Goal: Task Accomplishment & Management: Manage account settings

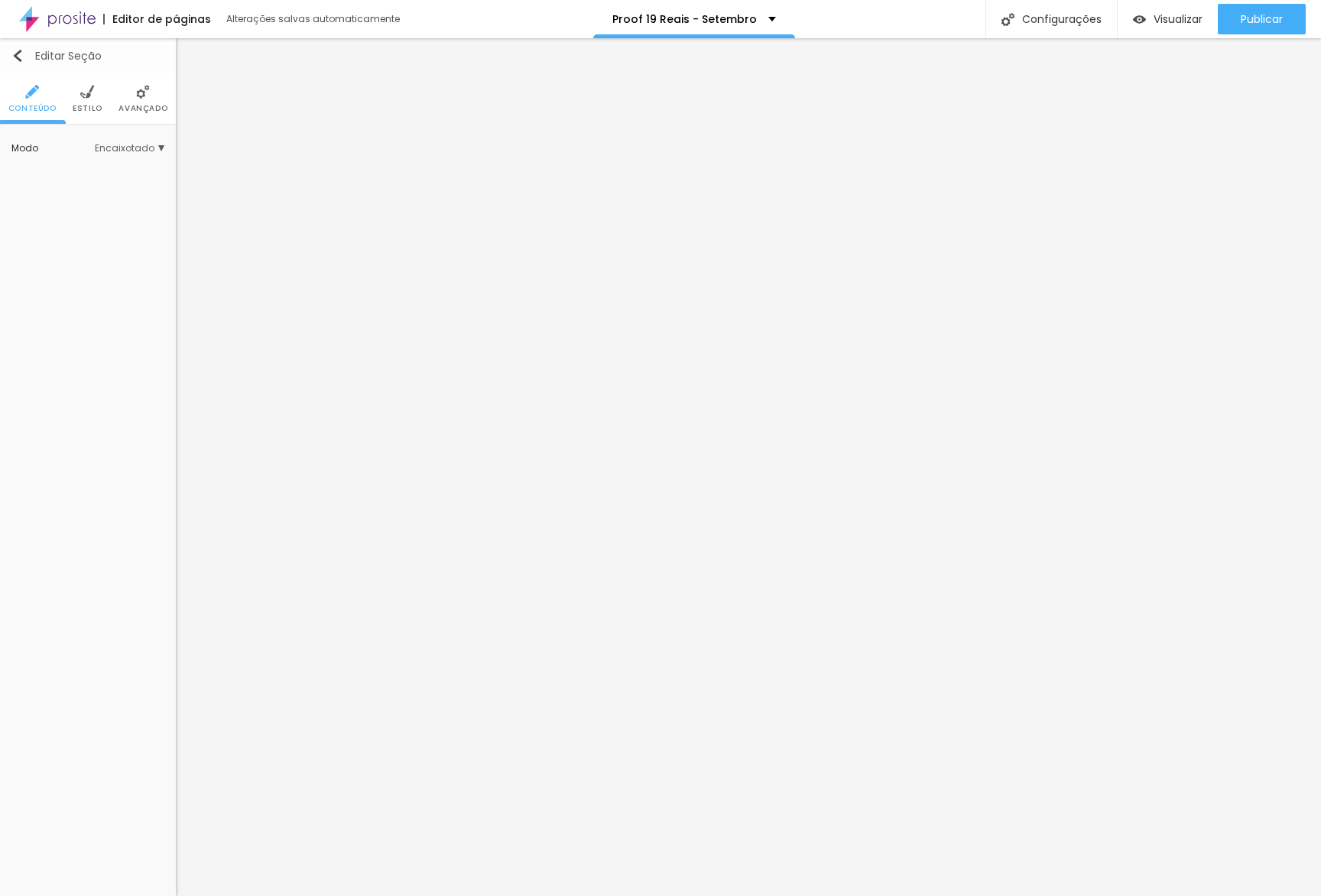
click at [20, 53] on img "button" at bounding box center [17, 55] width 12 height 12
click at [100, 107] on span "Estilo" at bounding box center [87, 109] width 30 height 7
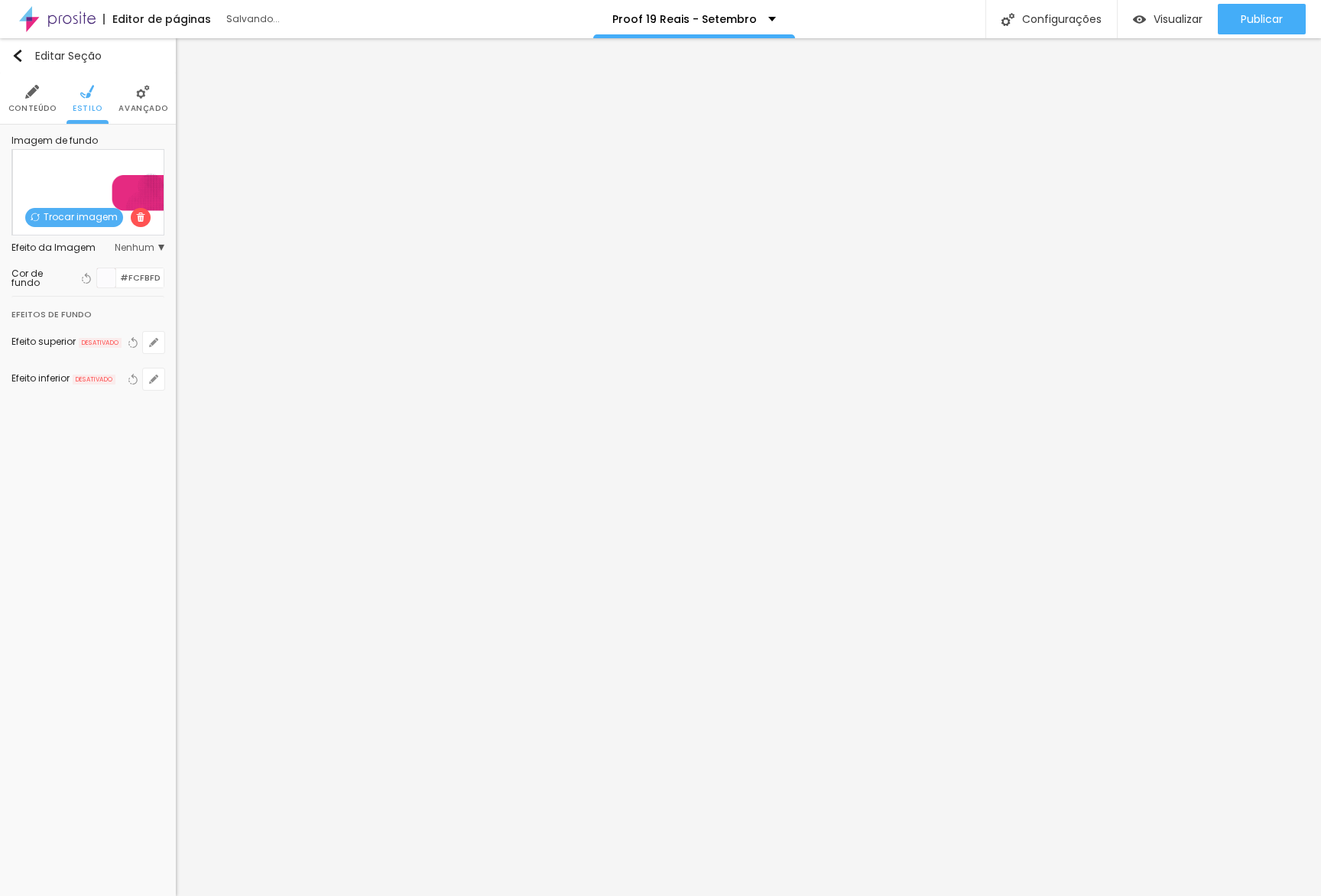
drag, startPoint x: 148, startPoint y: 265, endPoint x: 147, endPoint y: 273, distance: 8.1
click at [148, 267] on div "Cor de fundo Voltar ao padrão #FCFBFD" at bounding box center [87, 278] width 153 height 36
click at [147, 273] on input "#FCFBFD" at bounding box center [139, 278] width 47 height 20
click at [148, 273] on input "#FCFBFD" at bounding box center [139, 278] width 47 height 20
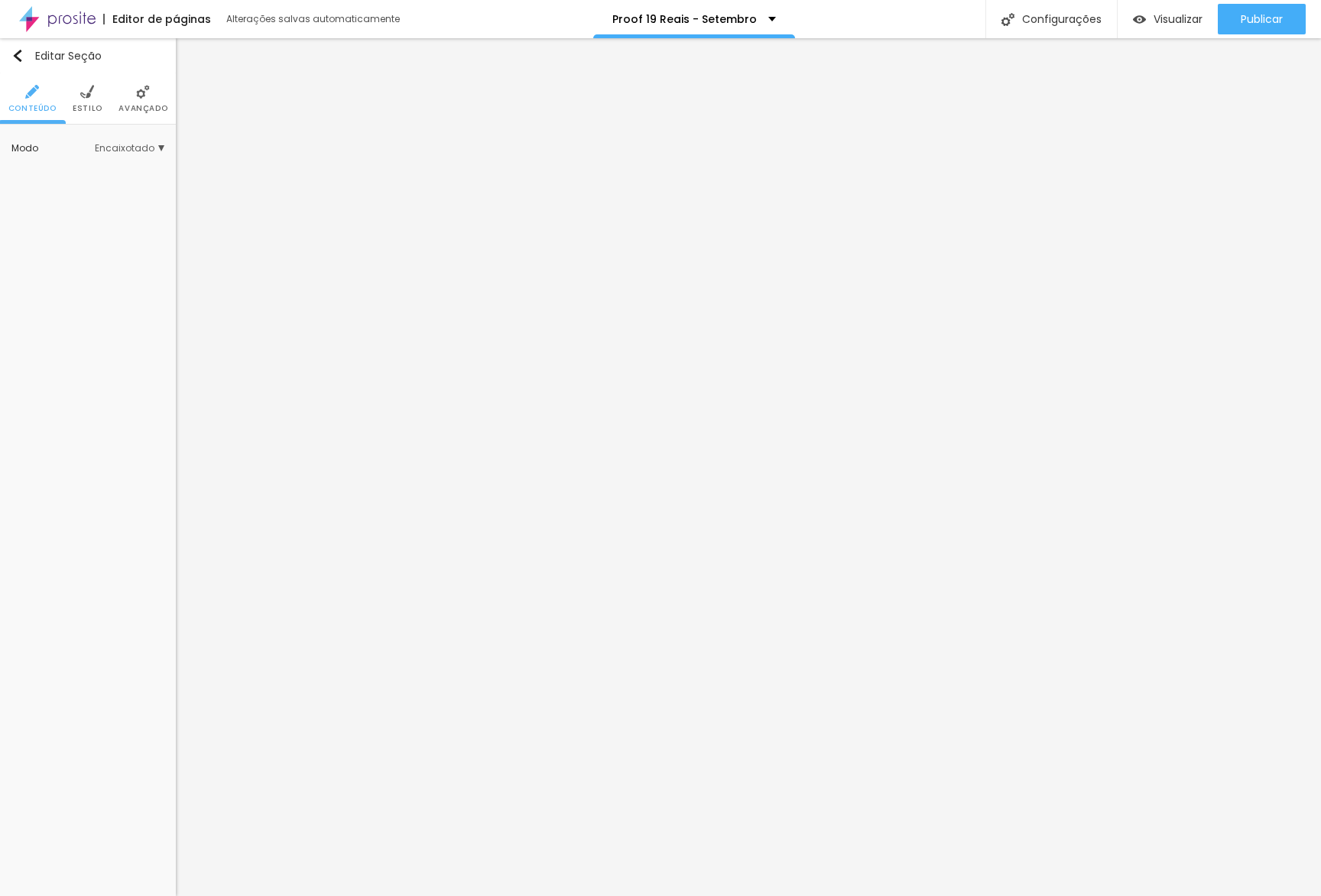
click at [99, 108] on span "Estilo" at bounding box center [87, 109] width 30 height 7
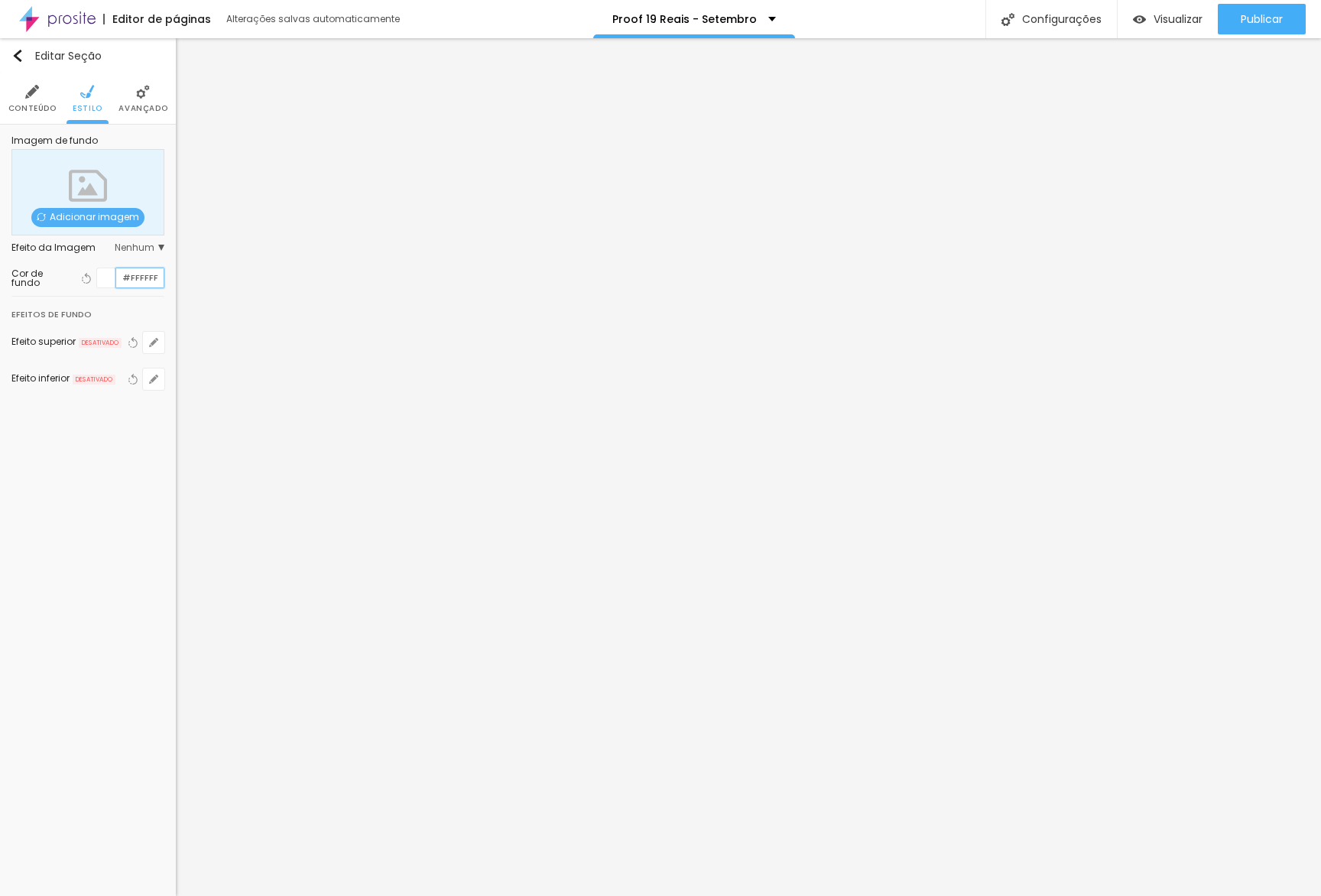
click at [138, 277] on input "#FFFFFF" at bounding box center [139, 278] width 47 height 20
paste input
type input "#F"
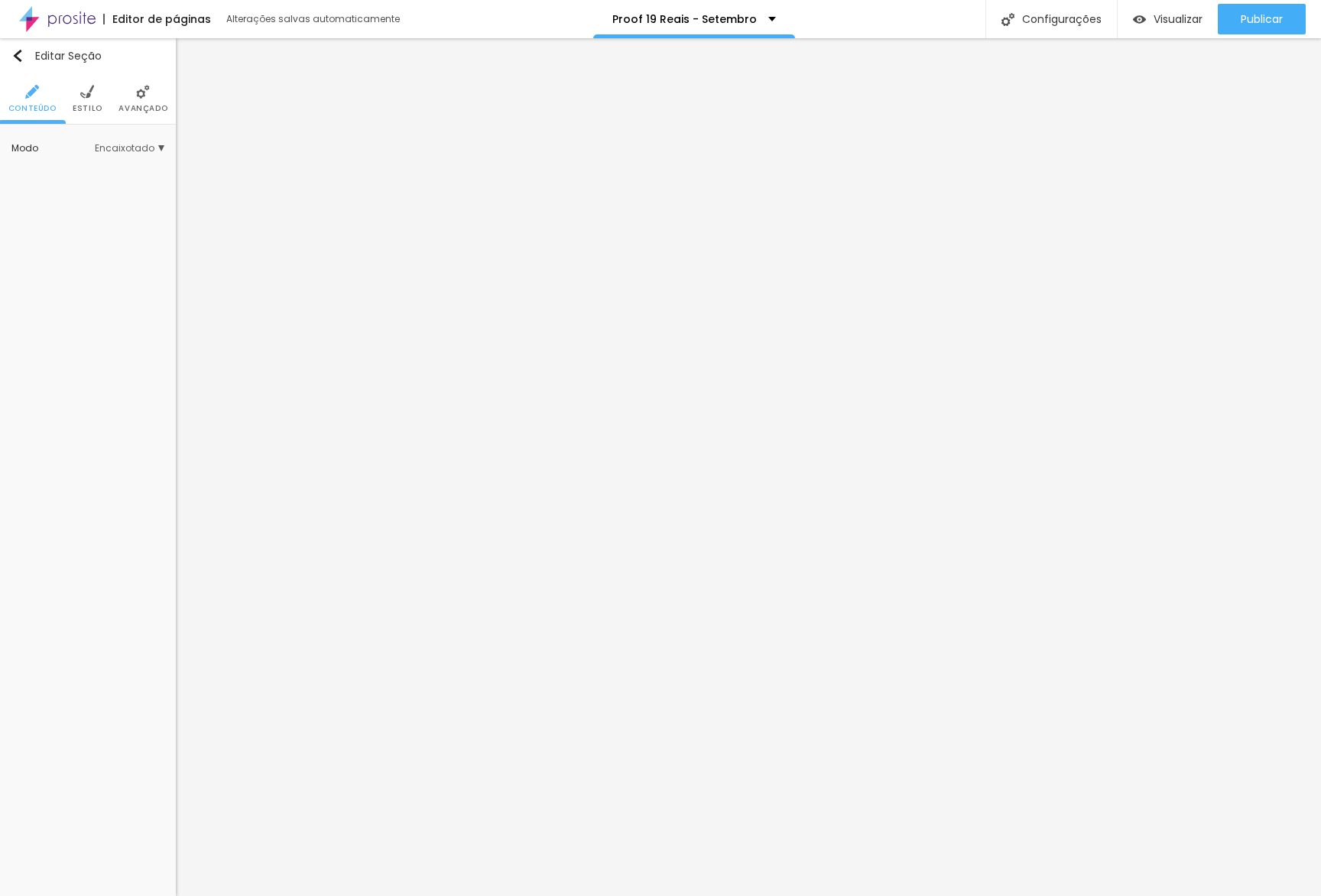
click at [93, 106] on span "Estilo" at bounding box center [87, 109] width 30 height 7
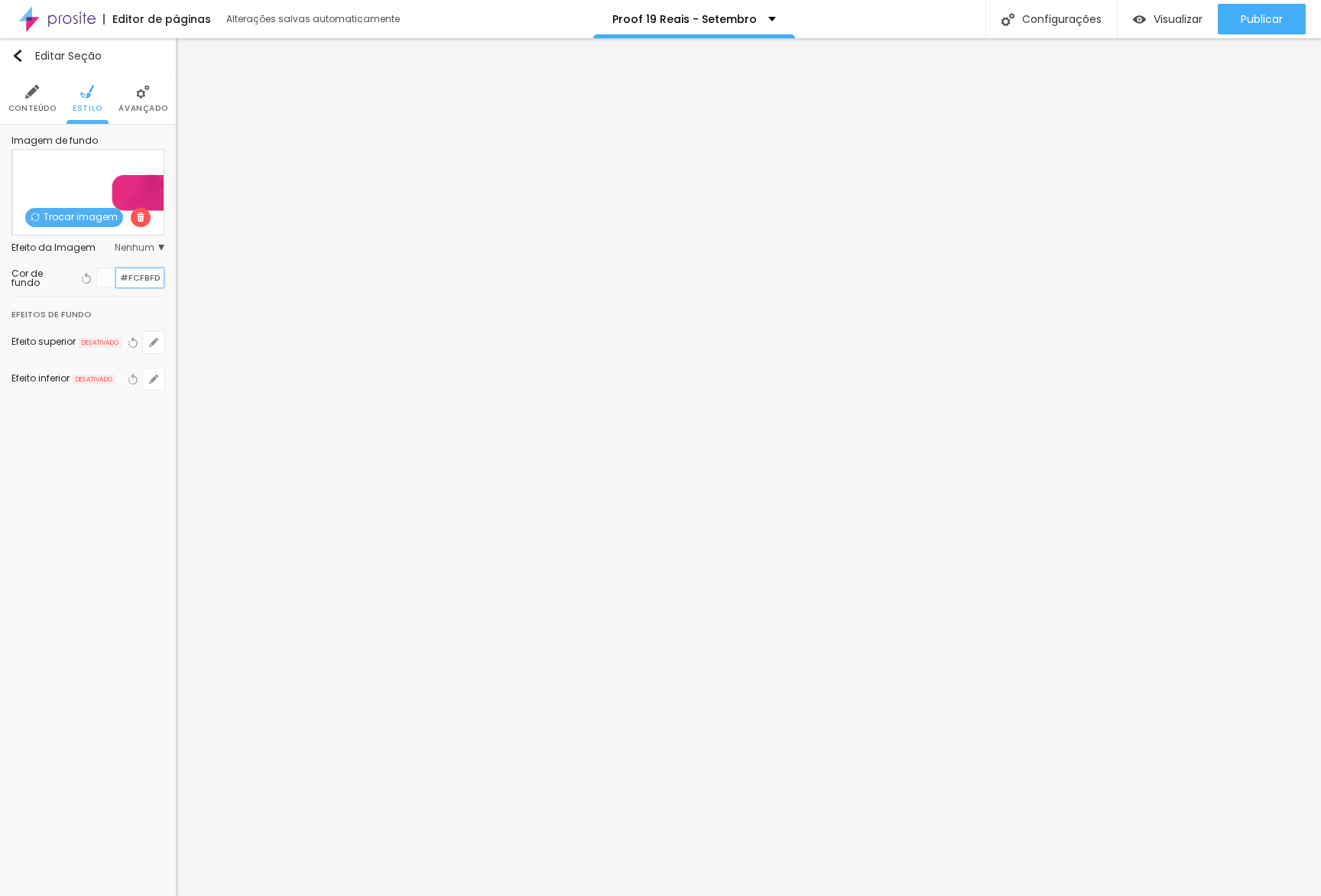
click at [140, 278] on input "#FCFBFD" at bounding box center [139, 278] width 47 height 20
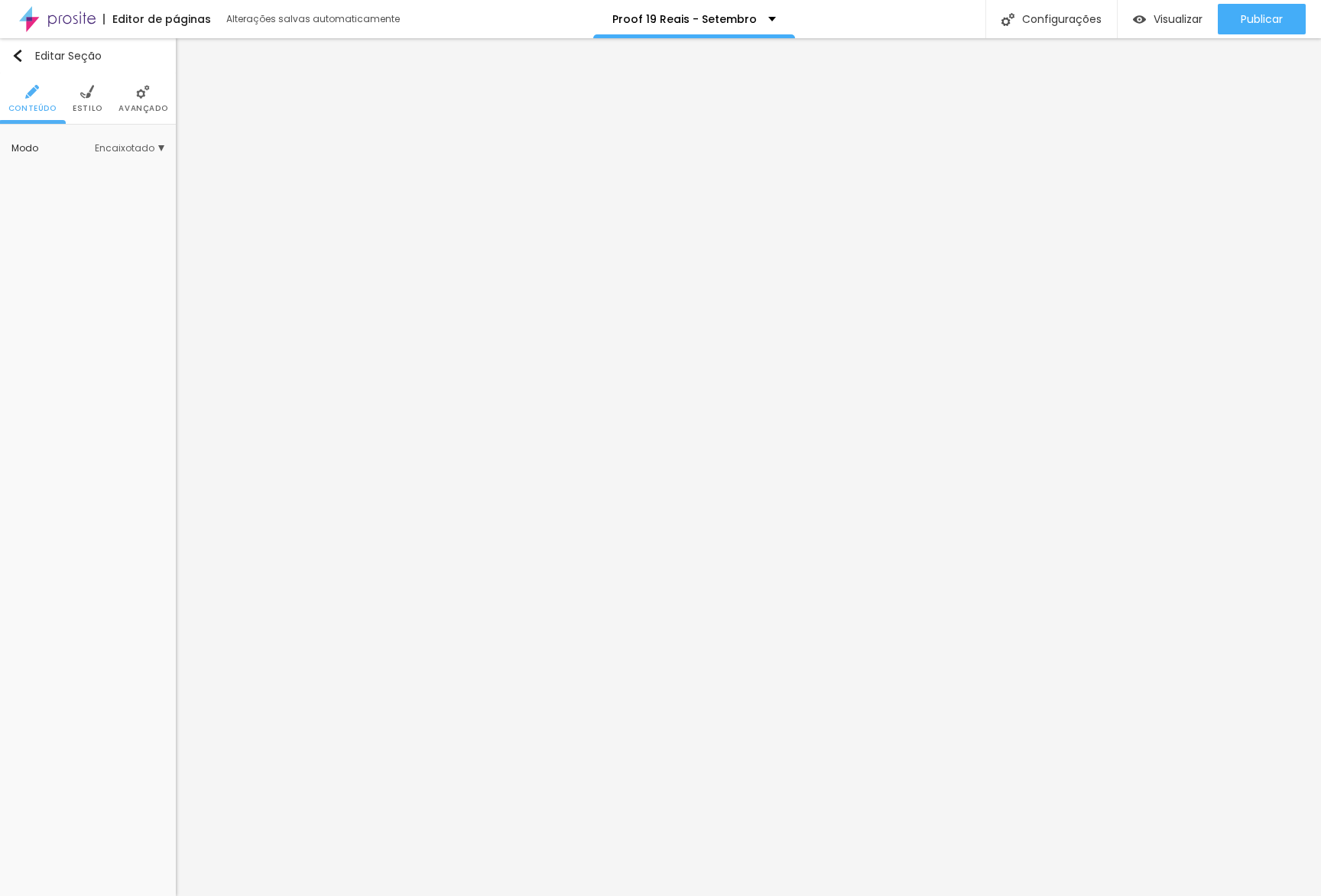
click at [88, 85] on img at bounding box center [86, 91] width 14 height 14
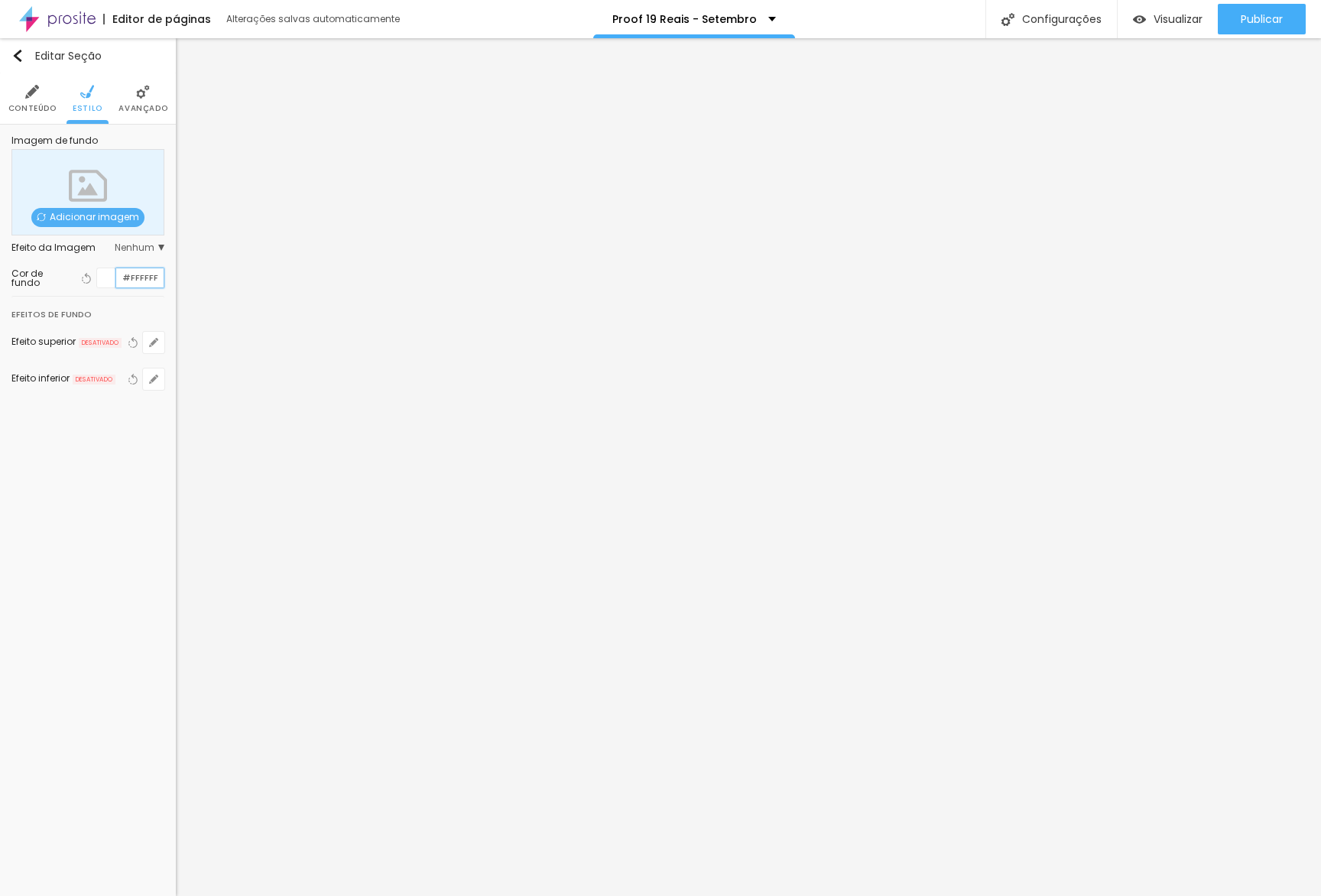
click at [146, 277] on input "#FFFFFF" at bounding box center [139, 278] width 47 height 20
paste input "CFBFD"
type input "#FCFBFD"
click at [60, 200] on div "Adicionar imagem" at bounding box center [87, 185] width 153 height 99
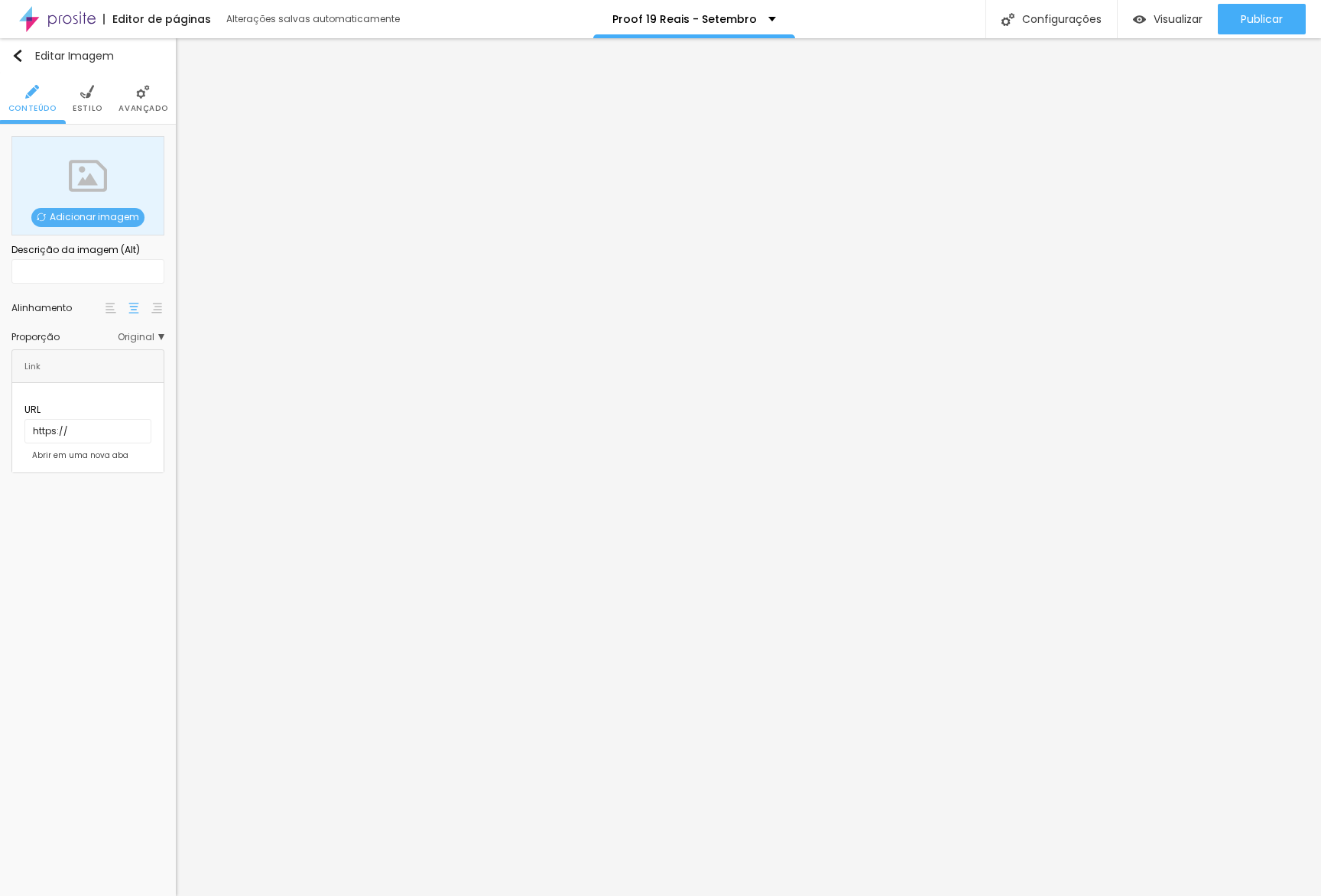
click at [60, 205] on div "Adicionar imagem" at bounding box center [87, 185] width 153 height 99
click at [68, 214] on span "Adicionar imagem" at bounding box center [88, 217] width 113 height 20
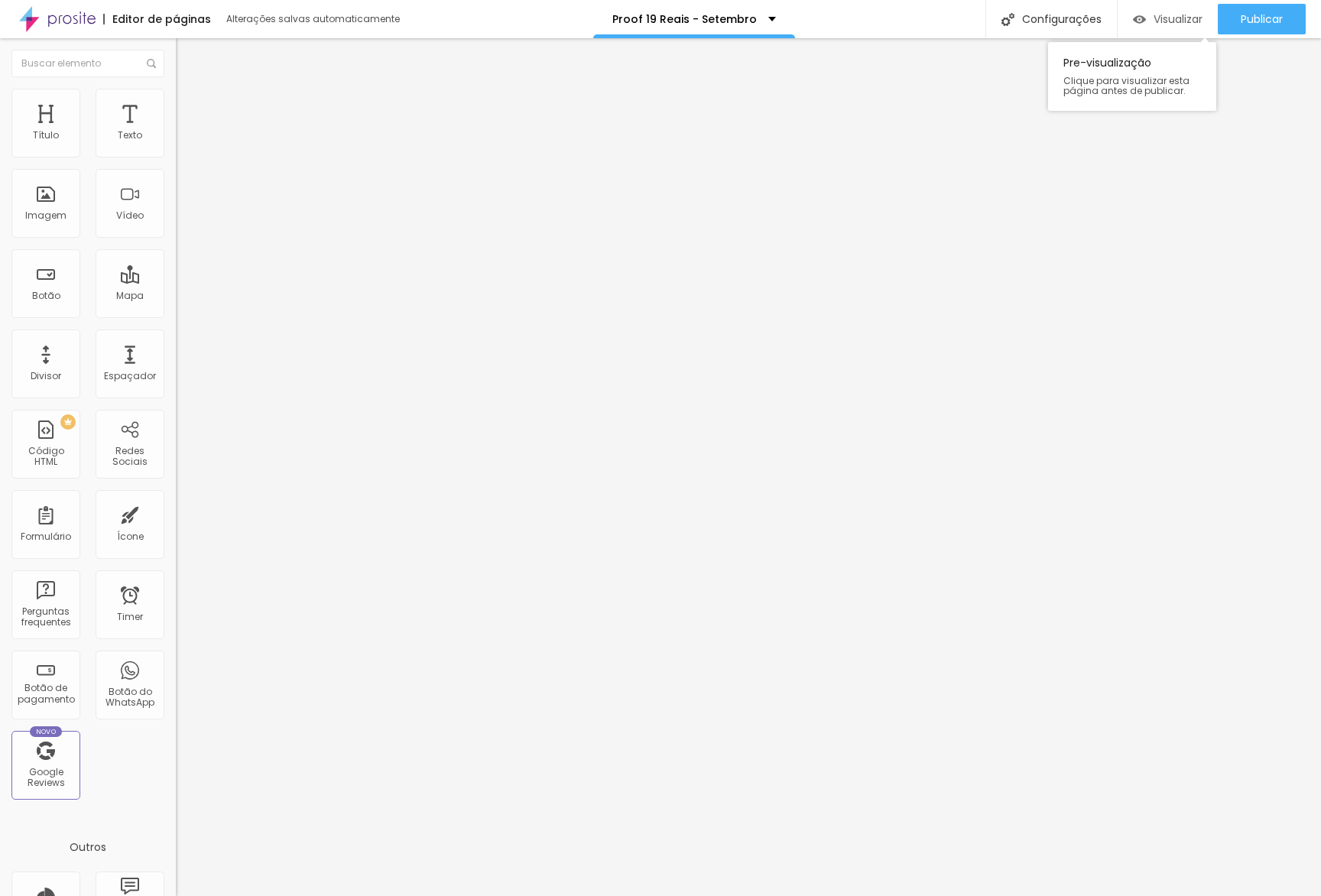
click at [1172, 28] on div "Visualizar" at bounding box center [1168, 19] width 70 height 31
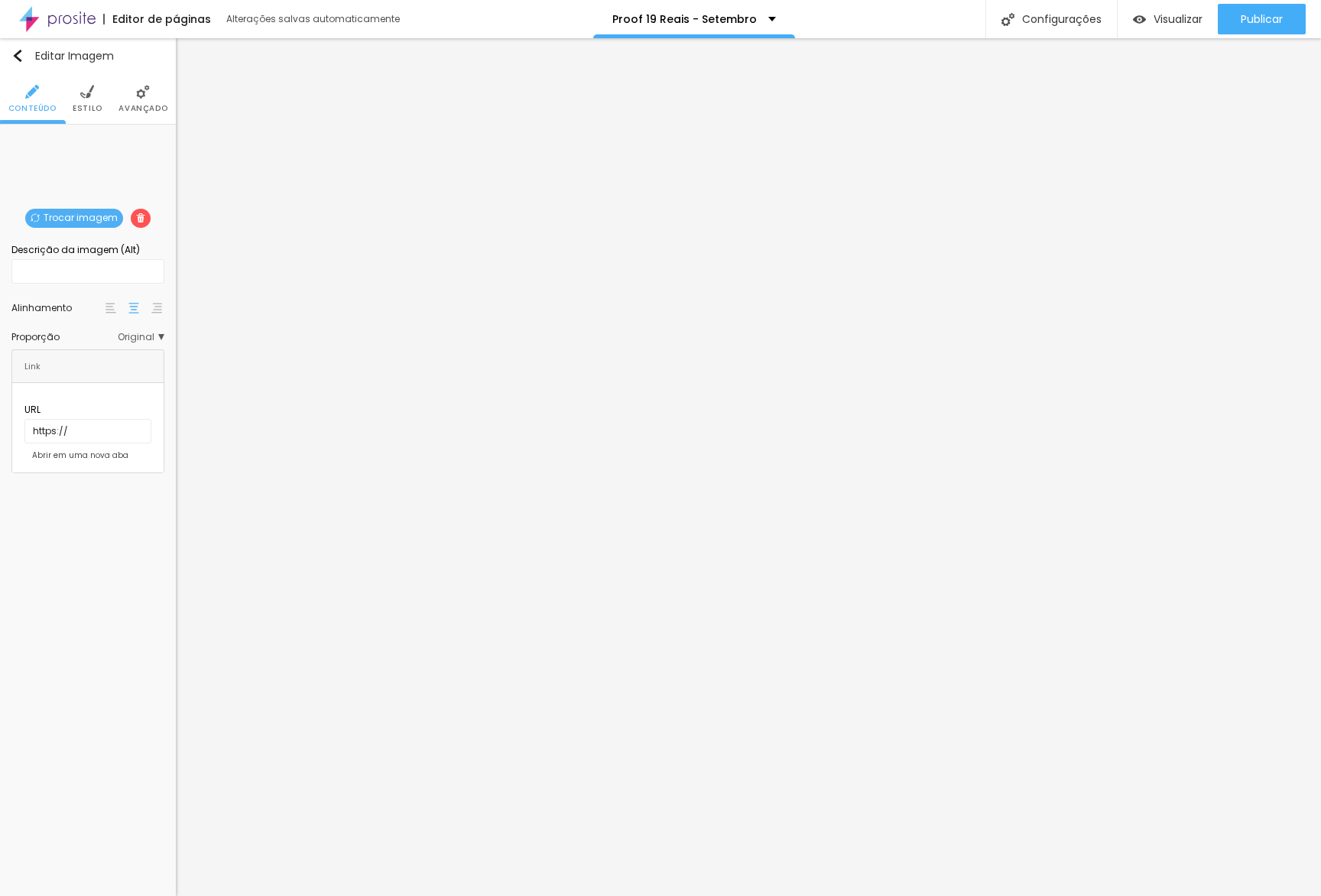
click at [125, 112] on span "Avançado" at bounding box center [142, 109] width 49 height 7
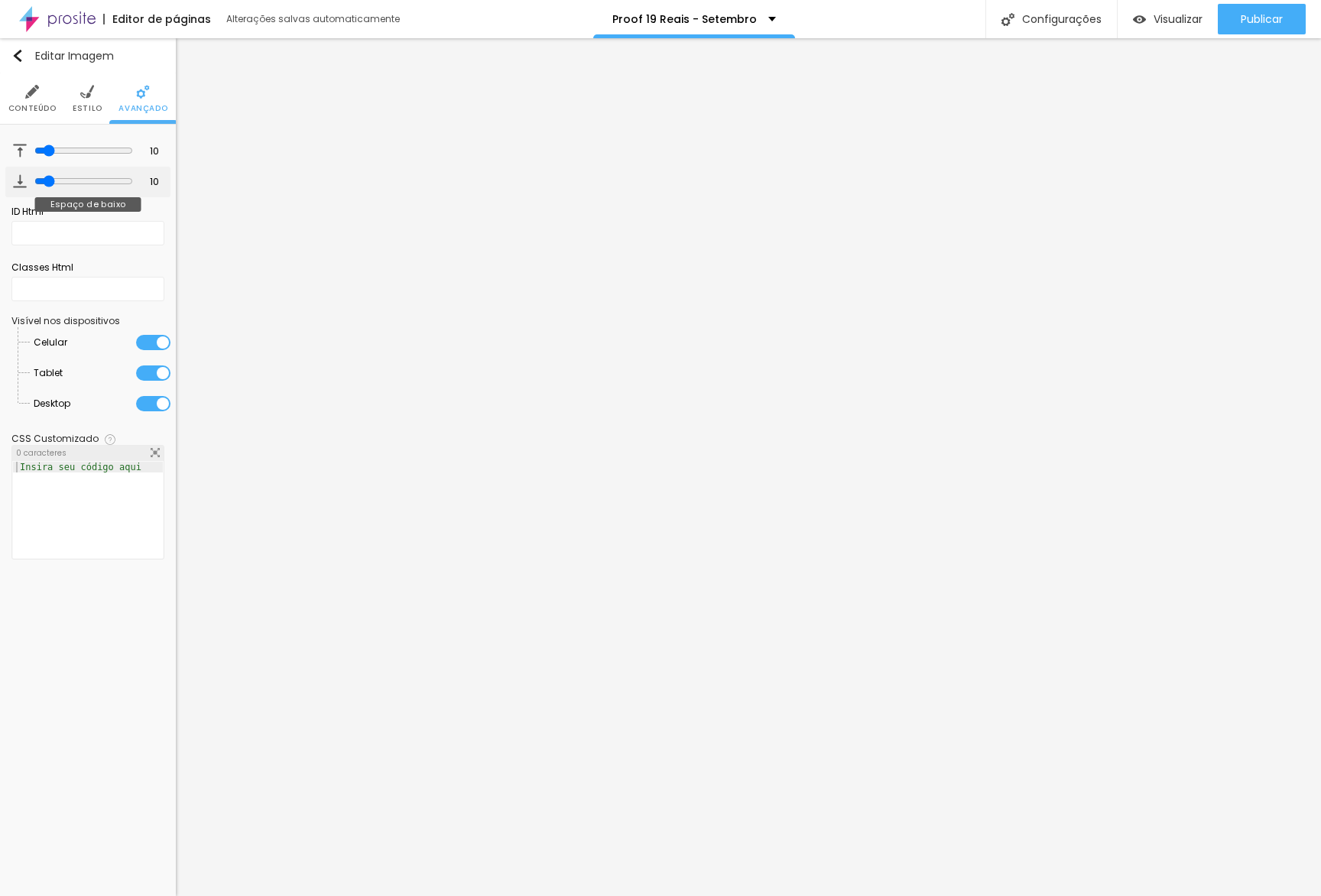
type input "0"
drag, startPoint x: 7, startPoint y: 178, endPoint x: 0, endPoint y: 170, distance: 10.6
type input "0"
click at [31, 178] on input "range" at bounding box center [83, 181] width 104 height 7
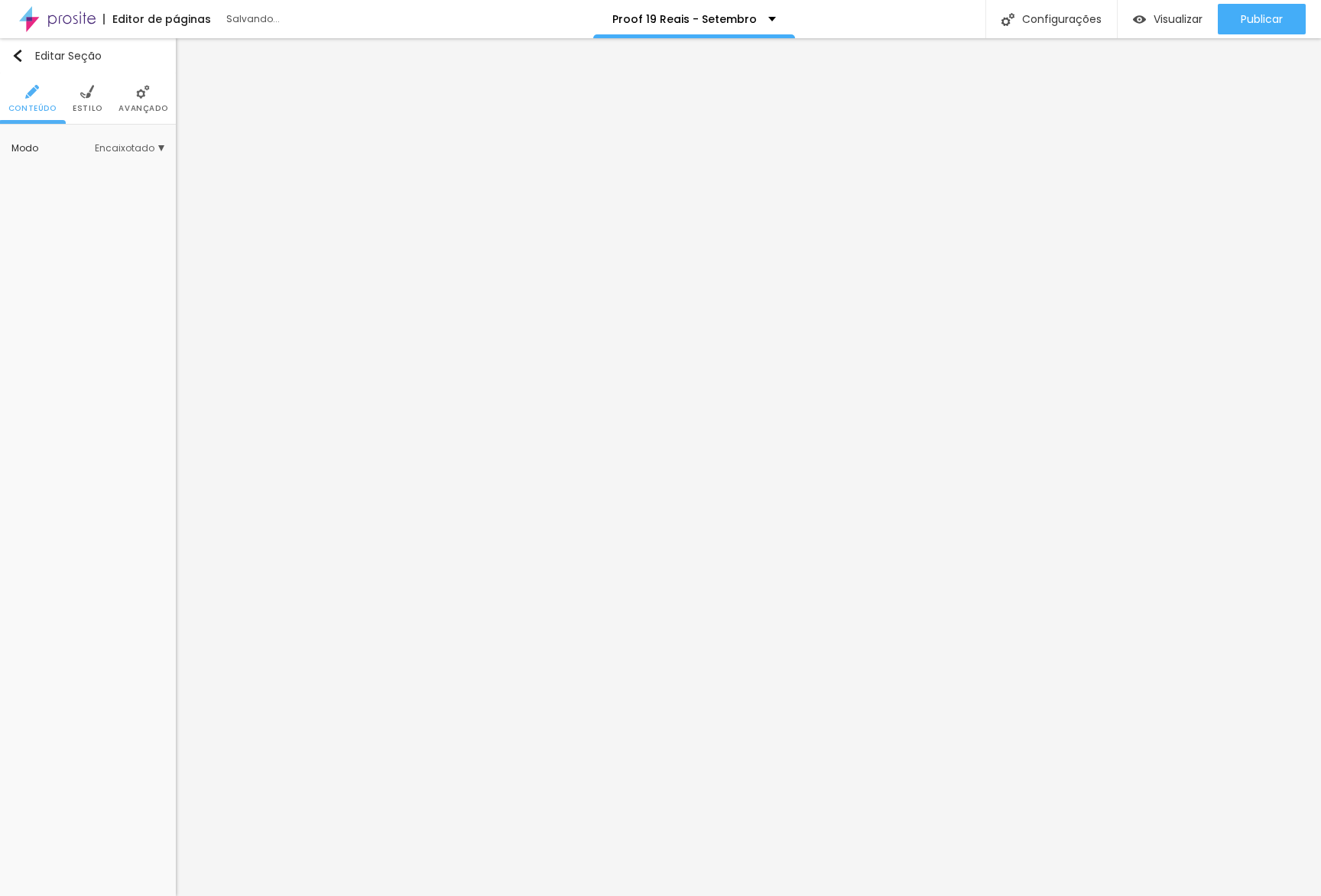
click at [153, 117] on li "Avançado" at bounding box center [142, 99] width 49 height 50
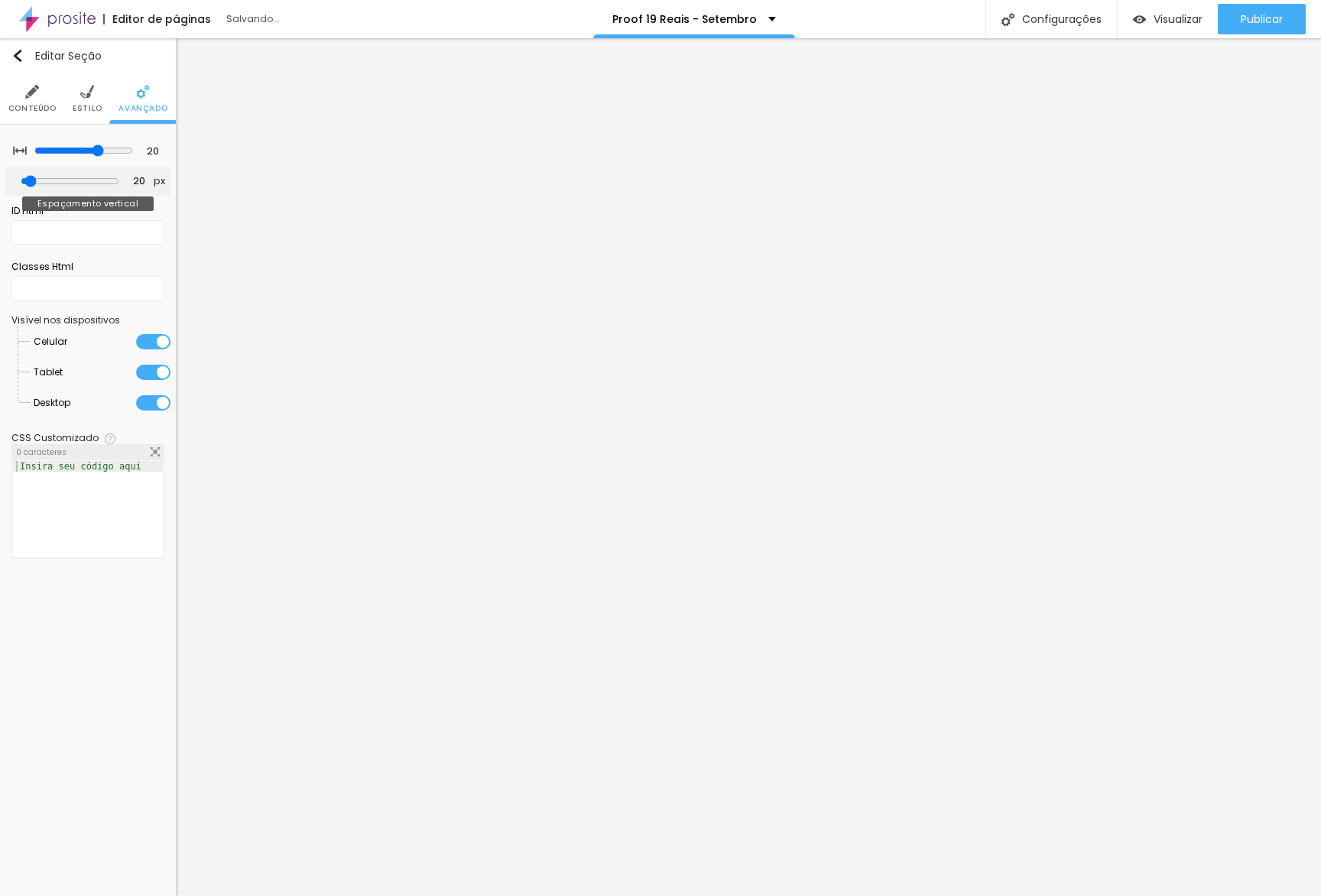
type input "0"
drag, startPoint x: 0, startPoint y: 178, endPoint x: 0, endPoint y: 189, distance: 11.0
click at [0, 188] on div "20 Espaçamento entre colunas 0 px Espaçamento vertical ID Html Classes Html Vis…" at bounding box center [87, 351] width 176 height 454
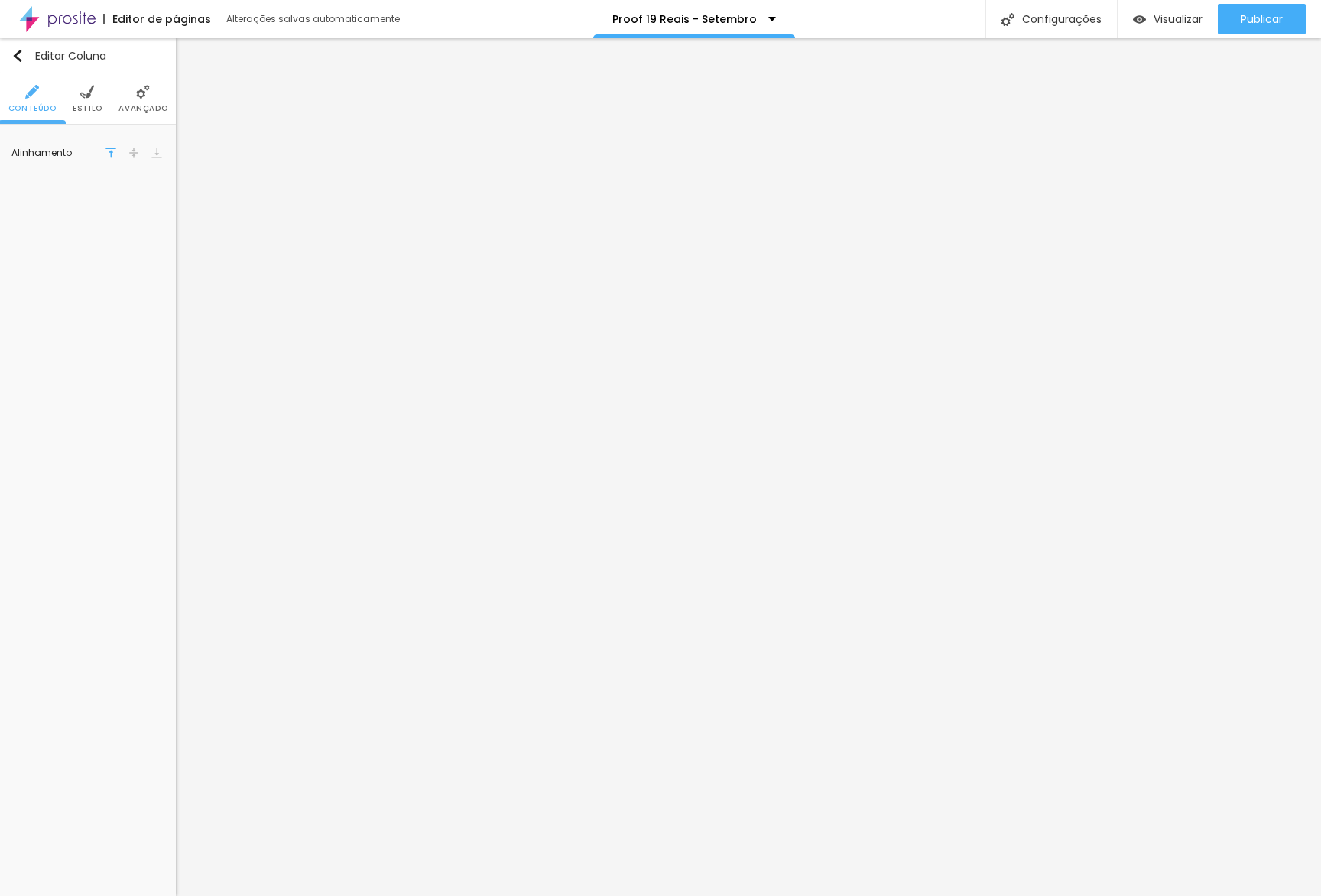
click at [142, 81] on li "Avançado" at bounding box center [142, 99] width 49 height 50
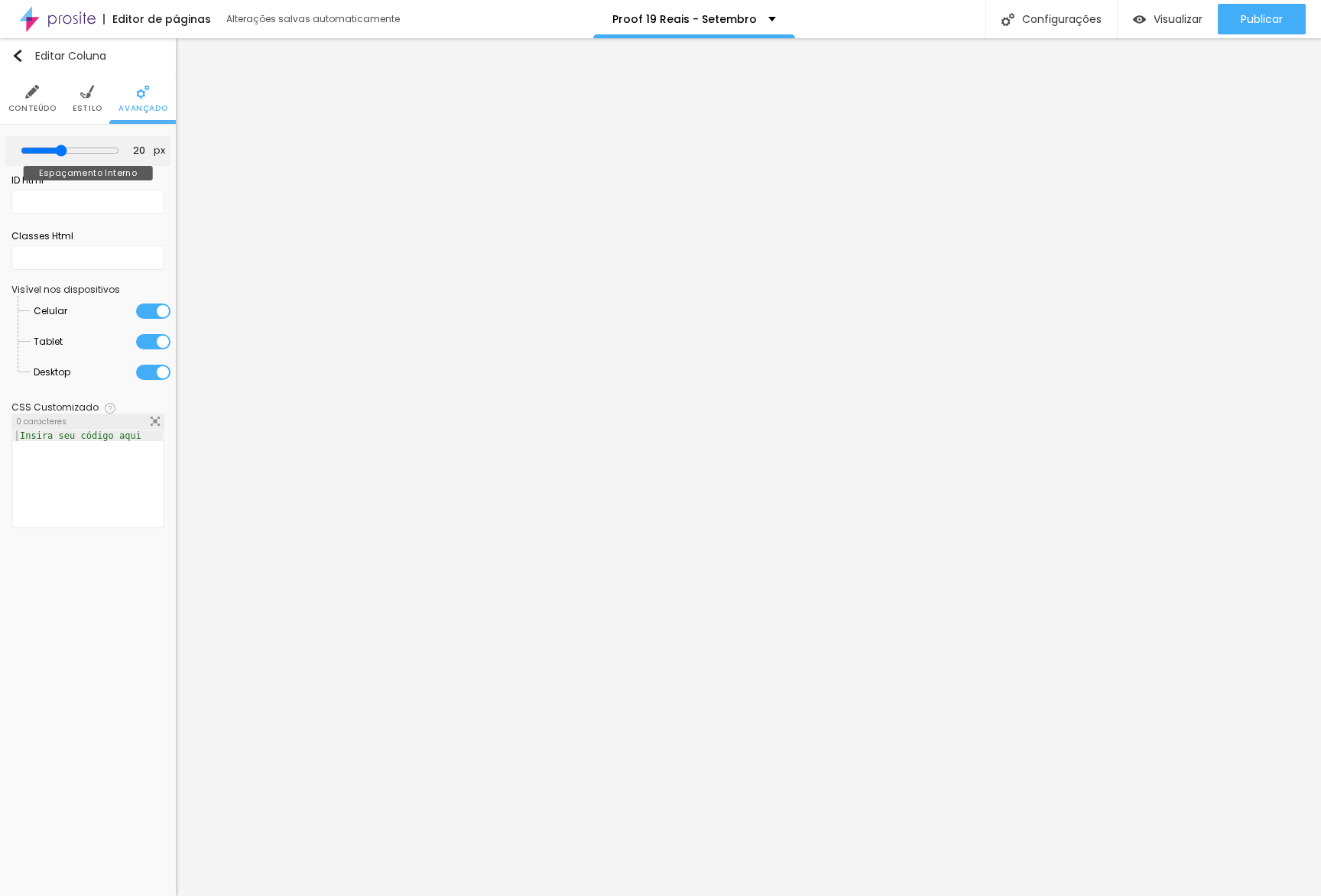
type input "0"
click at [28, 147] on input "range" at bounding box center [70, 151] width 84 height 7
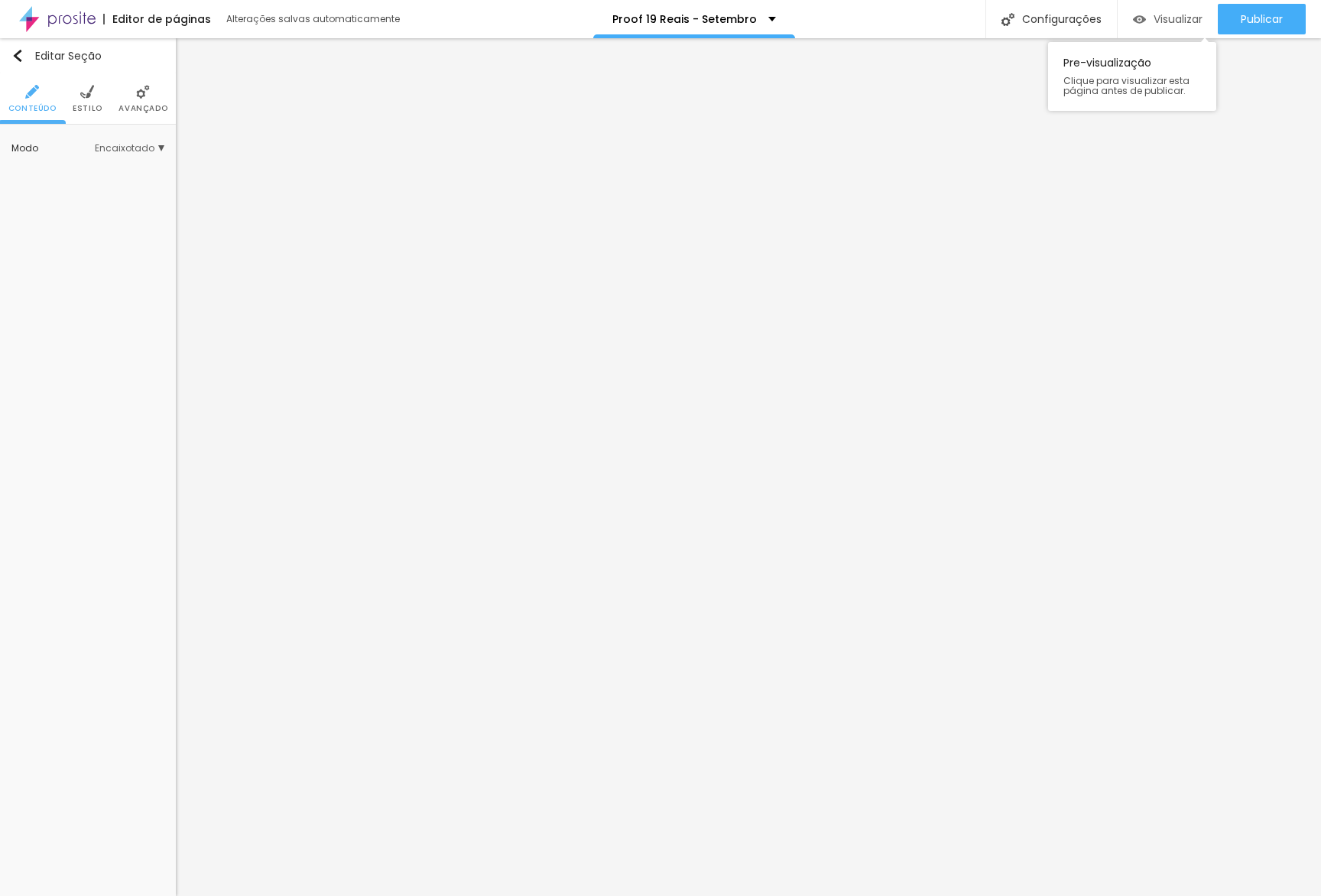
click at [1178, 24] on span "Visualizar" at bounding box center [1178, 19] width 49 height 12
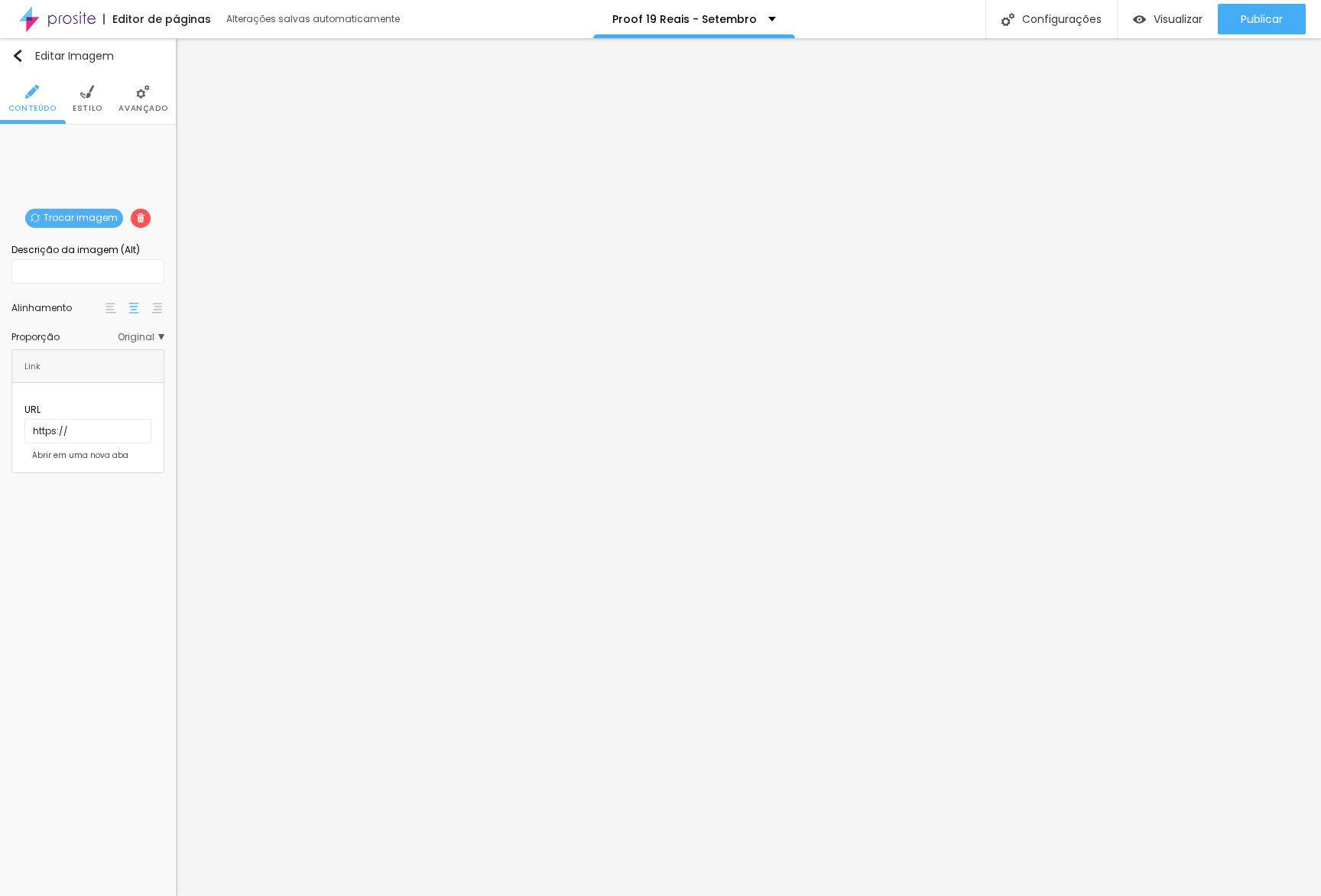
drag, startPoint x: 75, startPoint y: 93, endPoint x: 111, endPoint y: 122, distance: 46.2
click at [75, 94] on li "Estilo" at bounding box center [87, 99] width 30 height 50
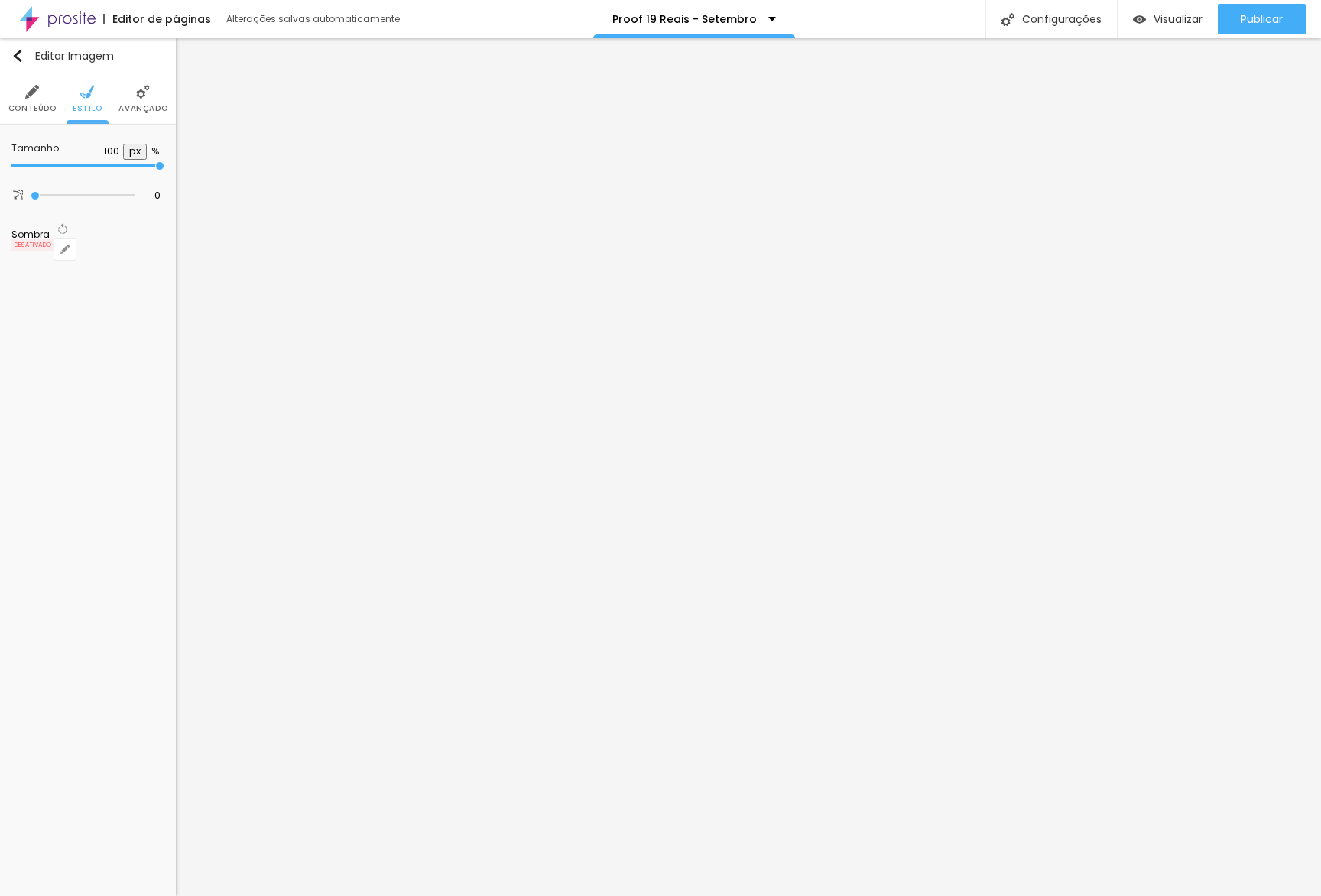
click at [133, 153] on button "px" at bounding box center [134, 152] width 23 height 16
type input "600"
drag, startPoint x: 93, startPoint y: 169, endPoint x: 105, endPoint y: 168, distance: 12.0
click at [105, 168] on div at bounding box center [87, 166] width 153 height 14
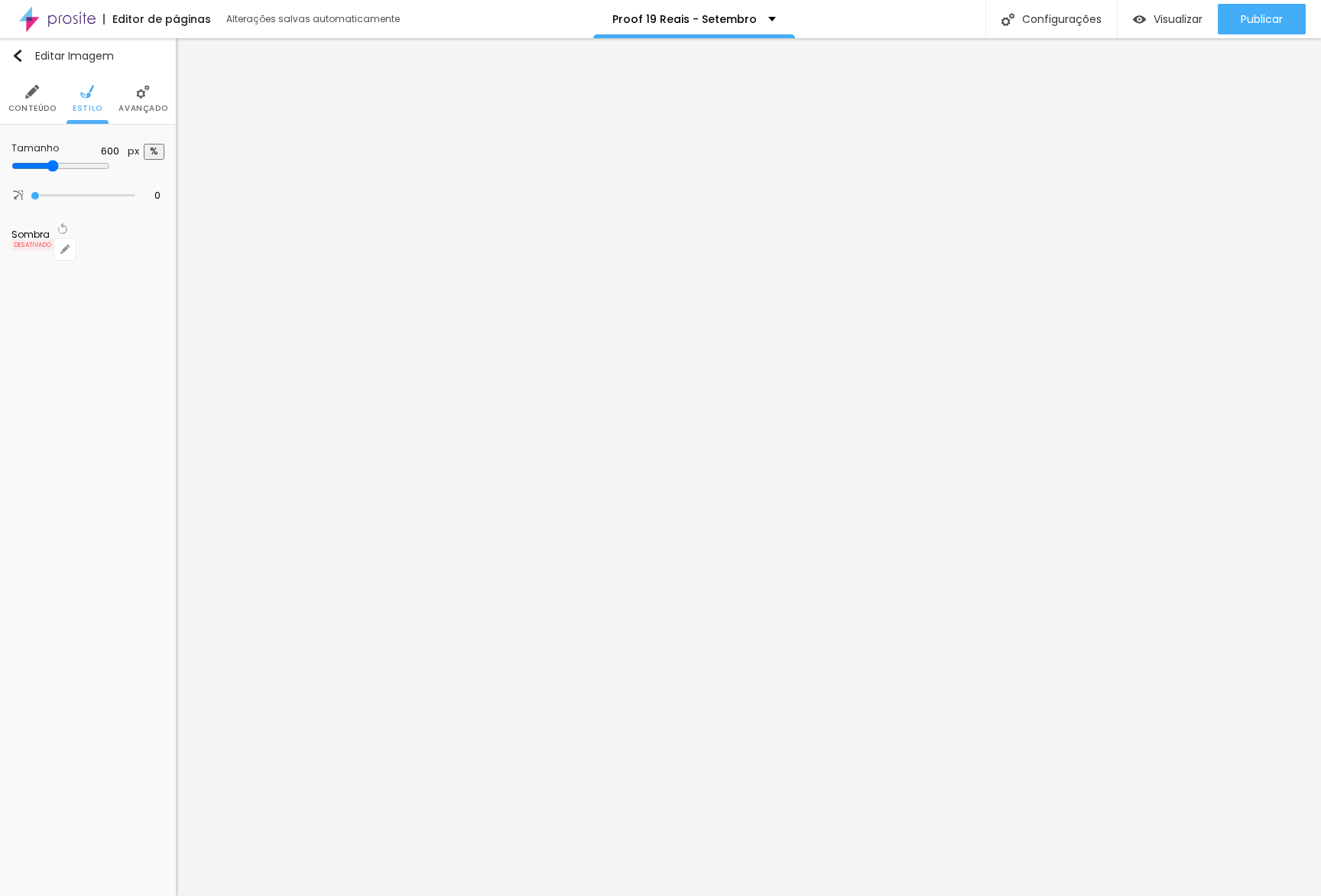
type input "880"
type input "900"
type input "910"
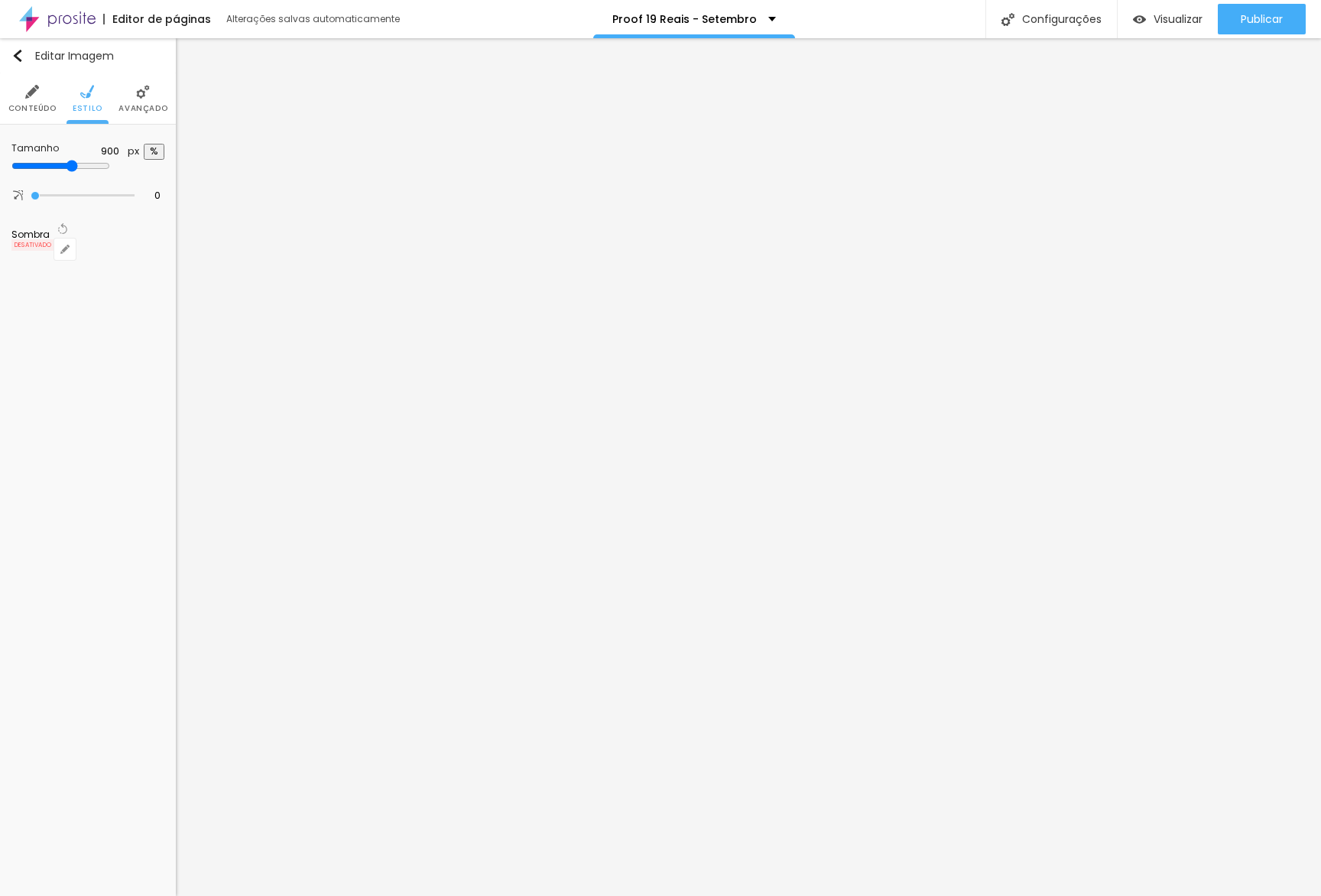
type input "910"
type input "930"
click at [110, 165] on input "range" at bounding box center [60, 165] width 99 height 12
click at [1154, 13] on span "Visualizar" at bounding box center [1178, 19] width 49 height 12
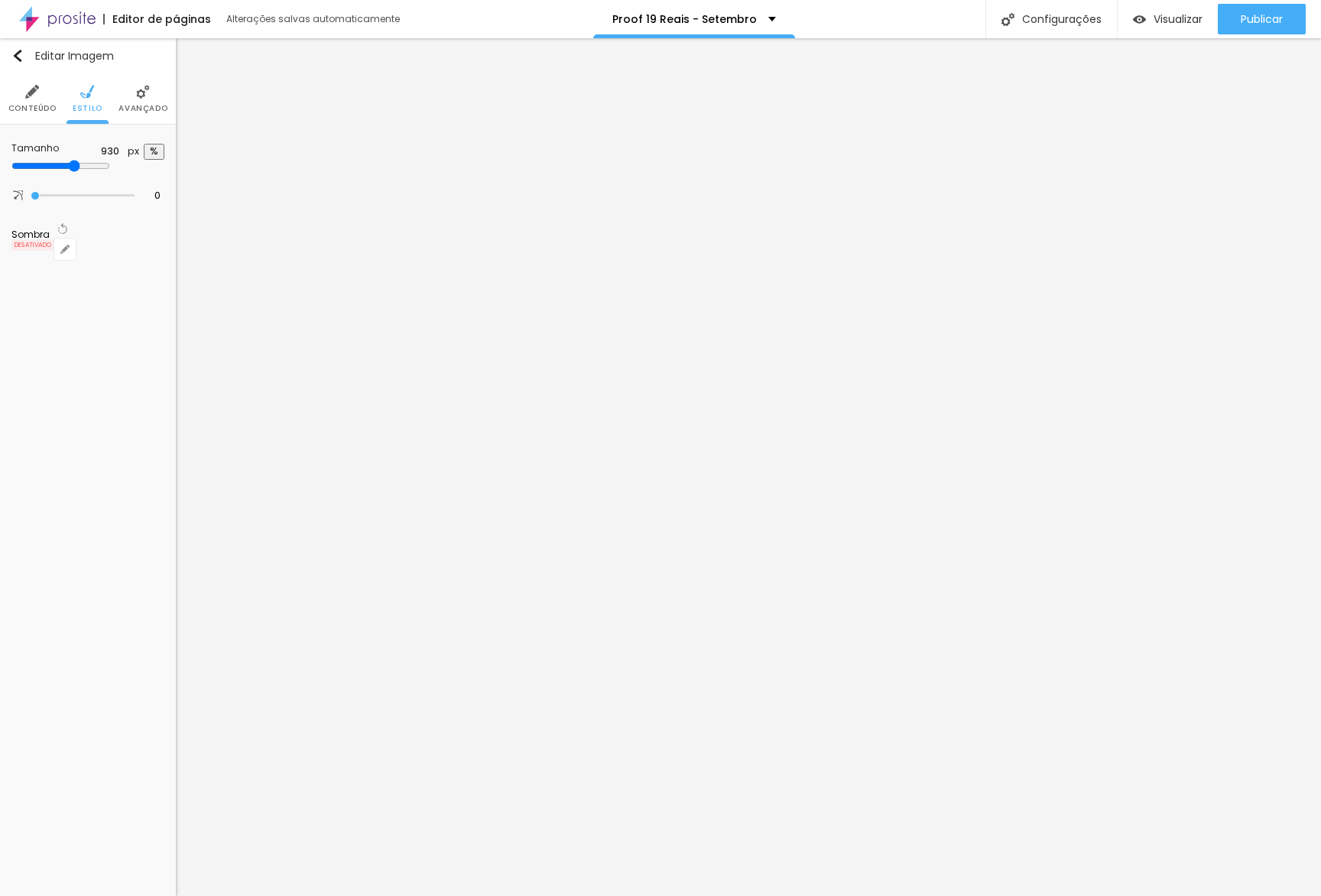
drag, startPoint x: 21, startPoint y: 93, endPoint x: 35, endPoint y: 131, distance: 40.5
click at [21, 93] on li "Conteúdo" at bounding box center [33, 99] width 48 height 50
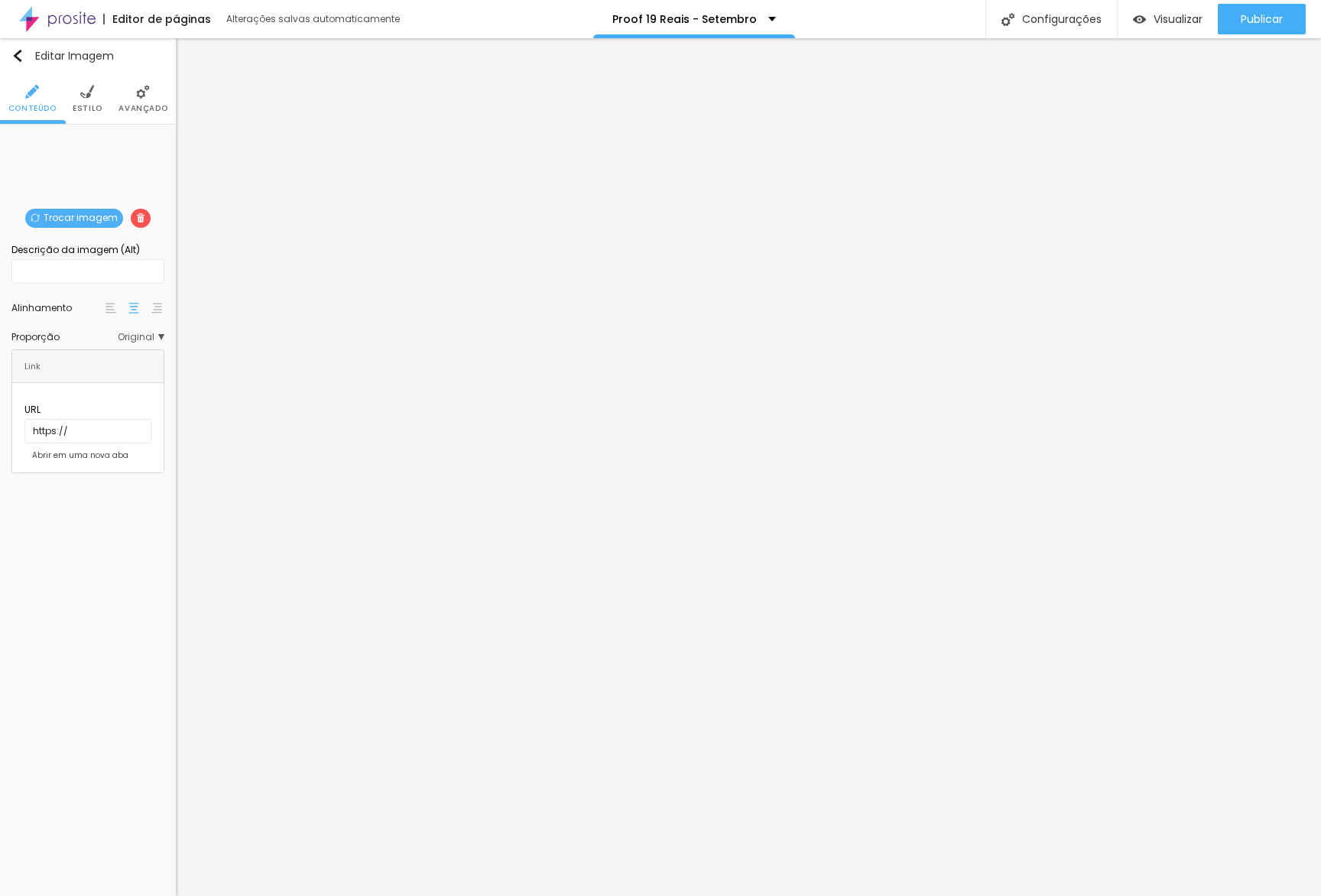
click at [56, 216] on span "Trocar imagem" at bounding box center [73, 218] width 98 height 20
click at [1154, 30] on div "Visualizar" at bounding box center [1168, 19] width 70 height 31
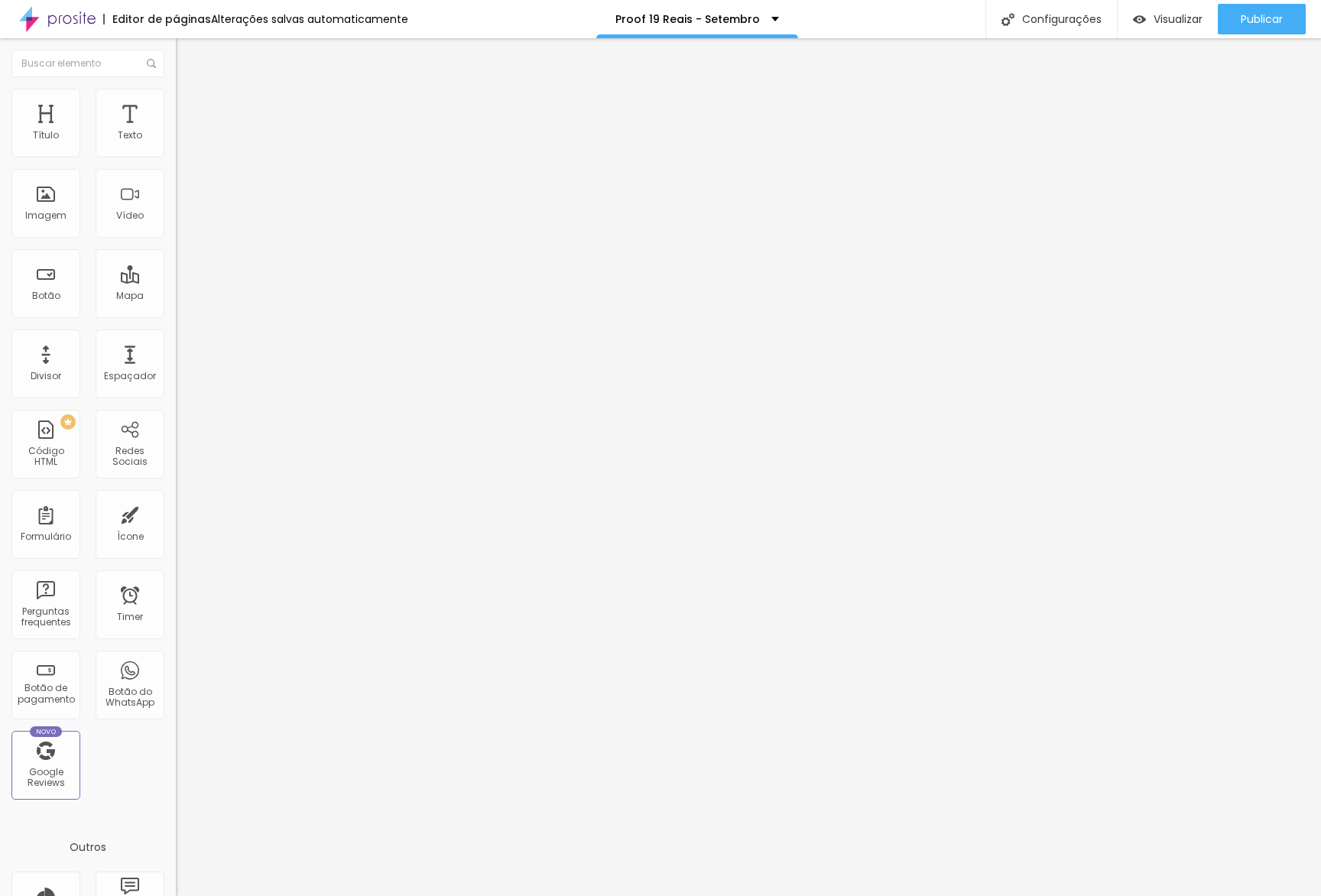
drag, startPoint x: 106, startPoint y: 231, endPoint x: 103, endPoint y: 223, distance: 8.5
click at [176, 130] on div "Trocar imagem" at bounding box center [263, 125] width 176 height 11
click at [176, 131] on span "Trocar imagem" at bounding box center [218, 125] width 84 height 13
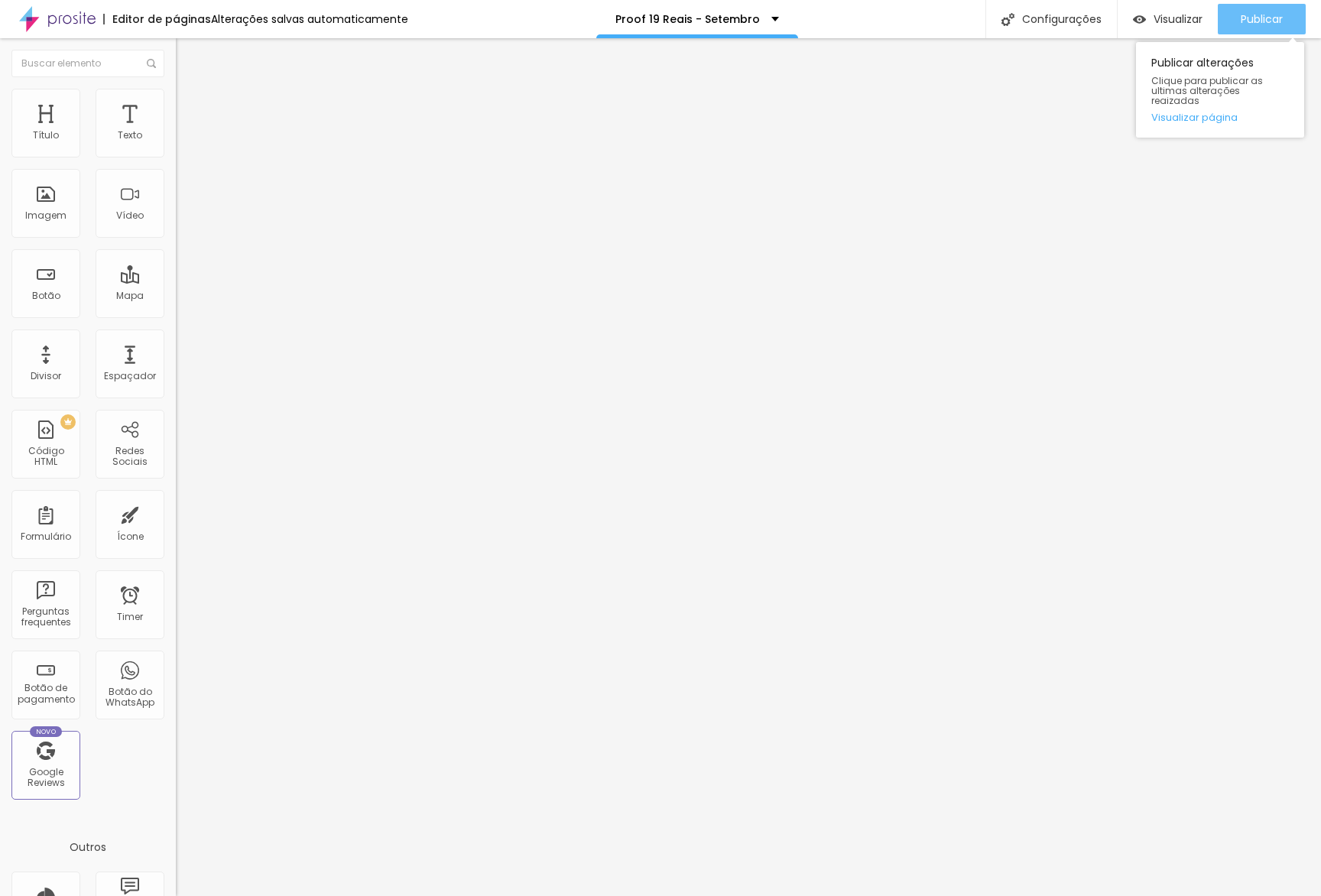
click at [1261, 25] on span "Publicar" at bounding box center [1262, 19] width 42 height 12
click at [1204, 112] on link "Visualizar página" at bounding box center [1221, 117] width 138 height 10
click at [176, 104] on li "Estilo" at bounding box center [263, 96] width 176 height 15
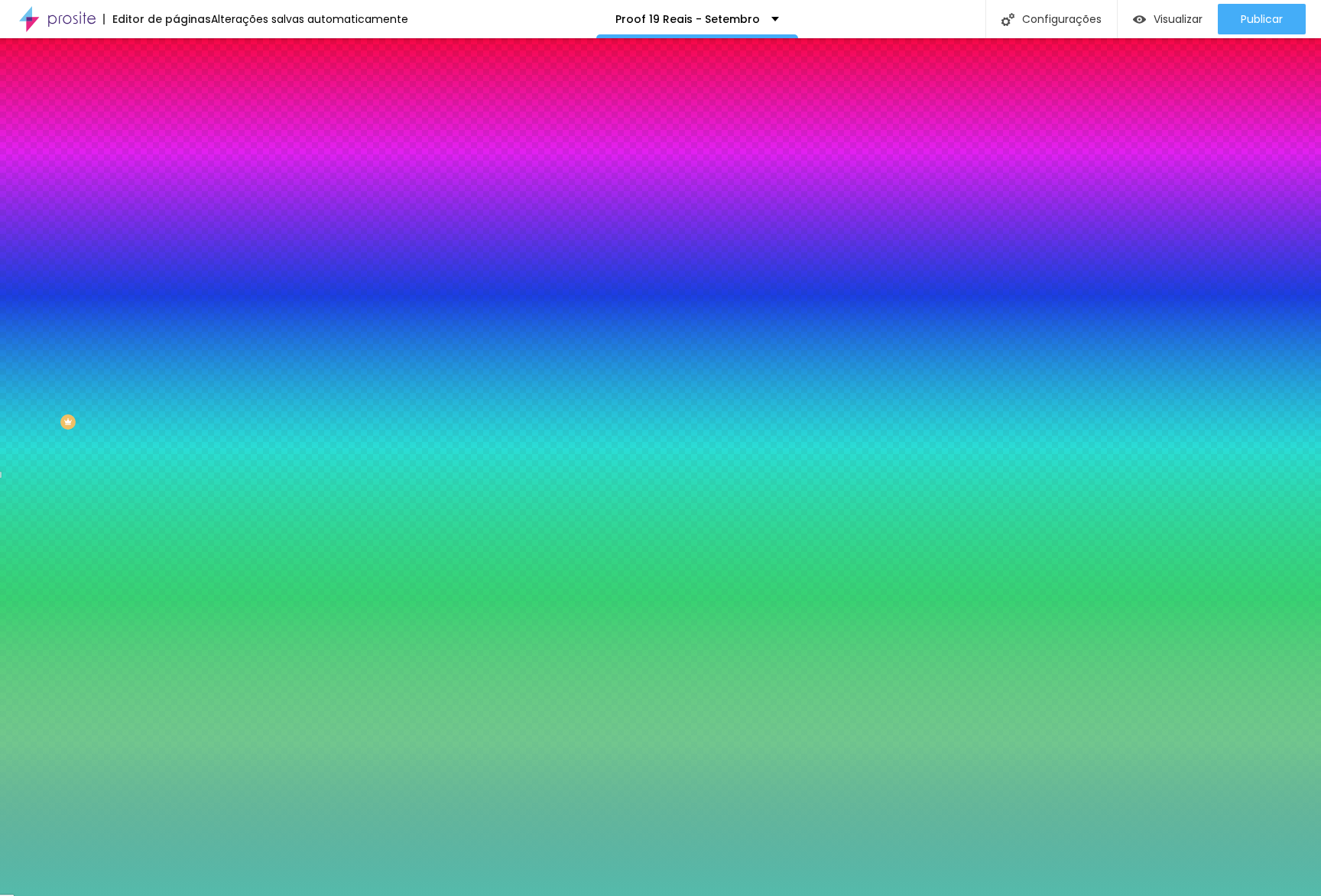
click at [176, 223] on input "#54BBAB" at bounding box center [267, 216] width 183 height 15
paste input "F8F3F9"
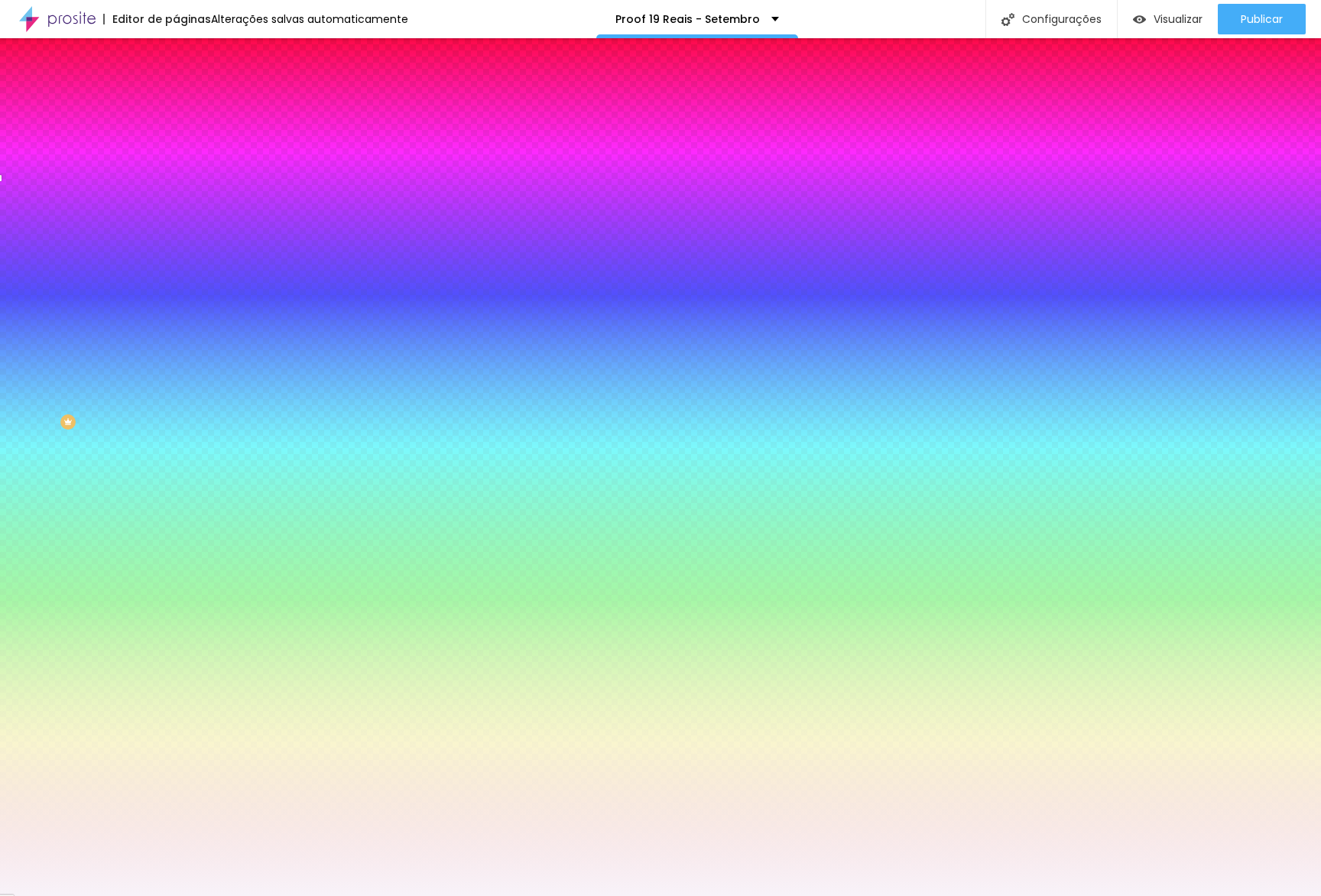
type input "#F8F3F9"
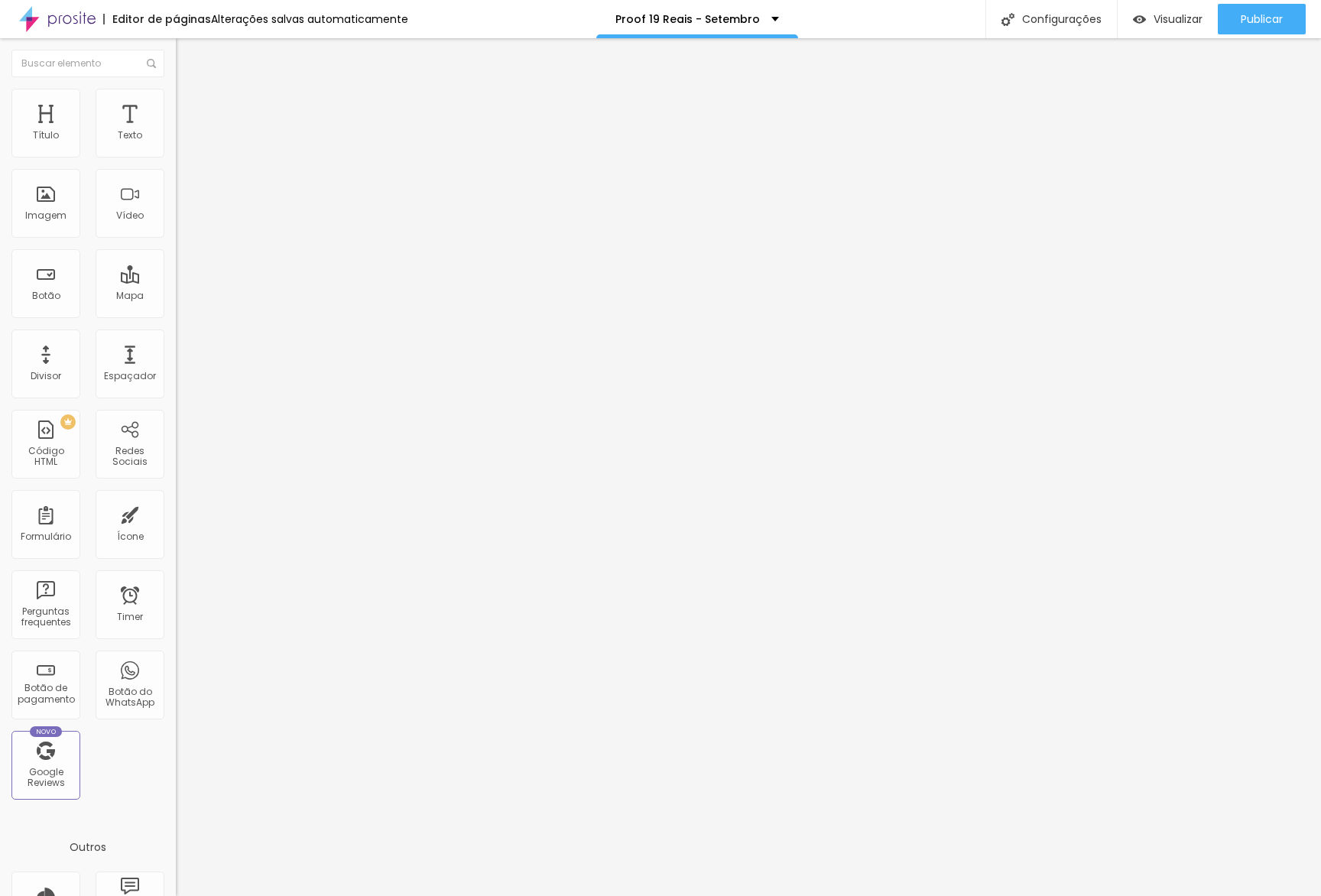
click at [190, 104] on span "Avançado" at bounding box center [215, 99] width 50 height 13
click at [176, 295] on input "10" at bounding box center [208, 302] width 66 height 16
type input "3"
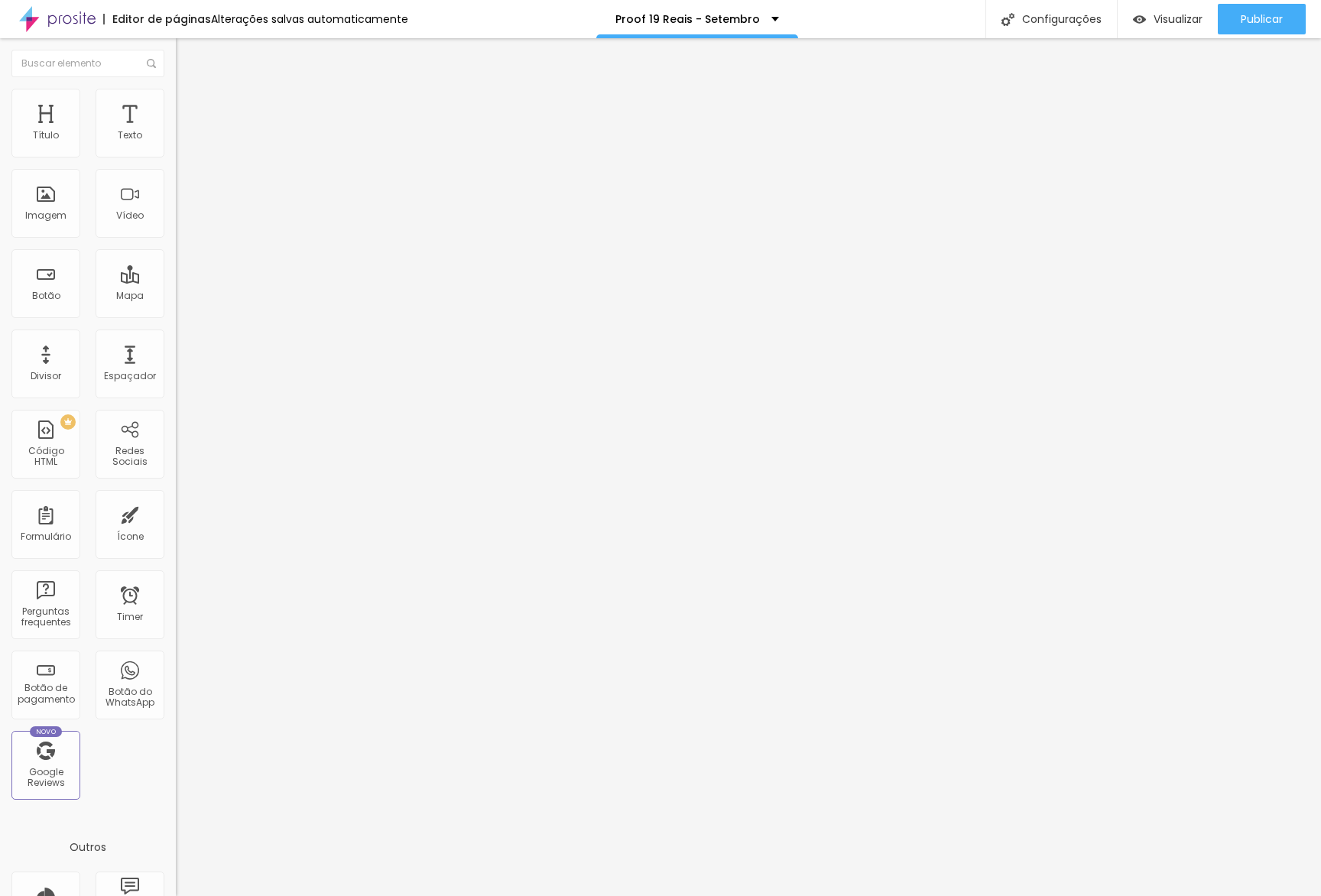
type input "30"
click at [1173, 14] on span "Visualizar" at bounding box center [1178, 19] width 49 height 12
click at [1175, 22] on span "Visualizar" at bounding box center [1178, 19] width 49 height 12
click at [176, 200] on div at bounding box center [263, 191] width 176 height 118
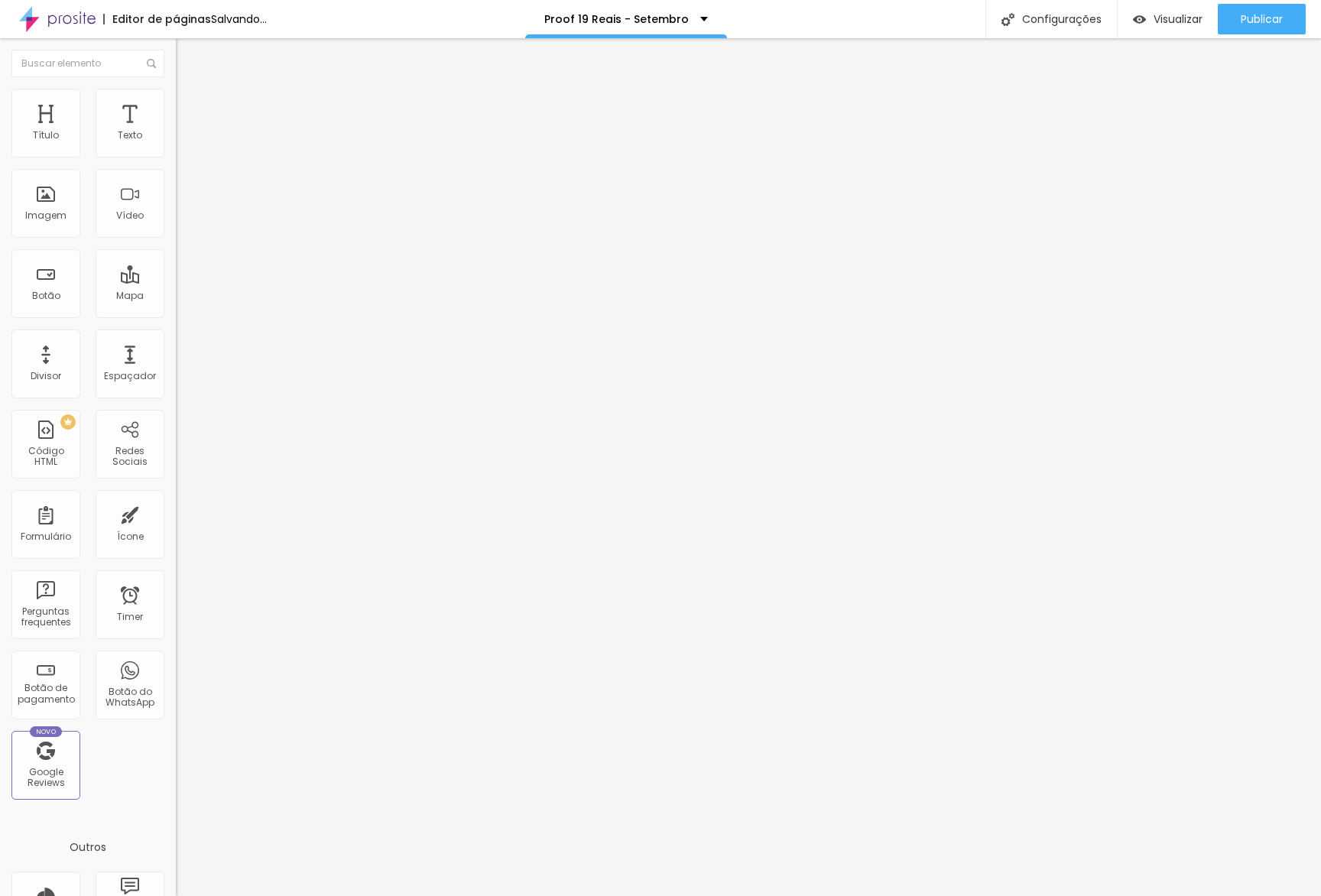
scroll to position [0, 364]
click at [1160, 28] on div "Visualizar" at bounding box center [1168, 19] width 70 height 31
click at [176, 97] on img at bounding box center [182, 95] width 14 height 14
click at [176, 511] on input "10" at bounding box center [208, 519] width 66 height 16
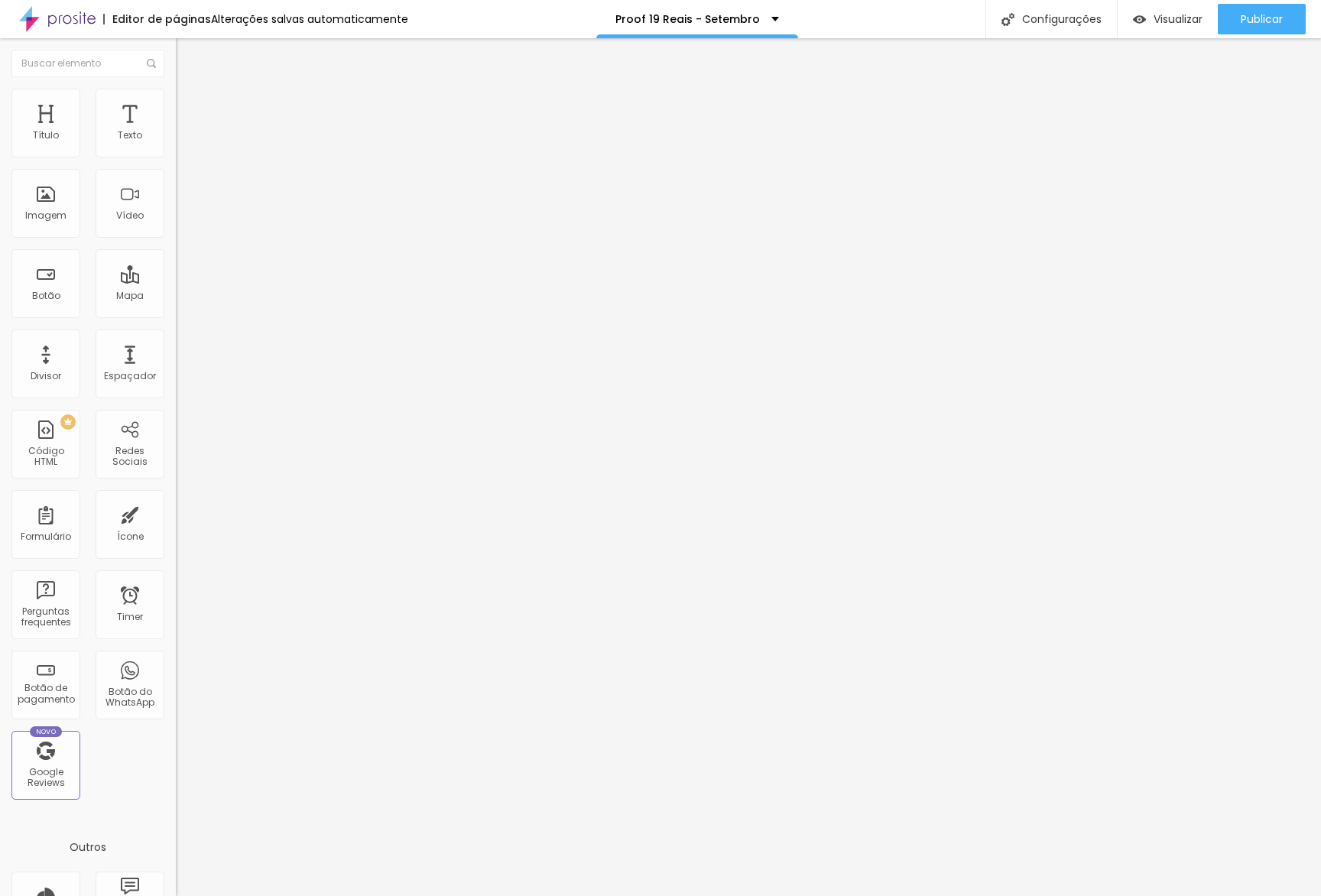
type input "3"
type input "30"
click at [1254, 9] on div "Publicar" at bounding box center [1262, 19] width 42 height 31
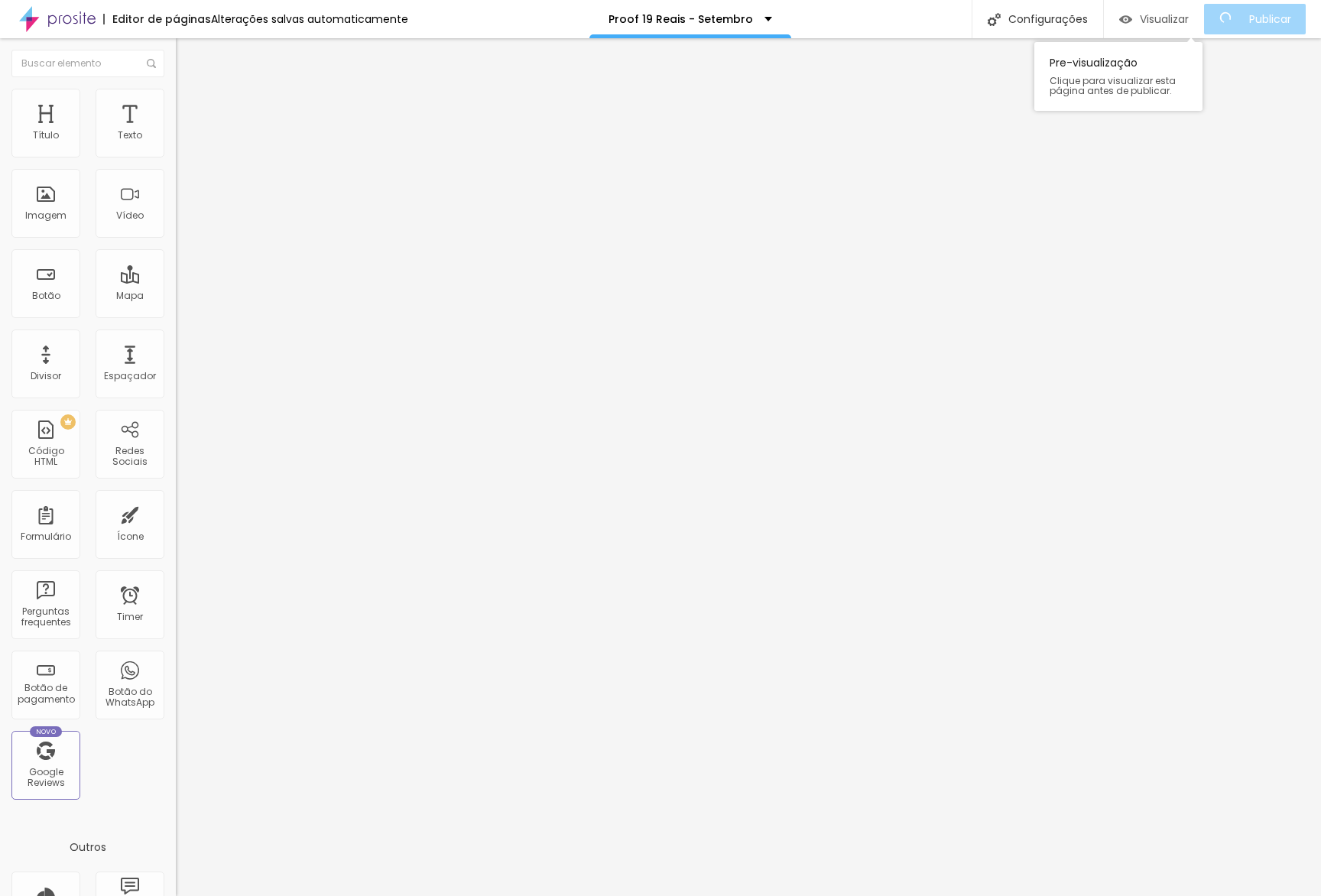
click at [1204, 24] on button "Visualizar" at bounding box center [1155, 19] width 100 height 31
drag, startPoint x: 82, startPoint y: 97, endPoint x: 95, endPoint y: 130, distance: 35.5
click at [190, 106] on span "Estilo" at bounding box center [201, 99] width 23 height 13
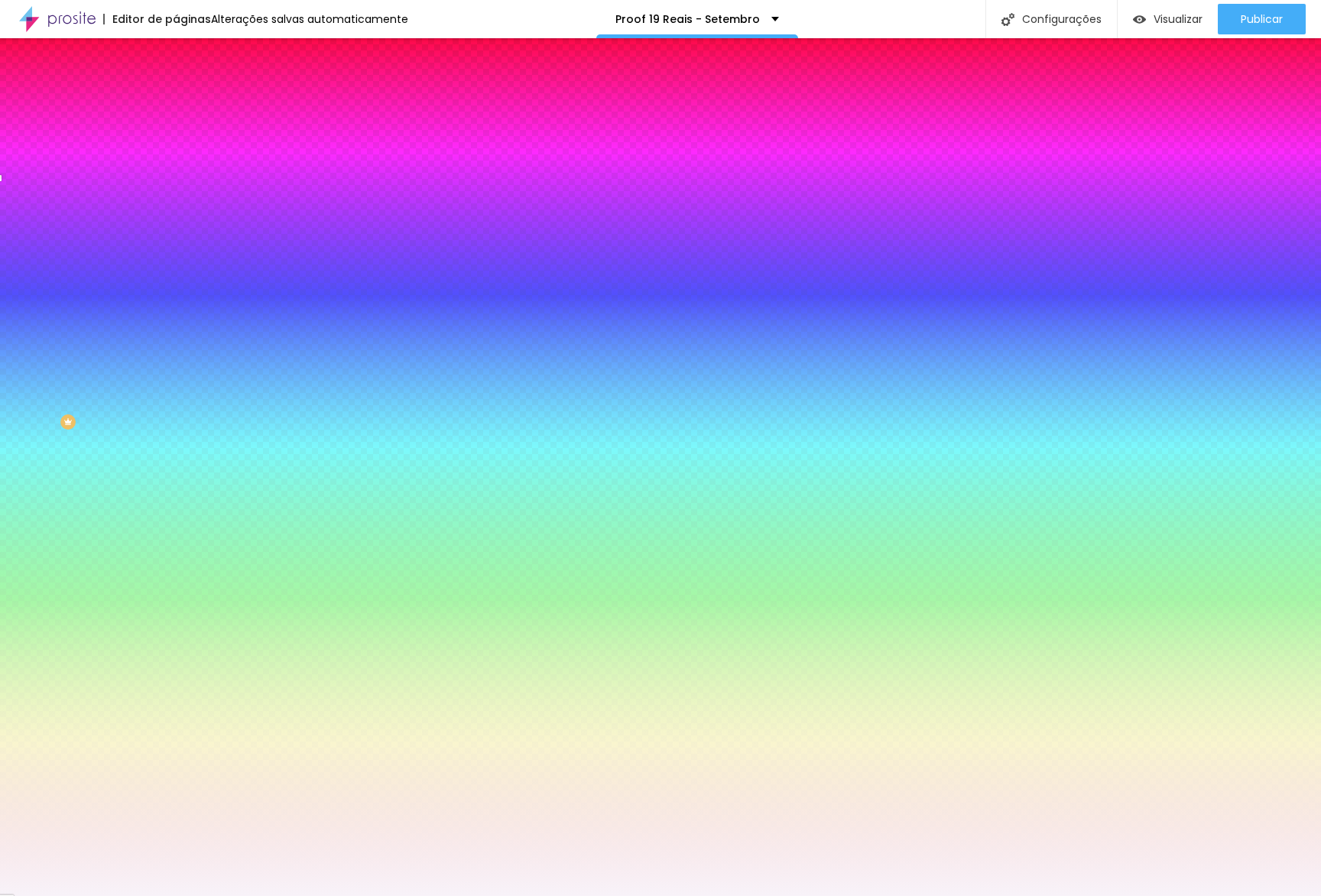
click at [176, 181] on div "Efeito da Imagem Parallax Nenhum Parallax" at bounding box center [263, 160] width 176 height 42
click at [176, 223] on input "#F8F3F9" at bounding box center [267, 216] width 183 height 15
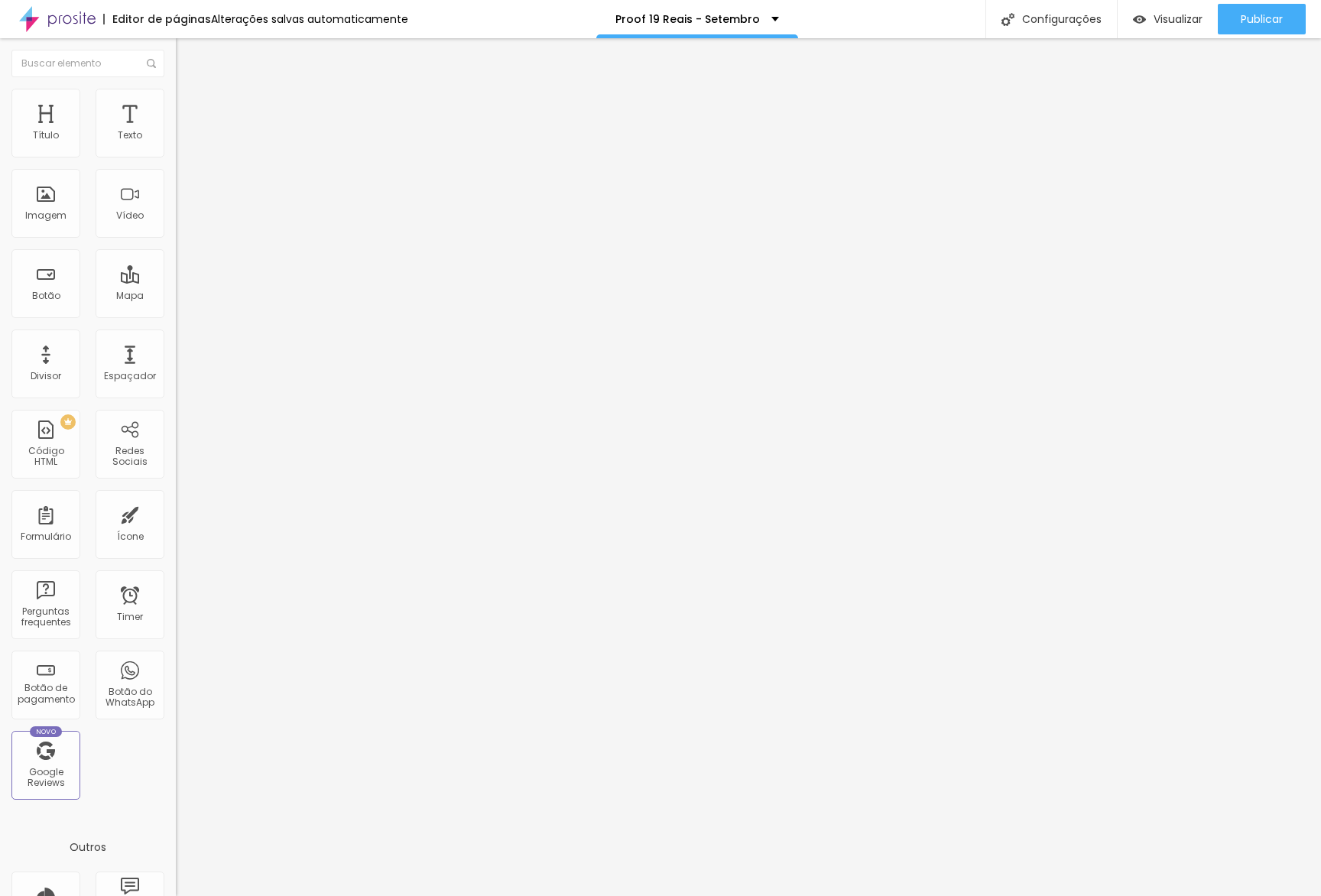
drag, startPoint x: 93, startPoint y: 97, endPoint x: 97, endPoint y: 120, distance: 23.3
click at [176, 98] on img at bounding box center [182, 95] width 14 height 14
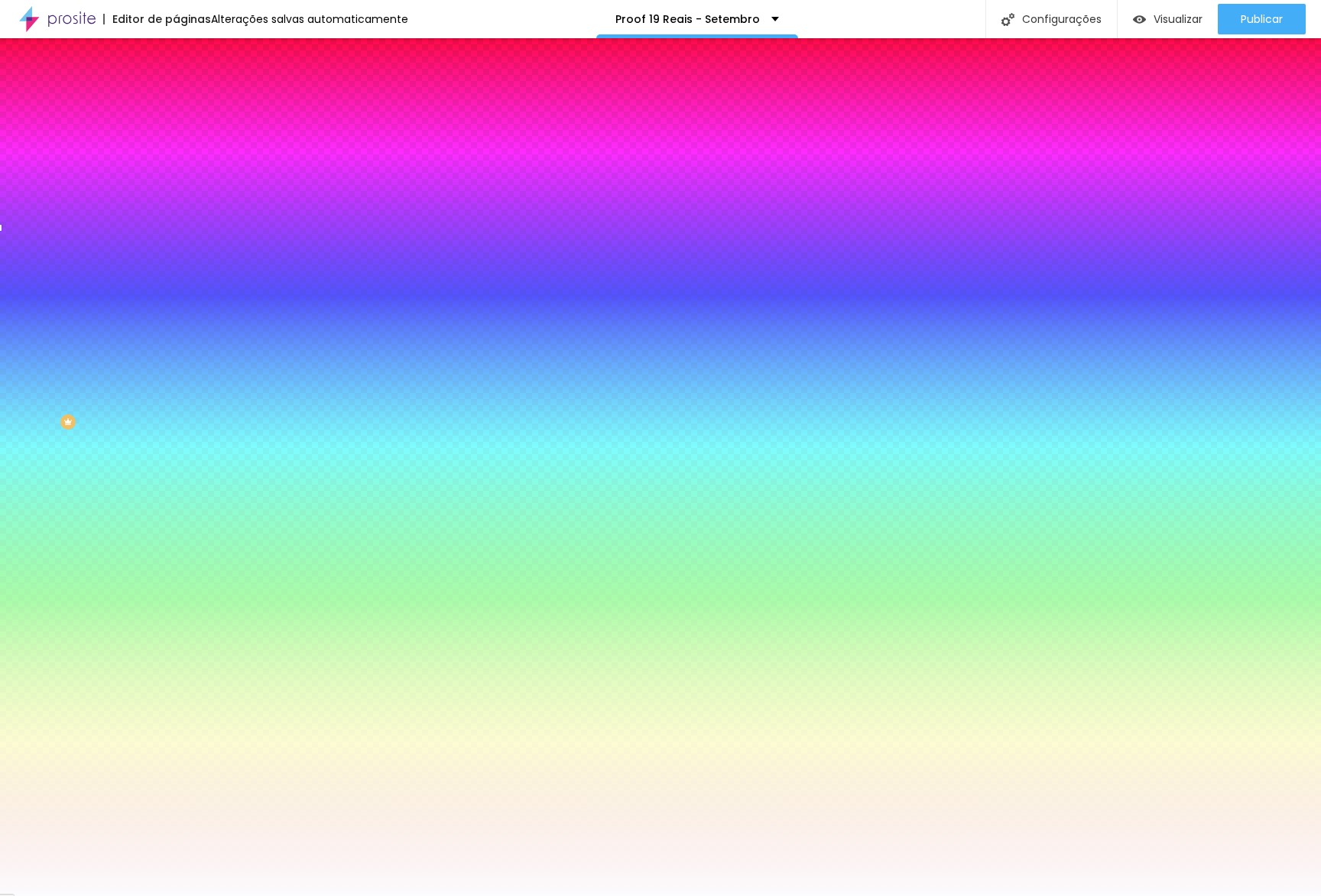
click at [176, 223] on input "#FCFBFD" at bounding box center [267, 216] width 183 height 15
paste input "8F3F9"
type input "#F8F3F9"
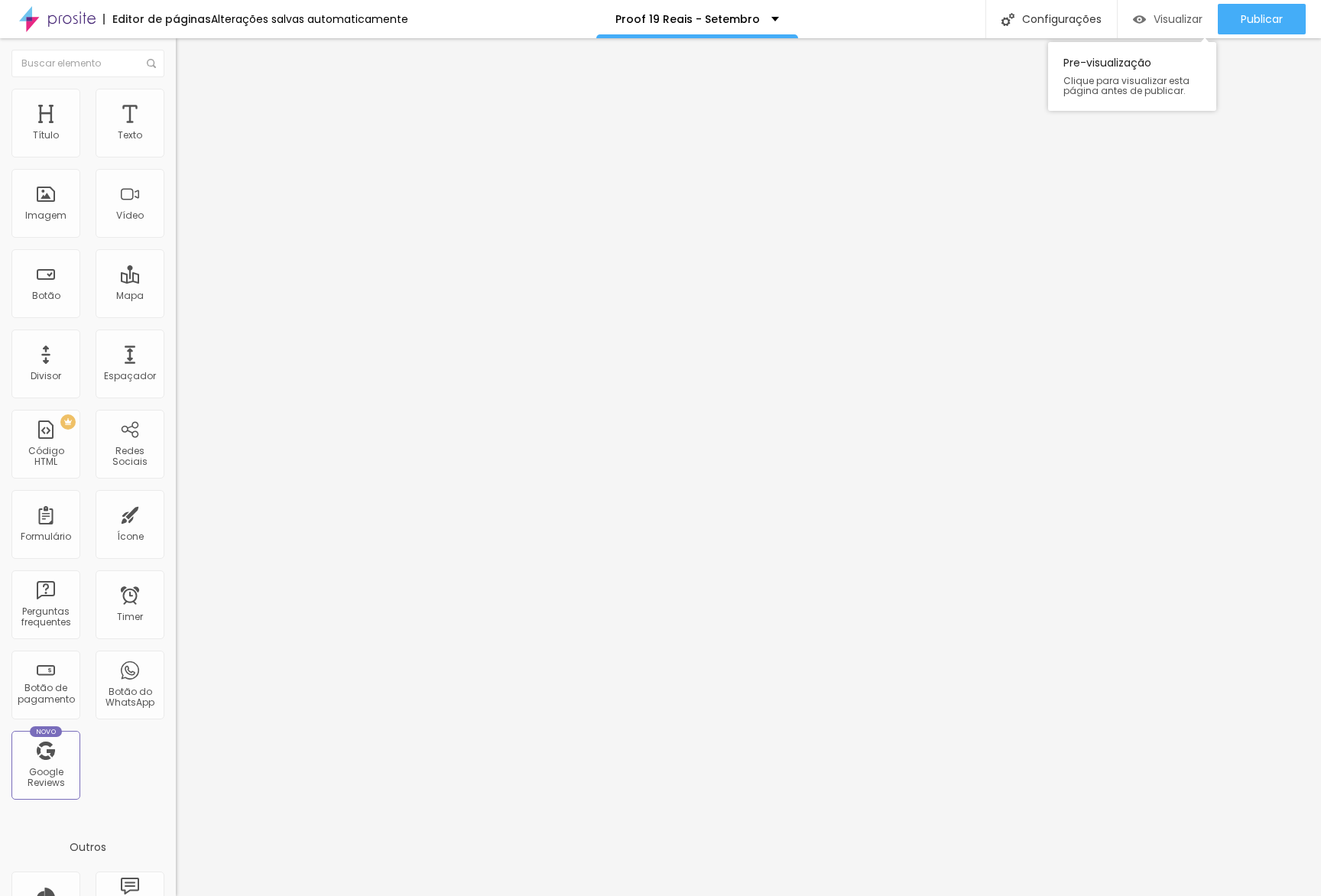
click at [1159, 10] on div "Visualizar" at bounding box center [1168, 19] width 70 height 31
click at [176, 91] on li "Avançado" at bounding box center [263, 96] width 176 height 15
click at [176, 295] on input "0" at bounding box center [208, 302] width 66 height 16
type input "20"
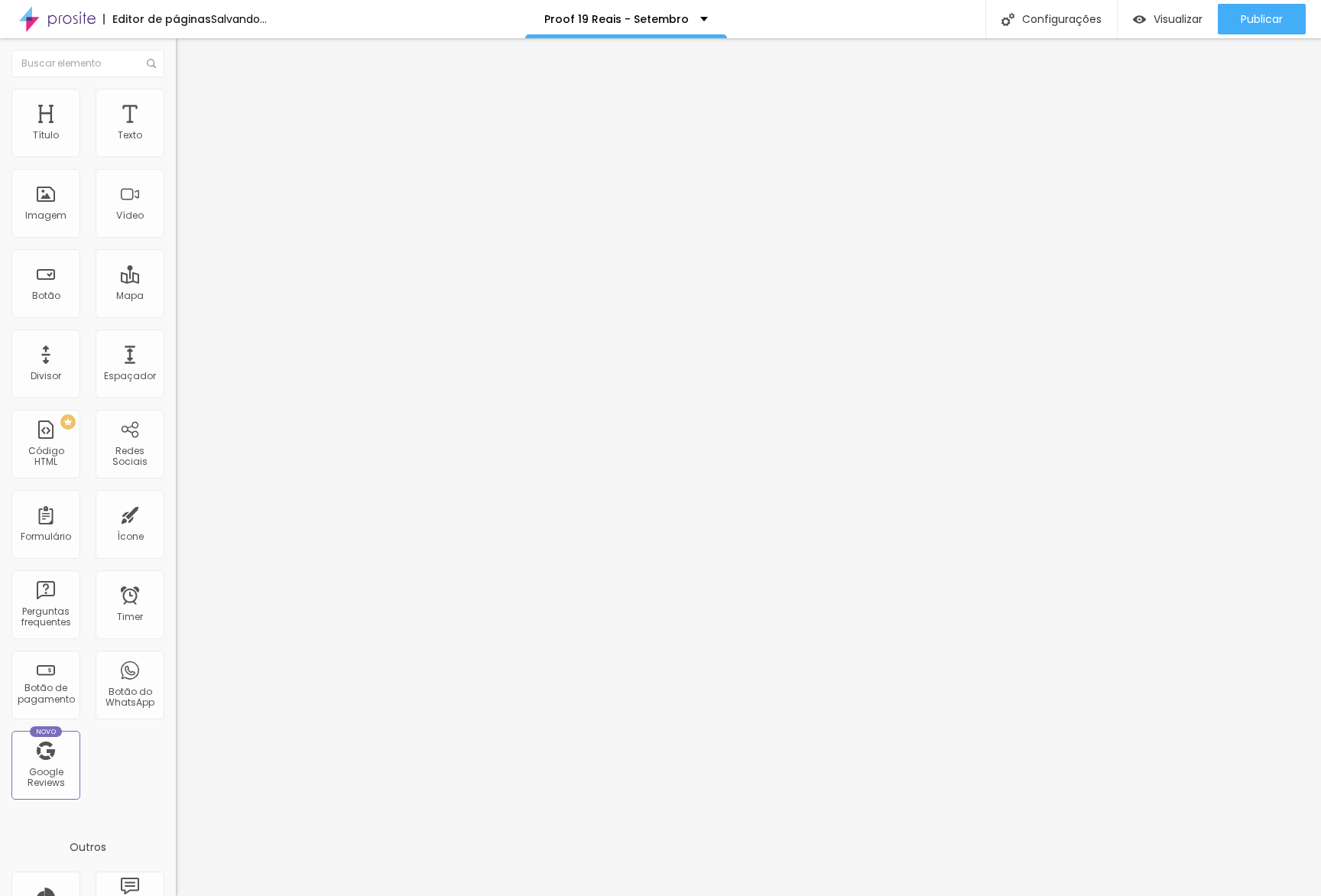
type input "0"
type input "30"
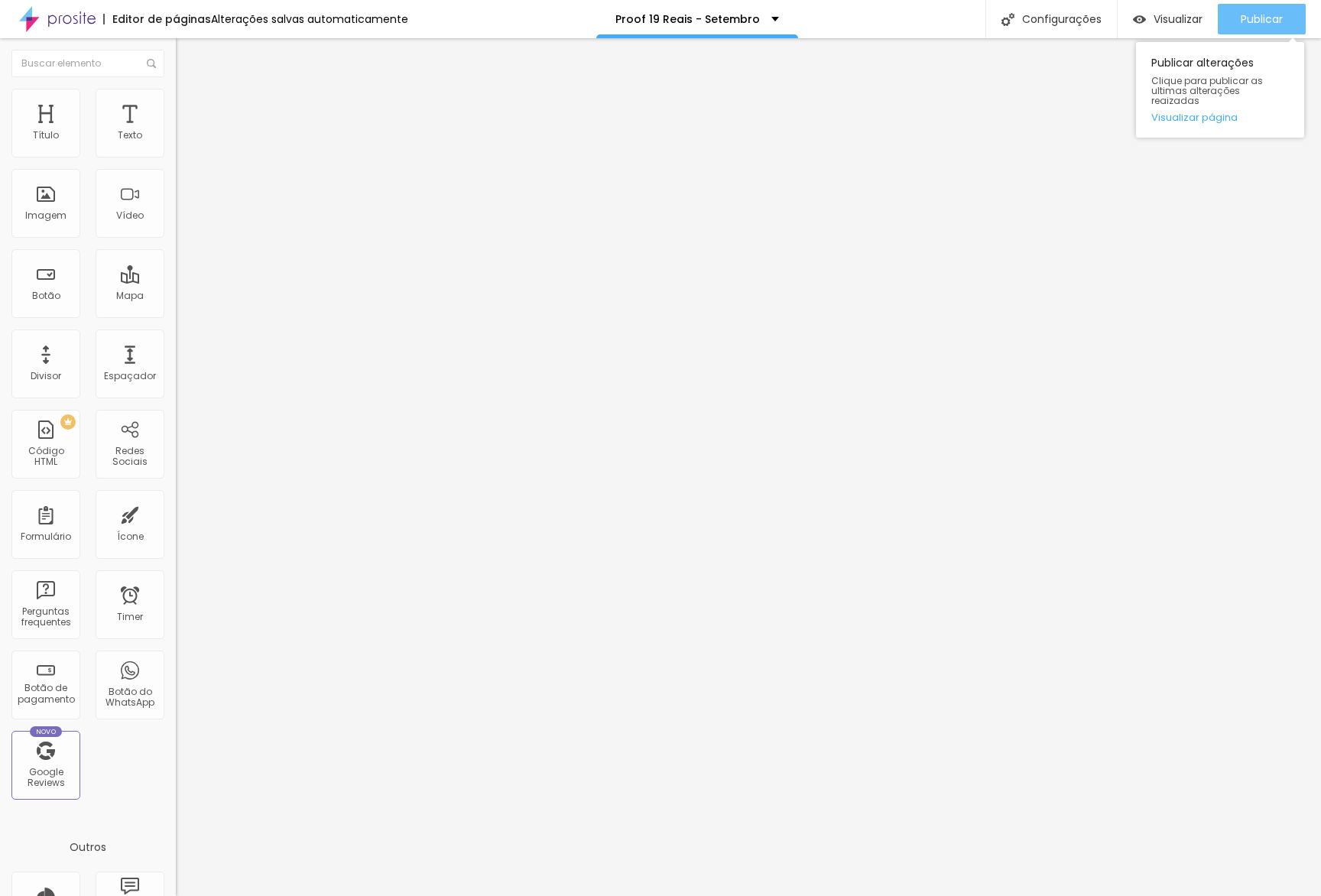
click at [1233, 25] on button "Publicar" at bounding box center [1262, 19] width 88 height 31
click at [176, 88] on img at bounding box center [182, 95] width 14 height 14
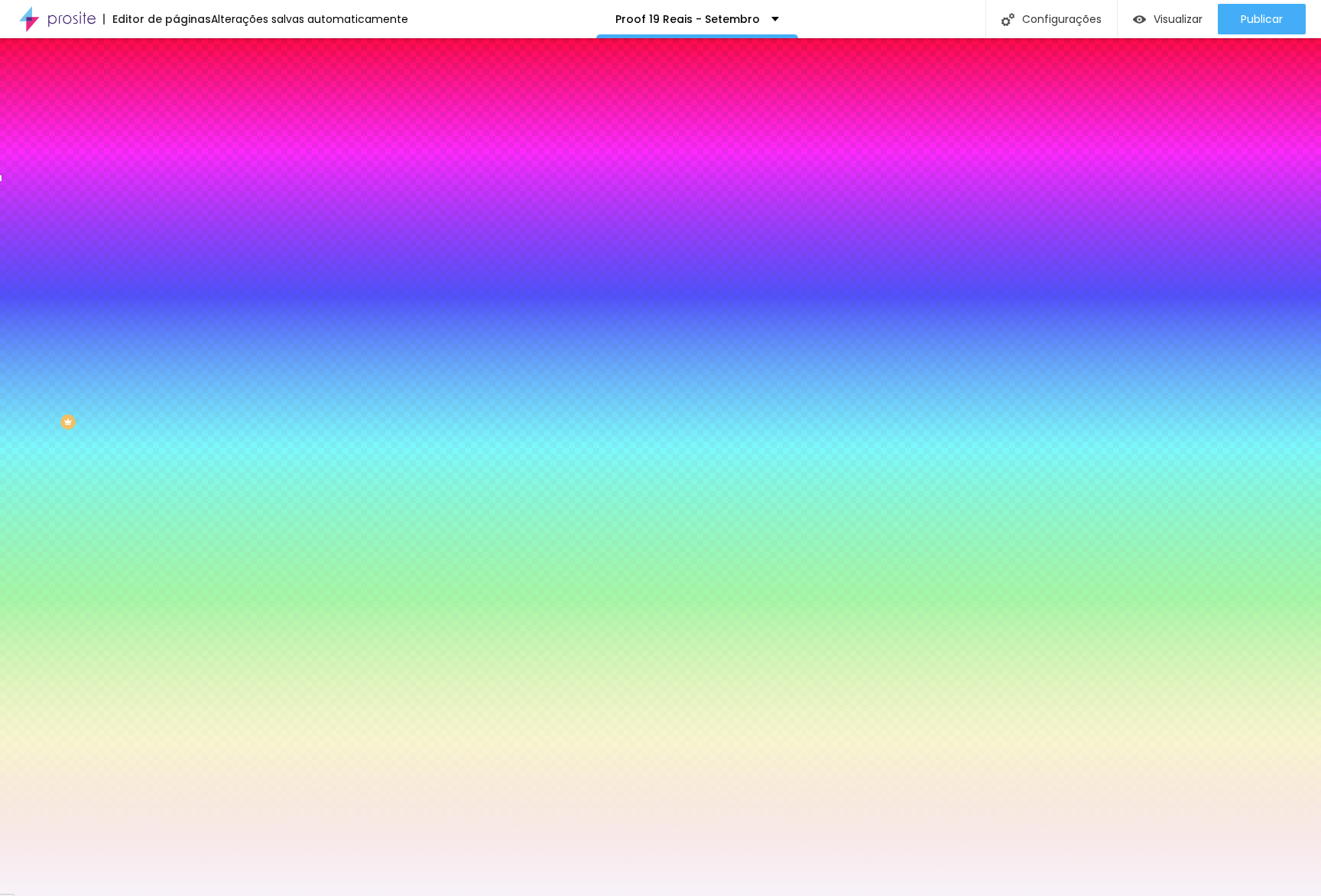
click at [176, 223] on input "#F8F3F9" at bounding box center [267, 216] width 183 height 15
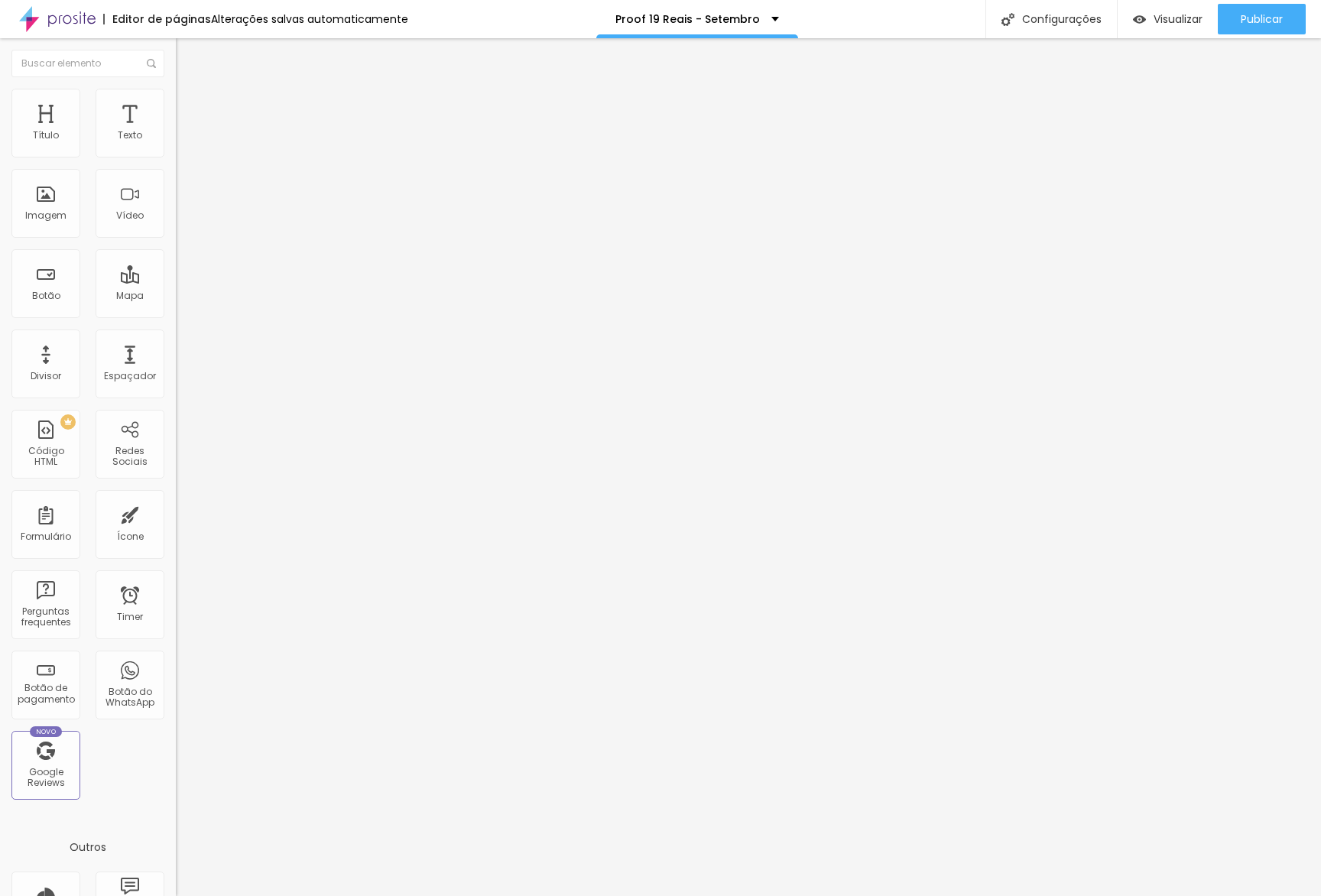
click at [190, 102] on span "Estilo" at bounding box center [201, 99] width 23 height 13
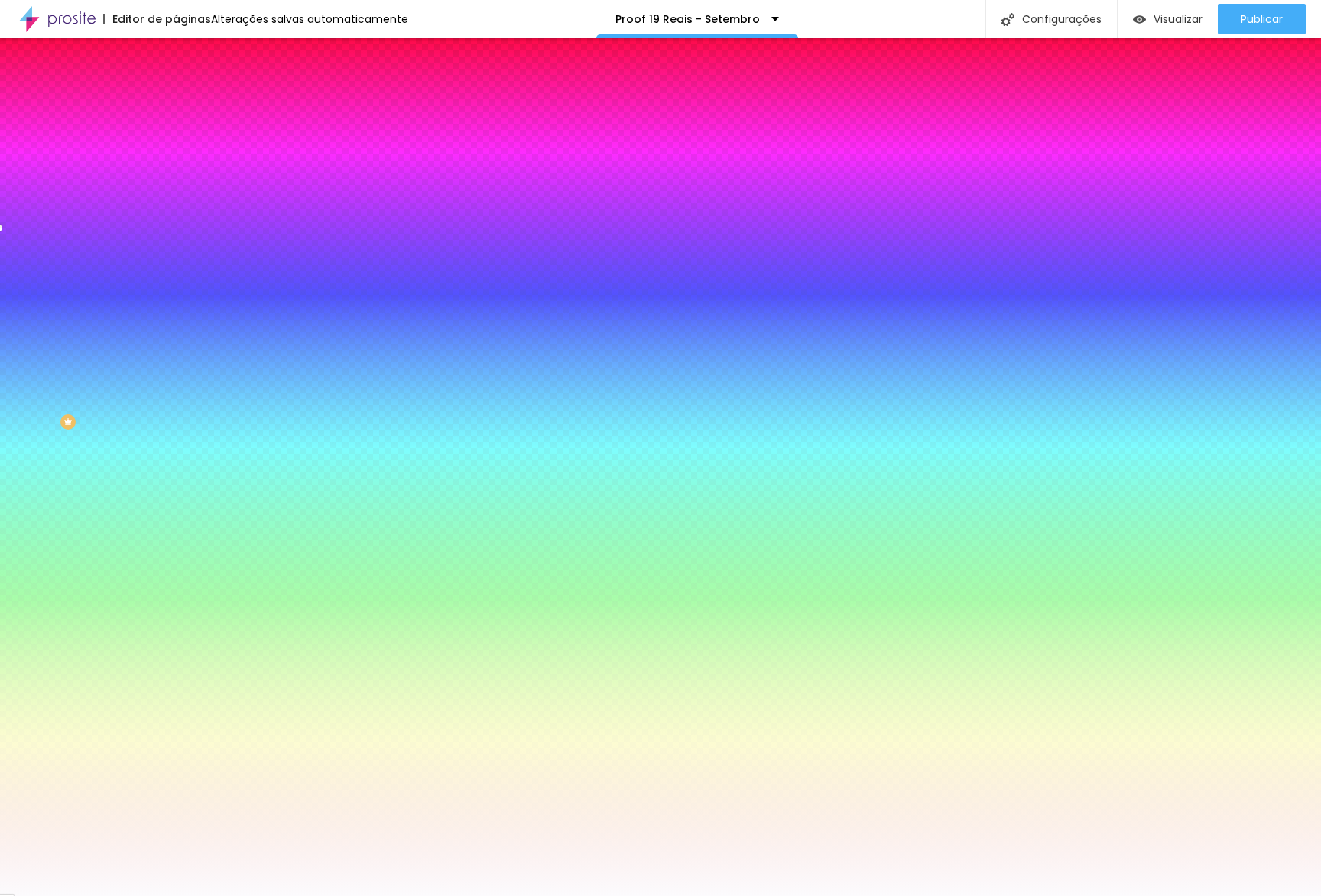
click at [176, 223] on input "#FCFBFD" at bounding box center [267, 216] width 183 height 15
paste input "8F3F9"
type input "#F8F3F9"
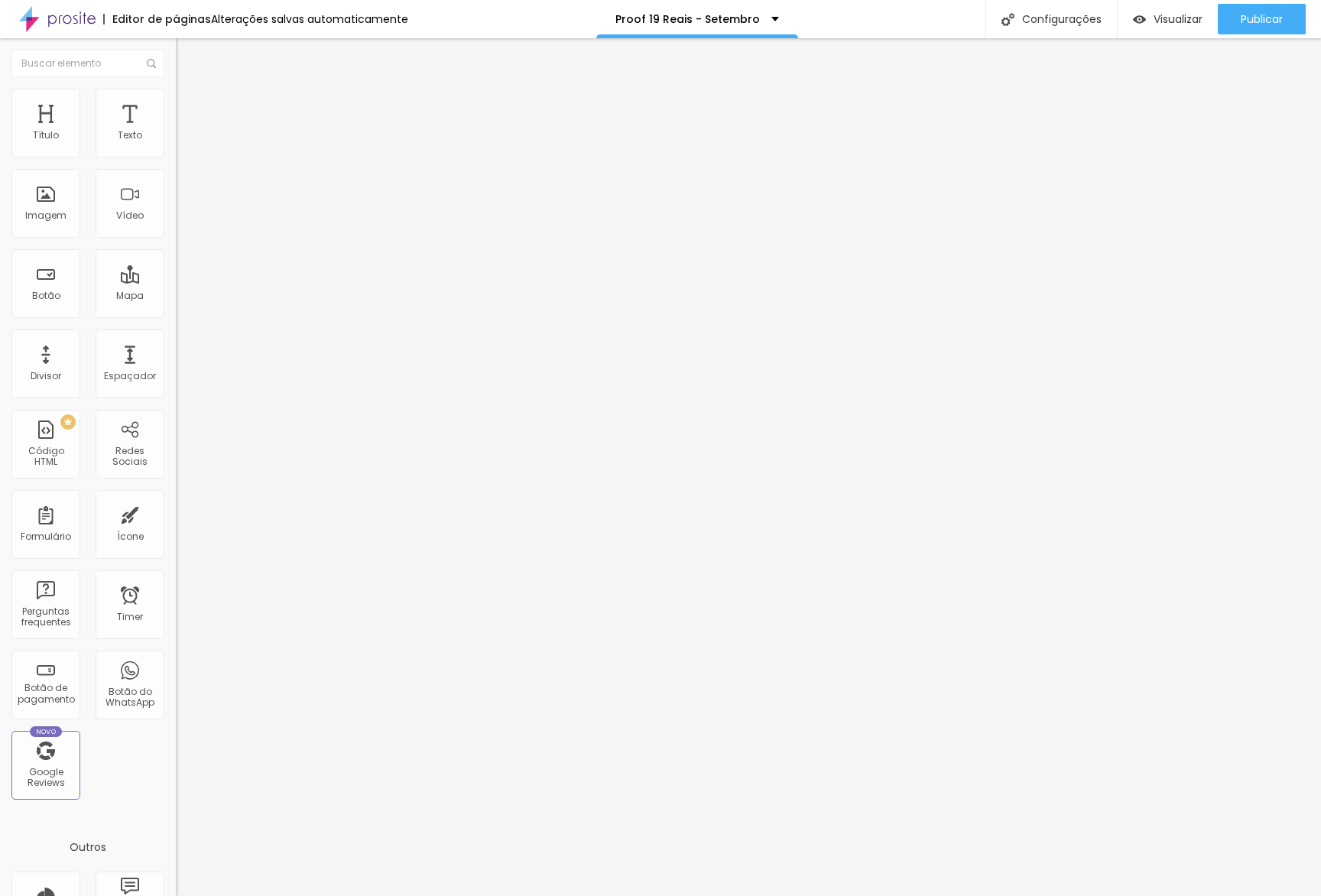
click at [176, 97] on li "Estilo" at bounding box center [263, 96] width 176 height 15
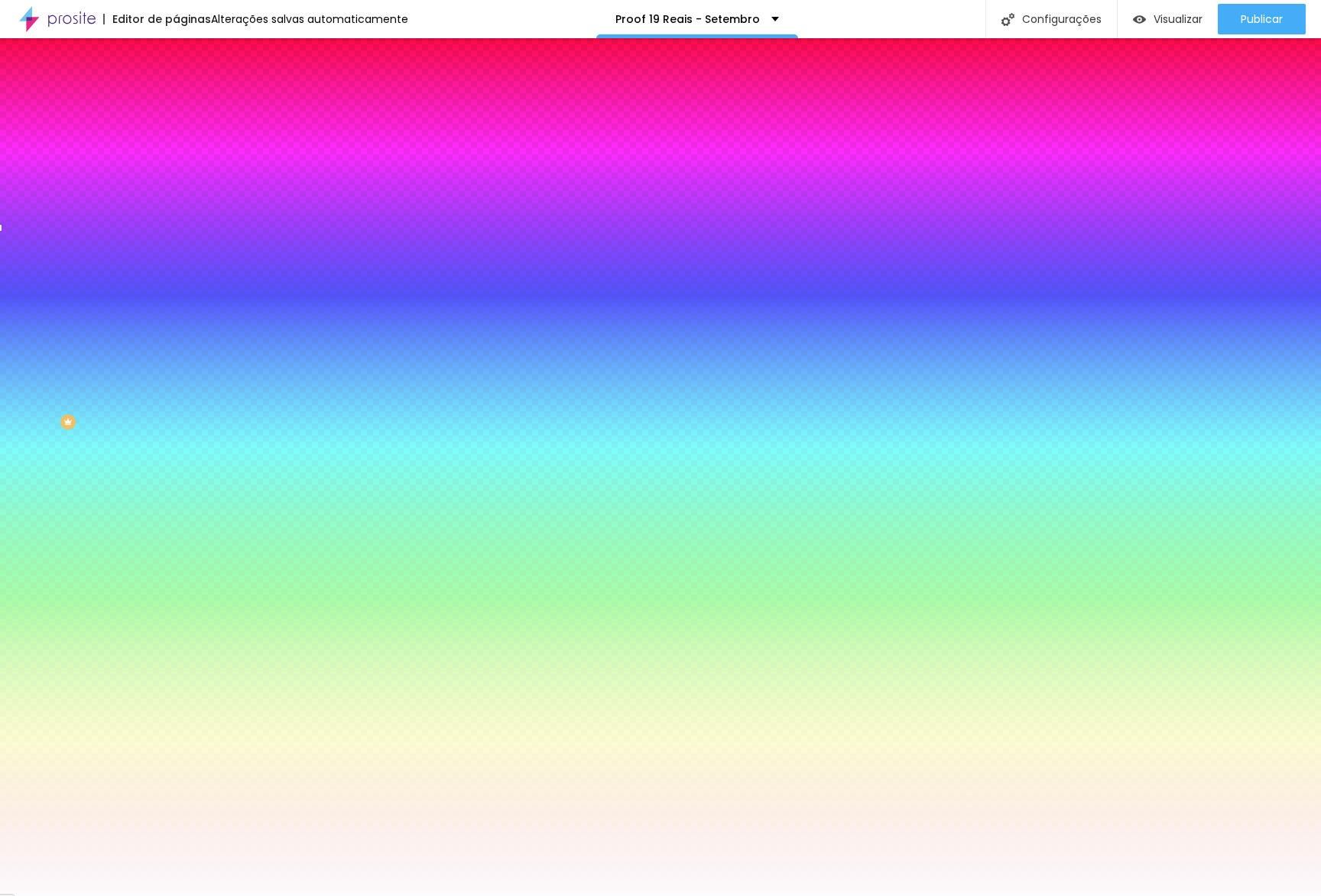
click at [176, 223] on input "#FCFBFD" at bounding box center [267, 216] width 183 height 15
paste input "8F3F9"
type input "#F8F3F9"
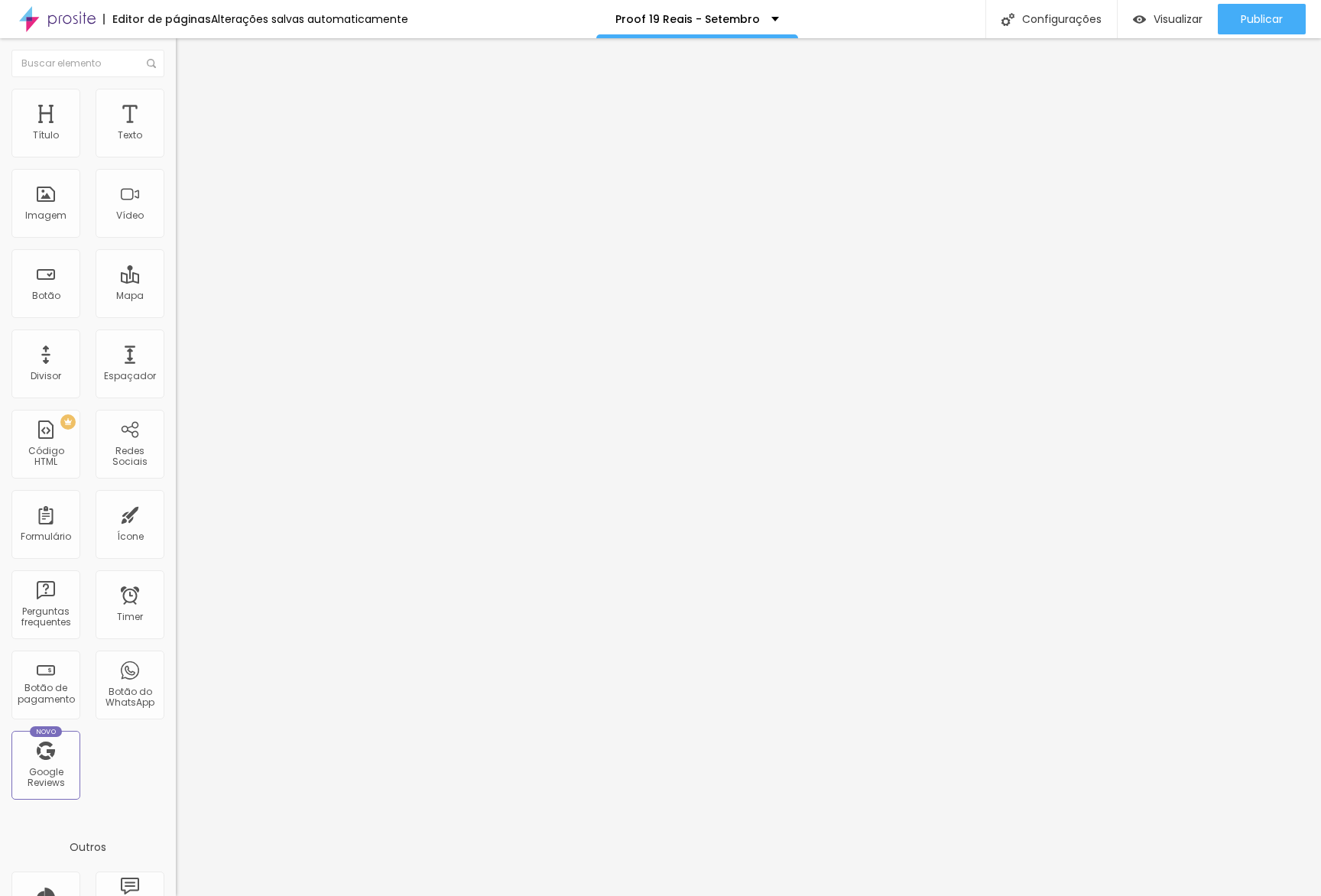
click at [176, 101] on li "Estilo" at bounding box center [263, 96] width 176 height 15
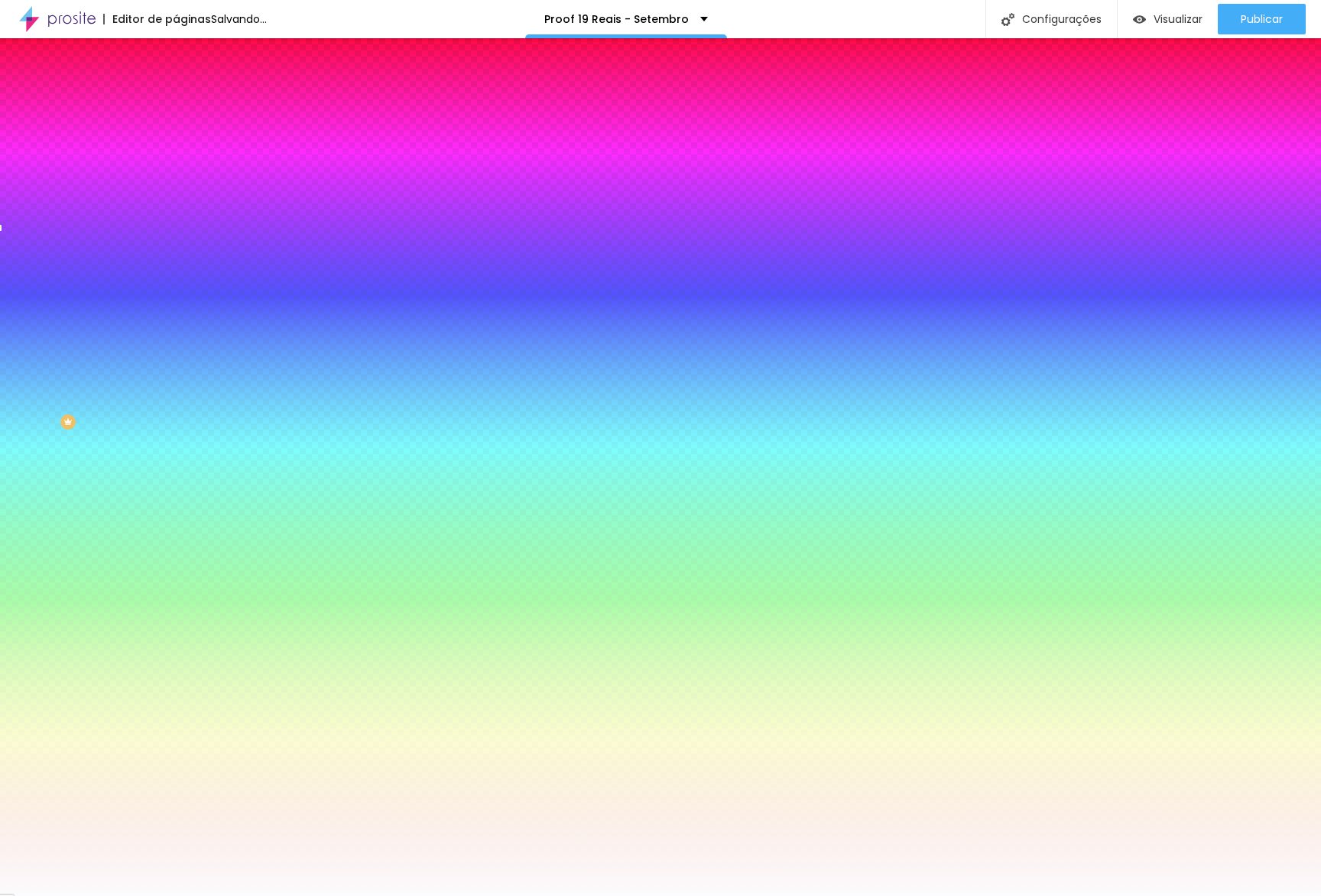
click at [176, 223] on input "#FCFBFD" at bounding box center [267, 216] width 183 height 15
paste input "8F3F9"
type input "#F8F3F9"
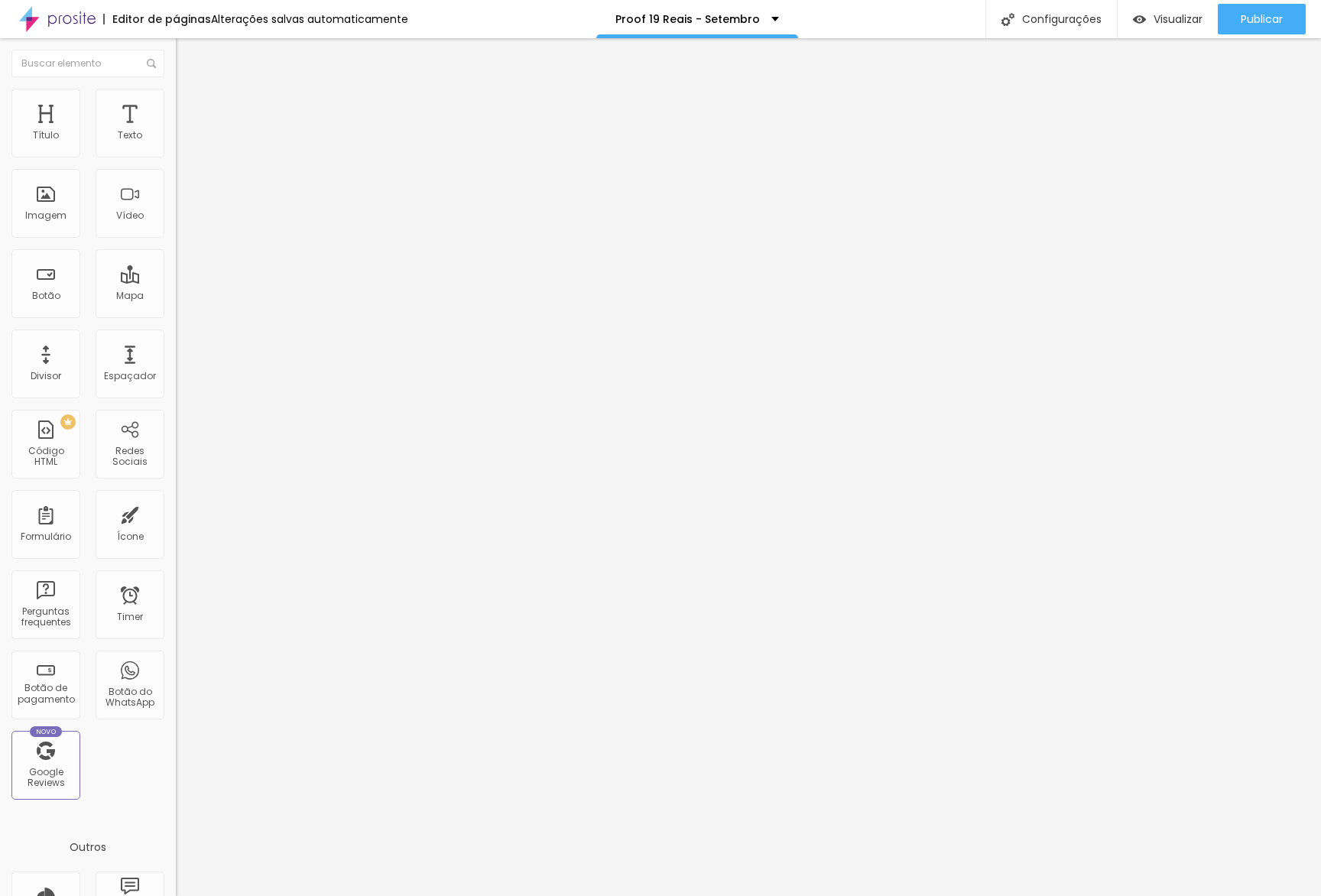
click at [176, 104] on li "Estilo" at bounding box center [263, 96] width 176 height 15
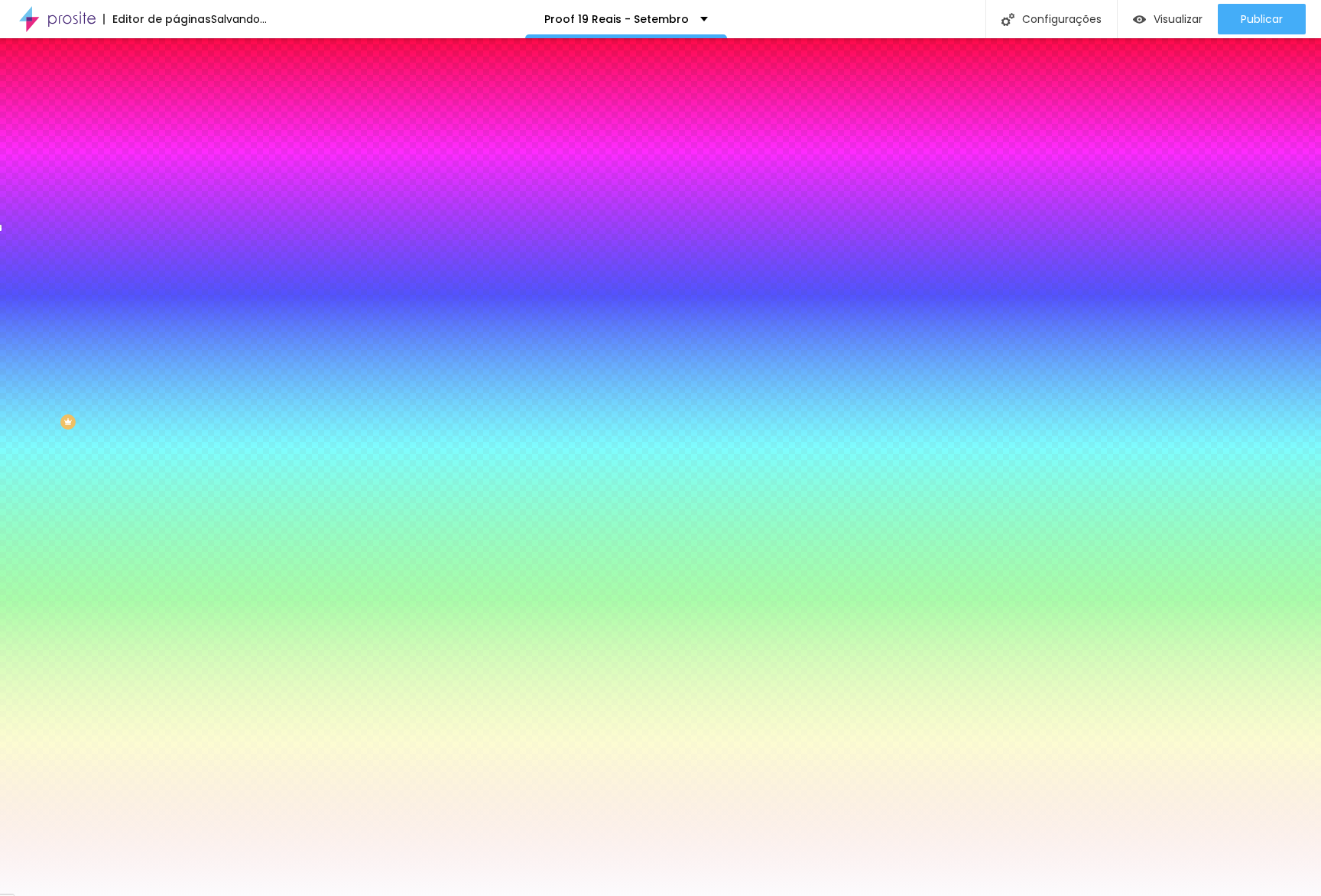
click at [176, 223] on input "#FCFBFD" at bounding box center [267, 216] width 183 height 15
paste input "8F3F9"
type input "#F8F3F9"
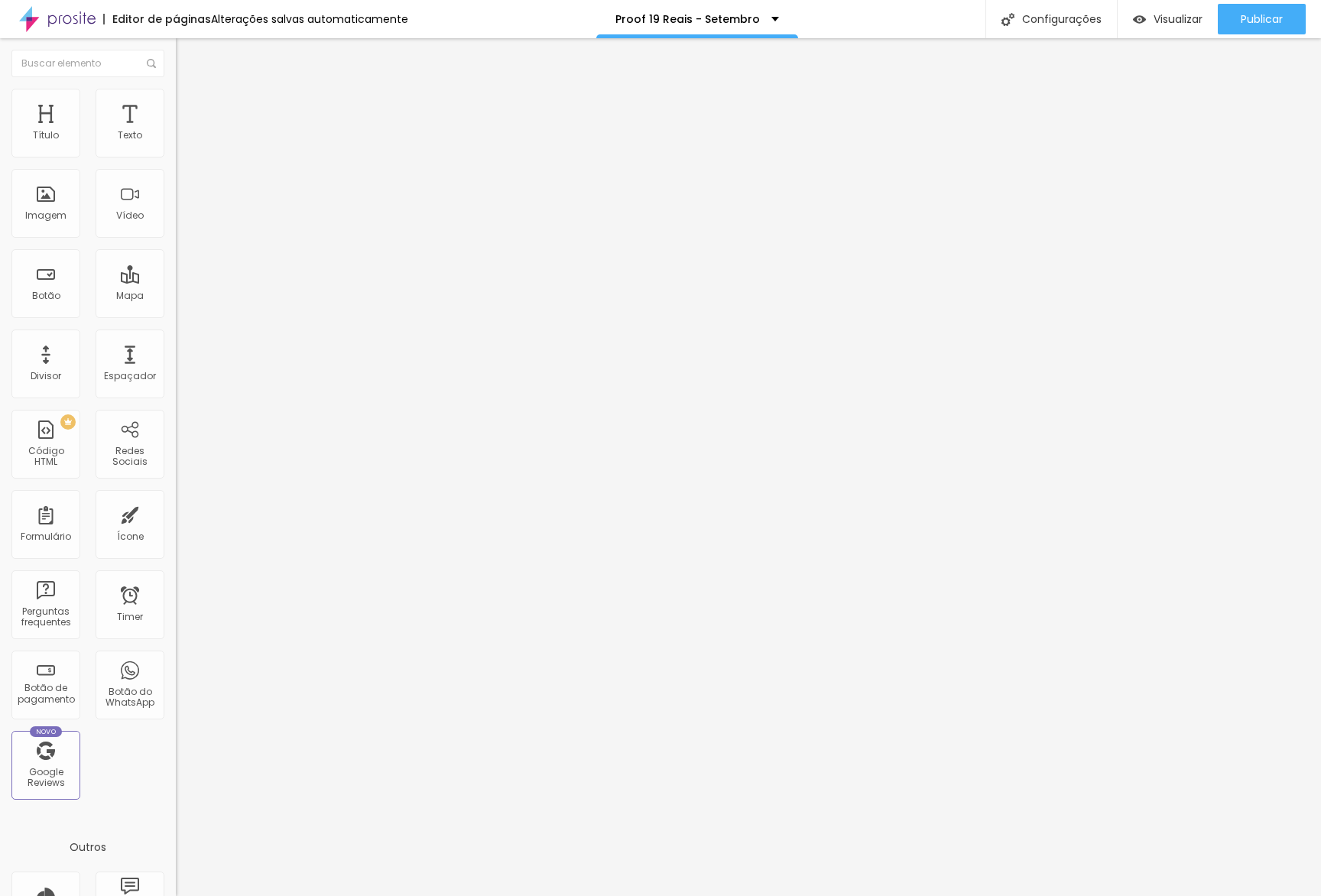
drag, startPoint x: 89, startPoint y: 106, endPoint x: 89, endPoint y: 127, distance: 21.0
click at [190, 106] on span "Estilo" at bounding box center [201, 99] width 23 height 13
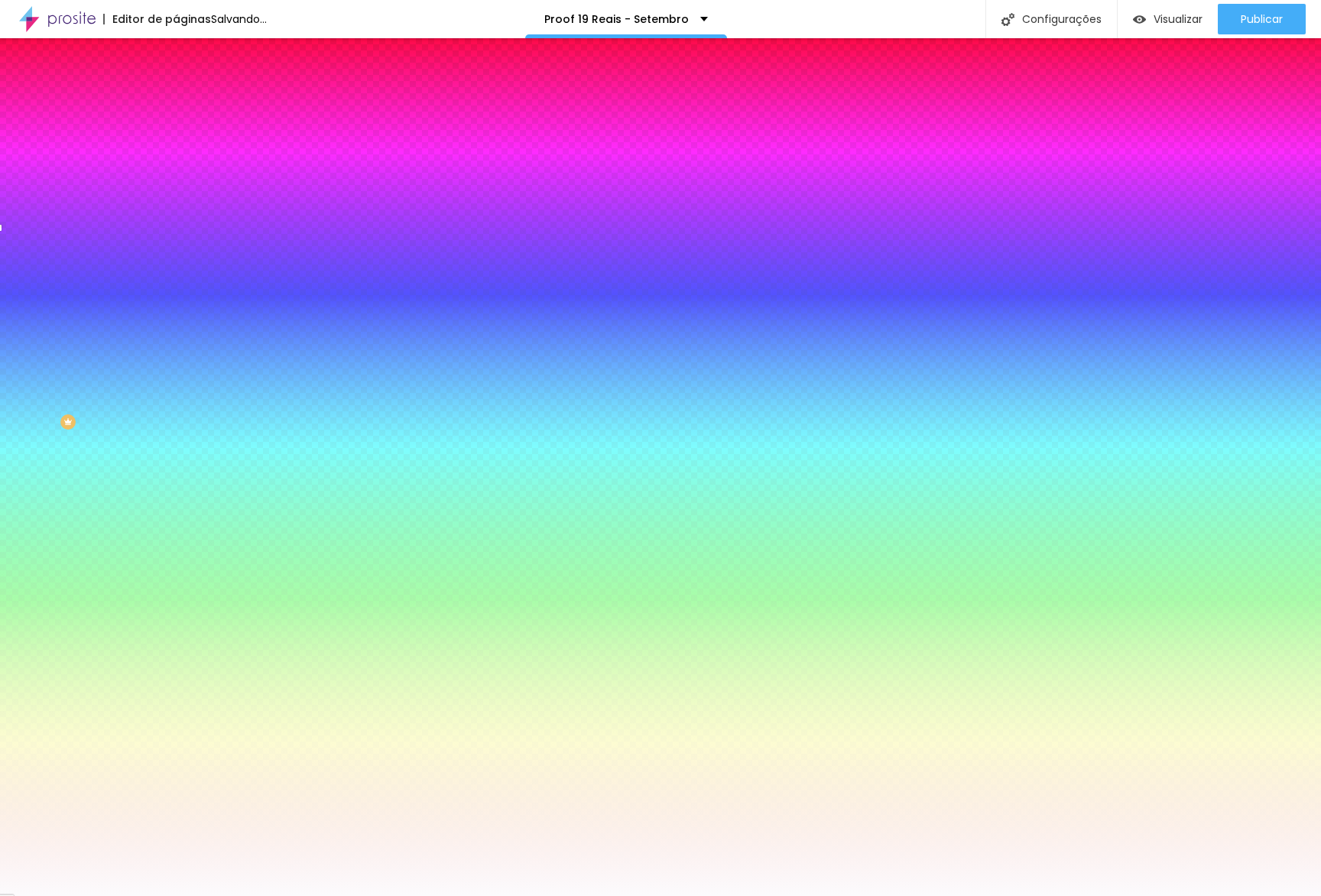
click at [176, 223] on input "#FCFBFD" at bounding box center [267, 216] width 183 height 15
paste input "8F3F9"
type input "#F8F3F9"
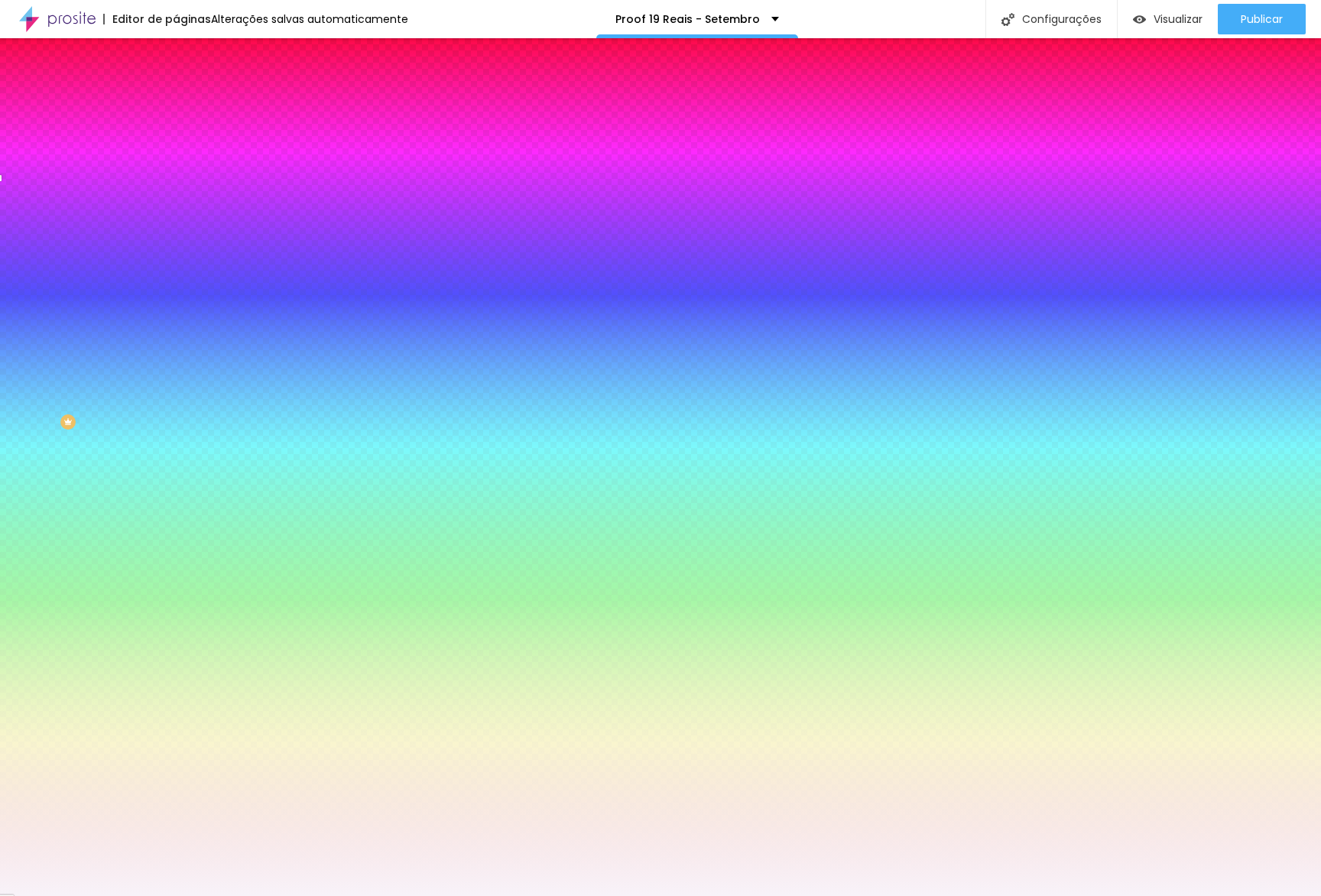
scroll to position [0, 0]
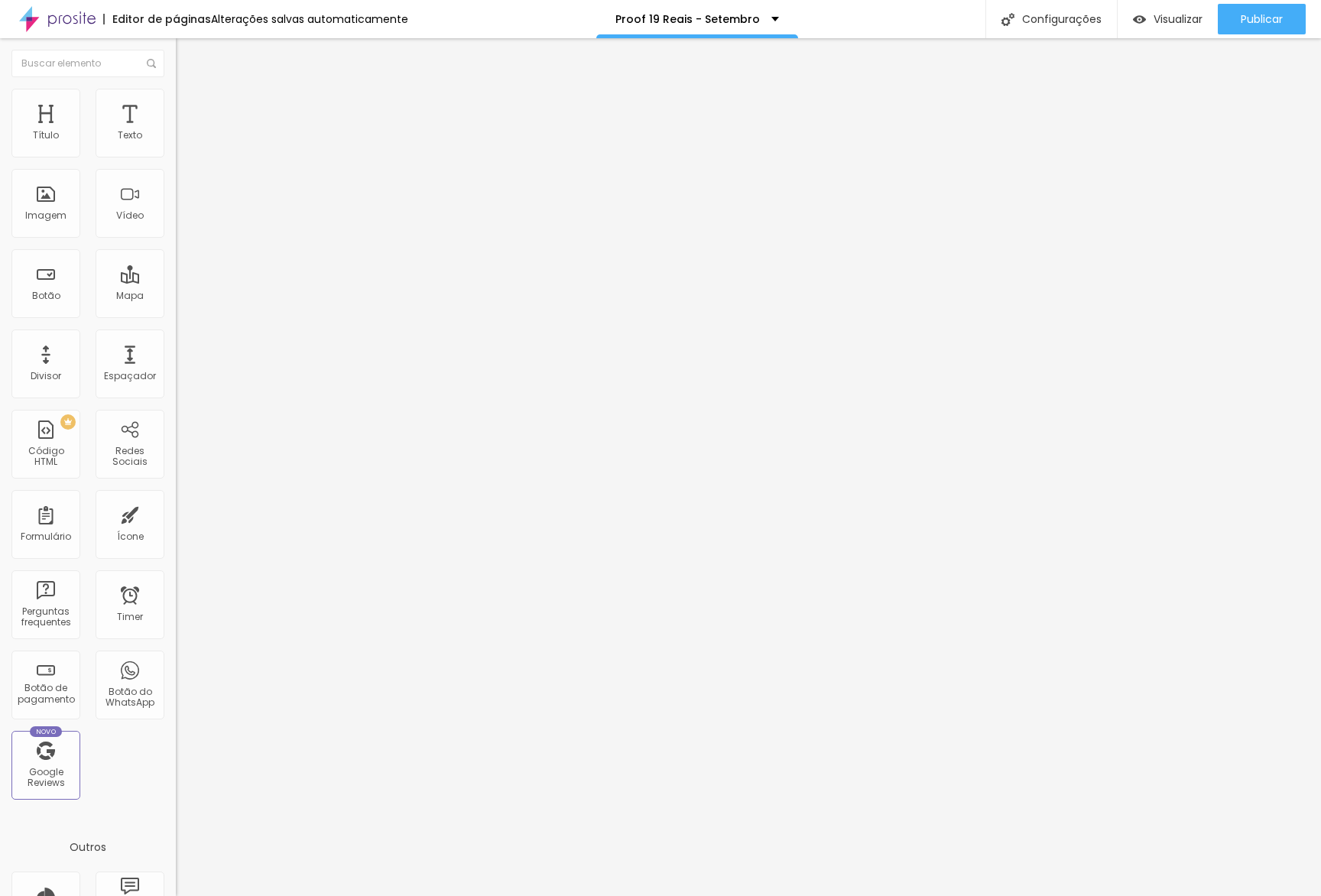
drag, startPoint x: 74, startPoint y: 111, endPoint x: 91, endPoint y: 124, distance: 21.4
click at [190, 106] on span "Estilo" at bounding box center [201, 99] width 23 height 13
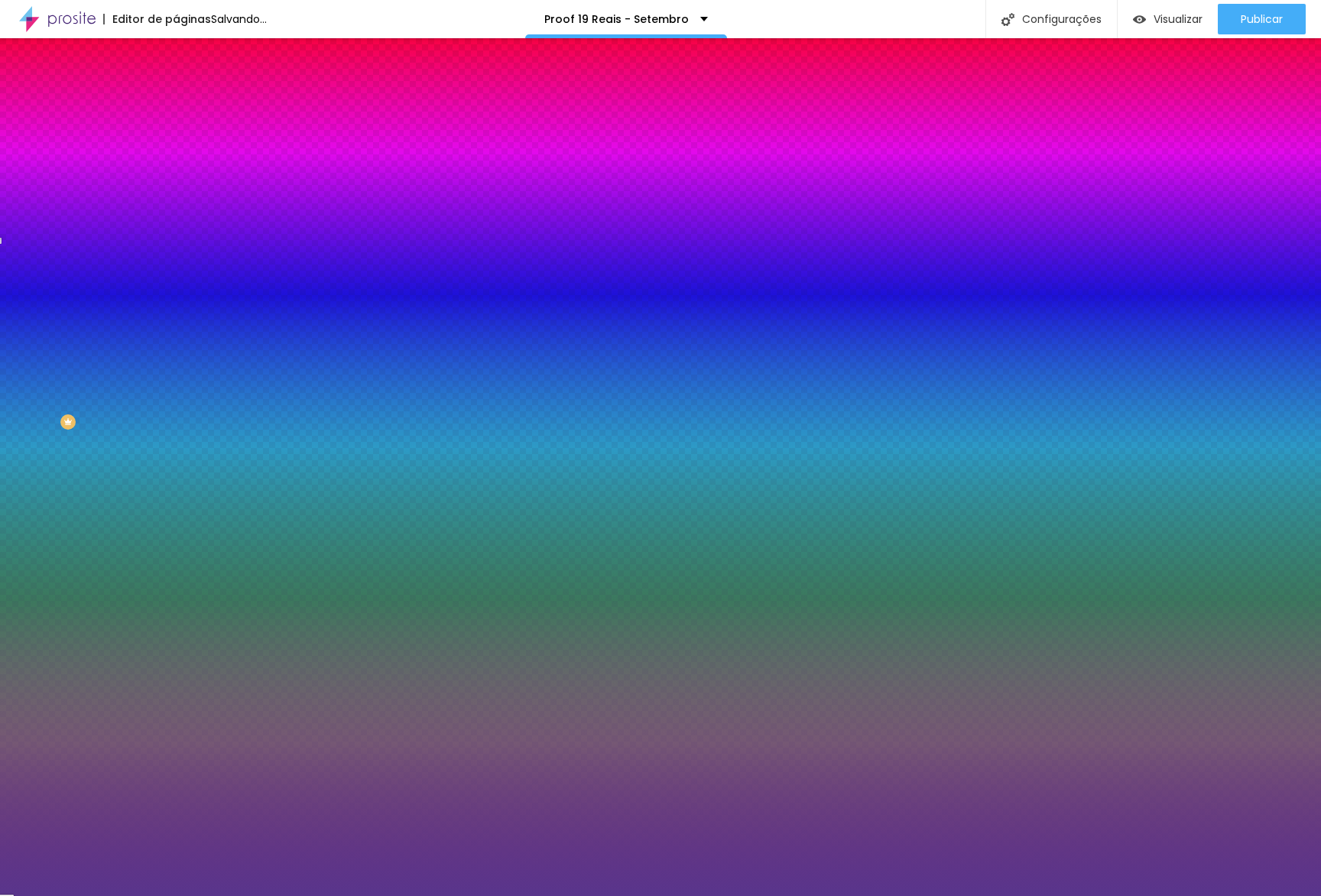
click at [176, 274] on button "button" at bounding box center [186, 266] width 21 height 16
paste input "8F3F9"
type input "#F8F3F9"
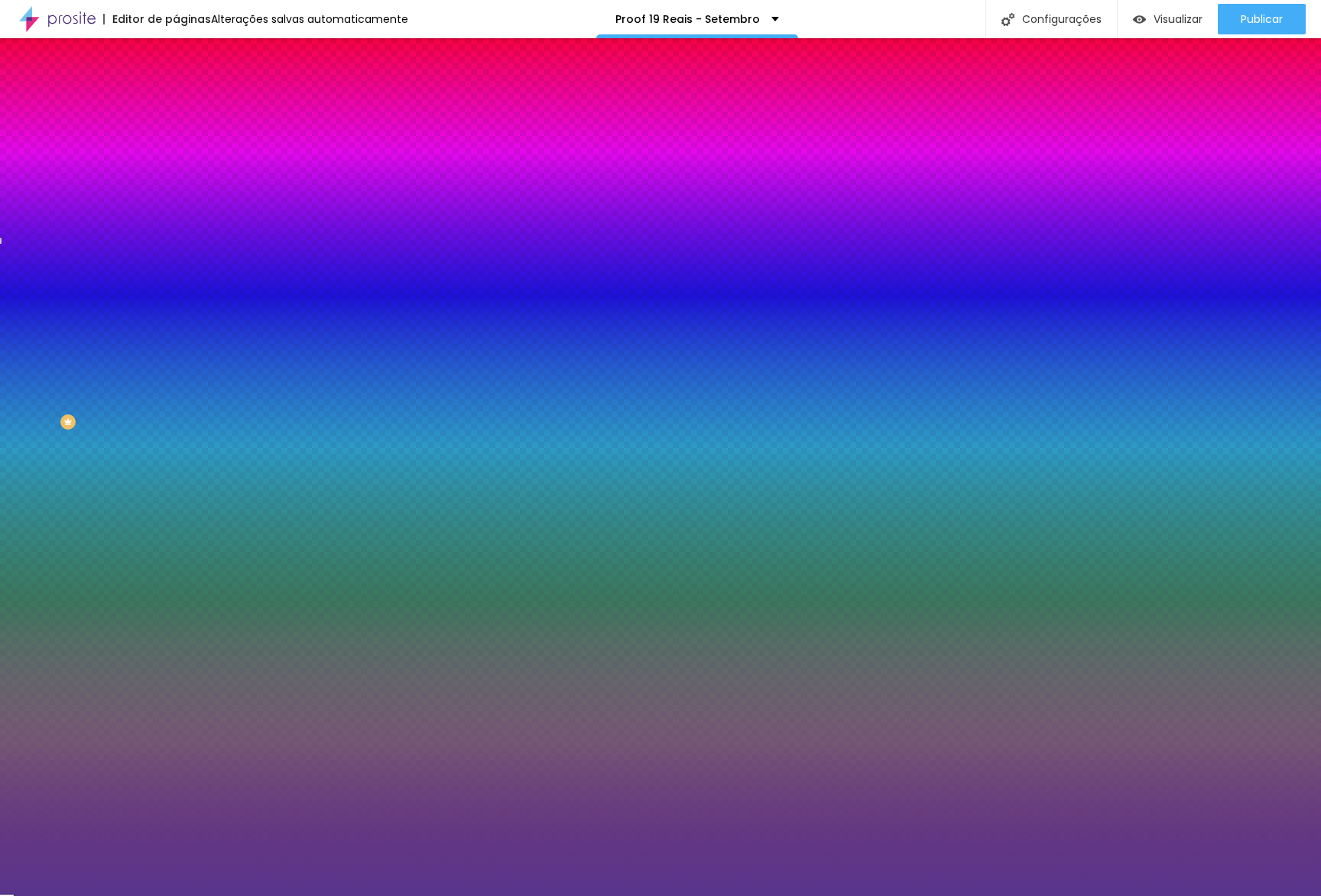
click at [220, 895] on div at bounding box center [660, 896] width 1321 height 0
click at [176, 274] on button "button" at bounding box center [186, 266] width 21 height 16
type input "270"
type input "230"
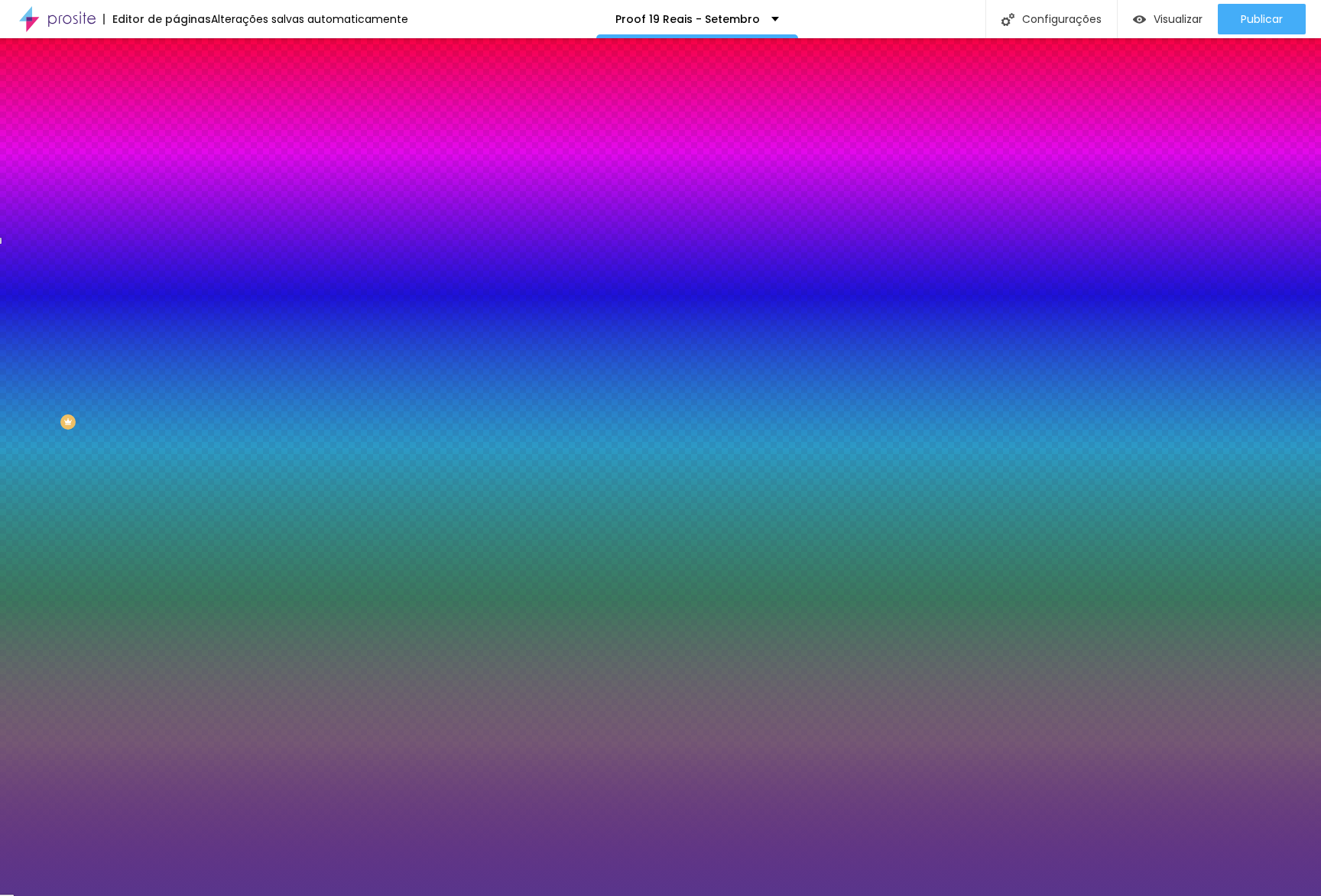
type input "230"
type input "220"
type input "200"
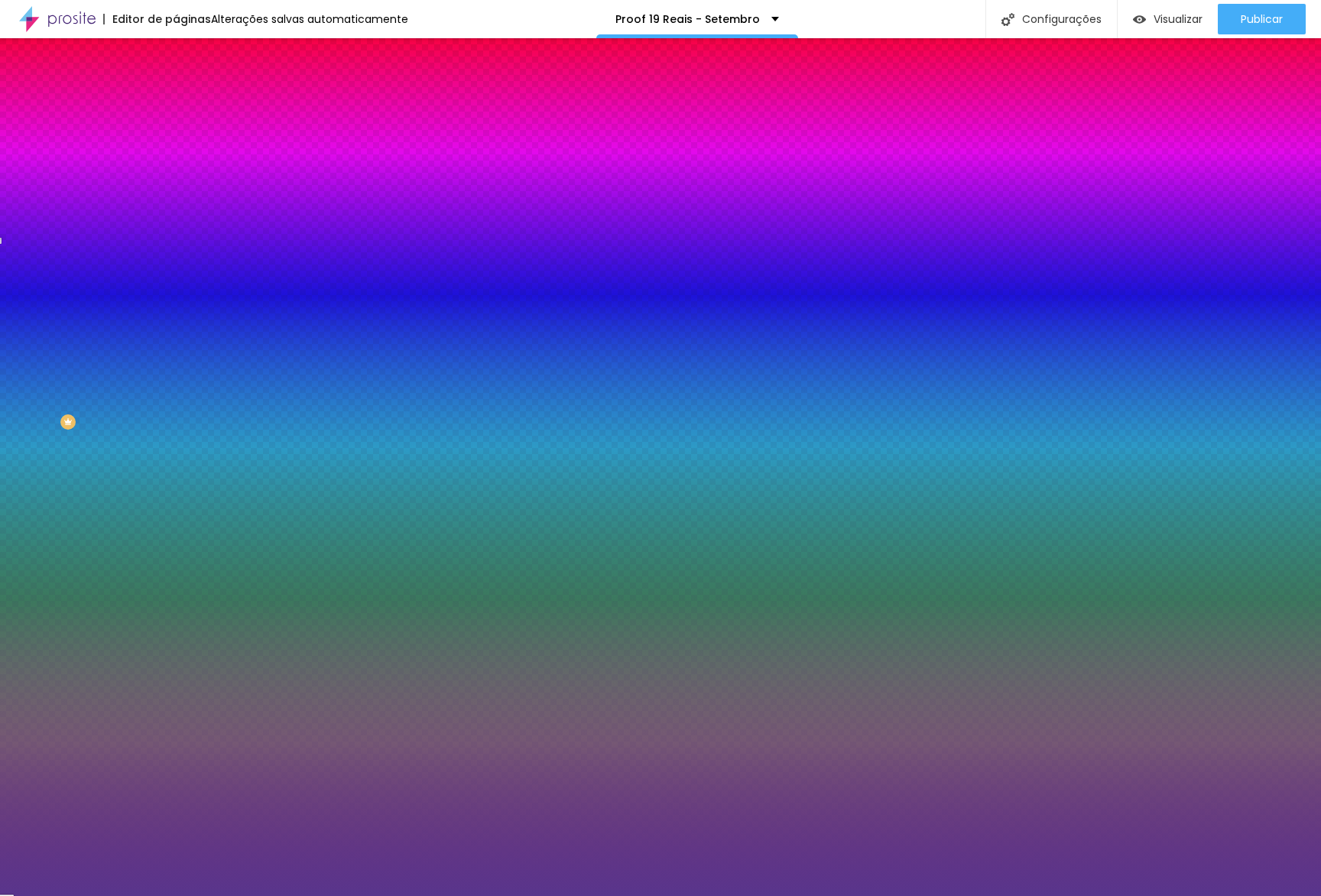
type input "180"
type input "165"
type input "155"
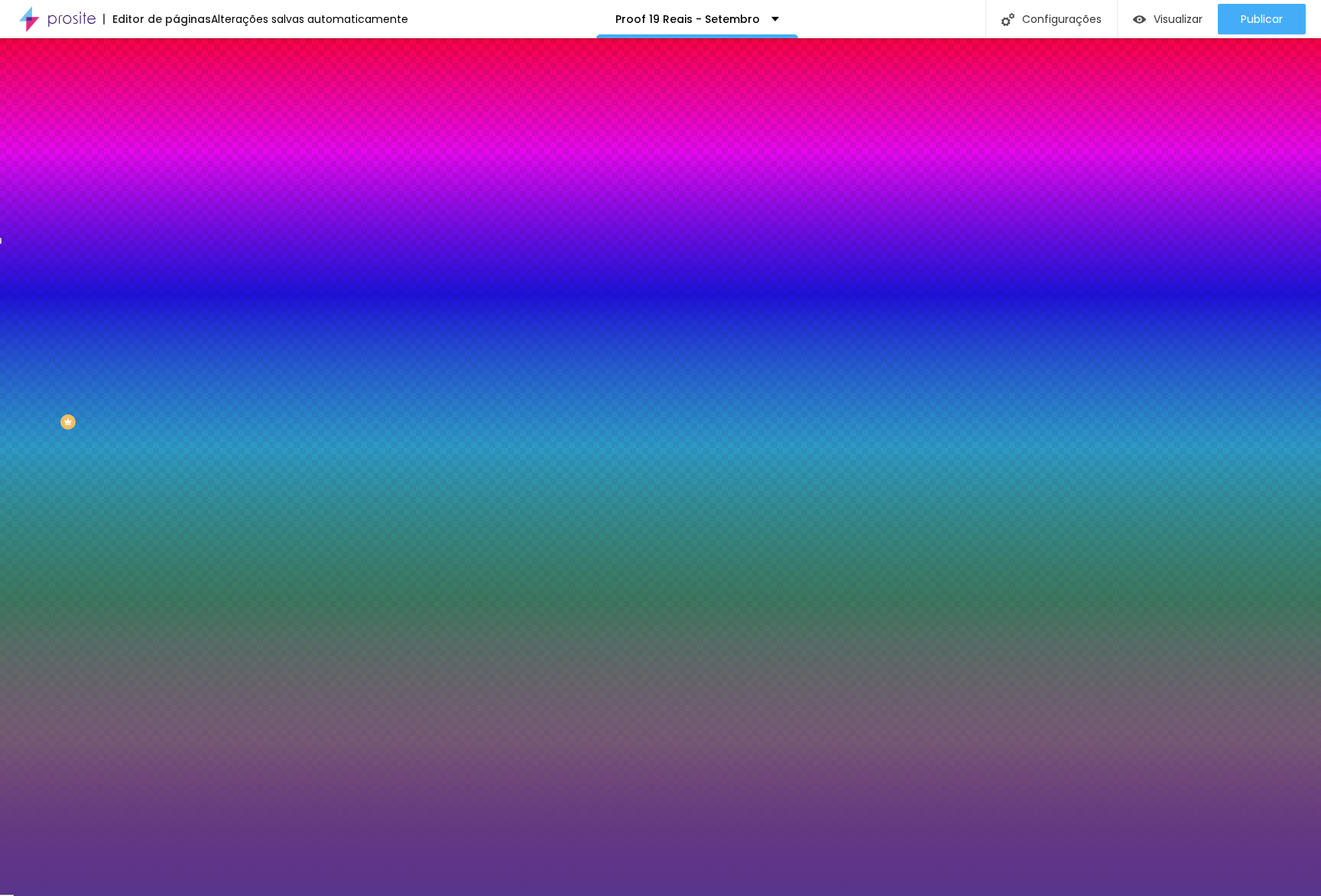
type input "155"
type input "135"
type input "120"
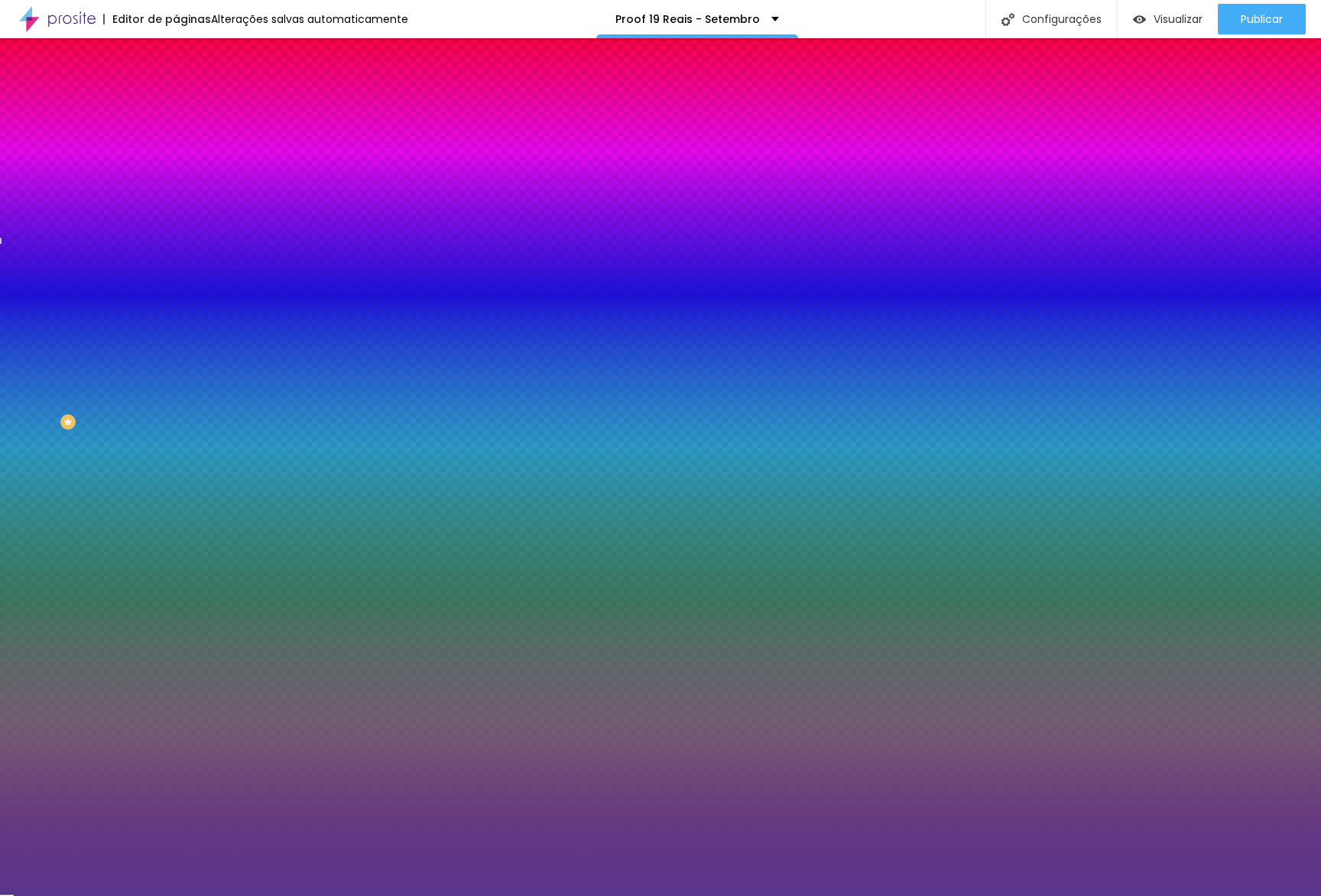
type input "110"
type input "105"
type input "90"
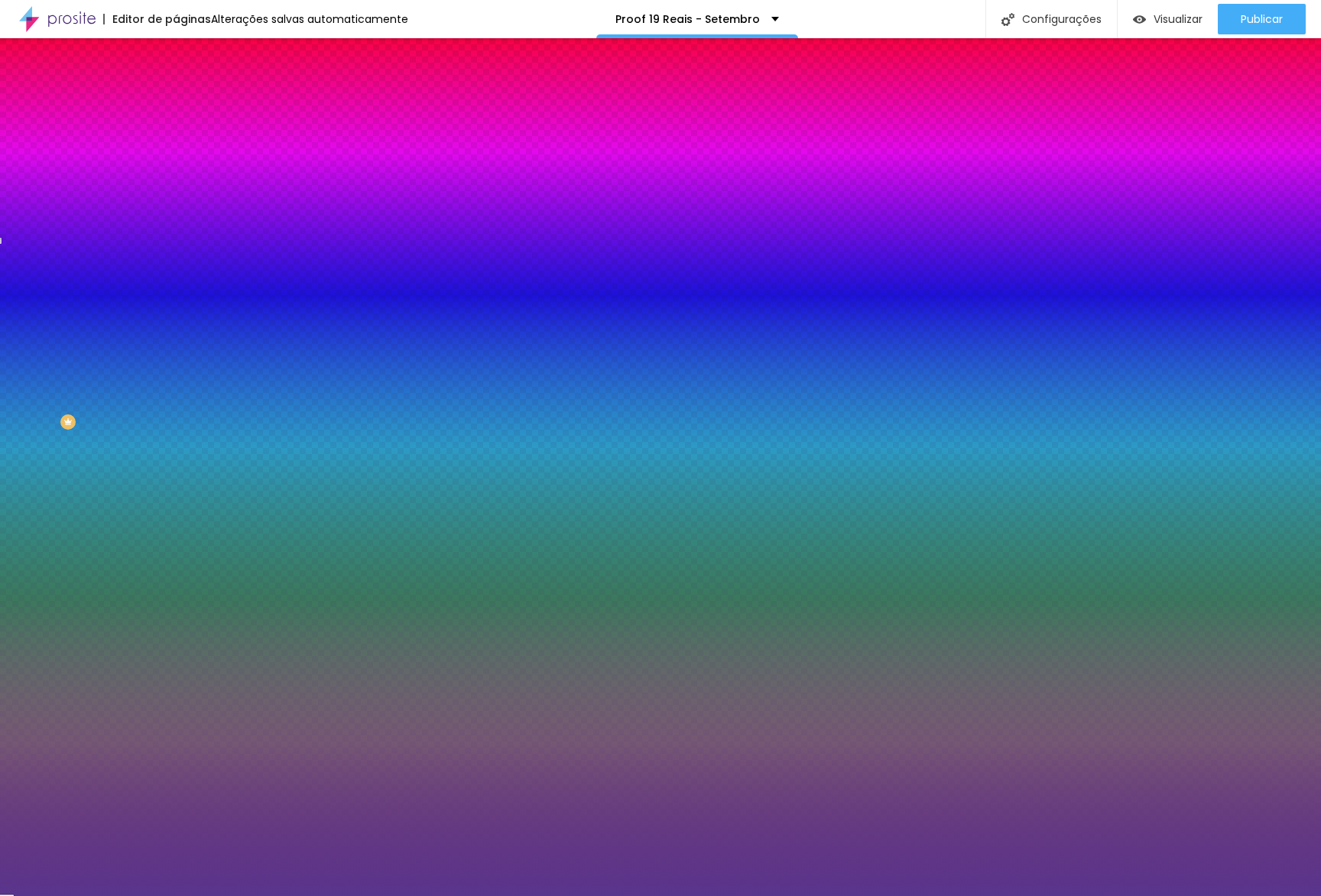
type input "90"
type input "80"
type input "70"
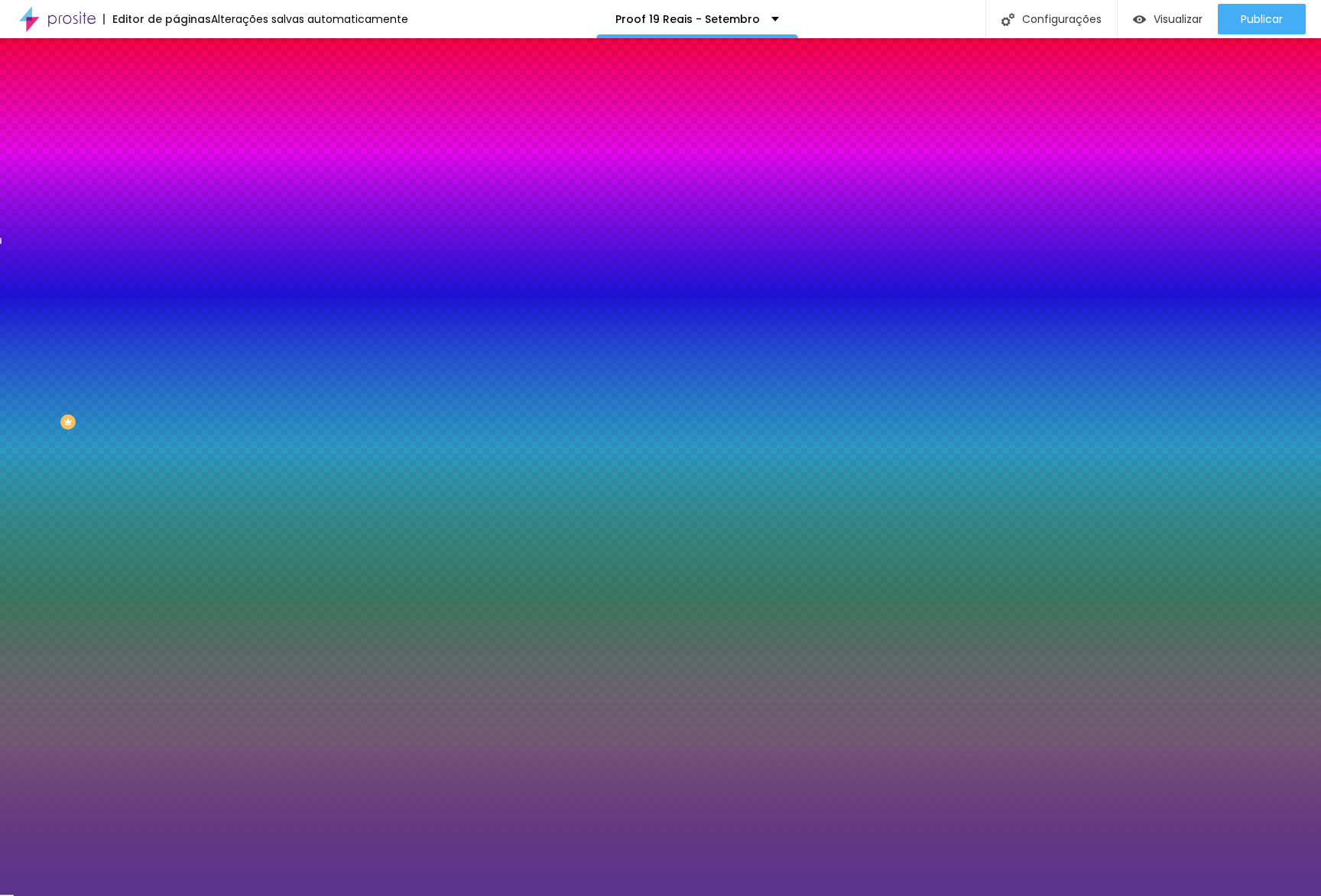
type input "55"
type input "50"
drag, startPoint x: 320, startPoint y: 549, endPoint x: 59, endPoint y: 543, distance: 261.1
type input "50"
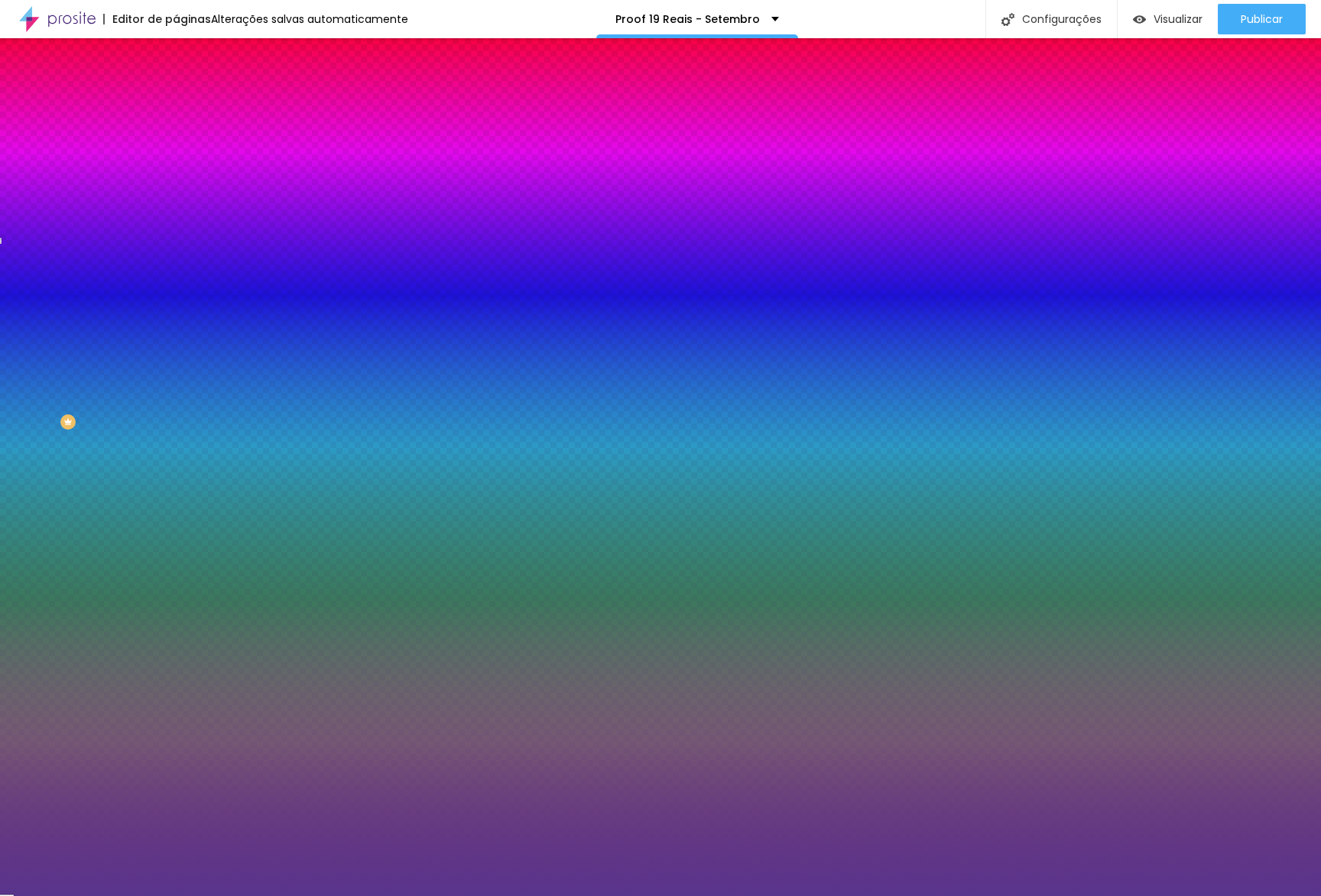
type input "385"
type input "365"
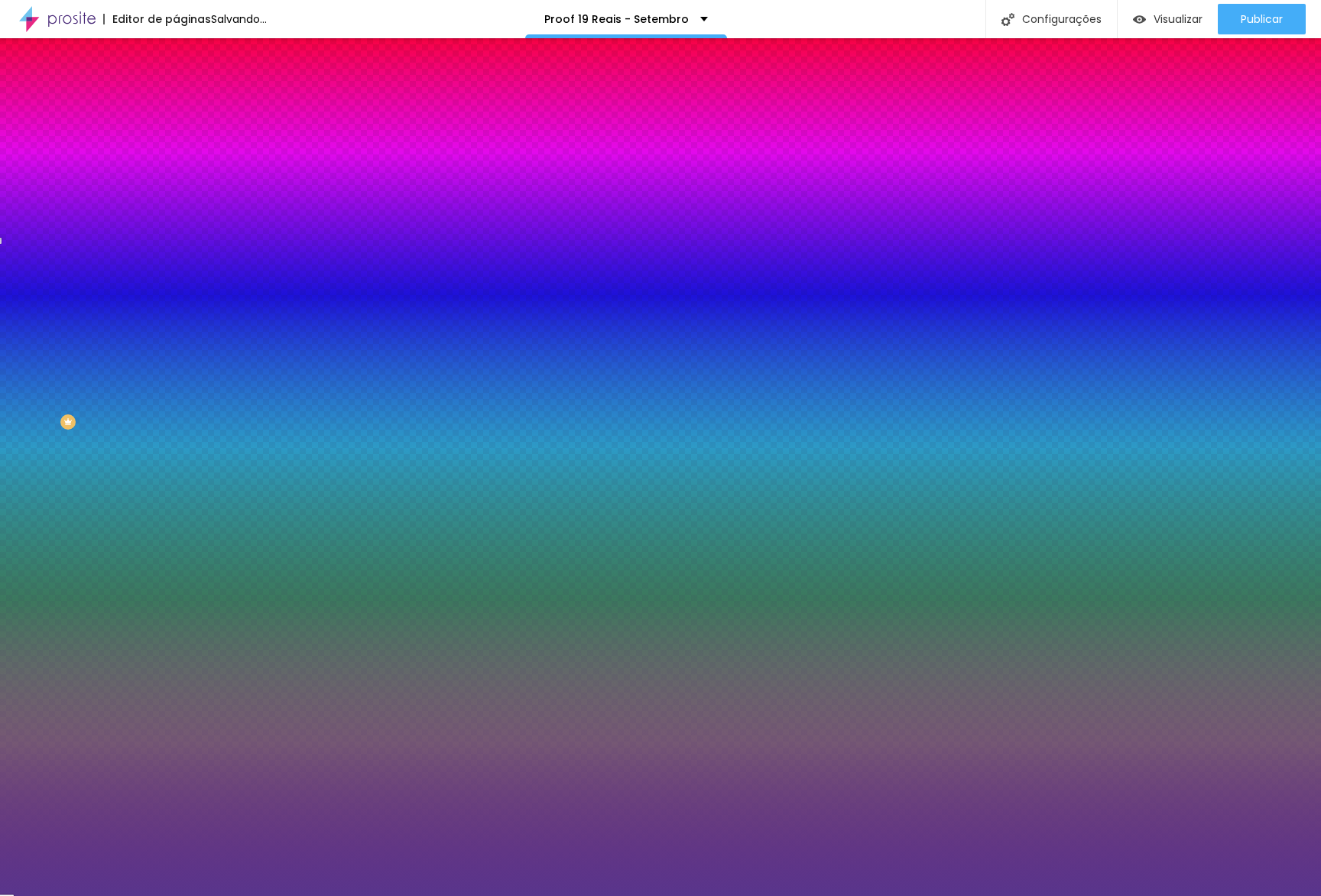
type input "335"
type input "305"
type input "260"
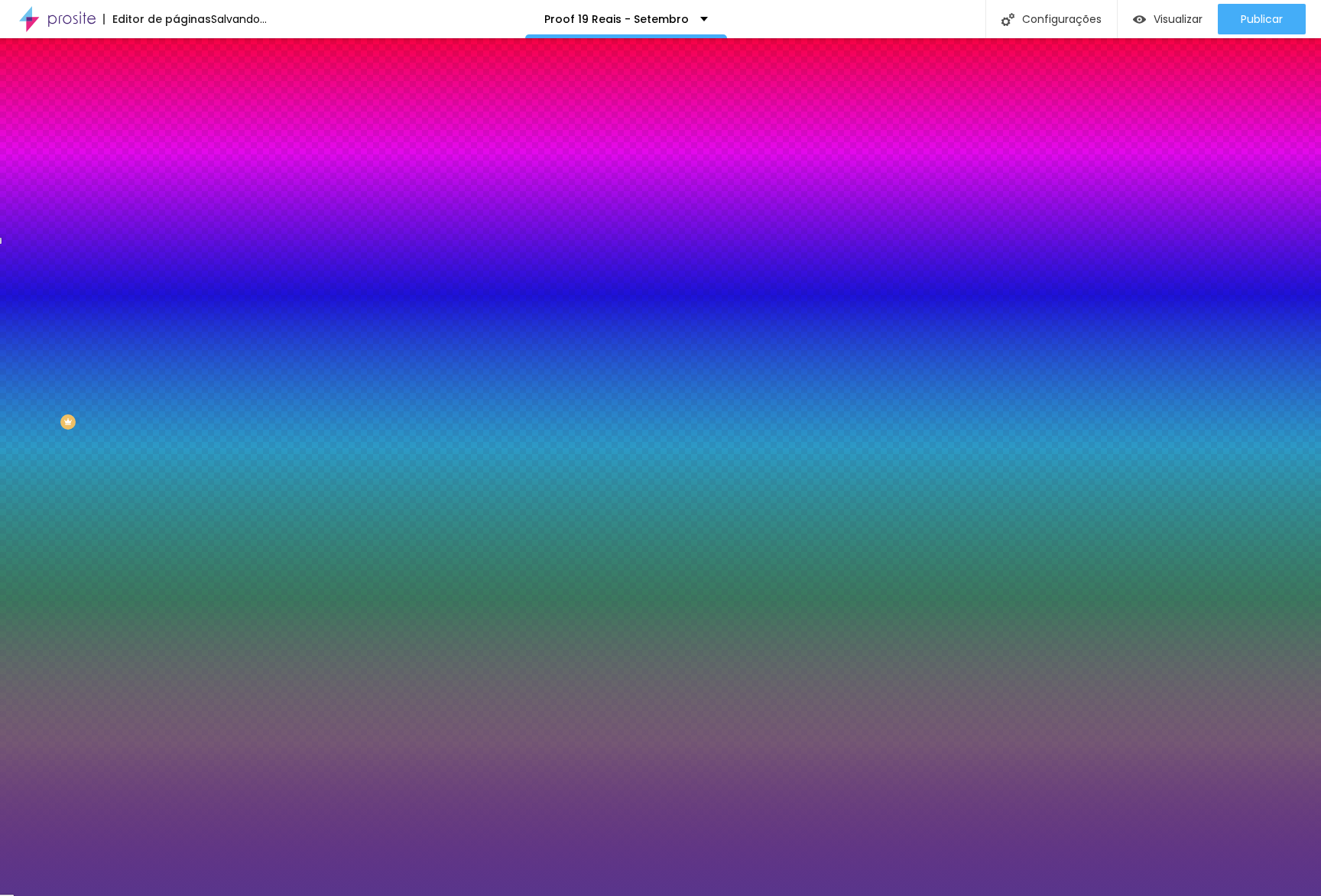
type input "260"
type input "210"
type input "100"
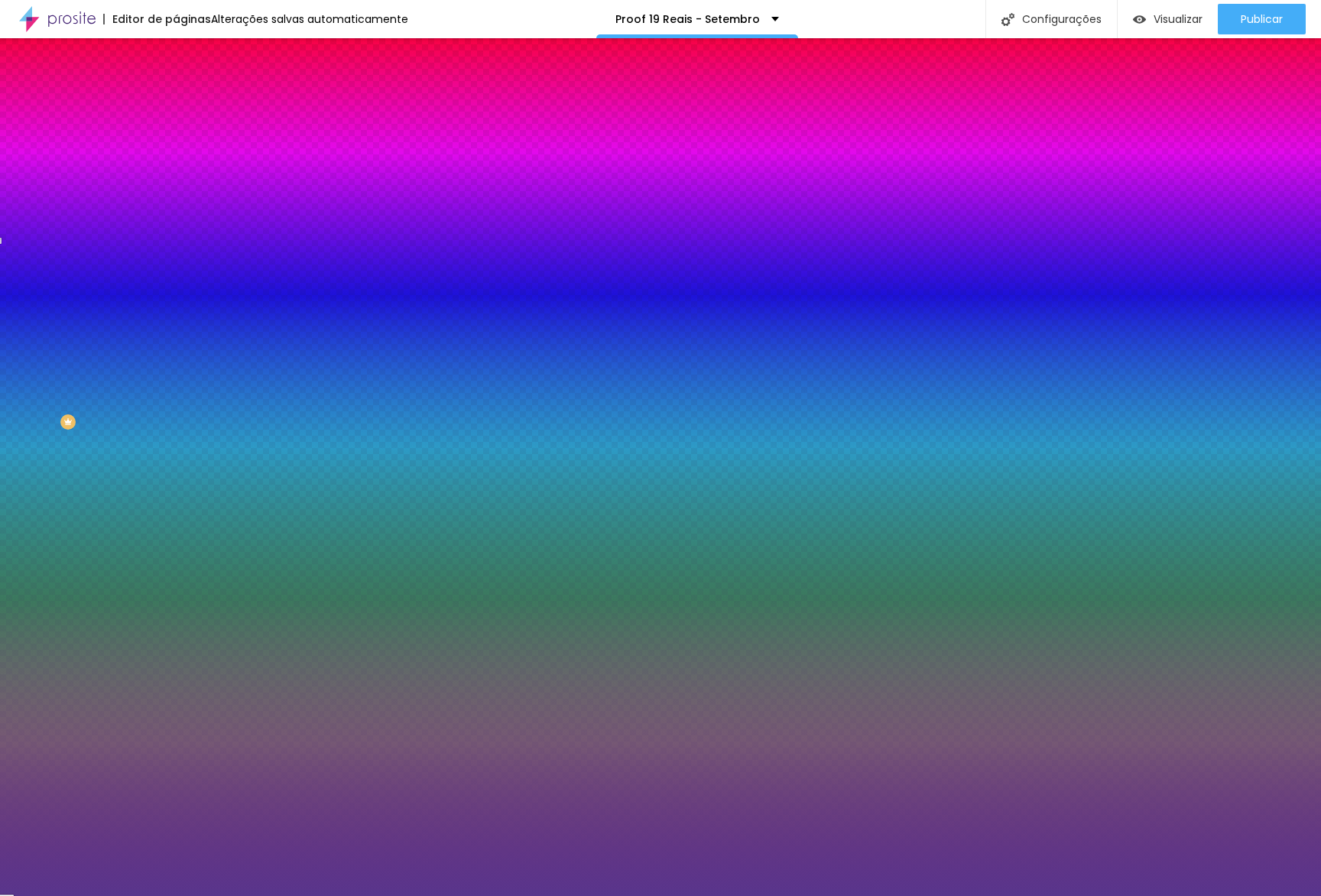
type input "125"
type input "285"
type input "315"
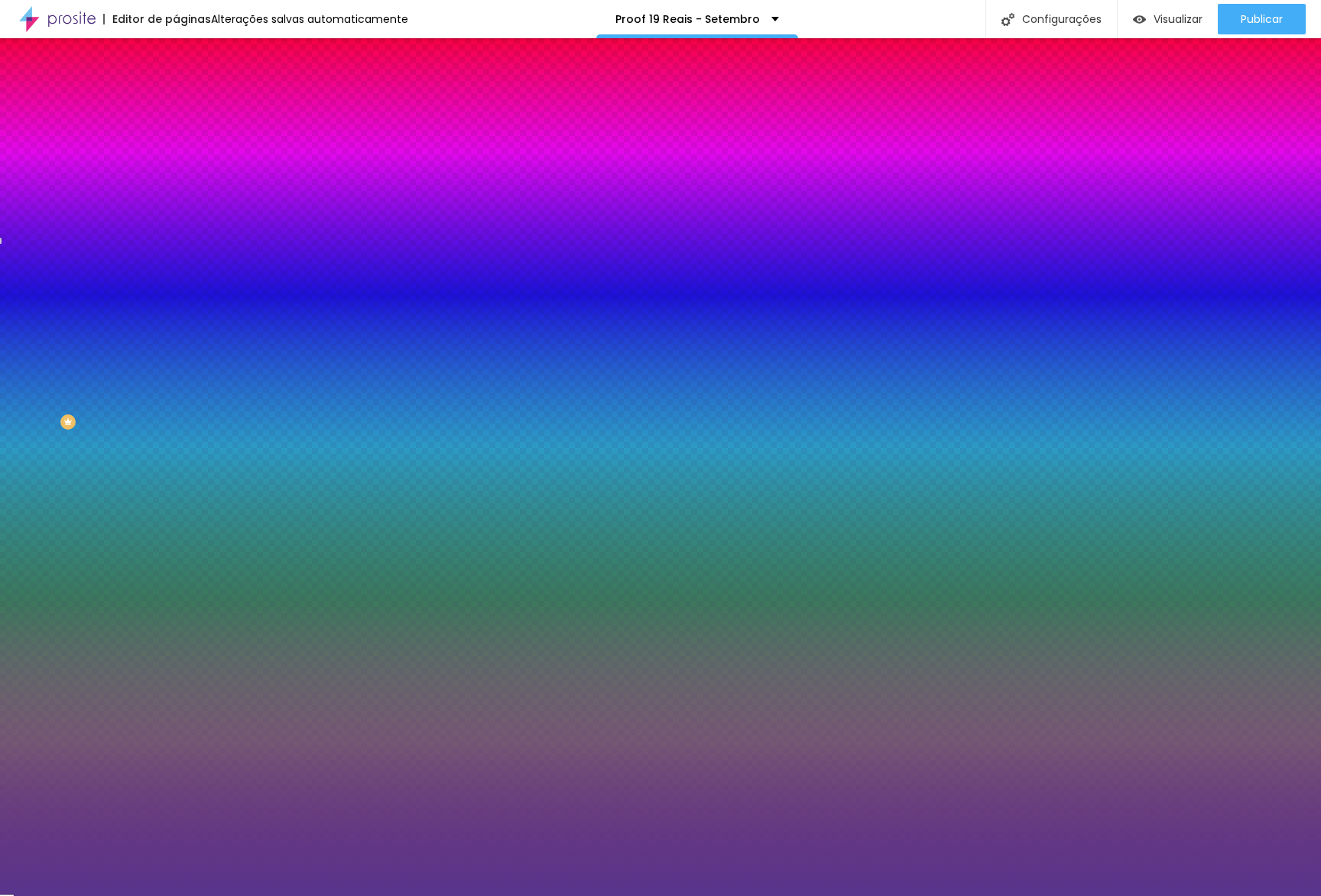
type input "315"
type input "345"
type input "360"
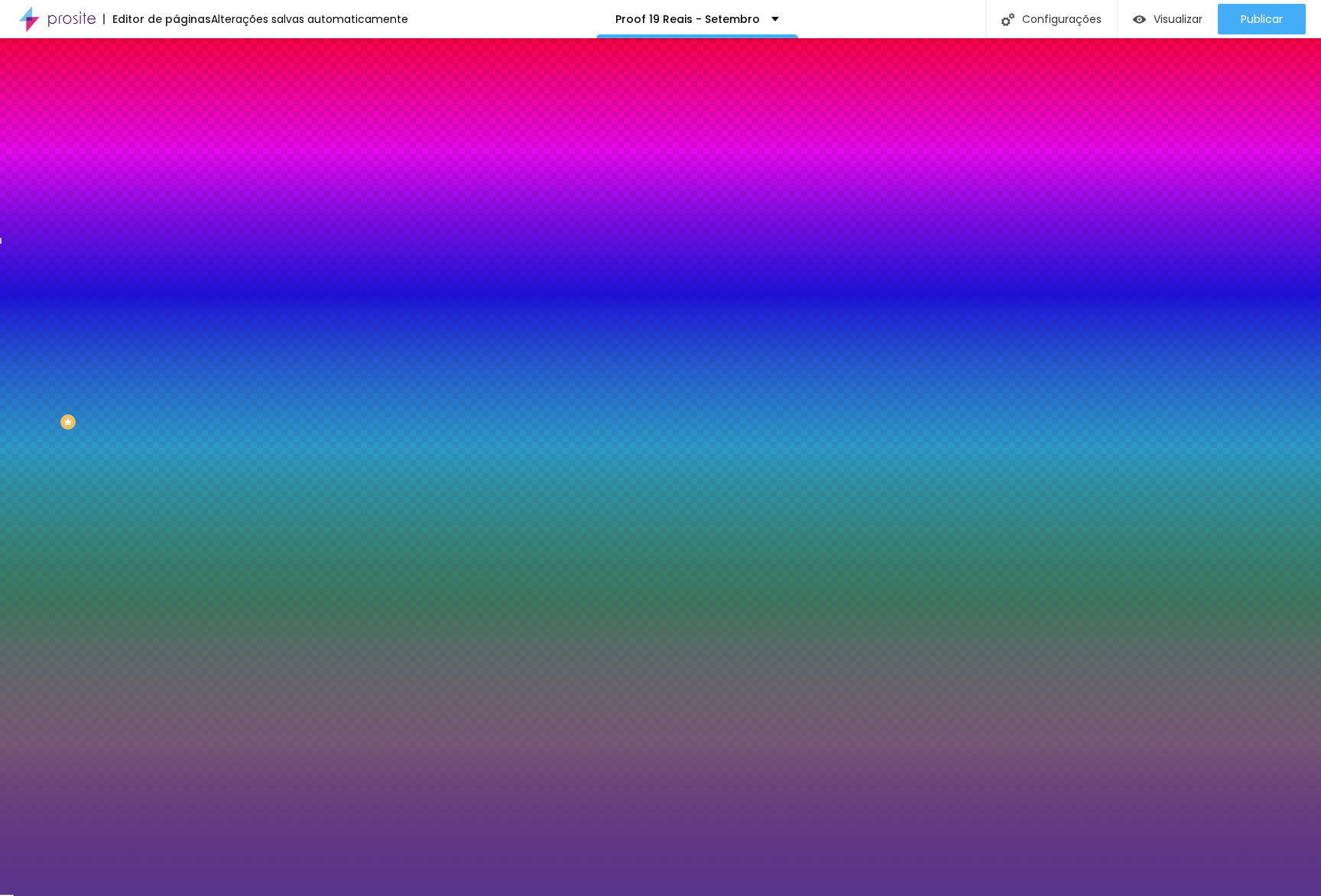
type input "380"
type input "385"
type input "395"
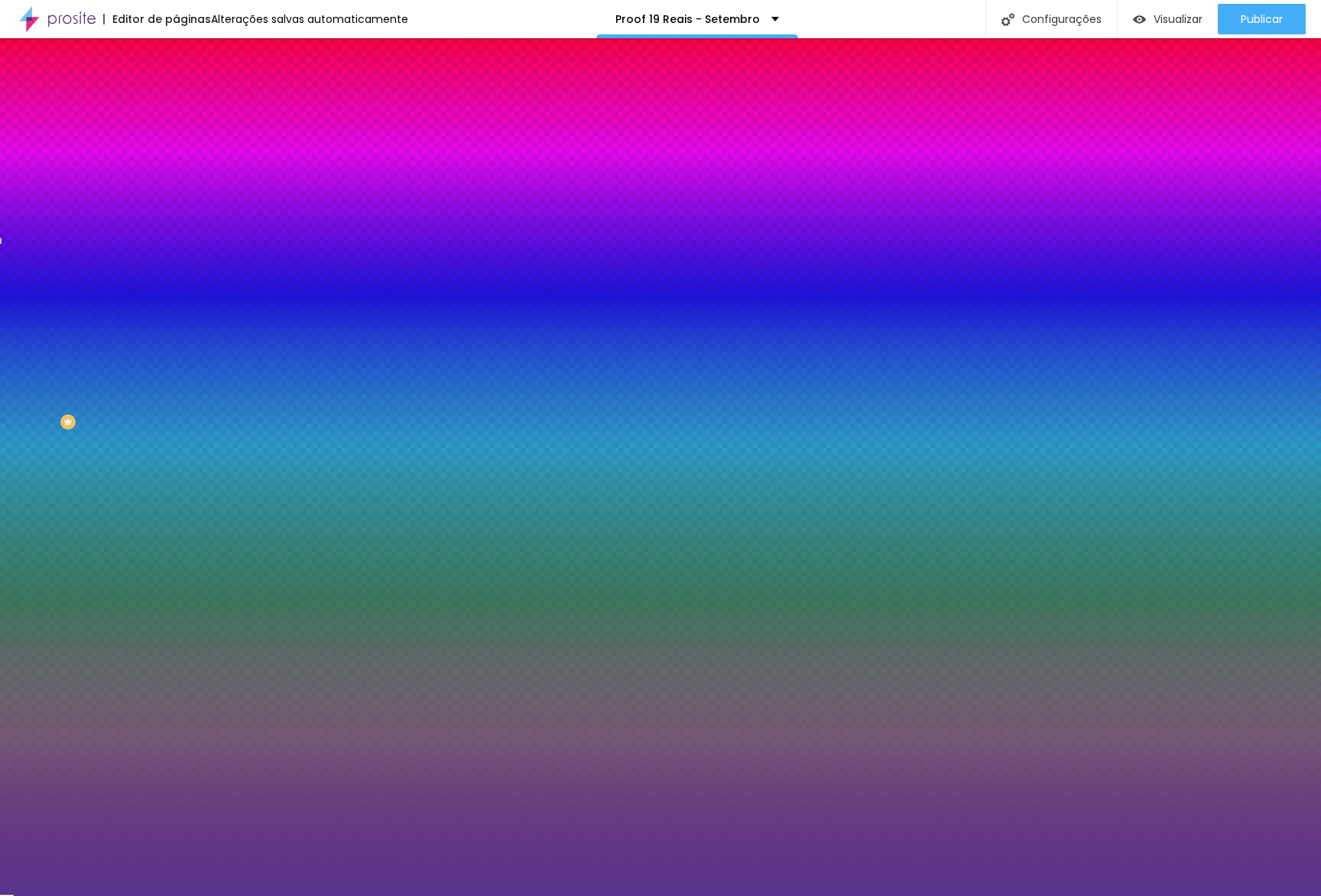
type input "395"
type input "400"
type input "365"
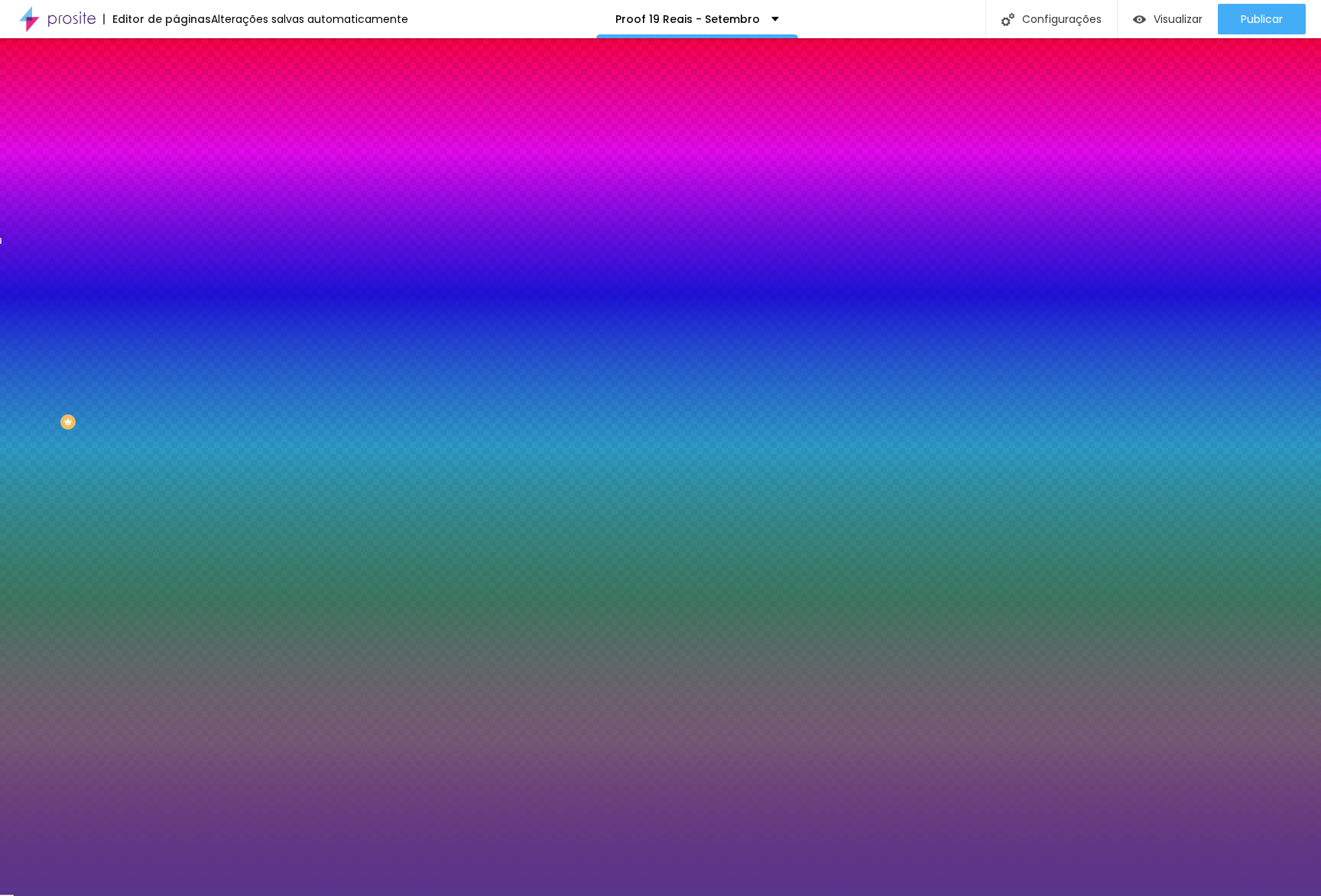
type input "315"
type input "250"
type input "165"
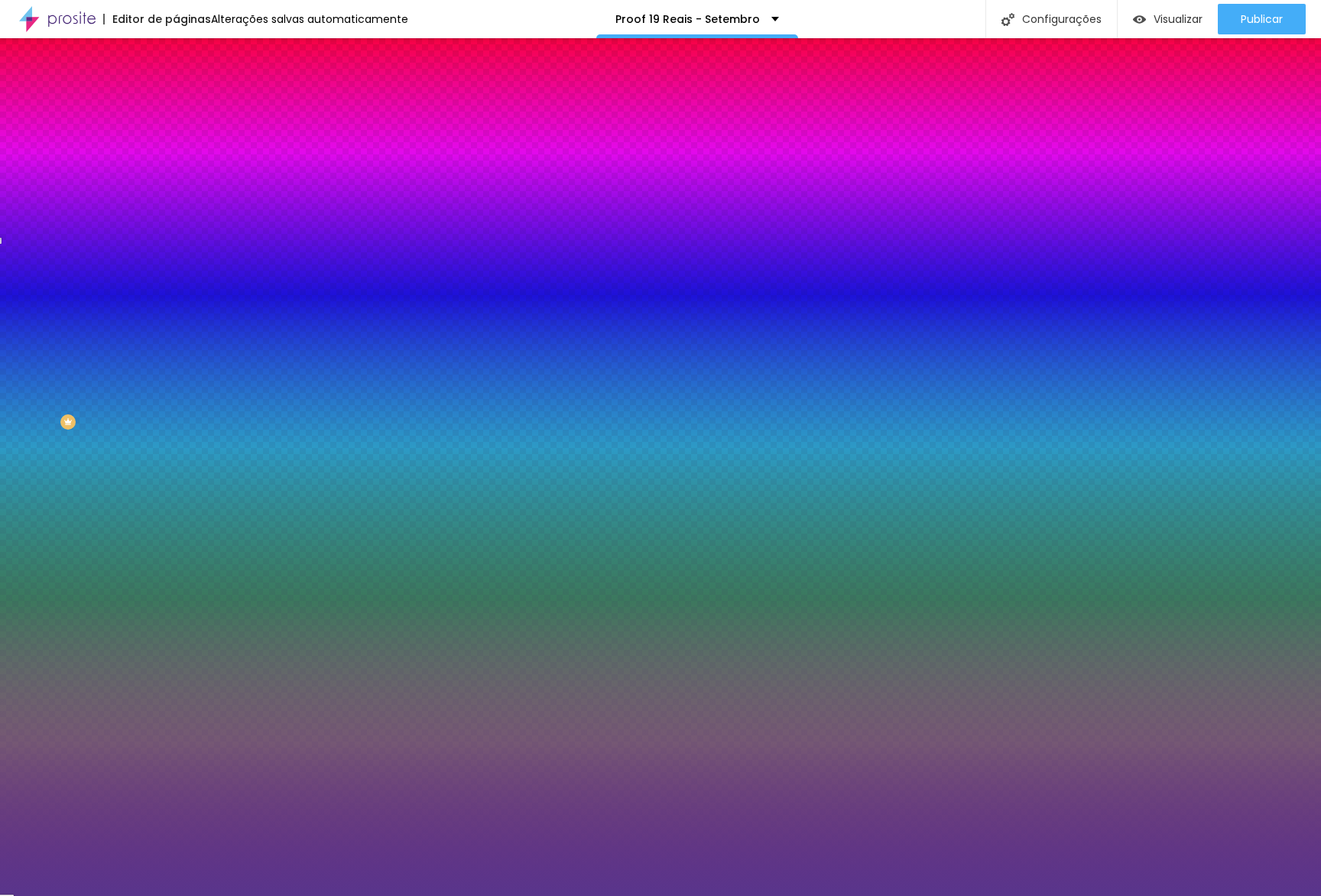
type input "165"
type input "100"
drag, startPoint x: 287, startPoint y: 593, endPoint x: 0, endPoint y: 541, distance: 291.7
type input "100"
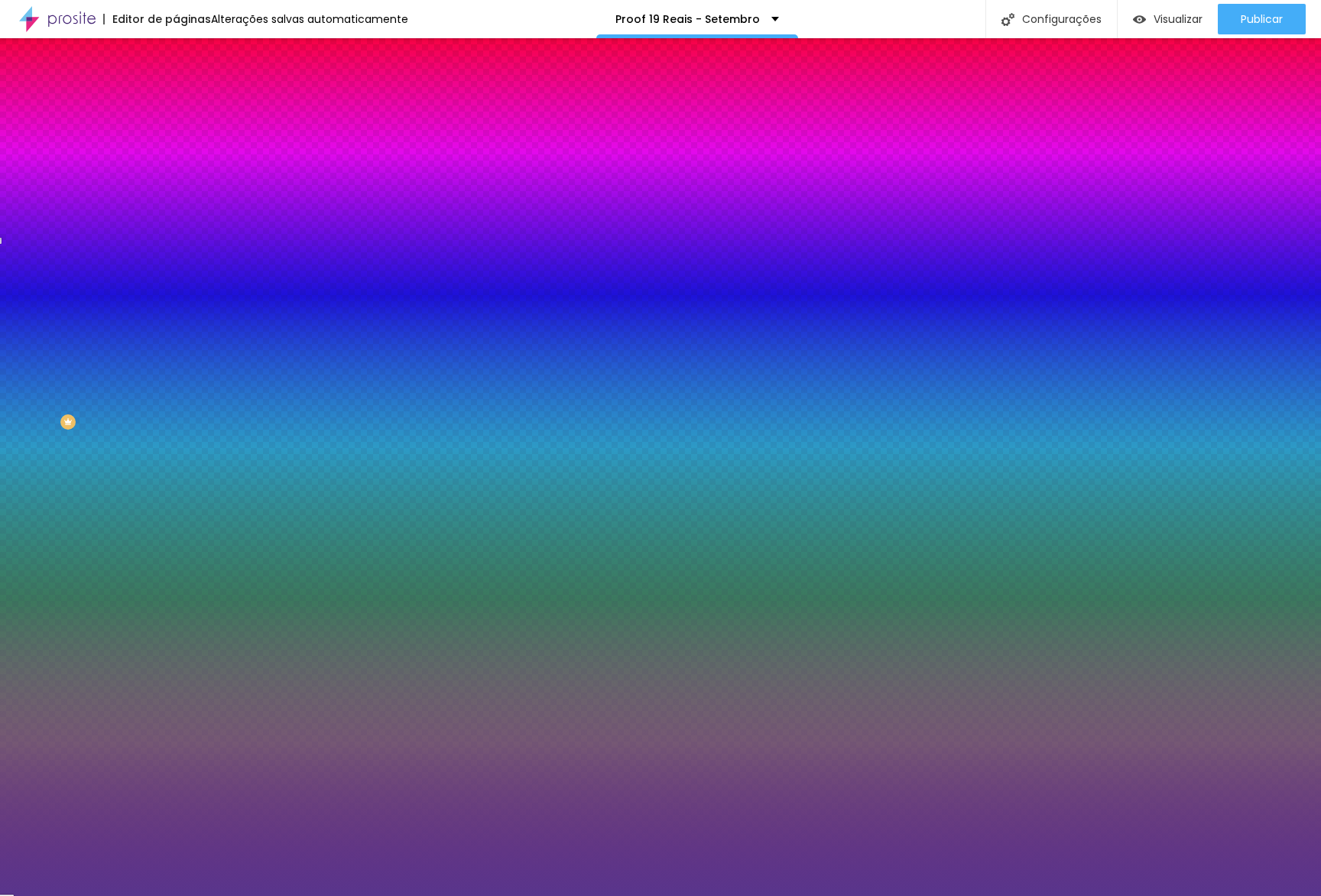
type input "65"
type input "85"
type input "95"
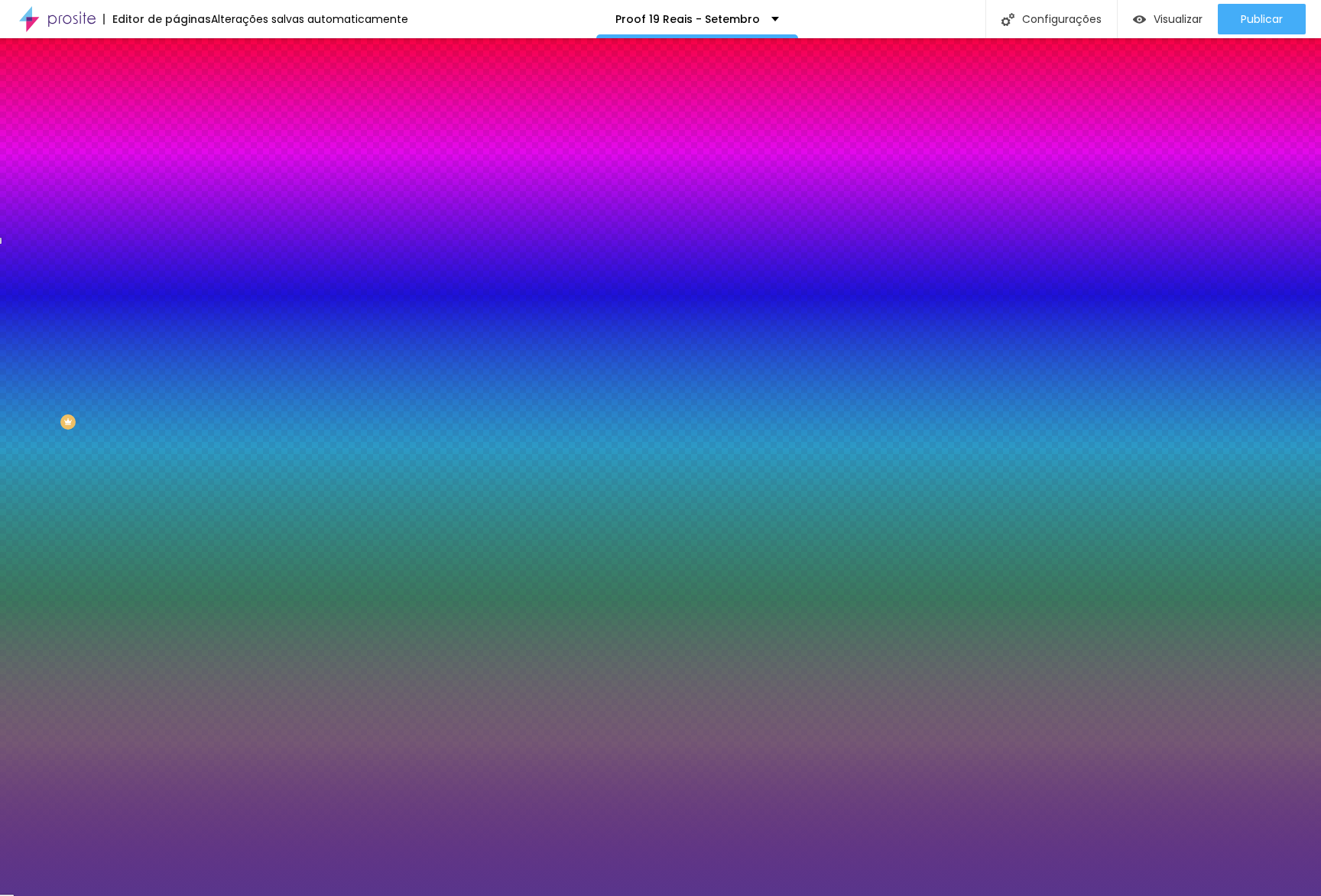
type input "95"
type input "105"
type input "110"
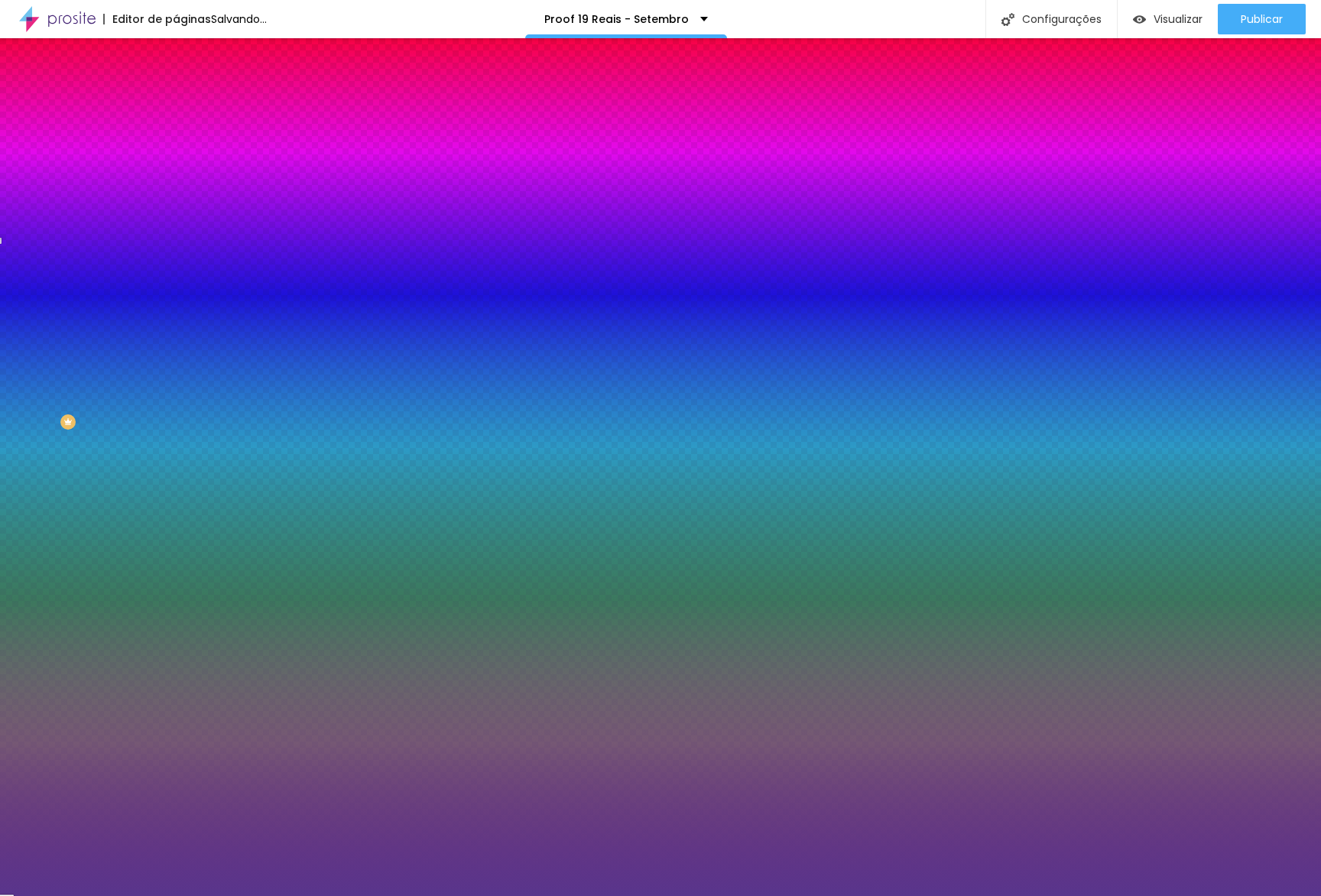
type input "115"
type input "110"
type input "100"
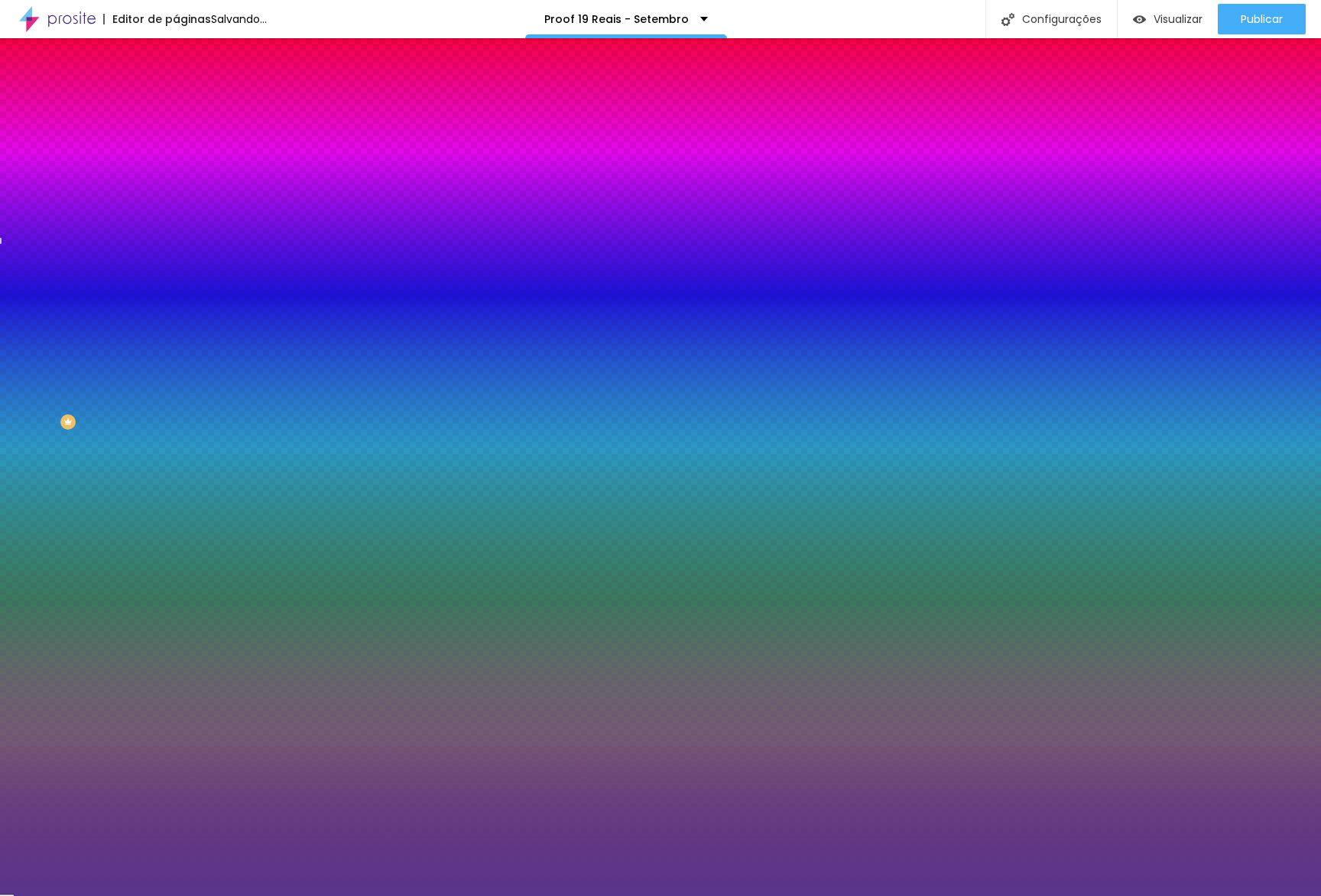
type input "100"
type input "90"
type input "85"
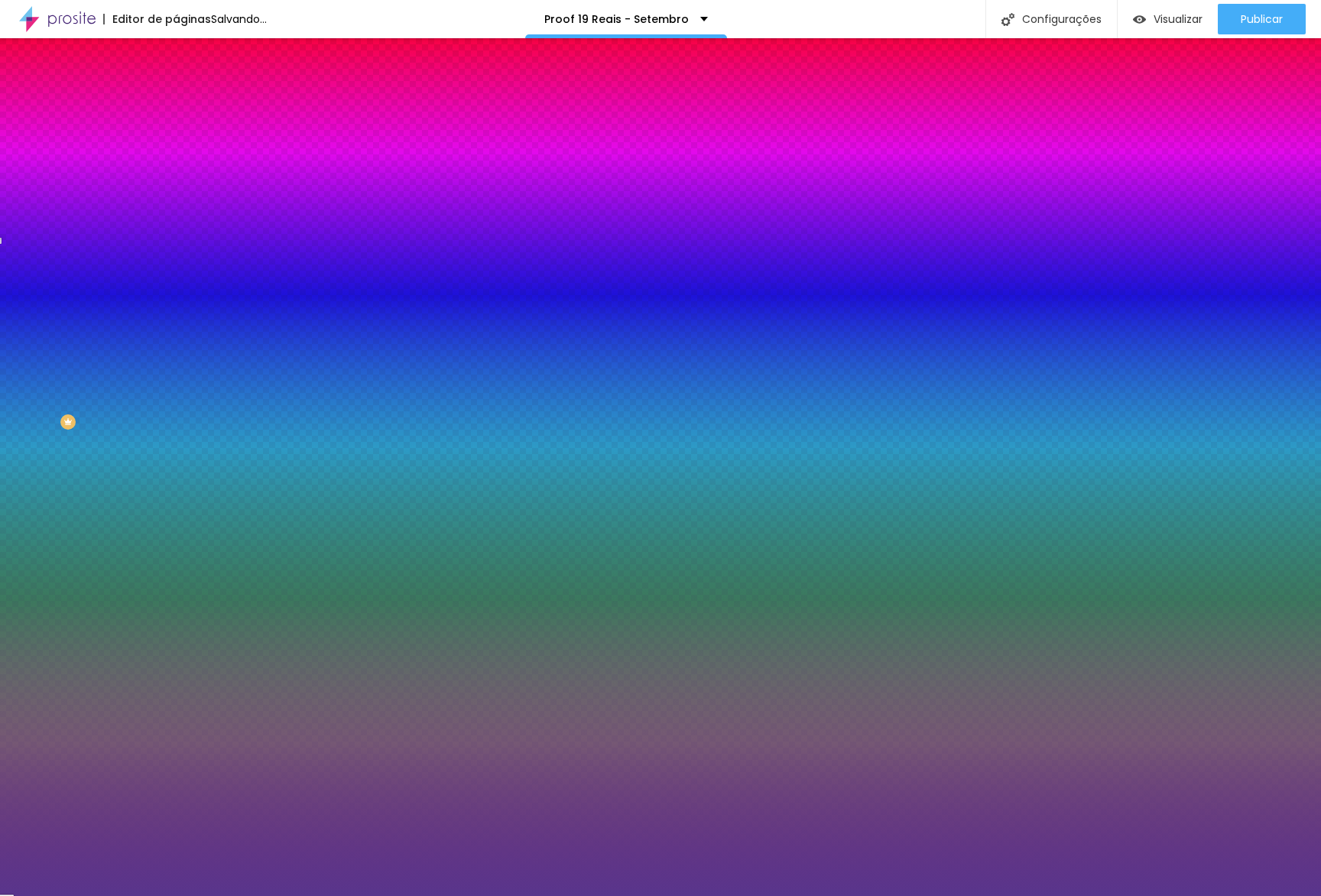
type input "80"
drag, startPoint x: 198, startPoint y: 547, endPoint x: 310, endPoint y: 342, distance: 233.6
type input "80"
click at [312, 895] on div at bounding box center [660, 896] width 1321 height 0
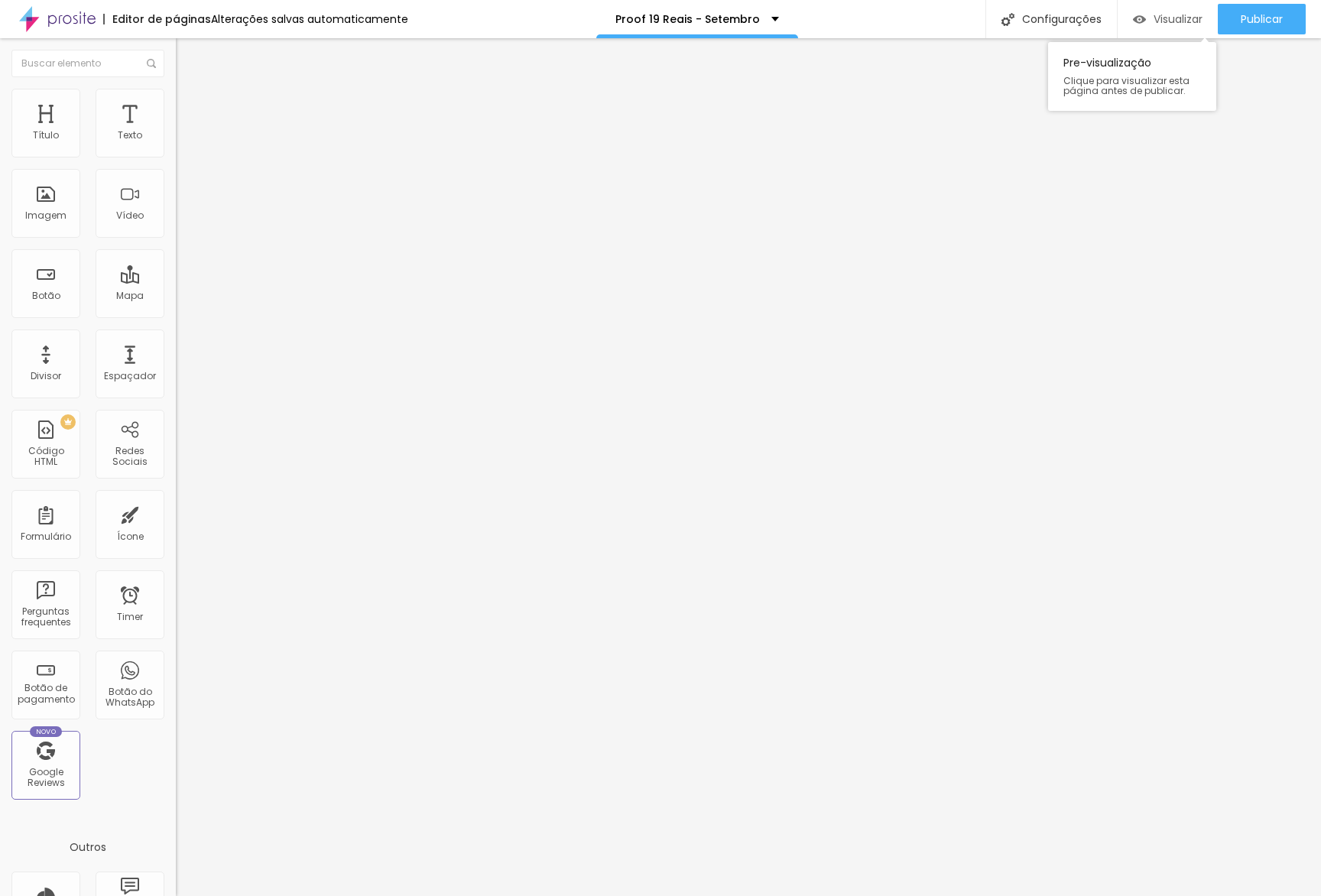
click at [1183, 19] on span "Visualizar" at bounding box center [1178, 19] width 49 height 12
click at [176, 101] on li "Estilo" at bounding box center [263, 96] width 176 height 15
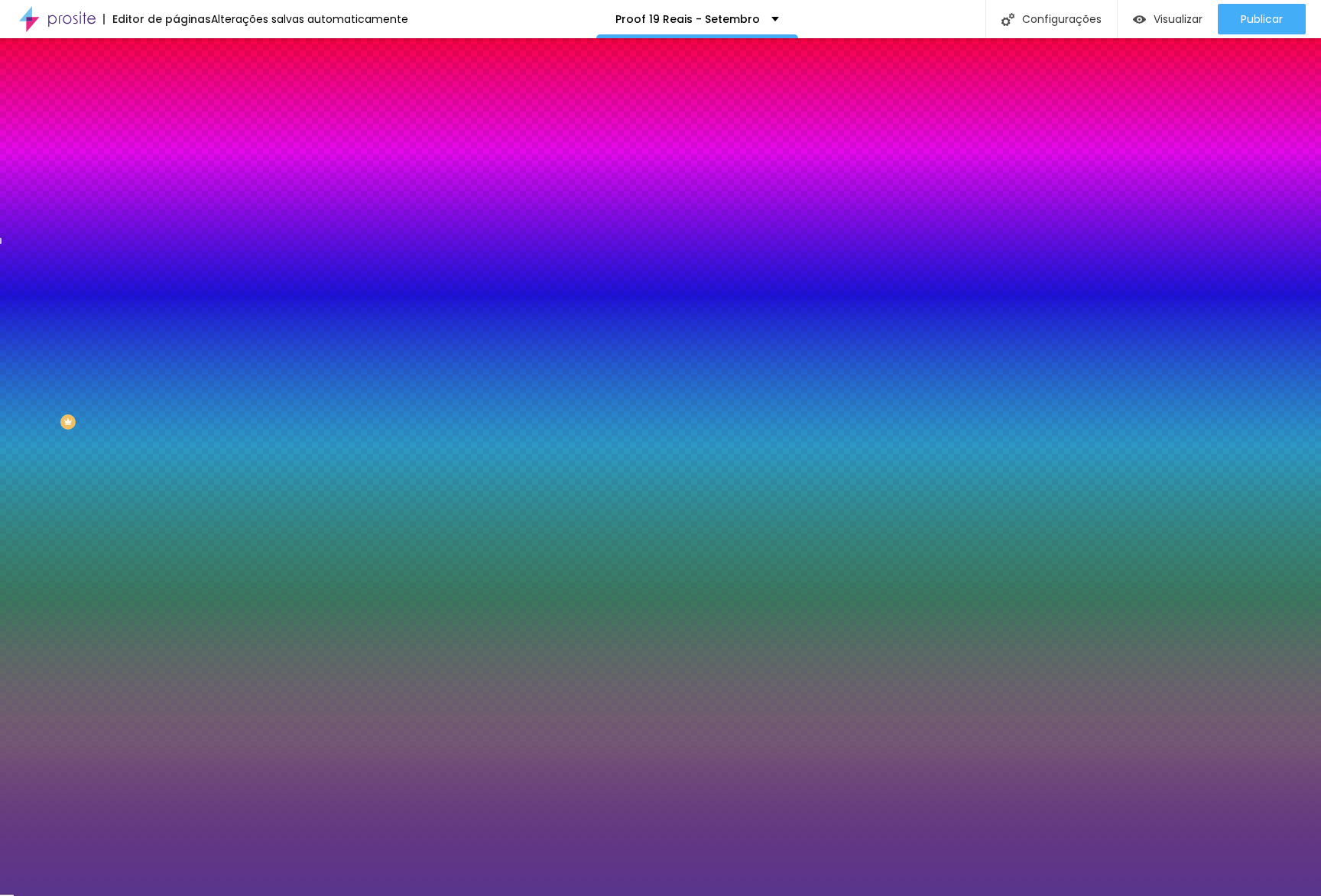
click at [183, 269] on icon "button" at bounding box center [186, 265] width 7 height 7
type input "50"
drag, startPoint x: 144, startPoint y: 549, endPoint x: 107, endPoint y: 549, distance: 37.0
type input "50"
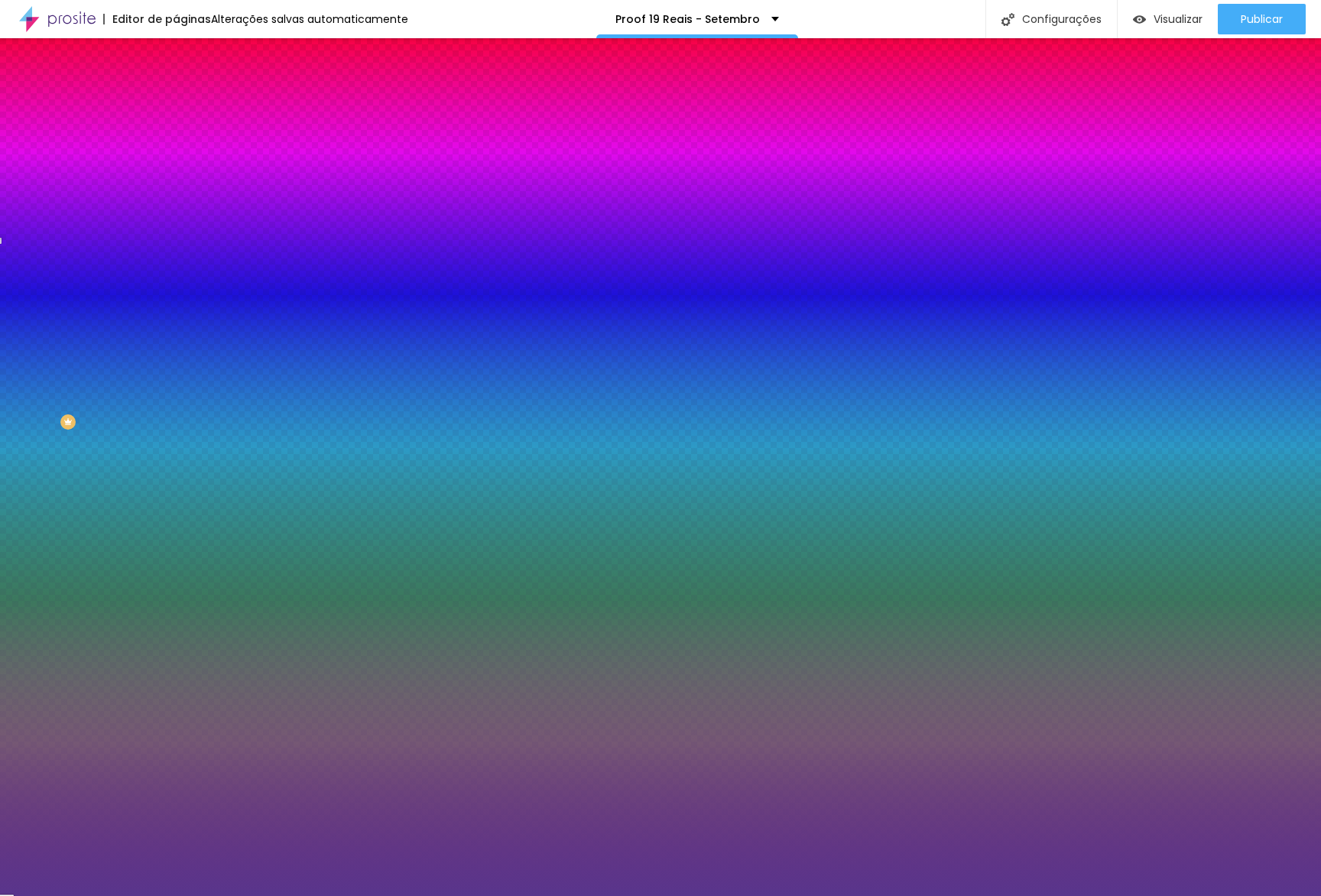
type input "180"
type input "260"
type input "275"
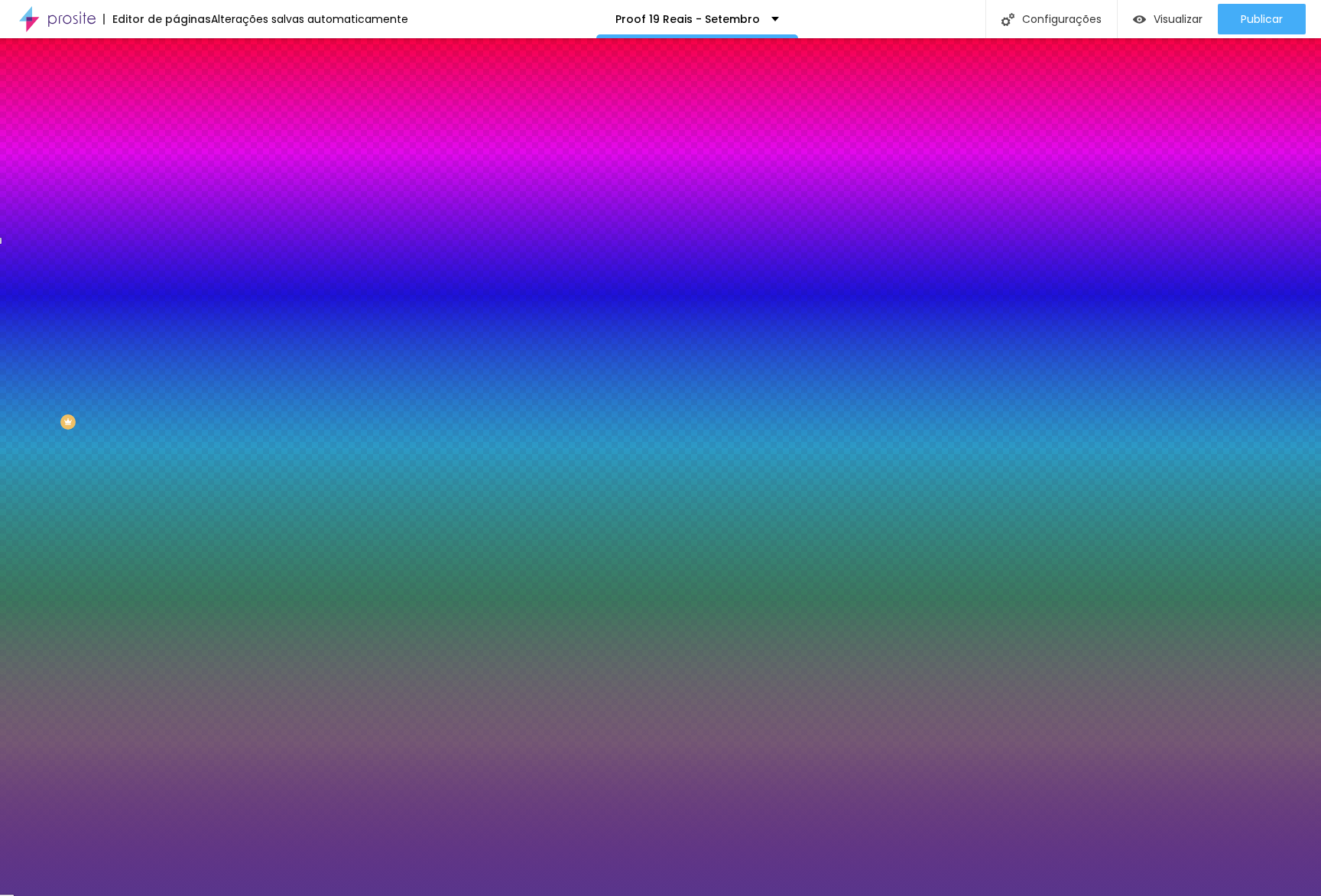
type input "275"
type input "290"
type input "300"
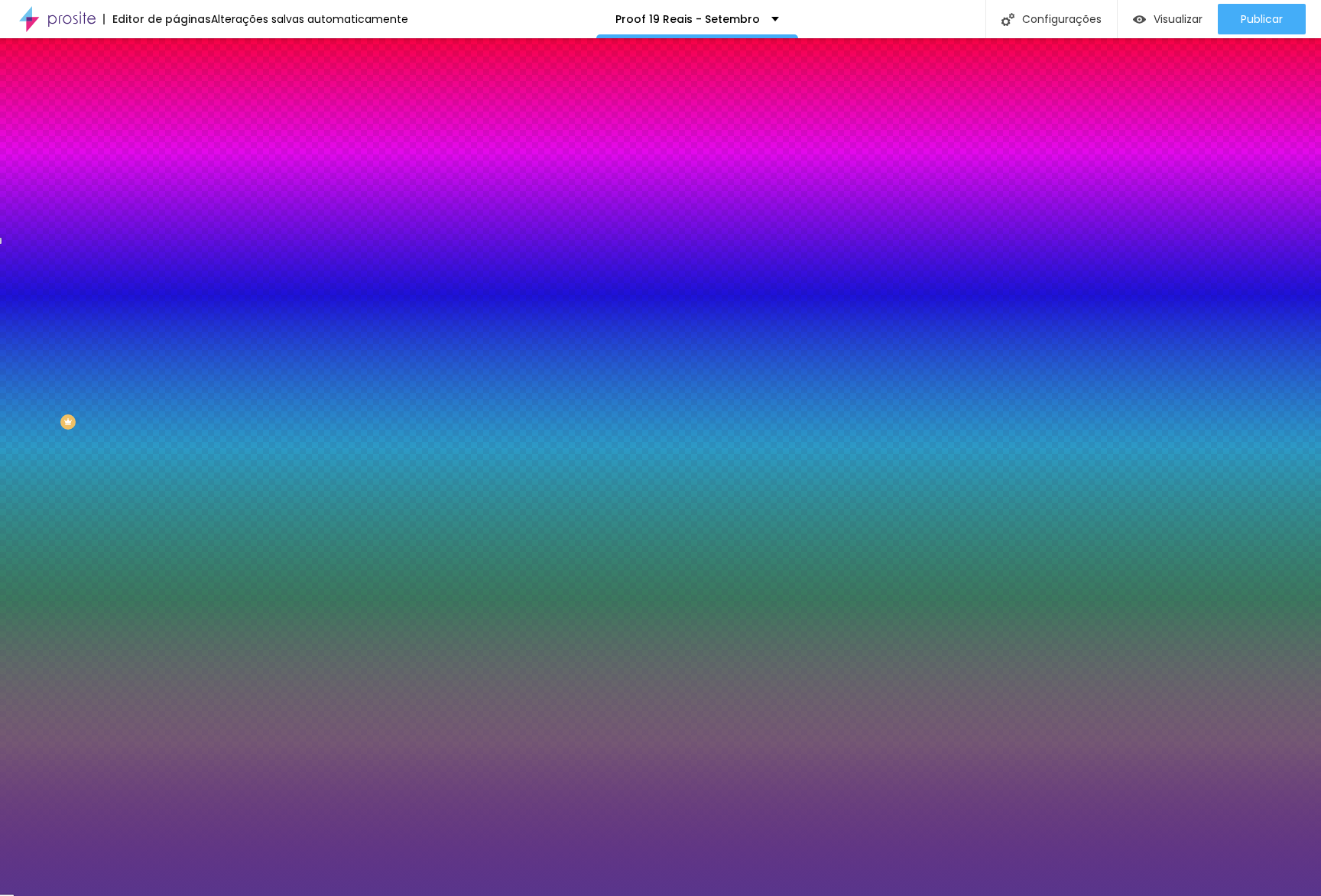
type input "305"
type input "310"
type input "315"
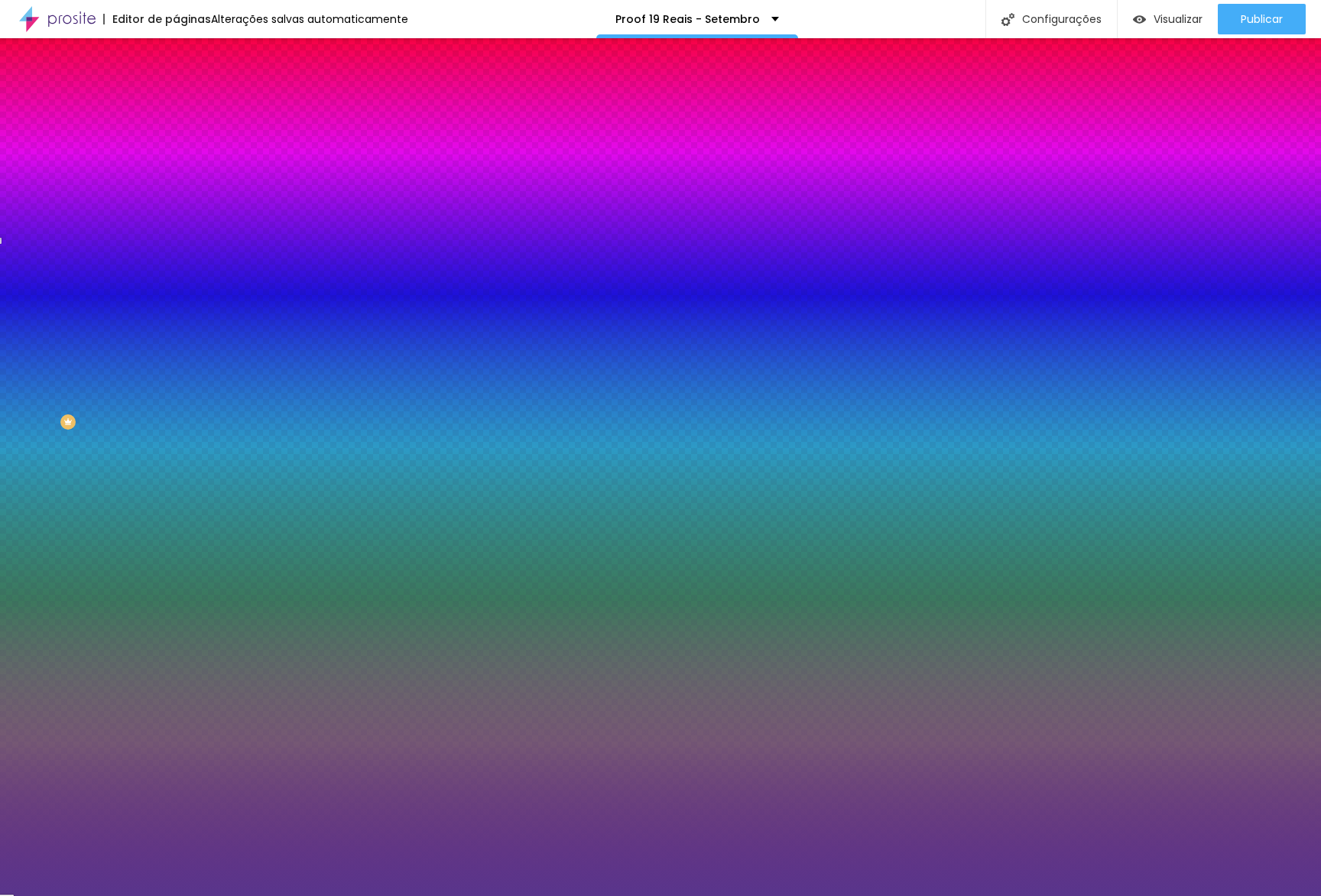
type input "315"
type input "330"
type input "360"
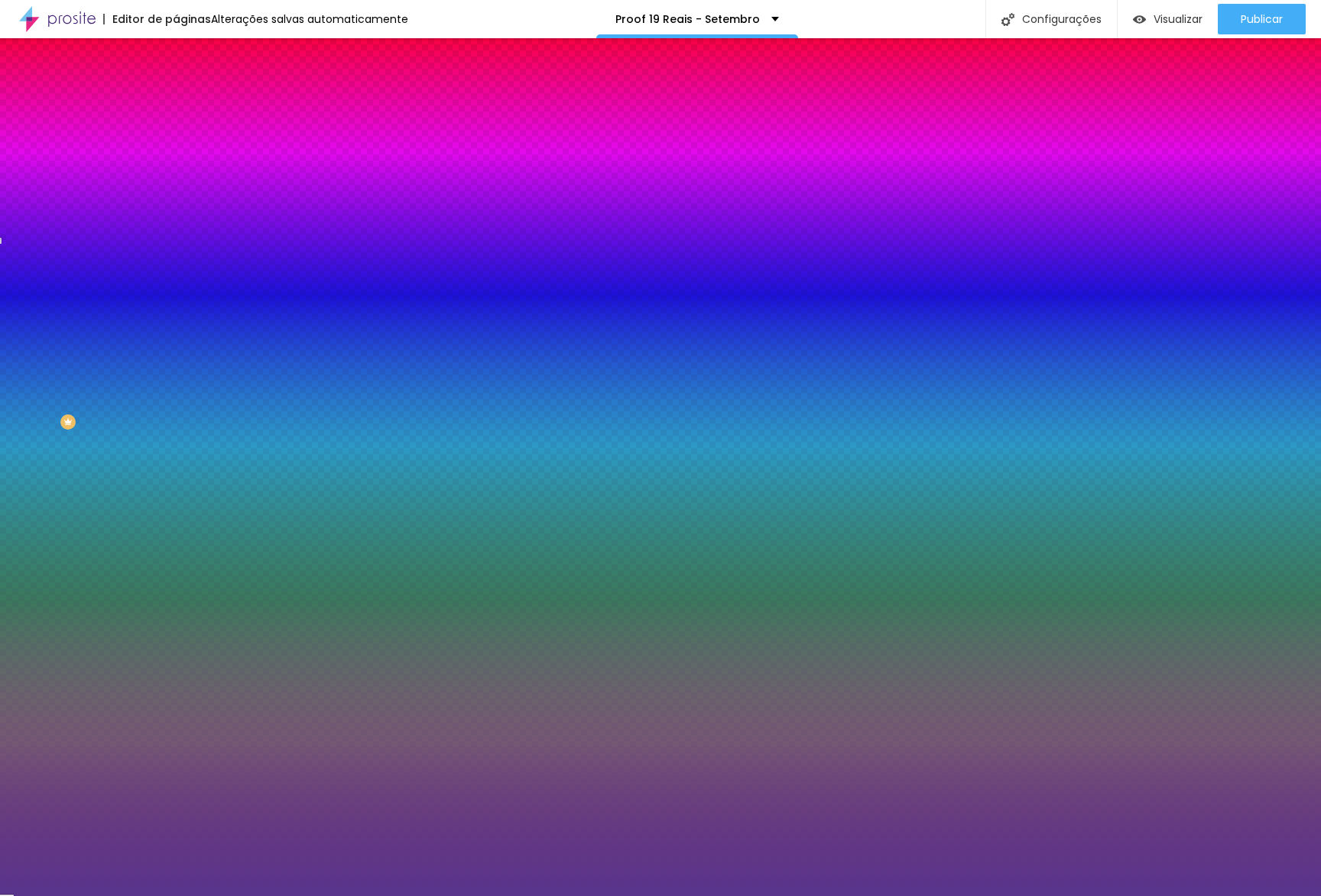
type input "405"
type input "455"
type input "500"
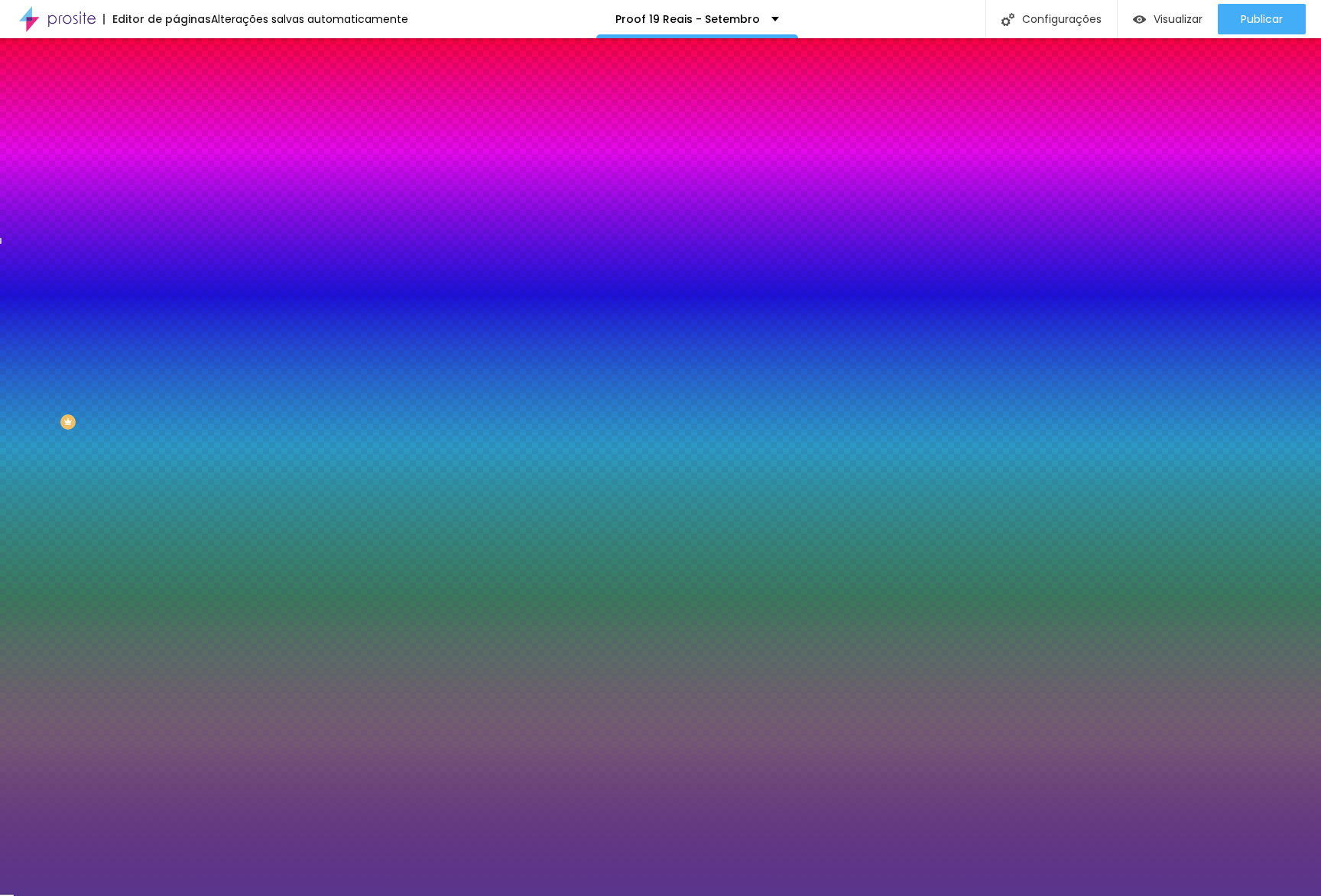
type input "500"
type input "435"
type input "400"
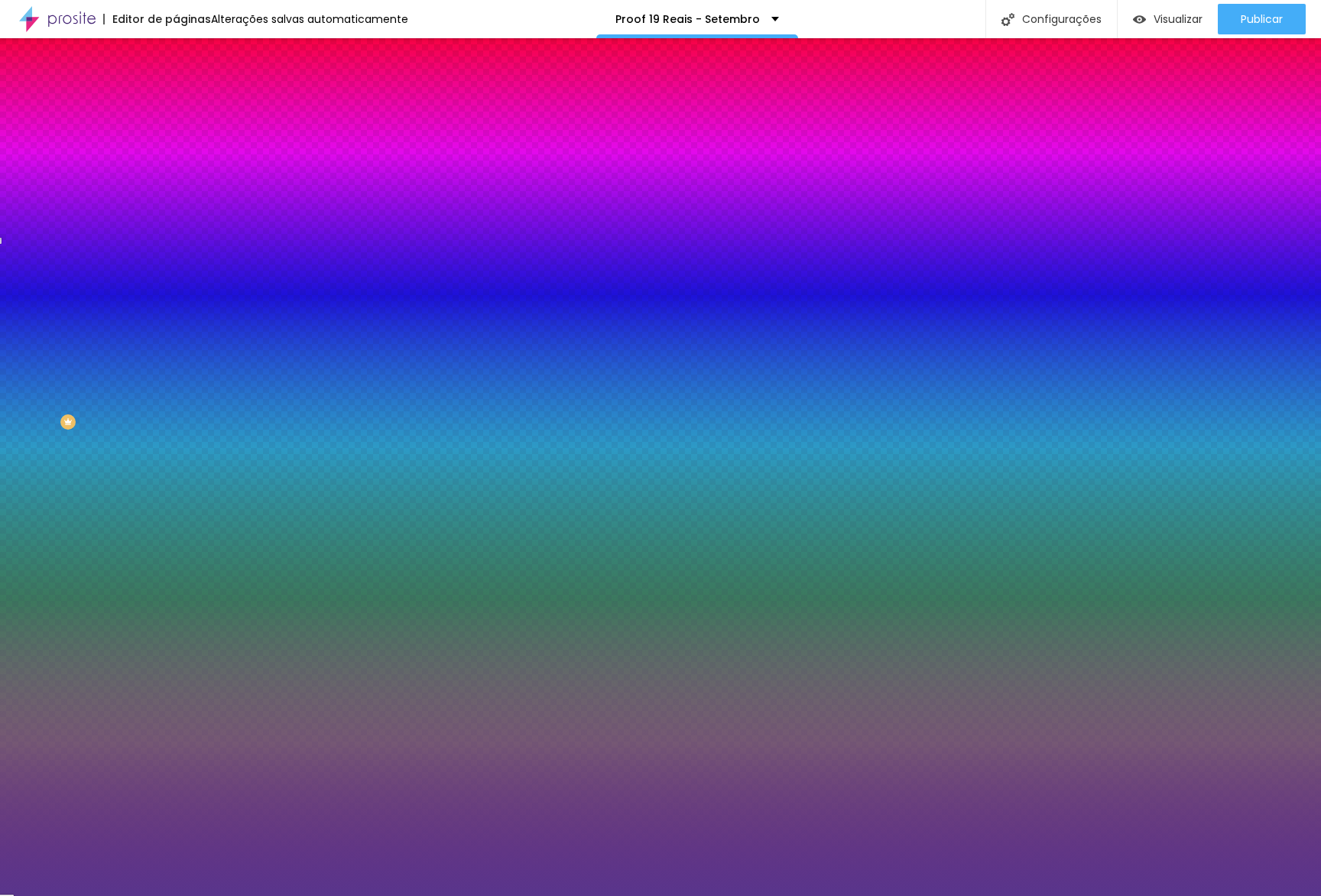
type input "340"
type input "290"
type input "225"
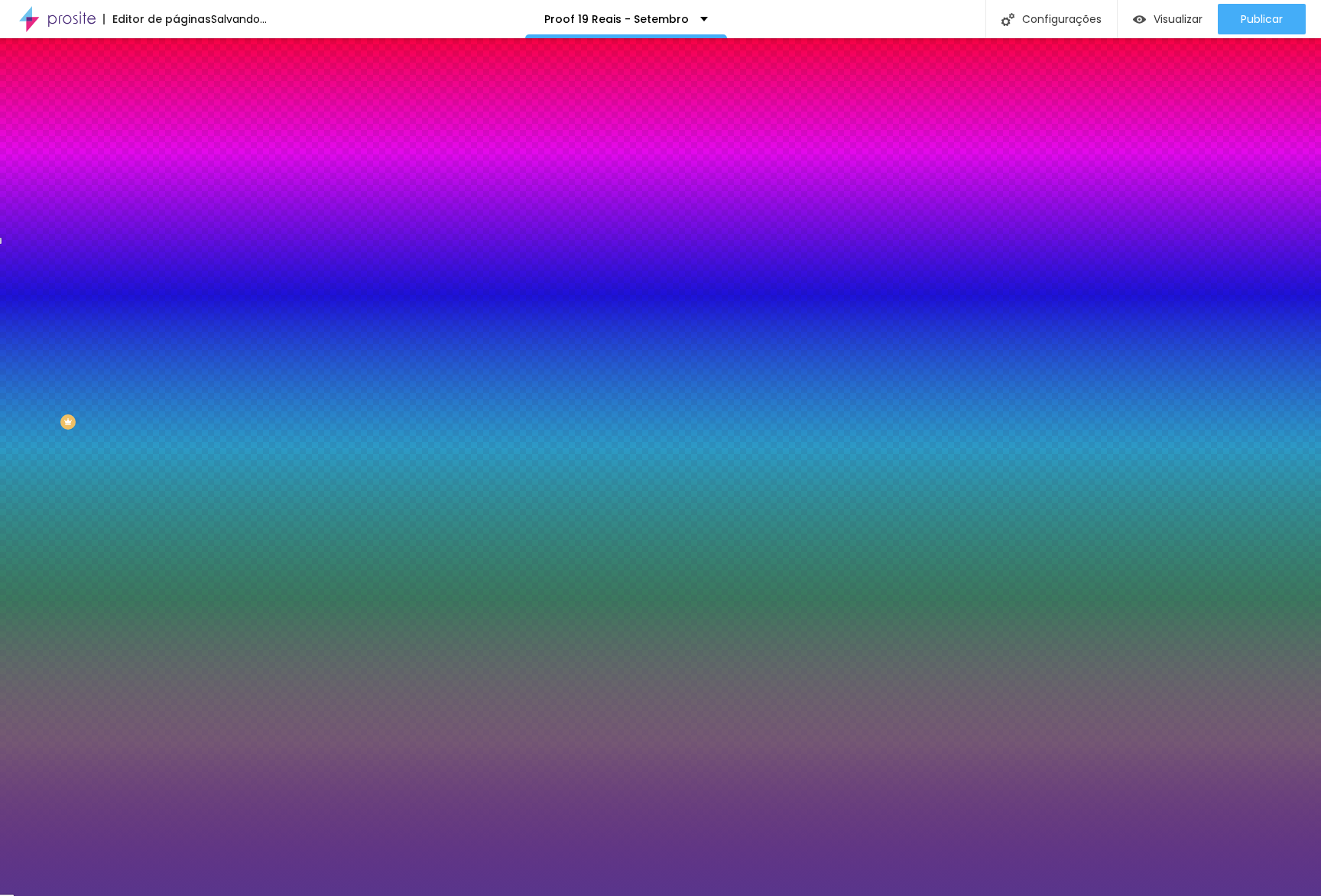
type input "225"
type input "180"
type input "130"
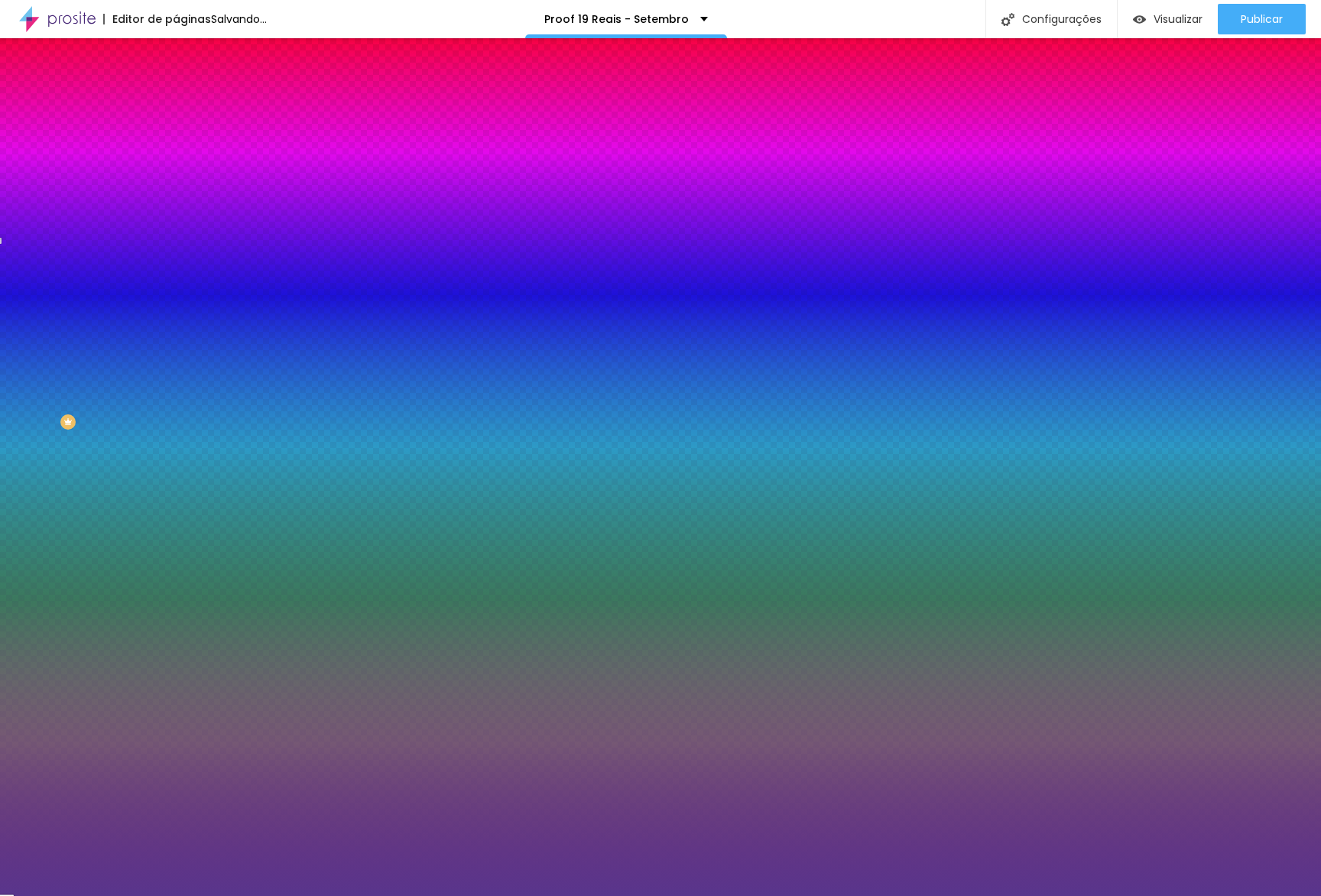
type input "100"
drag, startPoint x: 162, startPoint y: 589, endPoint x: 0, endPoint y: 565, distance: 163.8
click at [235, 895] on div at bounding box center [660, 896] width 1321 height 0
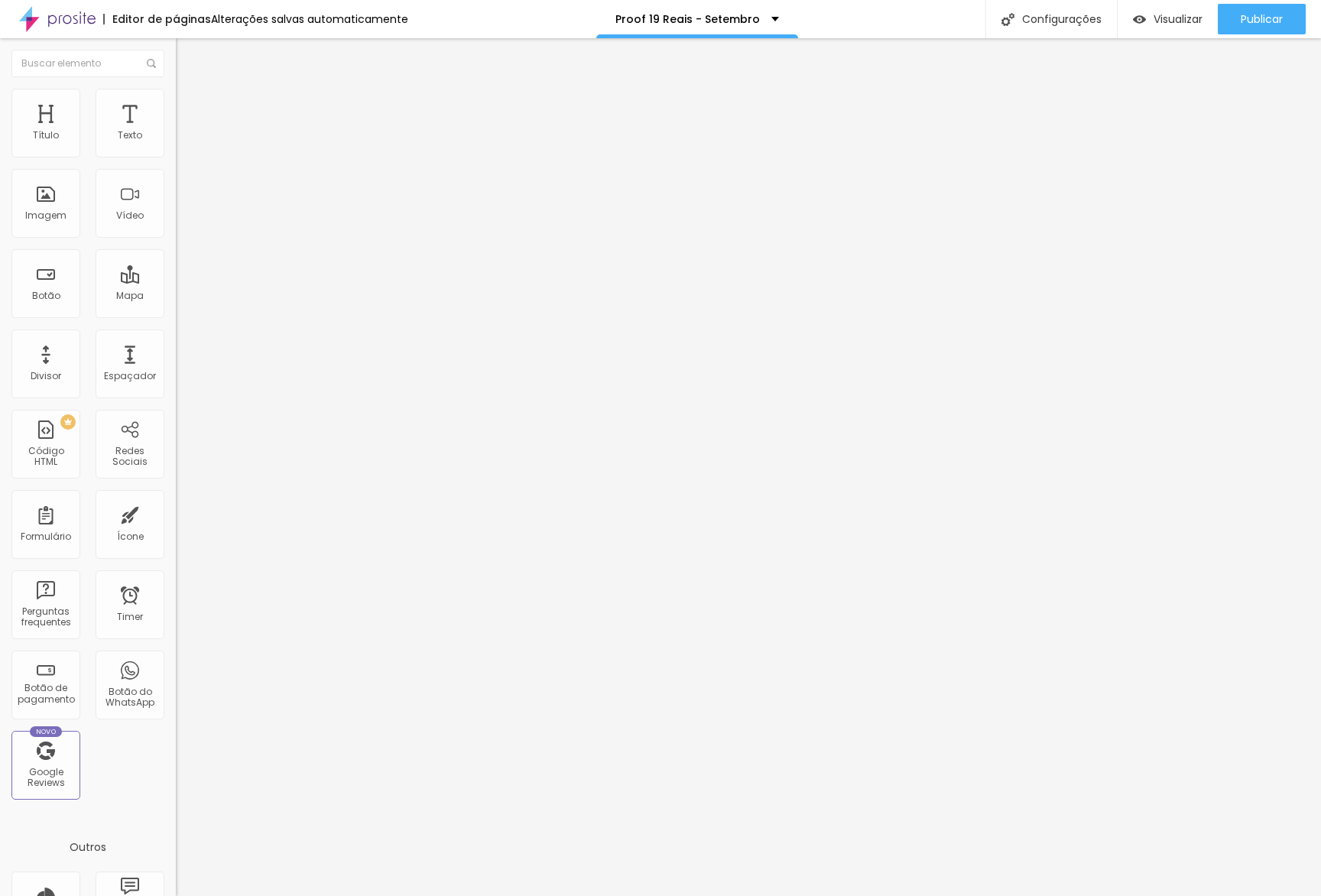
click at [176, 101] on li "Estilo" at bounding box center [263, 96] width 176 height 15
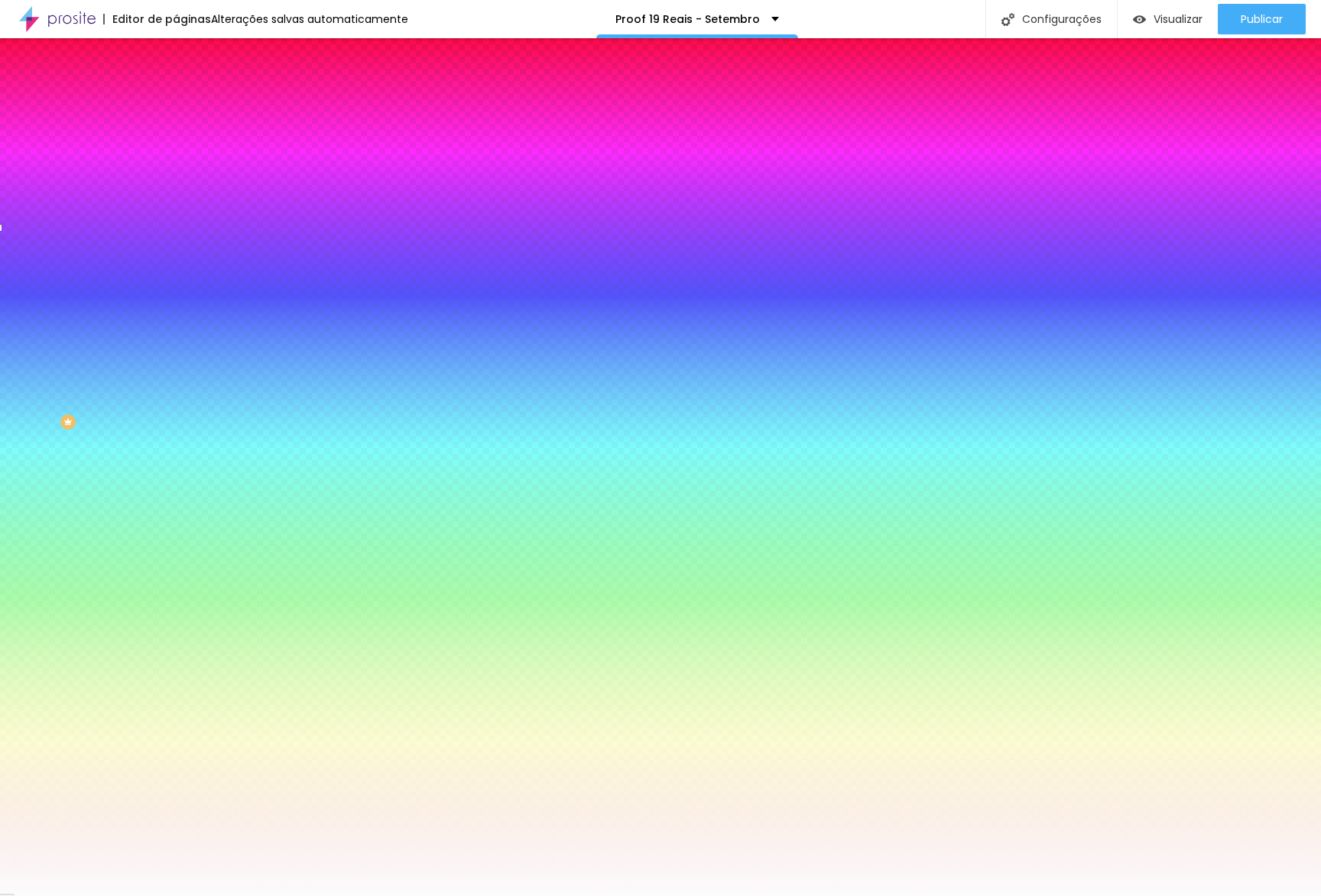
click at [183, 269] on icon "button" at bounding box center [186, 265] width 7 height 7
type input "235"
type input "220"
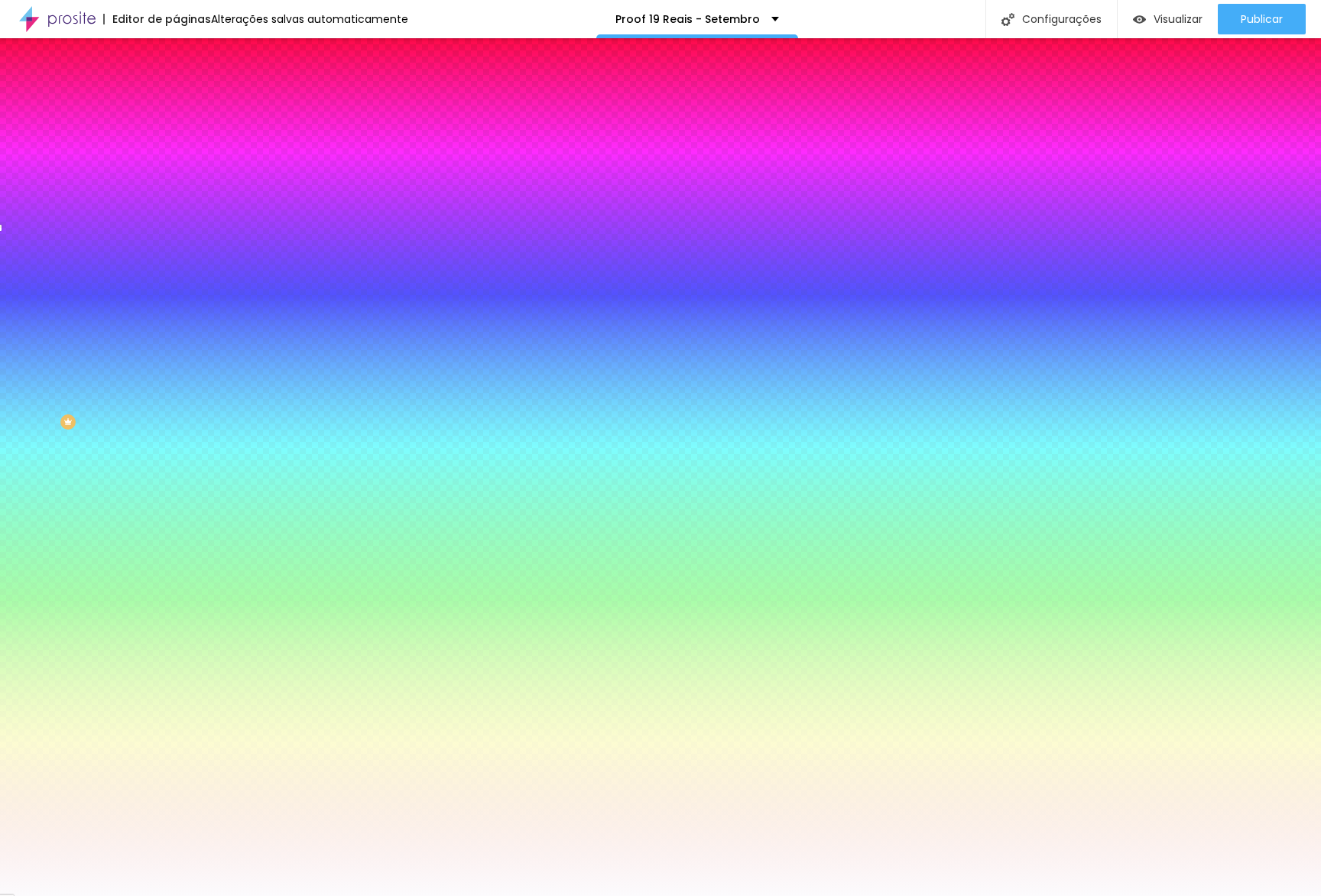
type input "190"
type input "155"
type input "120"
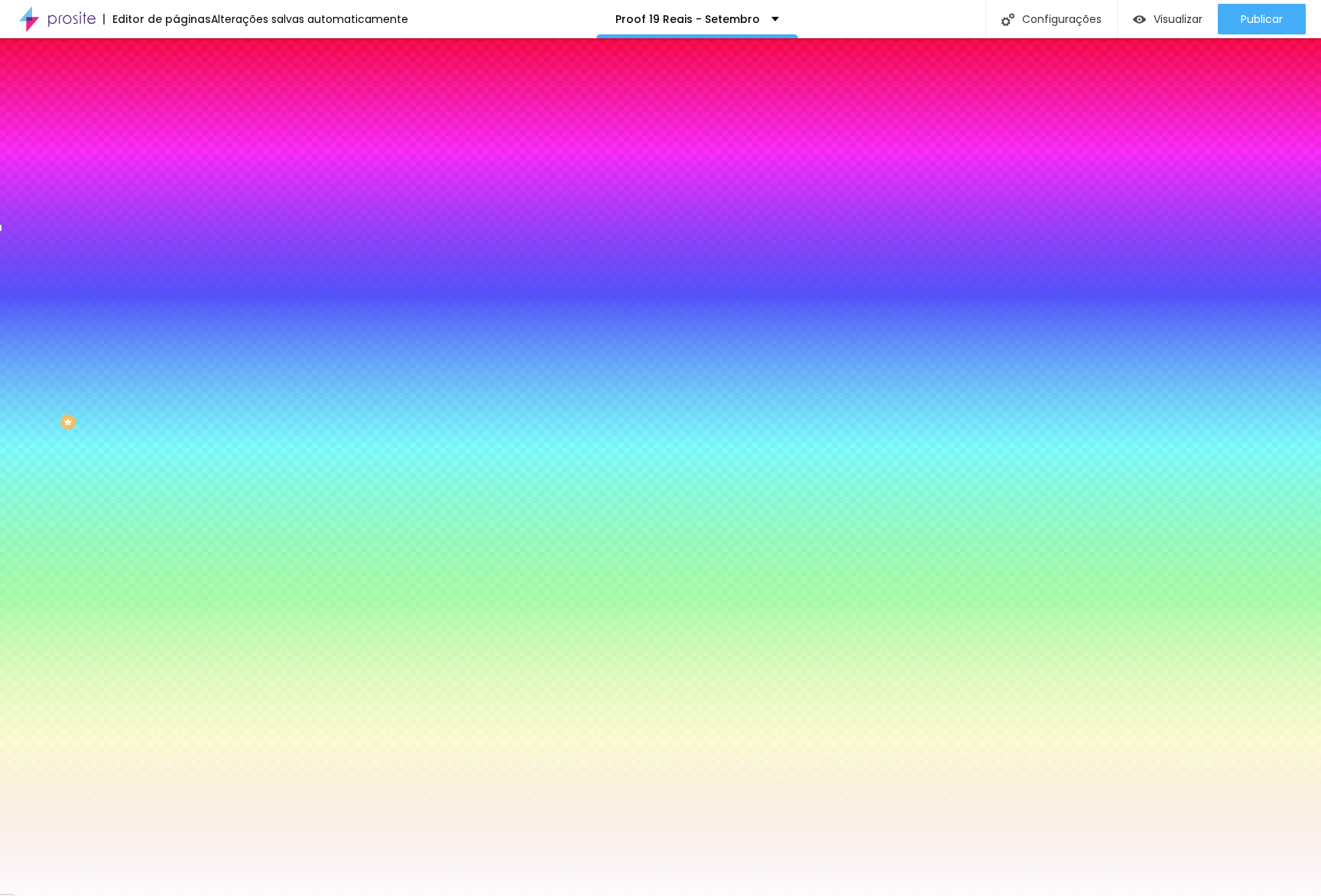
type input "120"
type input "70"
type input "50"
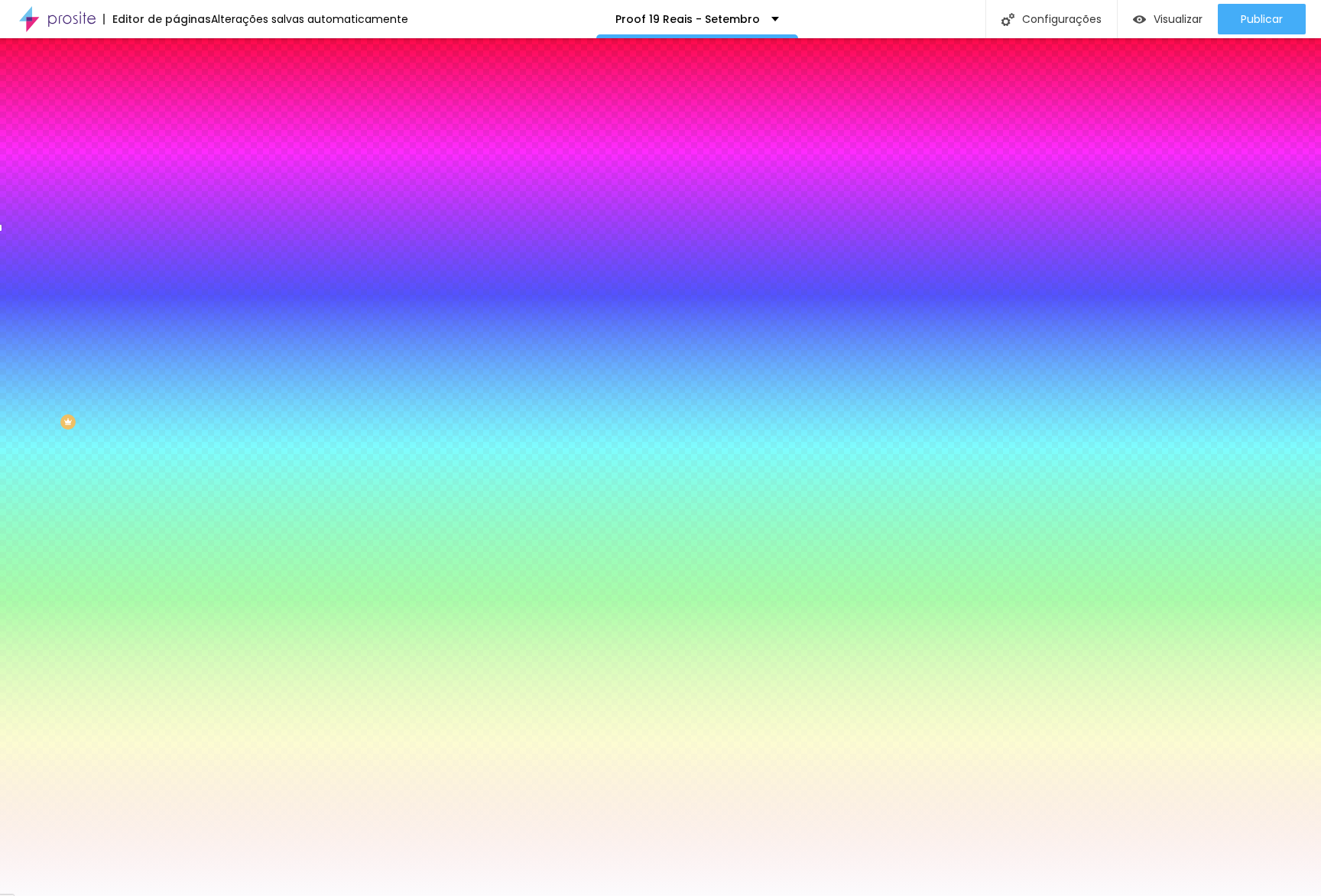
drag, startPoint x: 295, startPoint y: 548, endPoint x: 53, endPoint y: 535, distance: 242.3
click at [62, 539] on body "Editor de páginas Alterações salvas automaticamente Proof 19 Reais - Setembro C…" at bounding box center [660, 448] width 1321 height 896
type input "390"
type input "275"
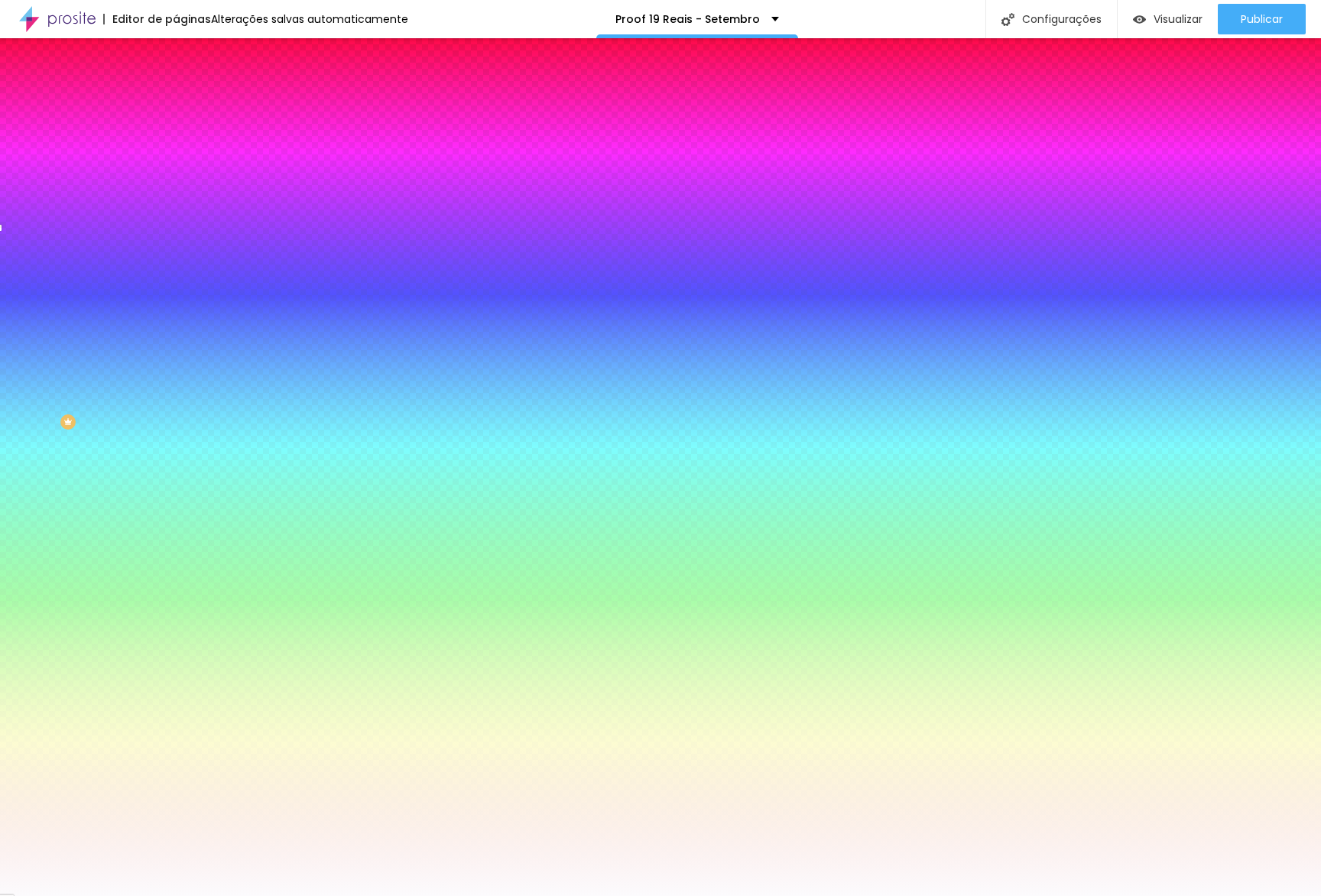
type input "275"
type input "180"
type input "100"
drag, startPoint x: 241, startPoint y: 594, endPoint x: 0, endPoint y: 582, distance: 241.3
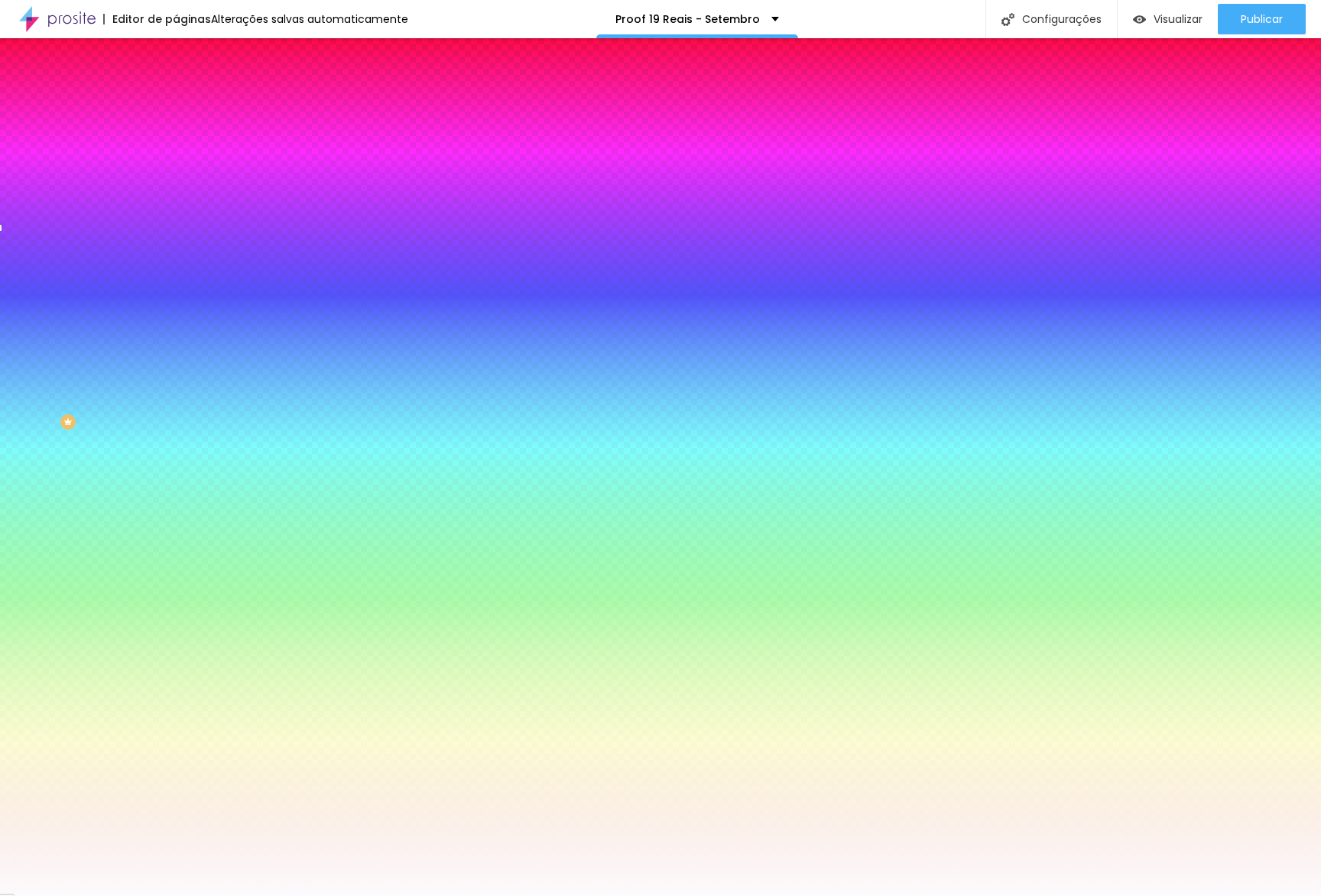
type input "100"
type input "115"
type input "120"
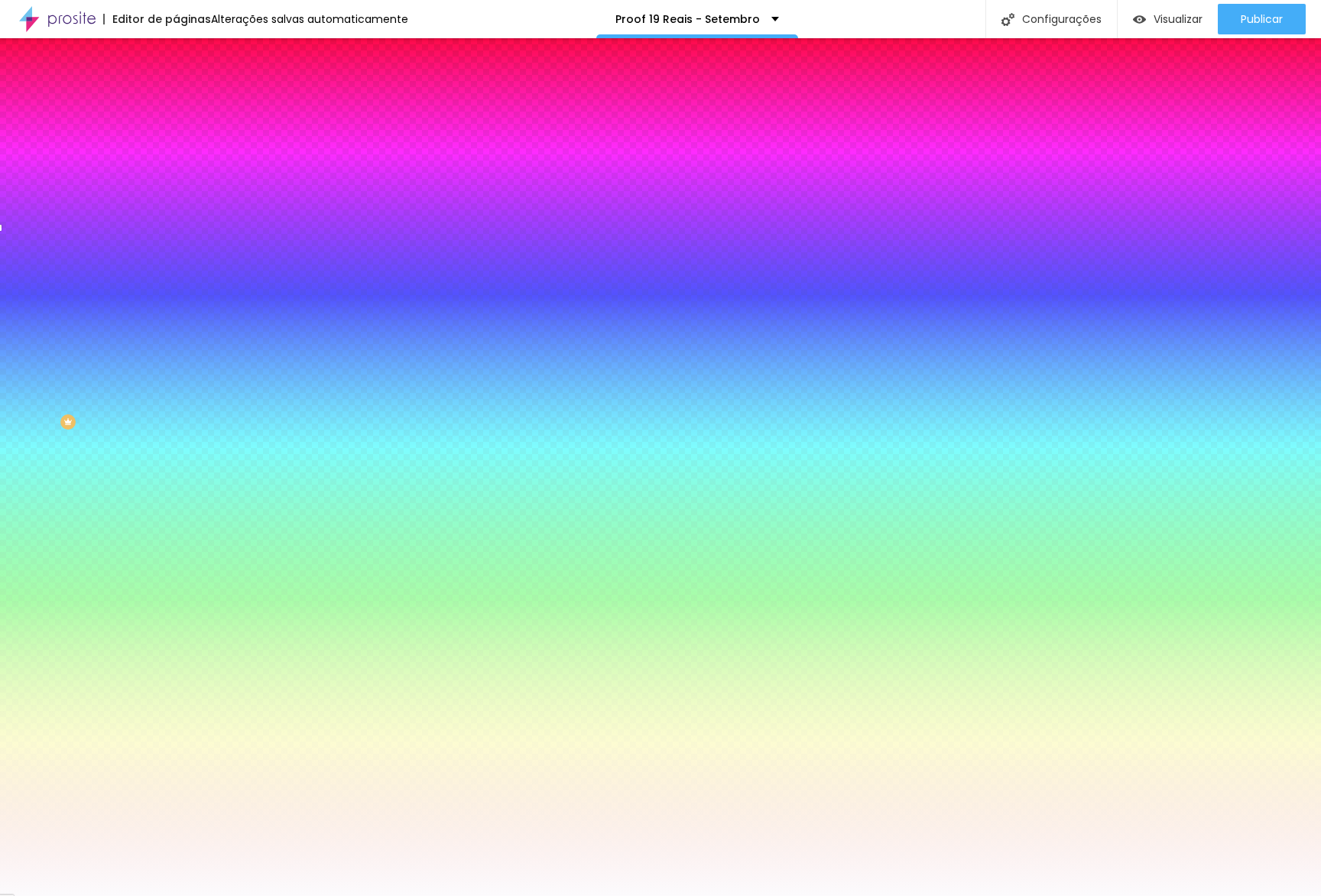
type input "120"
type input "135"
type input "150"
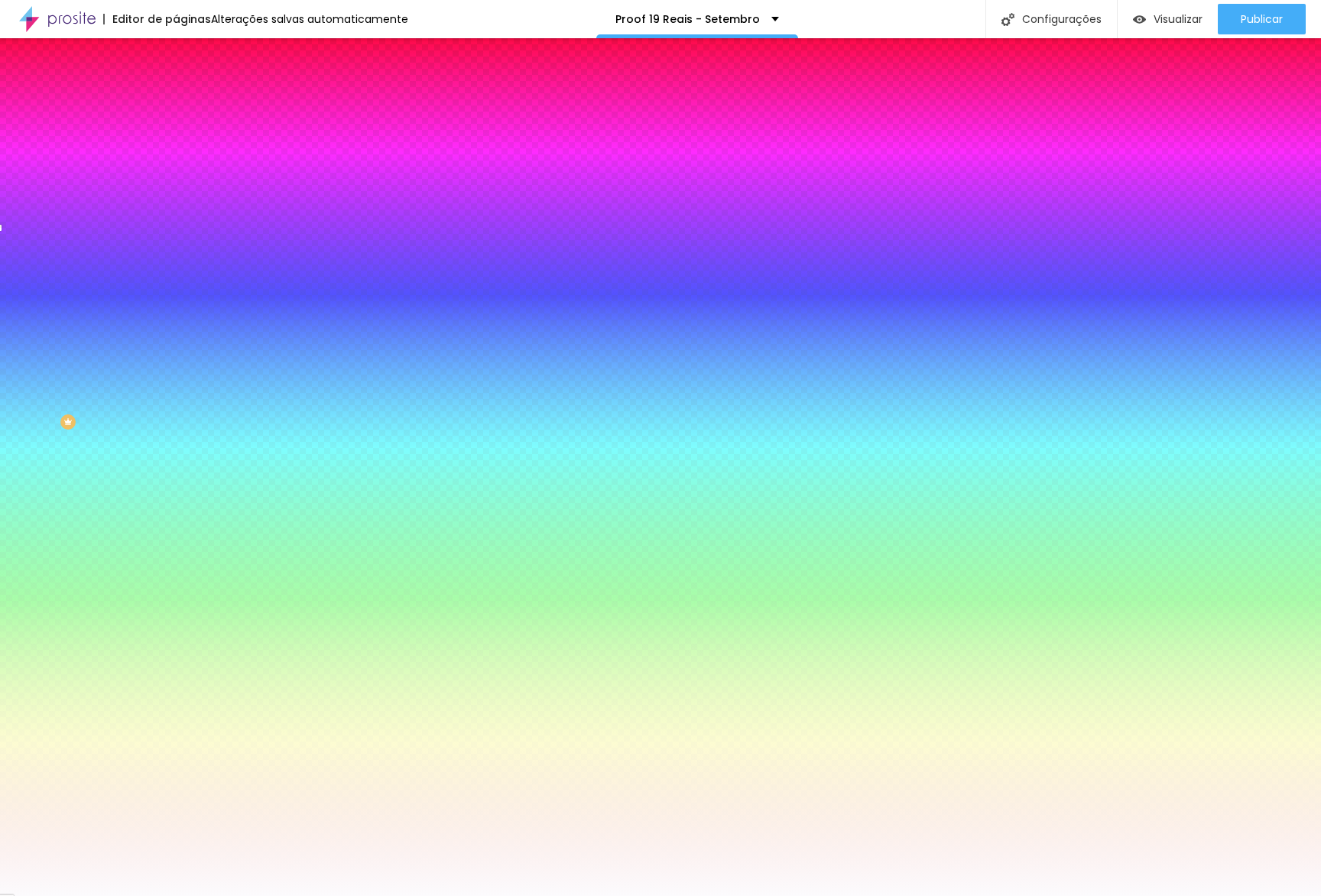
type input "170"
type input "185"
type input "200"
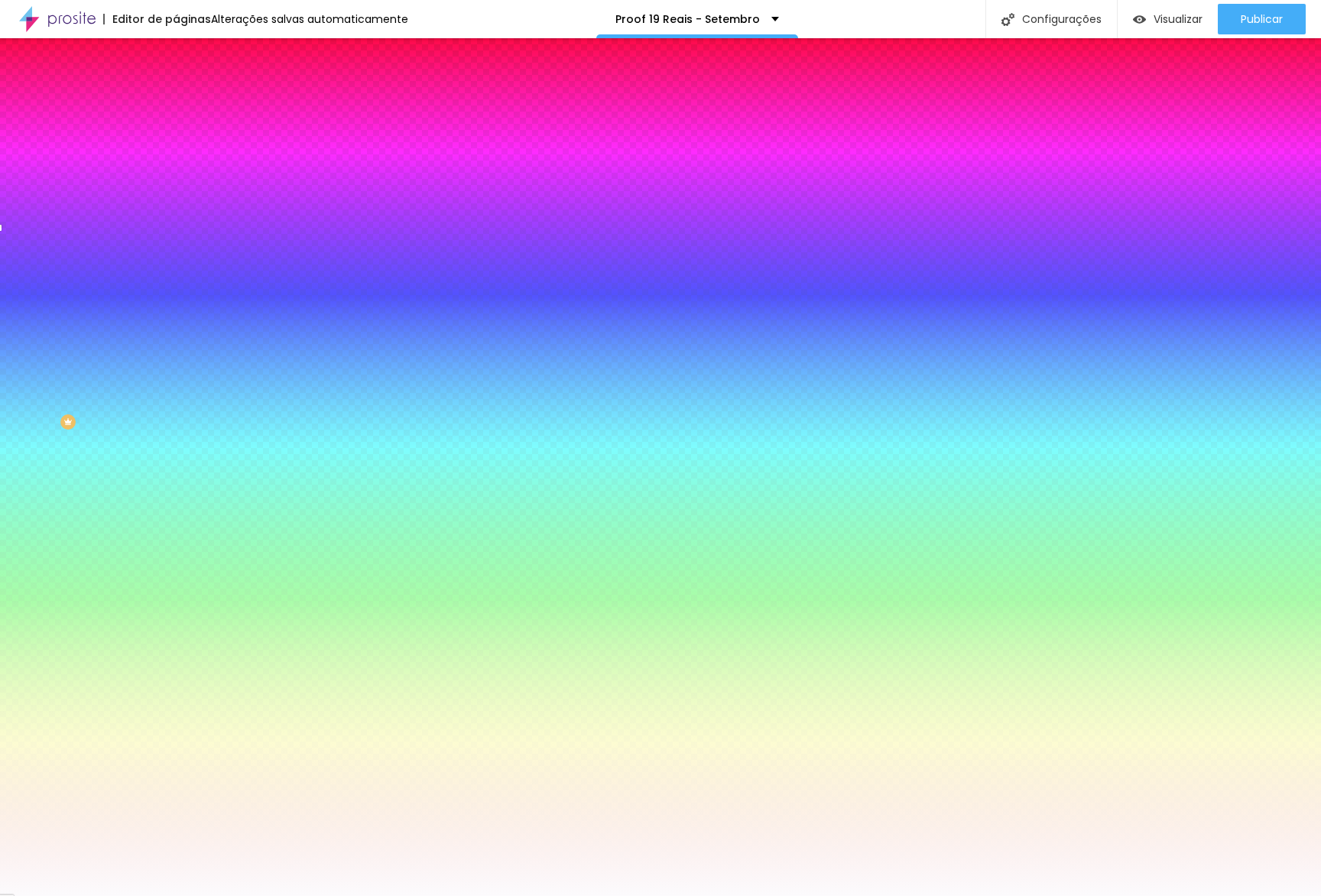
type input "200"
type input "205"
drag, startPoint x: 216, startPoint y: 549, endPoint x: 68, endPoint y: 507, distance: 153.8
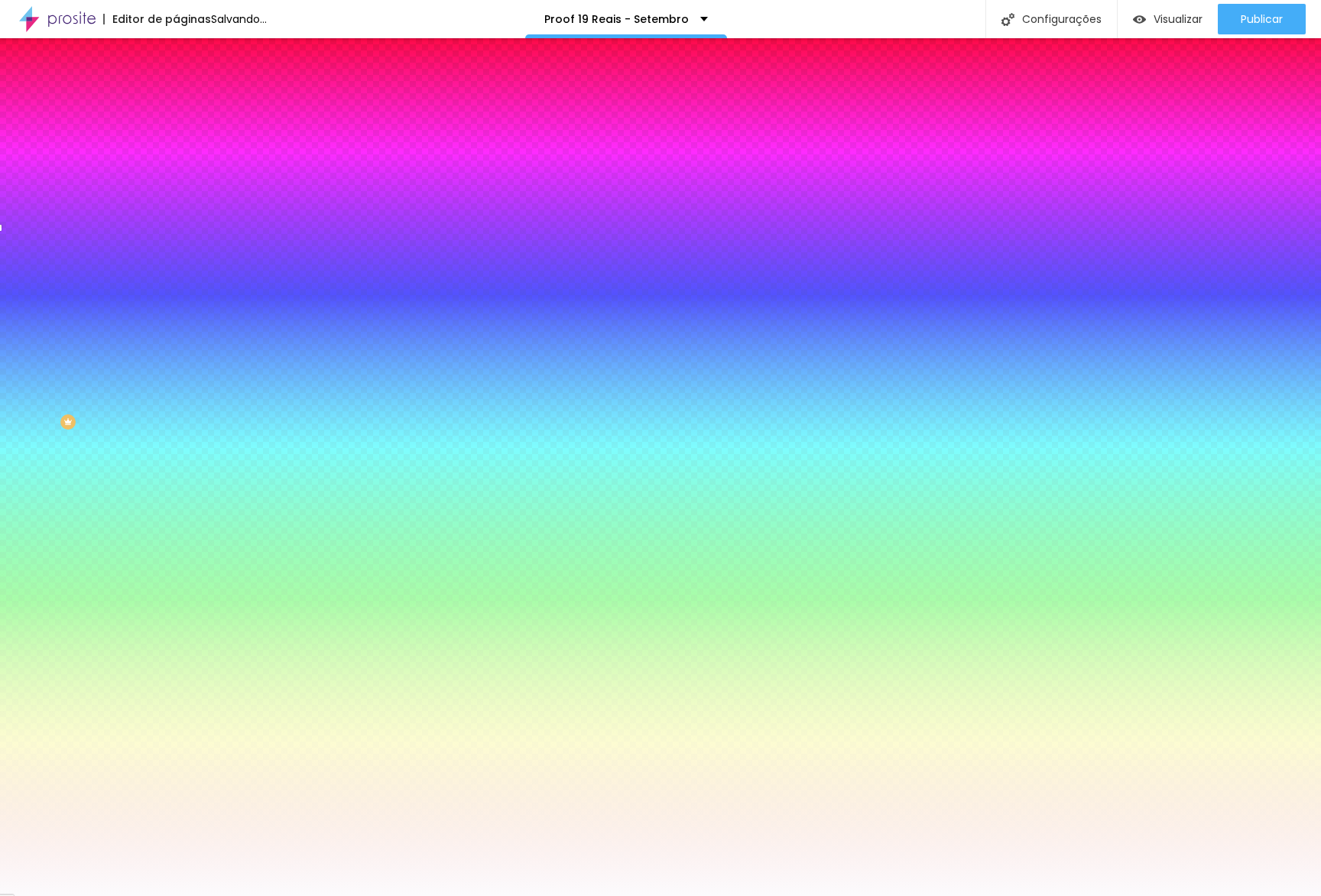
click at [246, 895] on div at bounding box center [660, 896] width 1321 height 0
click at [176, 274] on button "button" at bounding box center [186, 266] width 21 height 16
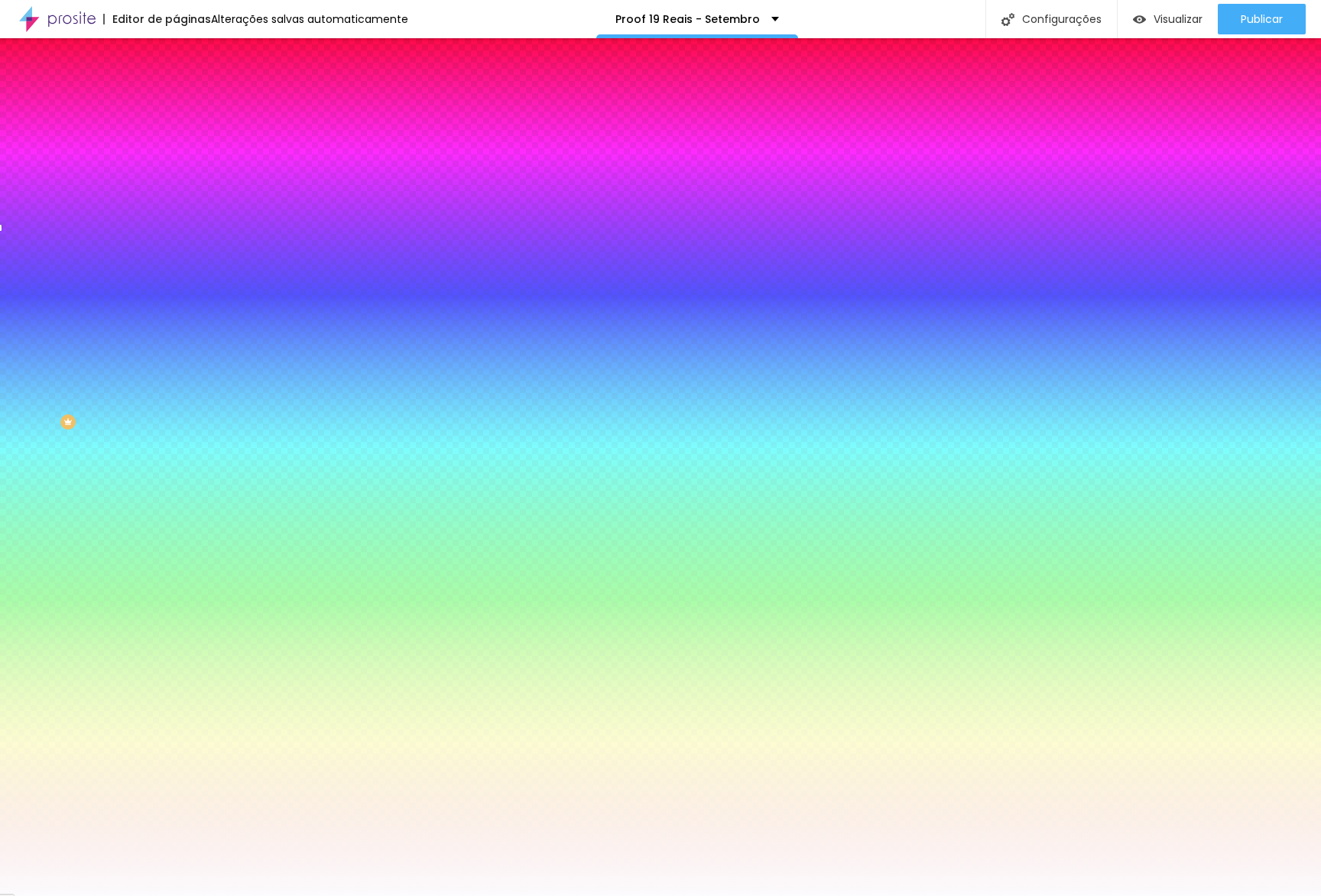
click at [151, 895] on div at bounding box center [660, 896] width 1321 height 0
click at [176, 223] on input "#FCFBFD" at bounding box center [267, 216] width 183 height 15
paste input "59358C"
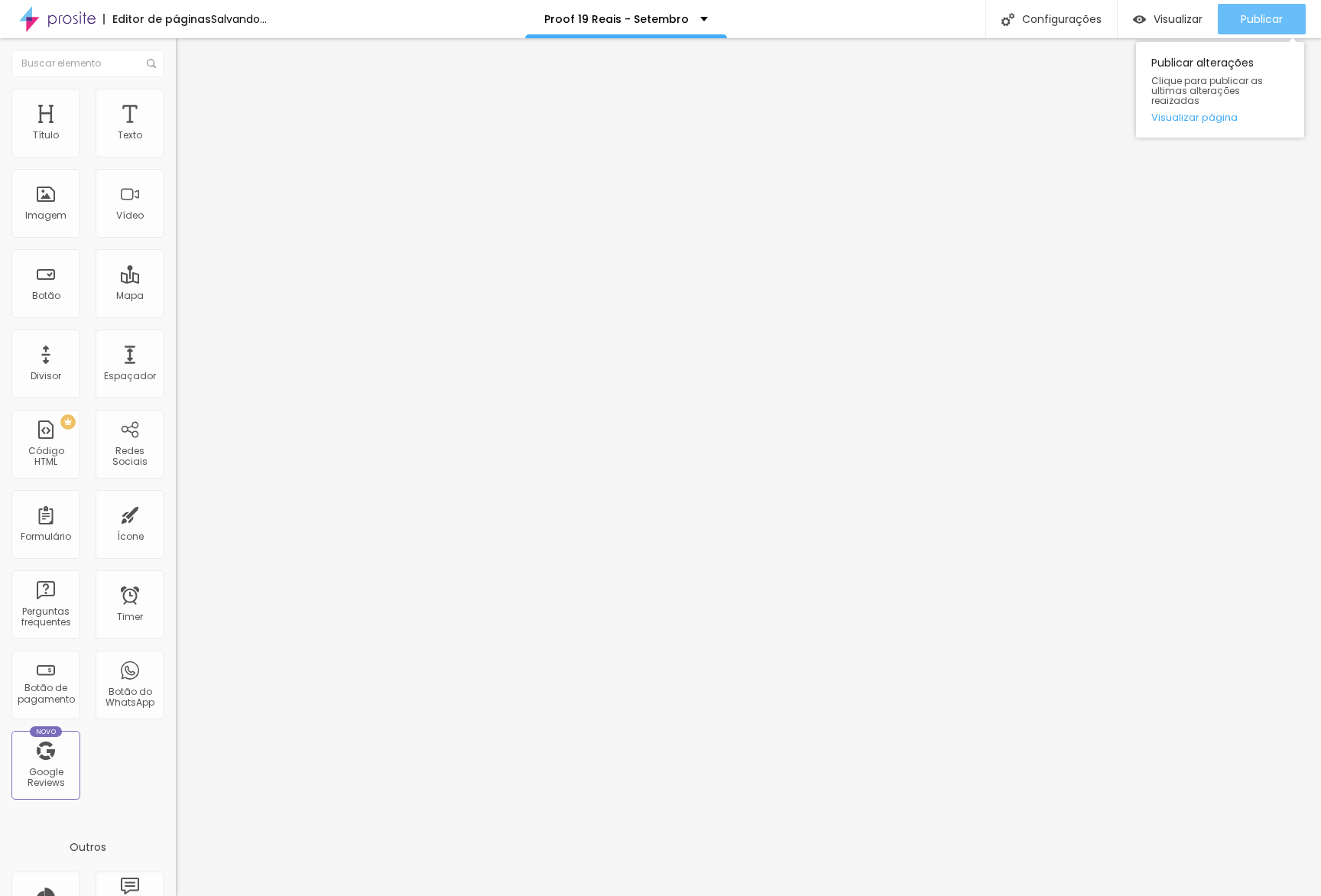
click at [1261, 4] on div "Publicar" at bounding box center [1262, 19] width 42 height 31
click at [1209, 112] on link "Visualizar página" at bounding box center [1221, 117] width 138 height 10
click at [176, 131] on span "Adicionar imagem" at bounding box center [225, 125] width 99 height 13
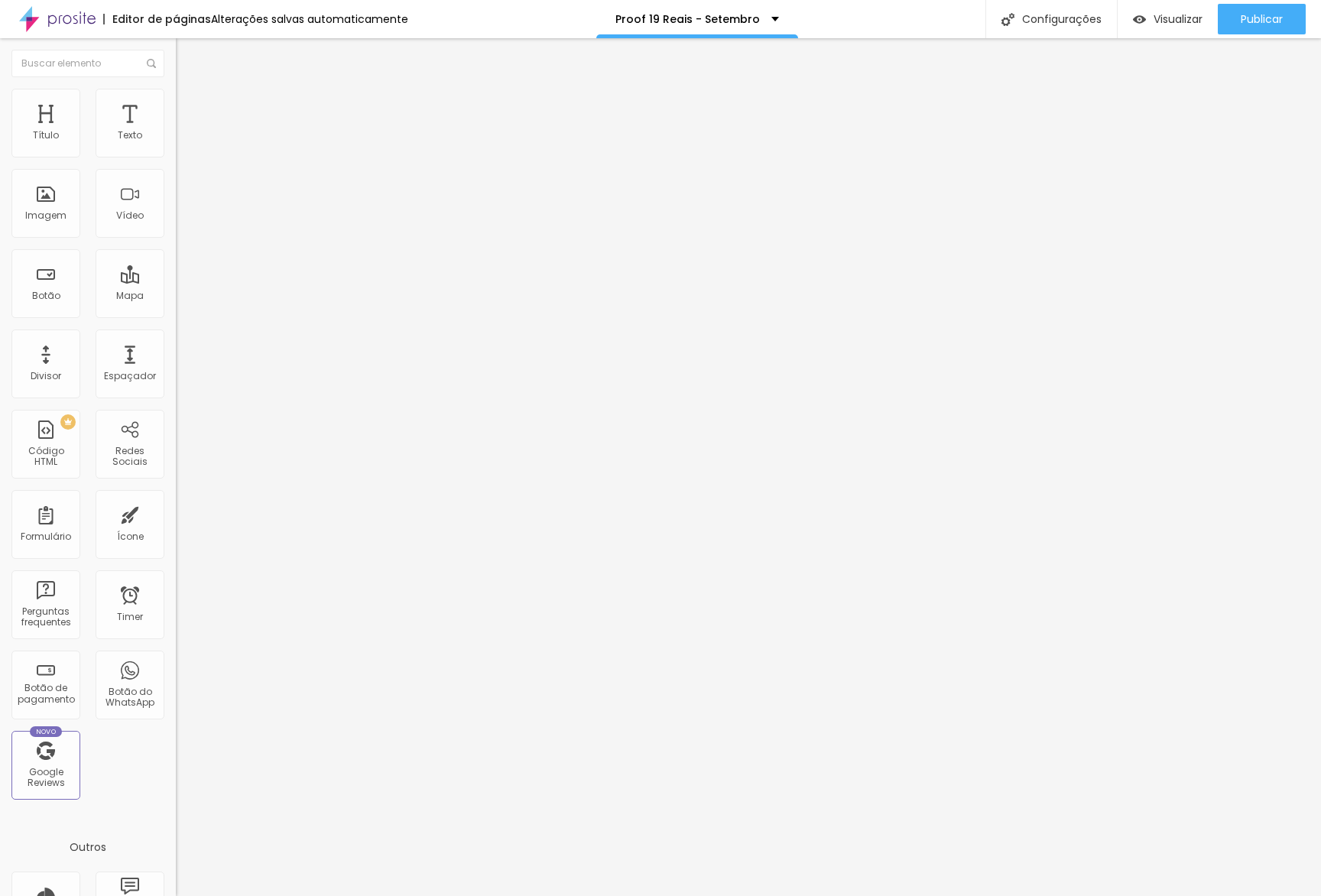
click at [176, 101] on ul "Conteúdo Estilo Avançado" at bounding box center [263, 96] width 176 height 46
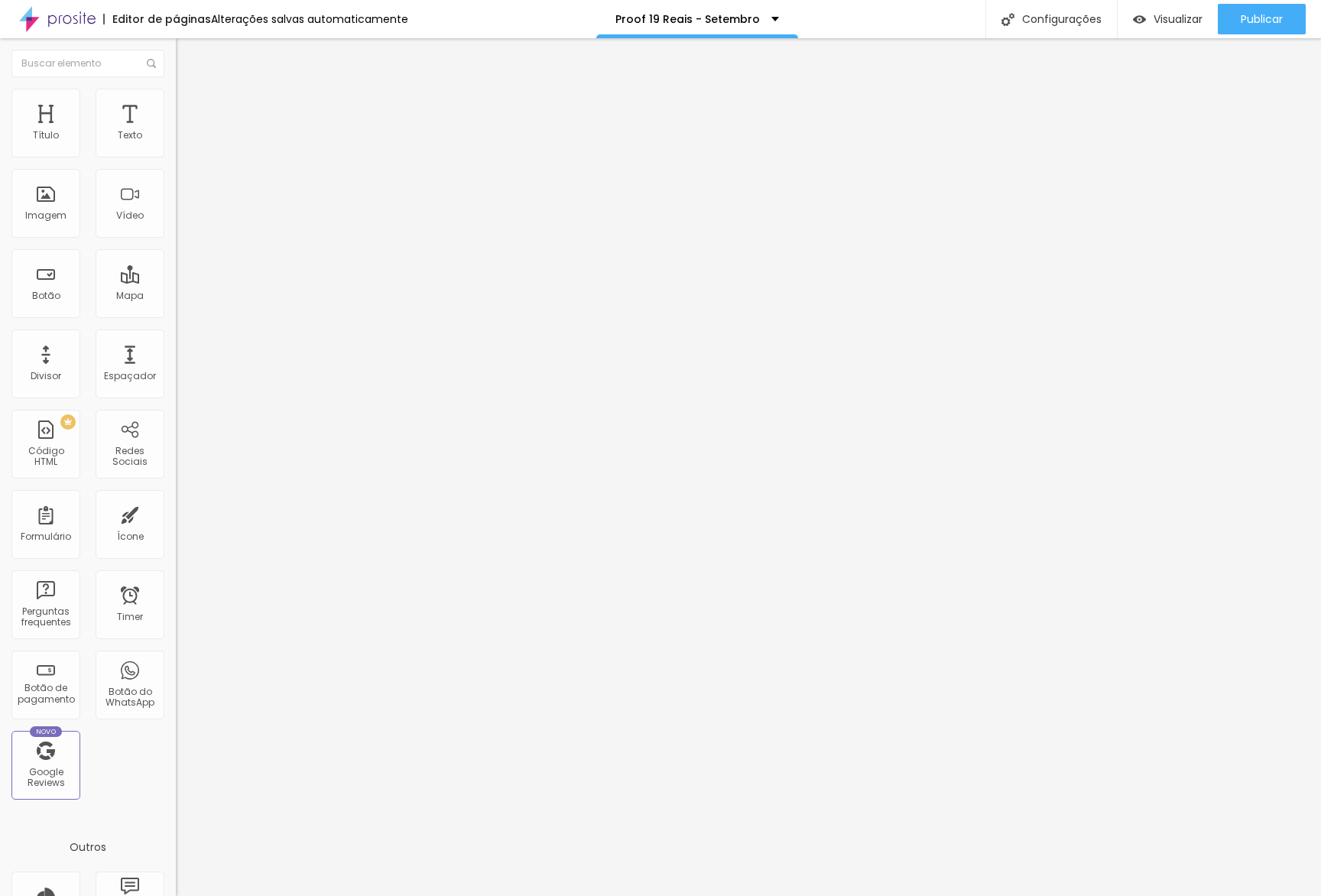
click at [190, 106] on span "Estilo" at bounding box center [201, 99] width 23 height 13
click at [242, 144] on button "px" at bounding box center [253, 136] width 23 height 16
drag, startPoint x: 64, startPoint y: 165, endPoint x: 33, endPoint y: 164, distance: 31.0
click at [176, 157] on input "range" at bounding box center [225, 150] width 99 height 12
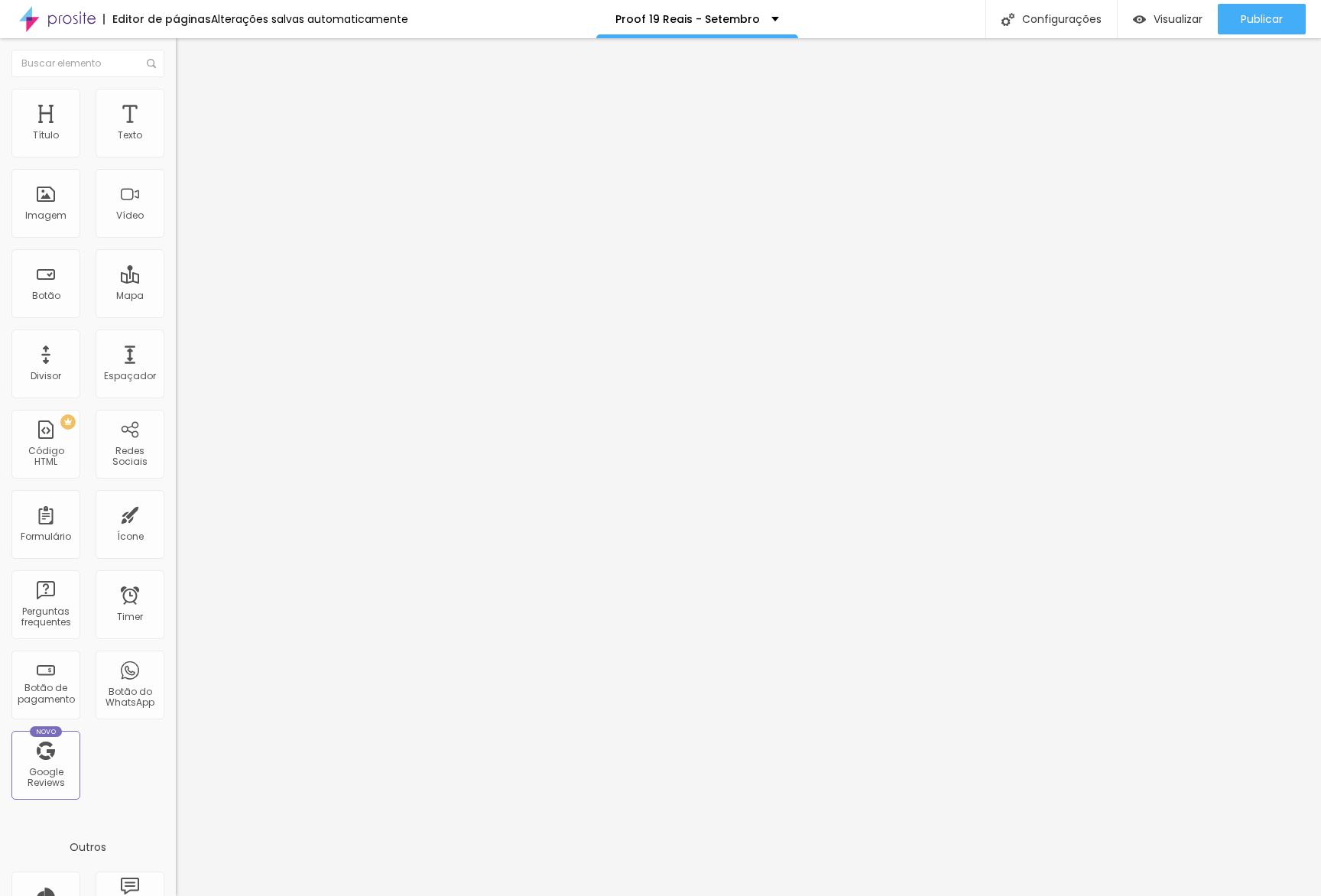
click at [176, 278] on div "Tamanho Titulo 1 H1 Titulo 2 H2 Titulo 3 H3 Titulo 4 H4 Titulo 5 H5 Titulo 6 H6…" at bounding box center [263, 191] width 176 height 174
click at [176, 226] on button "button" at bounding box center [186, 217] width 21 height 16
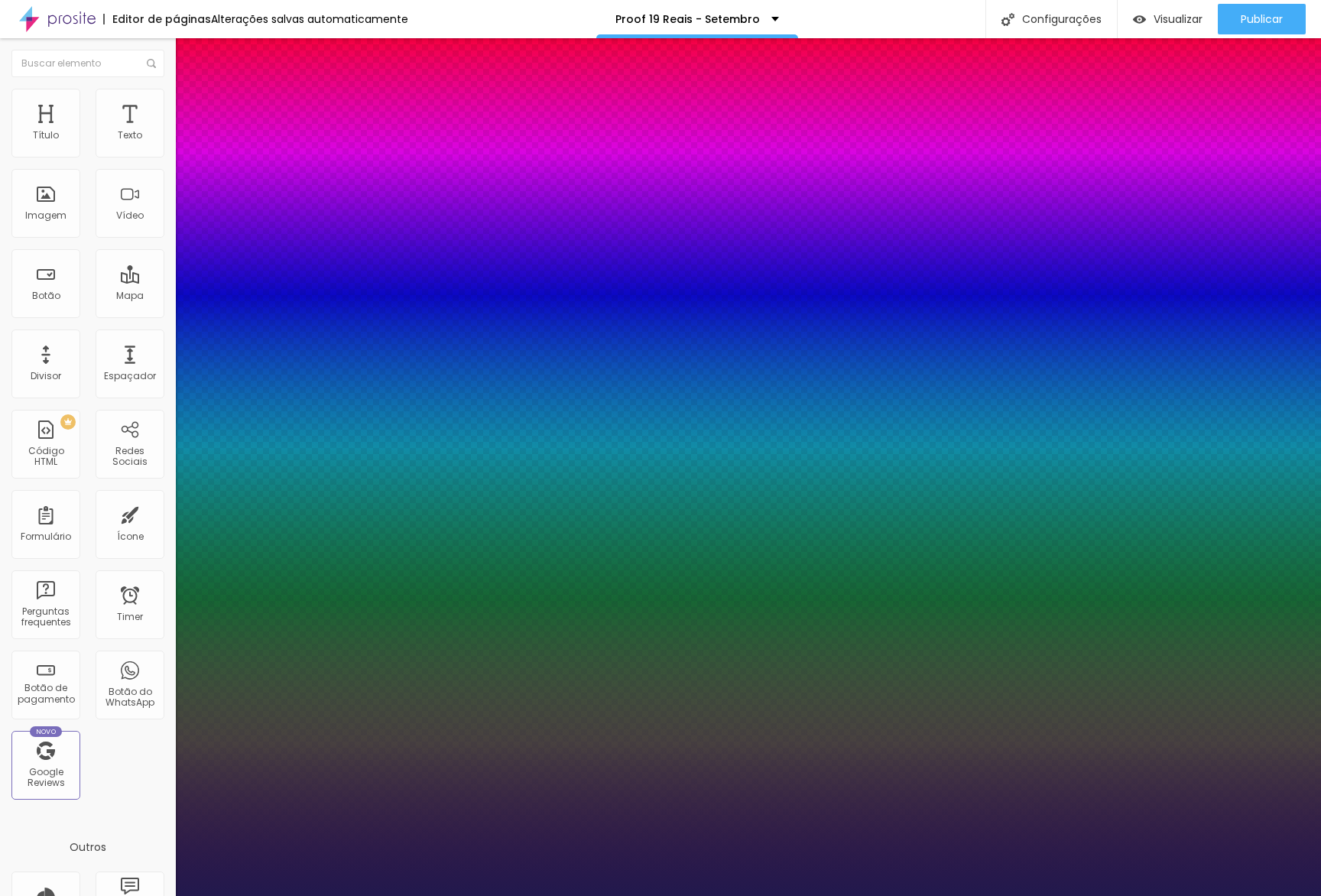
click at [825, 895] on div at bounding box center [660, 896] width 1321 height 0
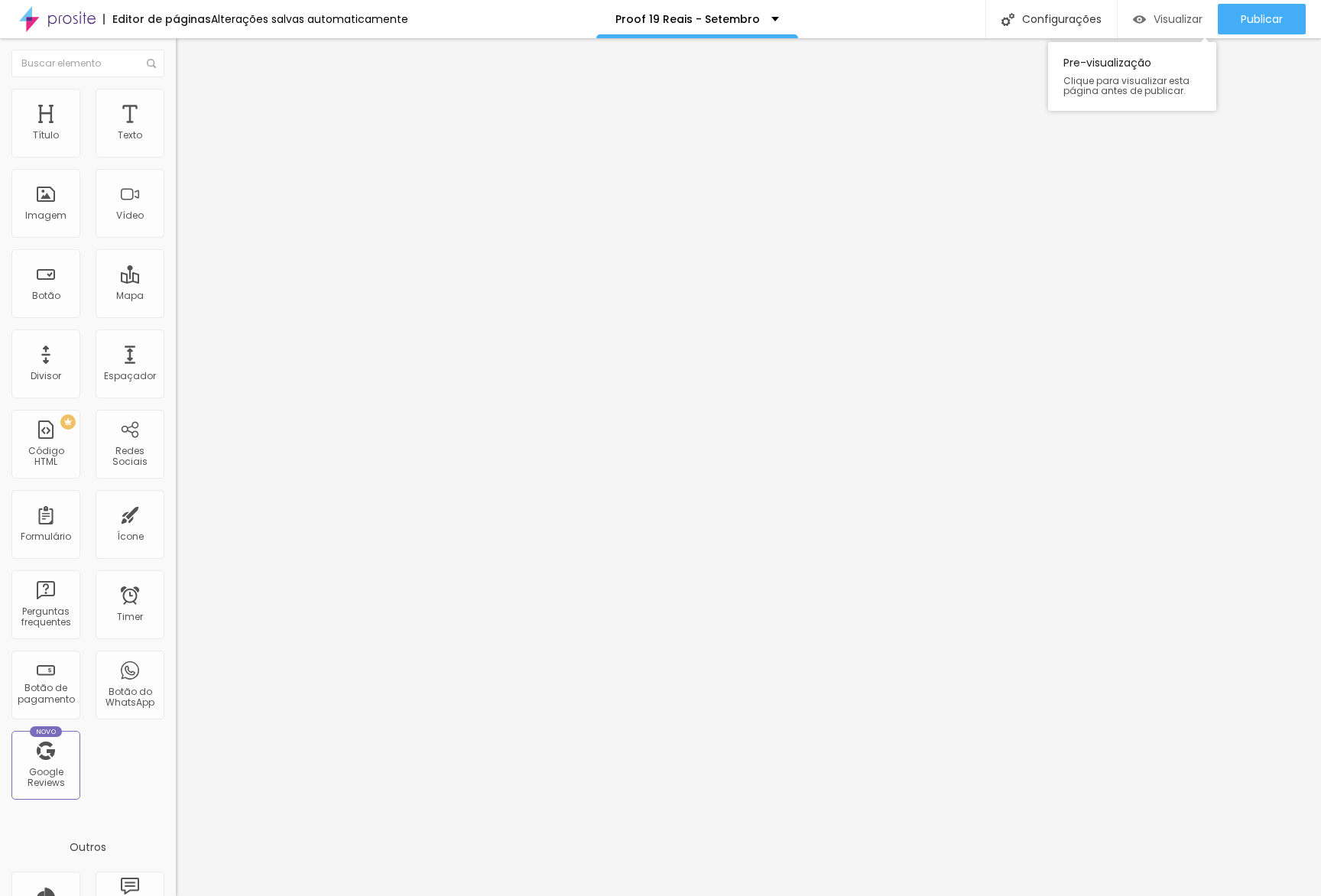
click at [1187, 25] on span "Visualizar" at bounding box center [1178, 19] width 49 height 12
click at [176, 226] on button "button" at bounding box center [186, 217] width 21 height 16
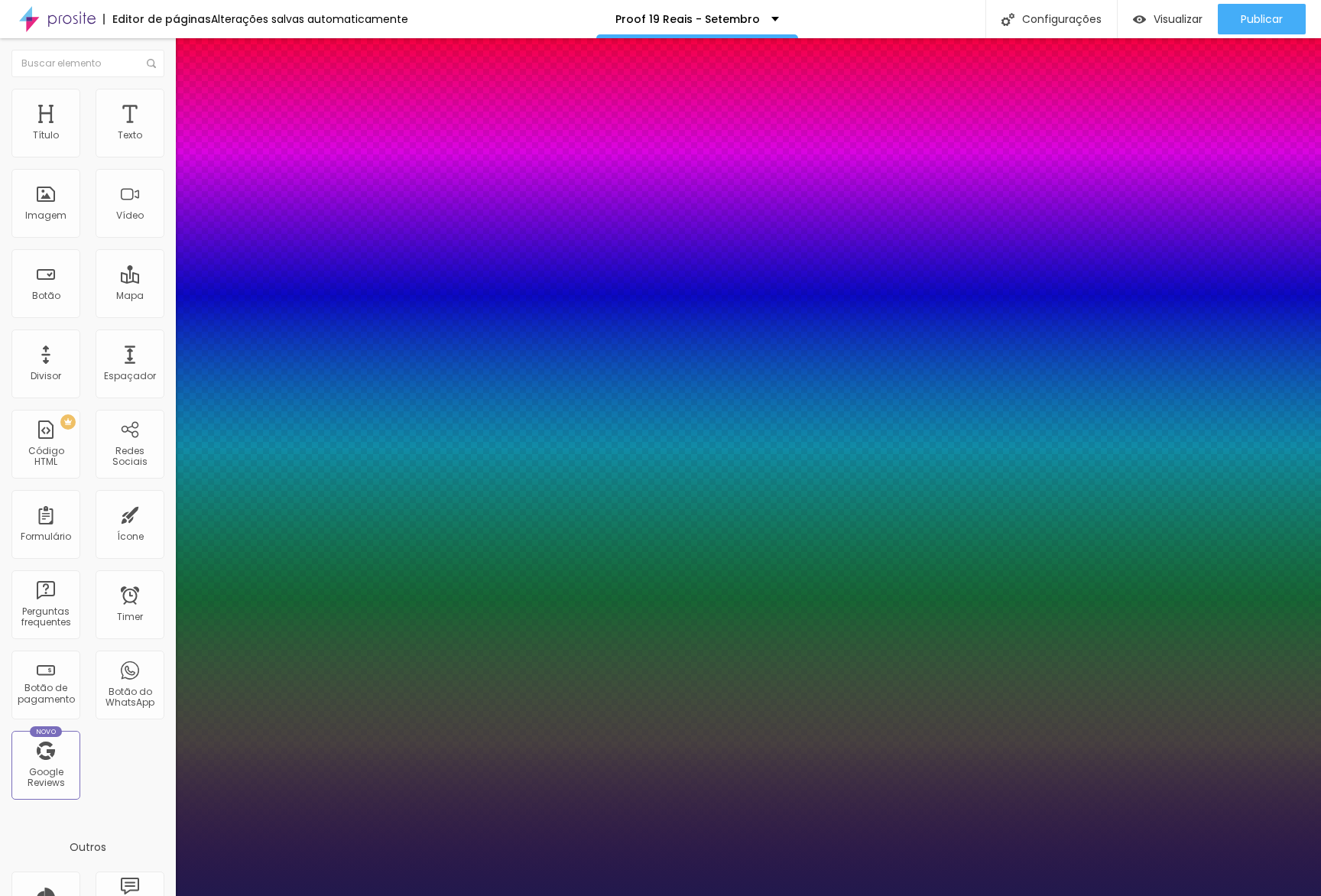
drag, startPoint x: 208, startPoint y: 428, endPoint x: 360, endPoint y: 435, distance: 152.2
click at [1067, 895] on div at bounding box center [660, 896] width 1321 height 0
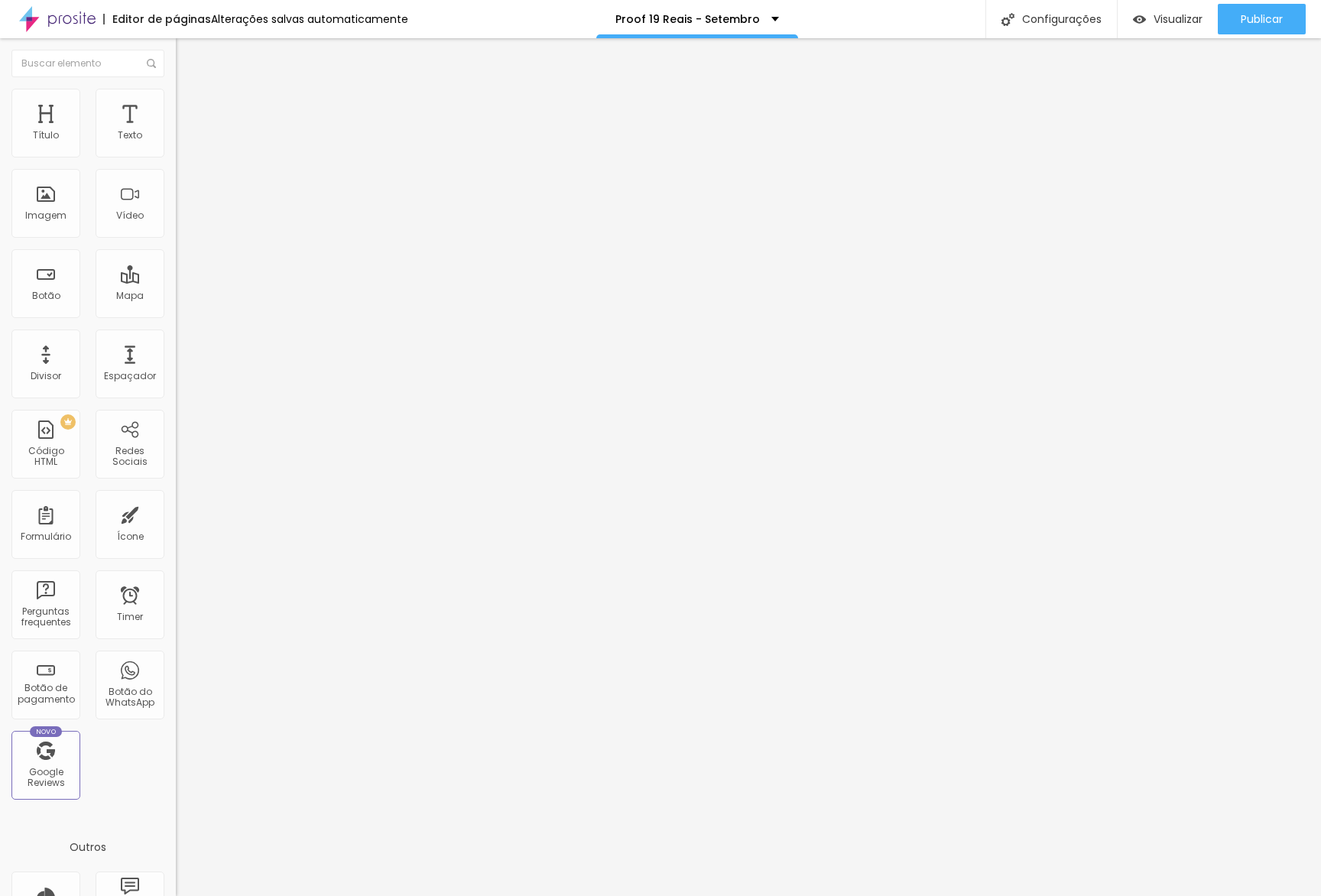
click at [176, 226] on button "button" at bounding box center [186, 217] width 21 height 16
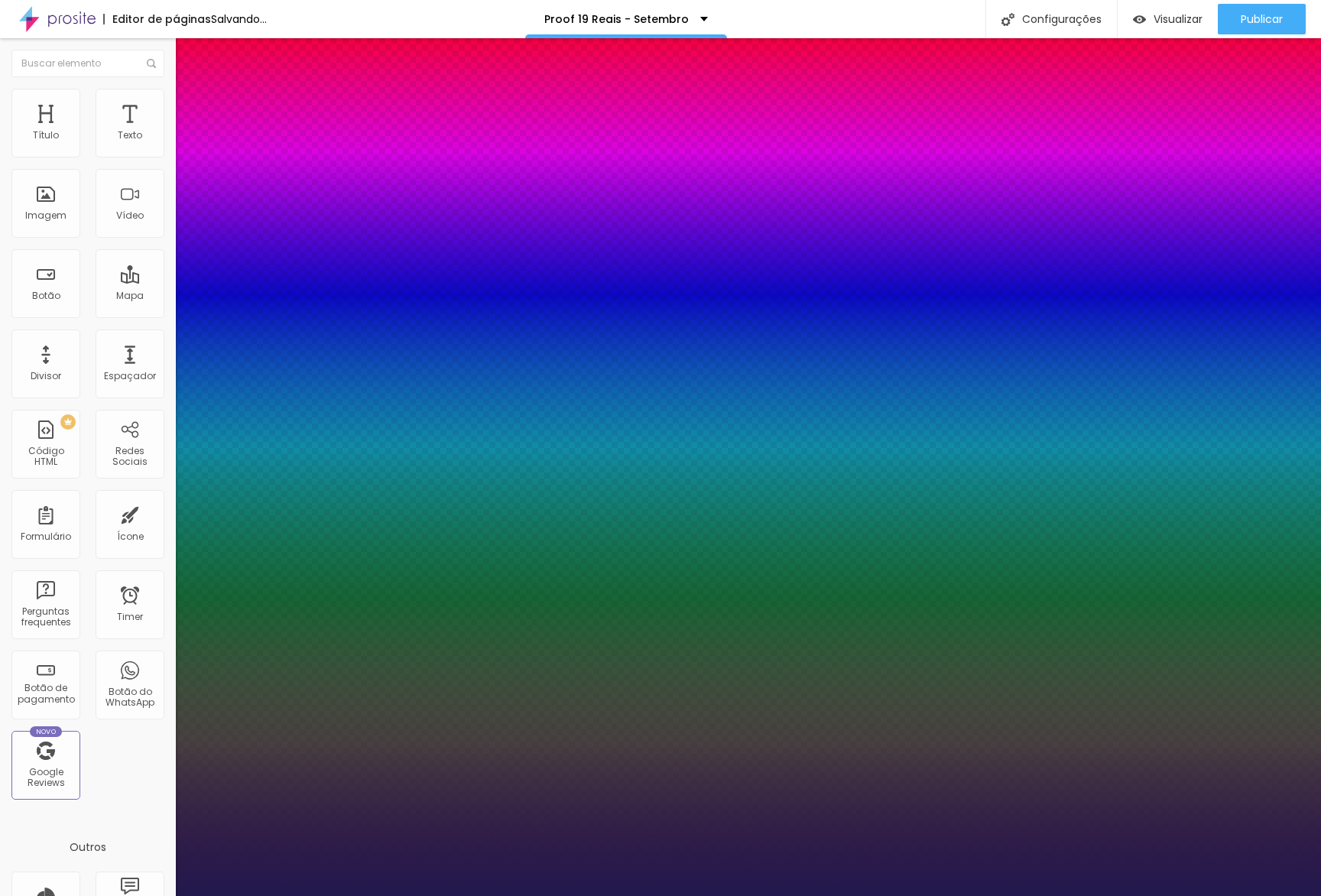
drag, startPoint x: 208, startPoint y: 428, endPoint x: 330, endPoint y: 476, distance: 131.1
click at [786, 895] on div at bounding box center [660, 896] width 1321 height 0
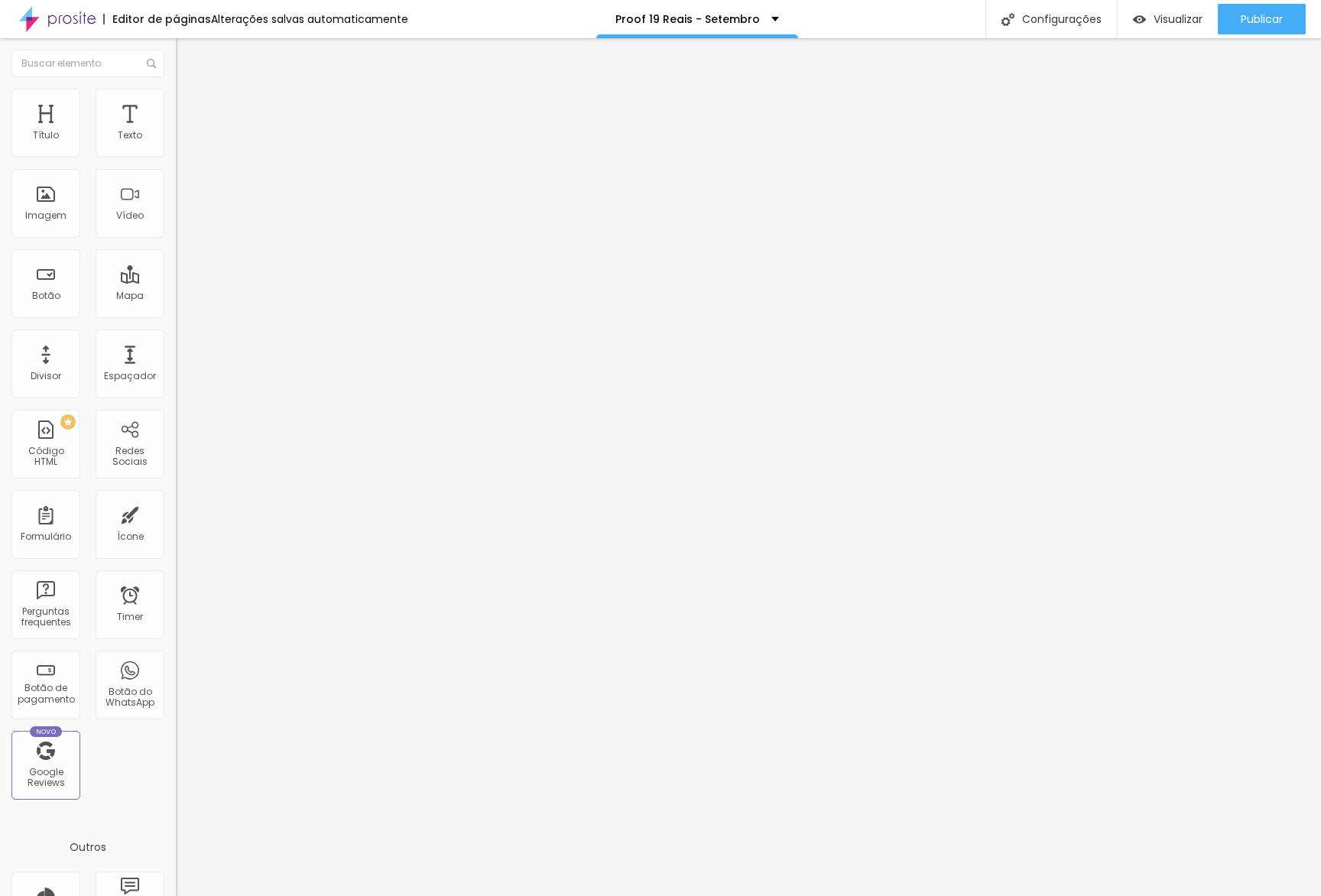
click at [176, 226] on button "button" at bounding box center [186, 217] width 21 height 16
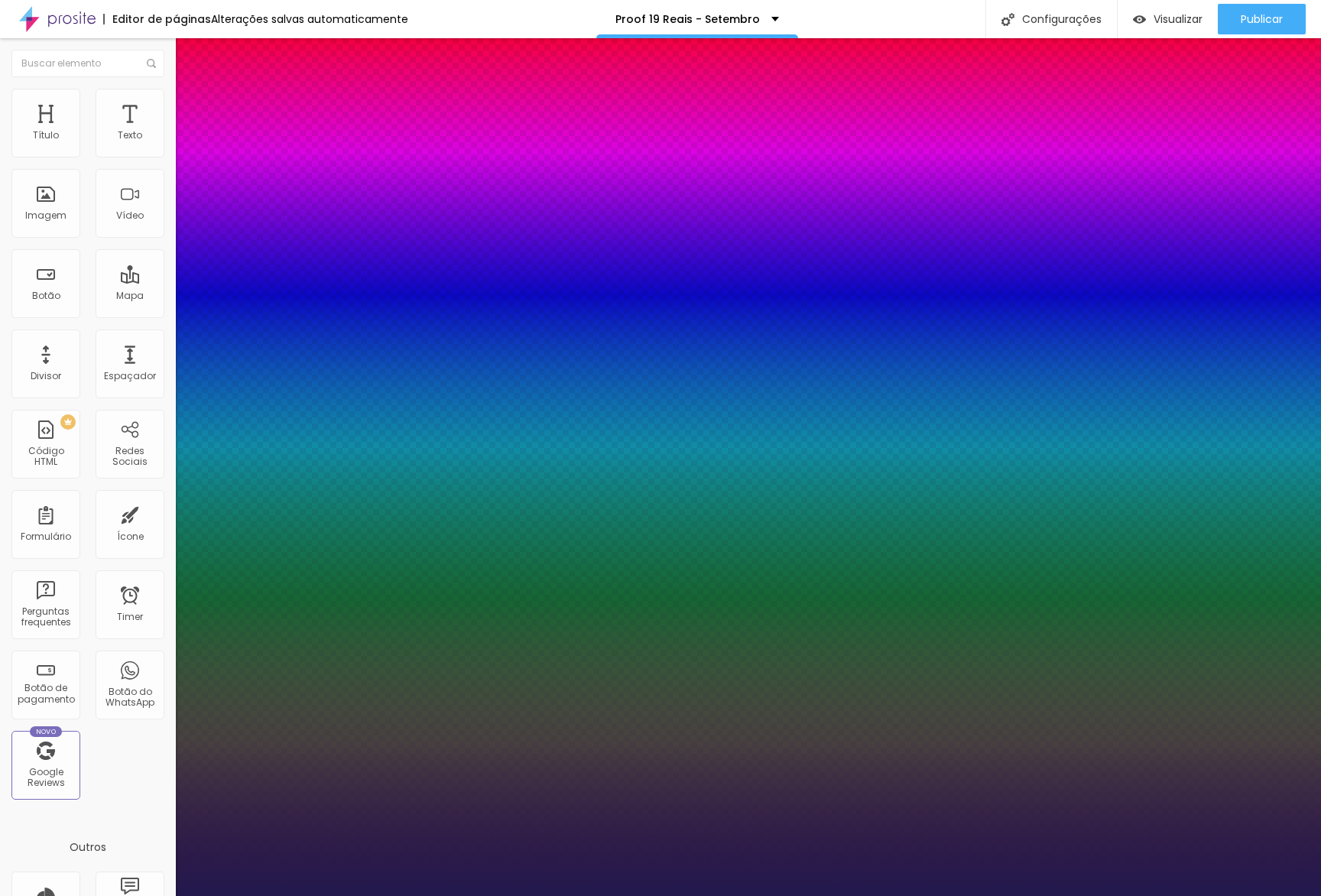
click at [507, 895] on div at bounding box center [660, 896] width 1321 height 0
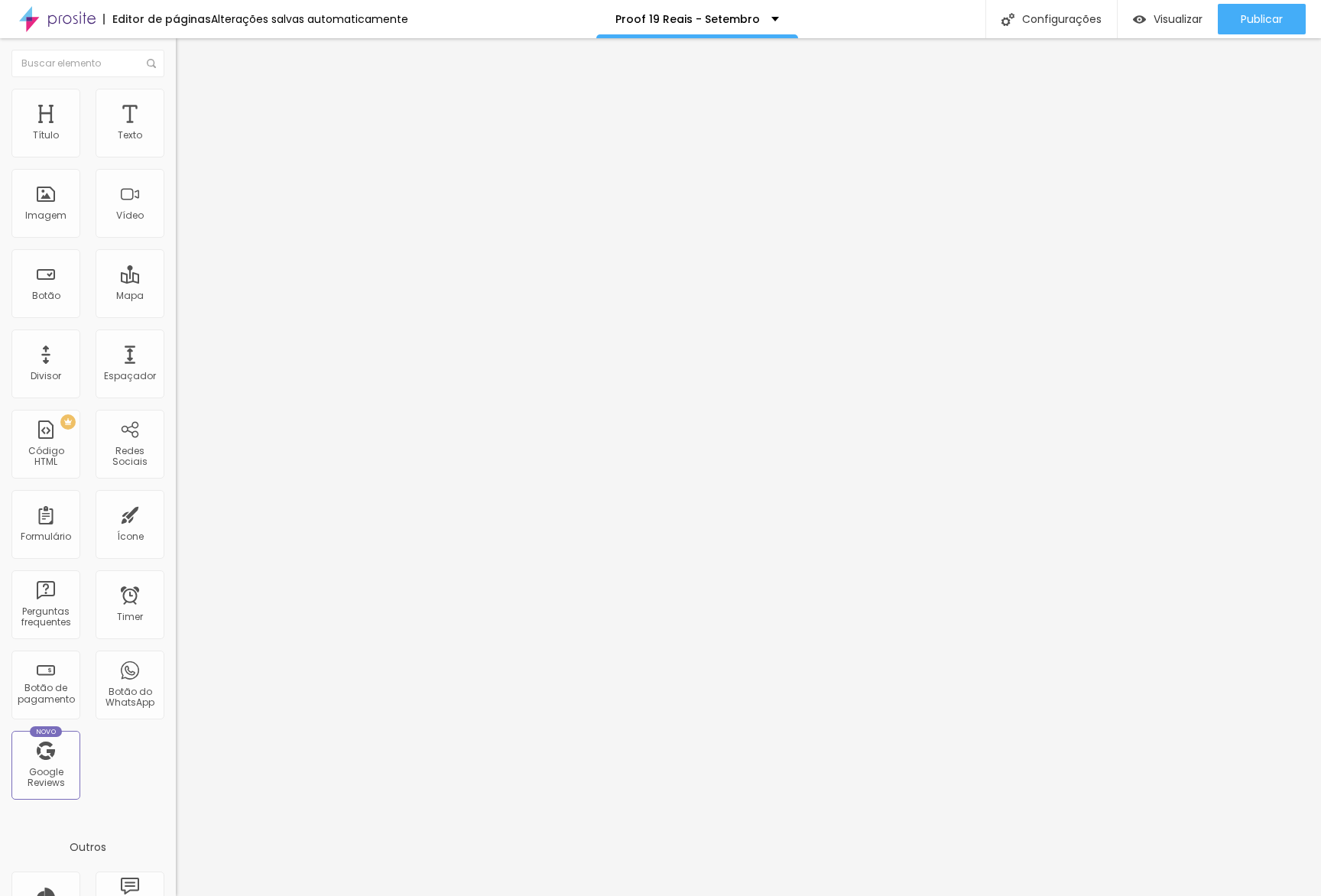
click at [176, 226] on button "button" at bounding box center [186, 217] width 21 height 16
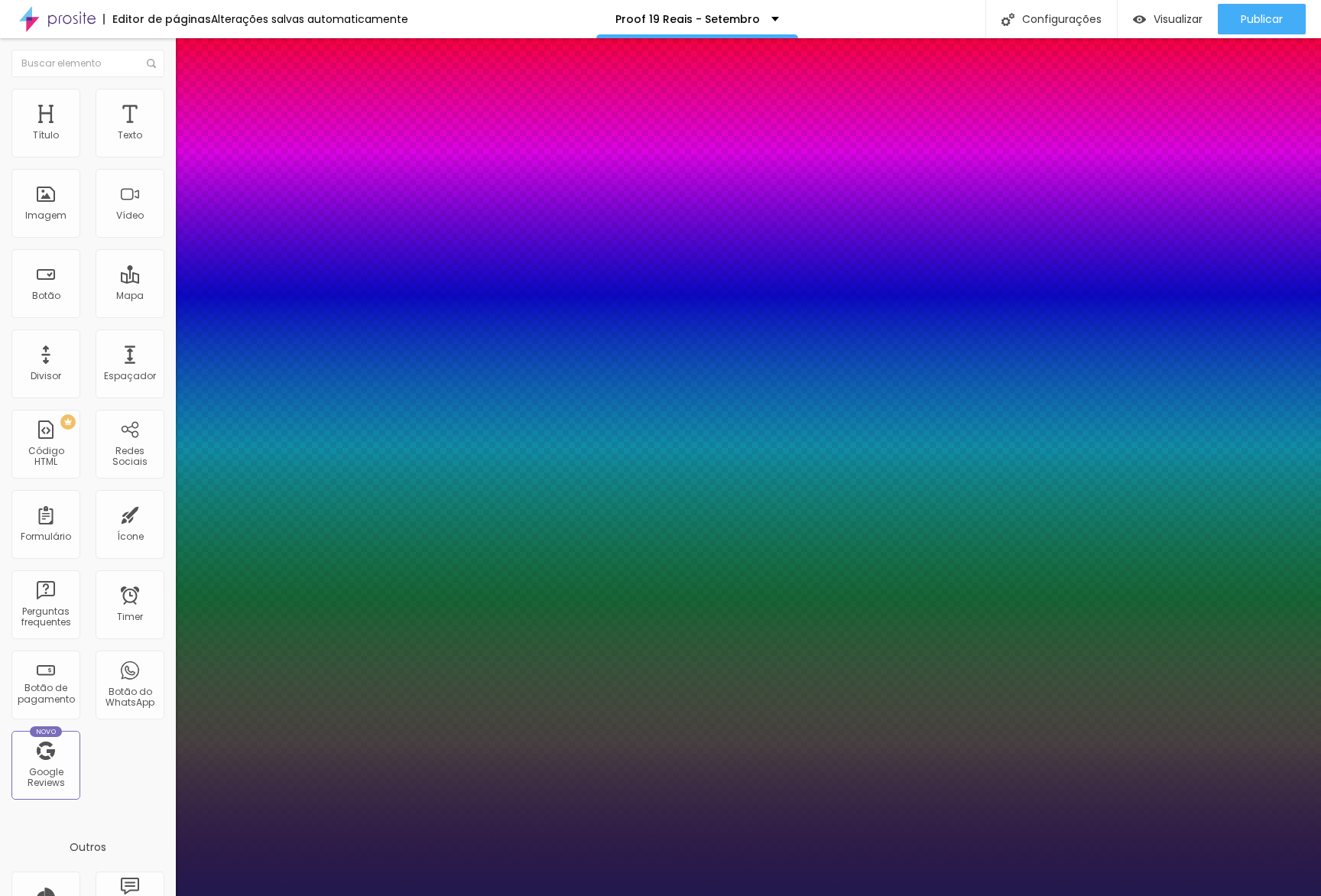
click at [288, 895] on div at bounding box center [660, 896] width 1321 height 0
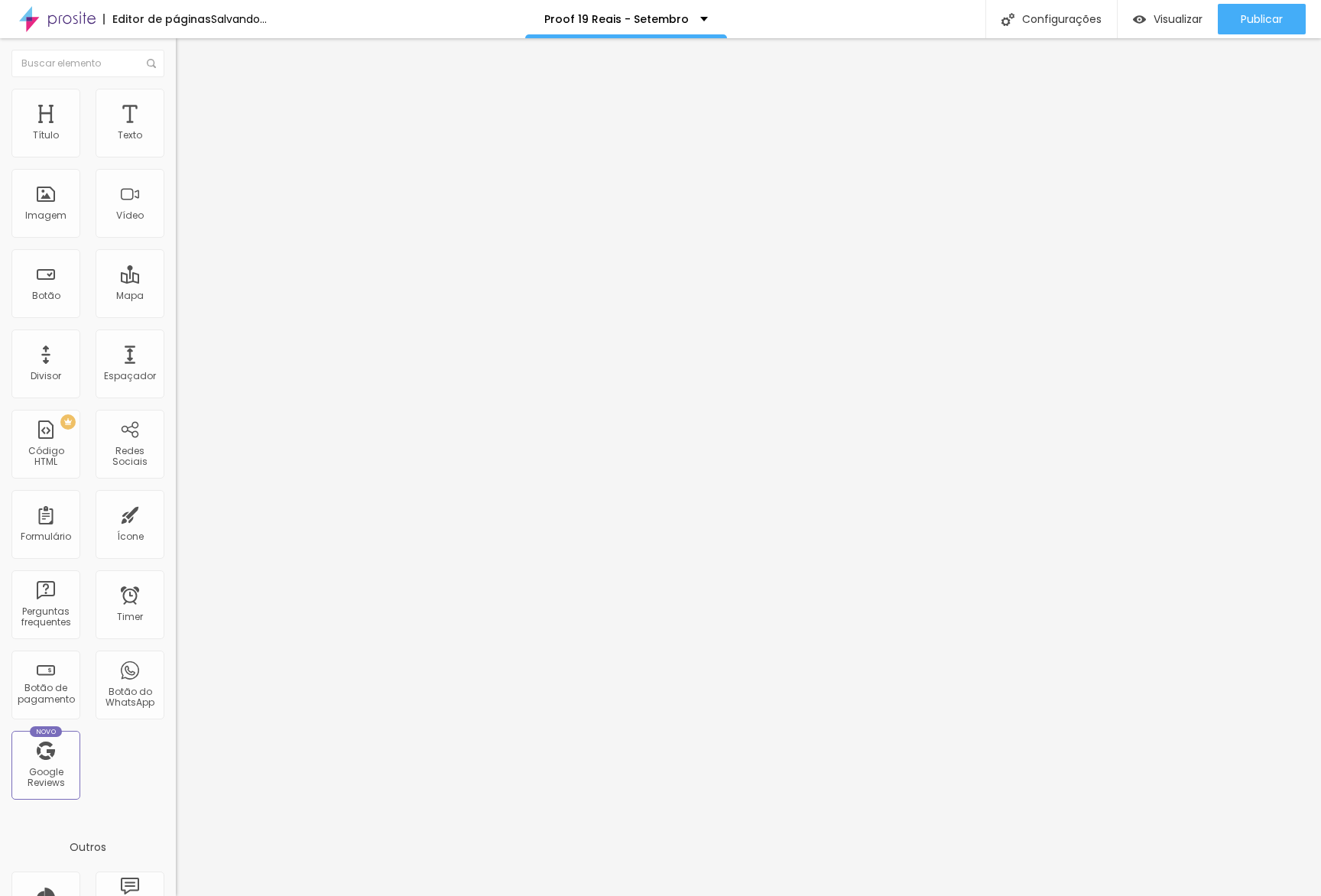
click at [176, 131] on span "Trocar imagem" at bounding box center [218, 125] width 84 height 13
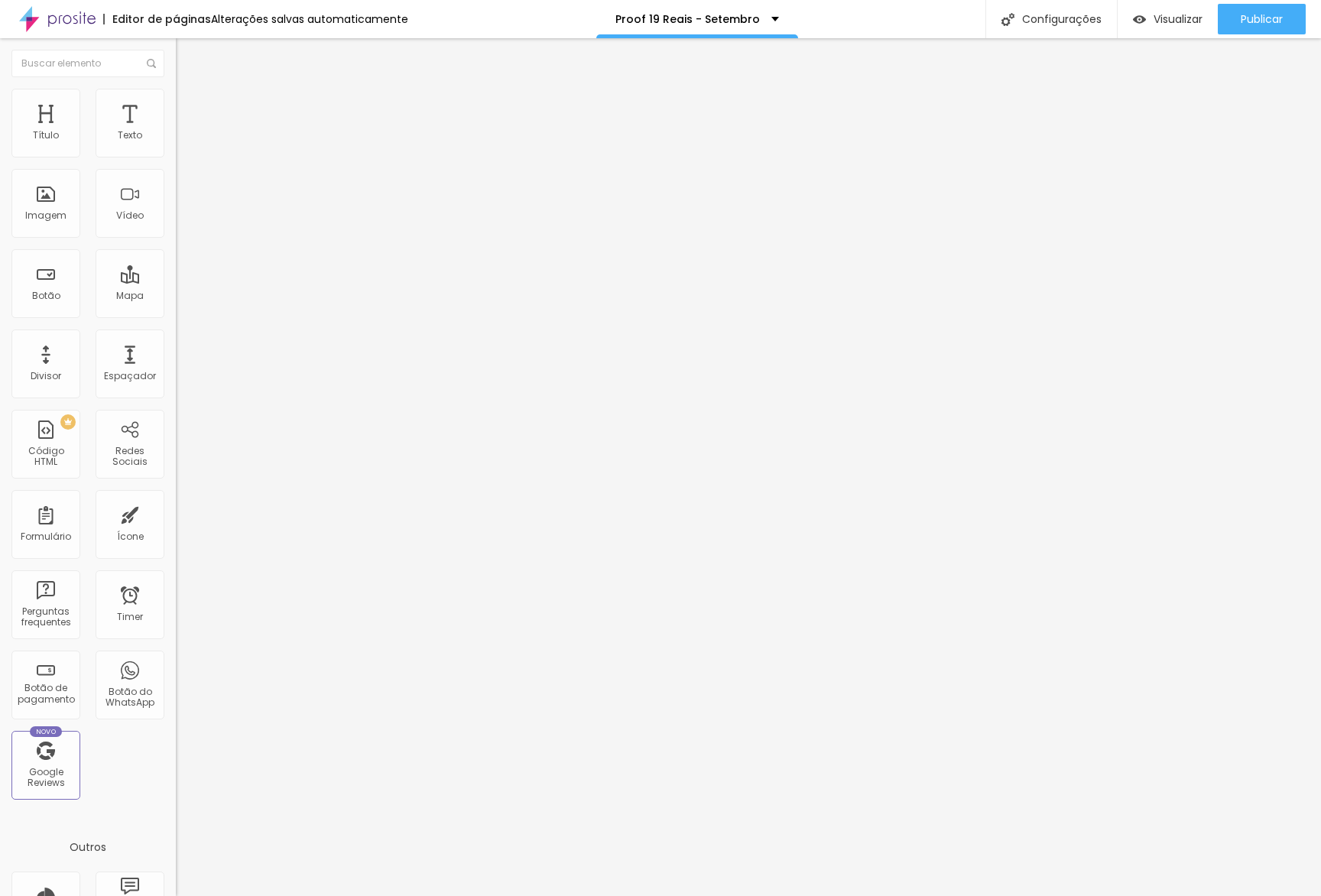
click at [1187, 21] on span "Visualizar" at bounding box center [1178, 19] width 49 height 12
click at [1241, 28] on div "Publicar" at bounding box center [1262, 19] width 42 height 31
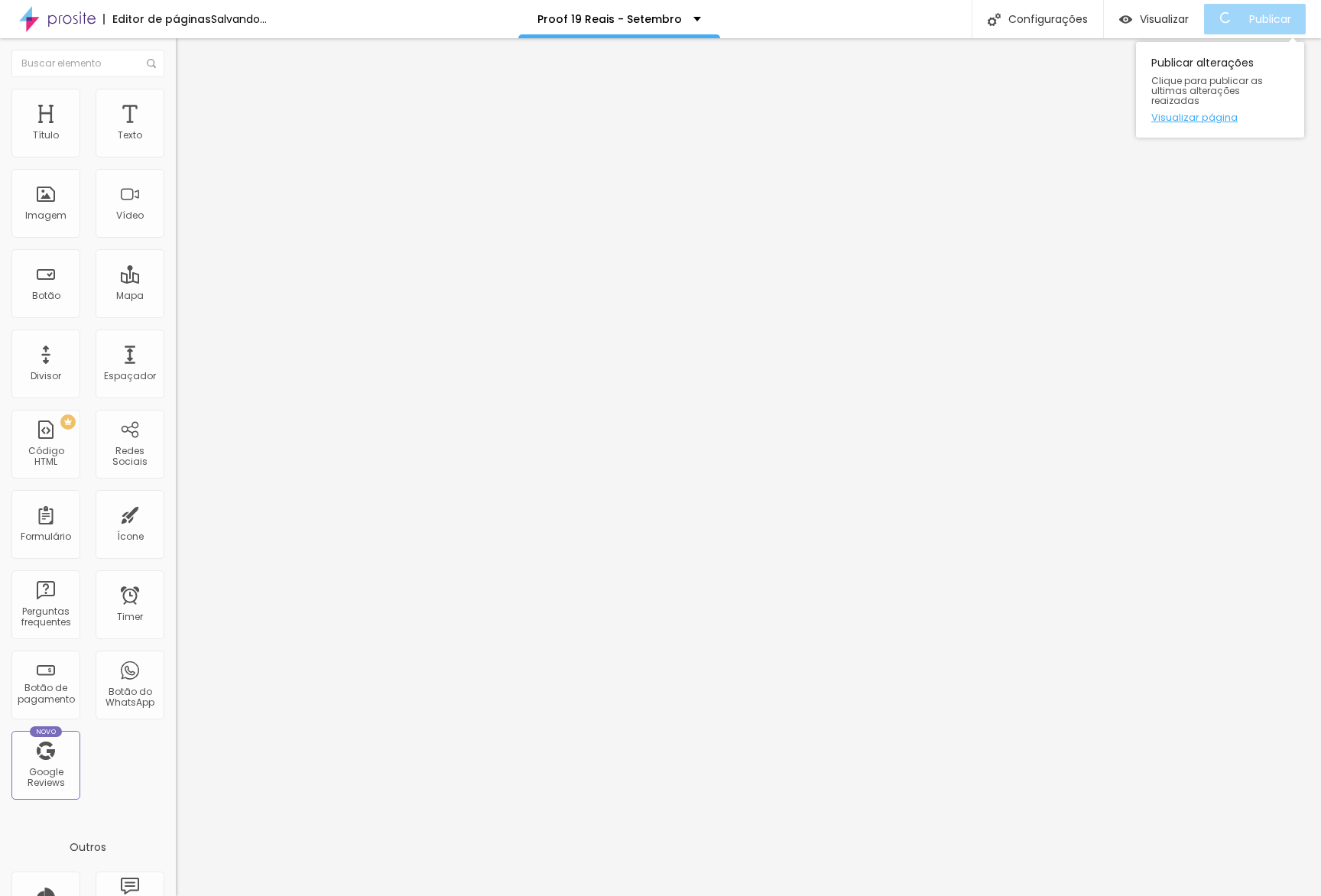
click at [1203, 112] on link "Visualizar página" at bounding box center [1221, 117] width 138 height 10
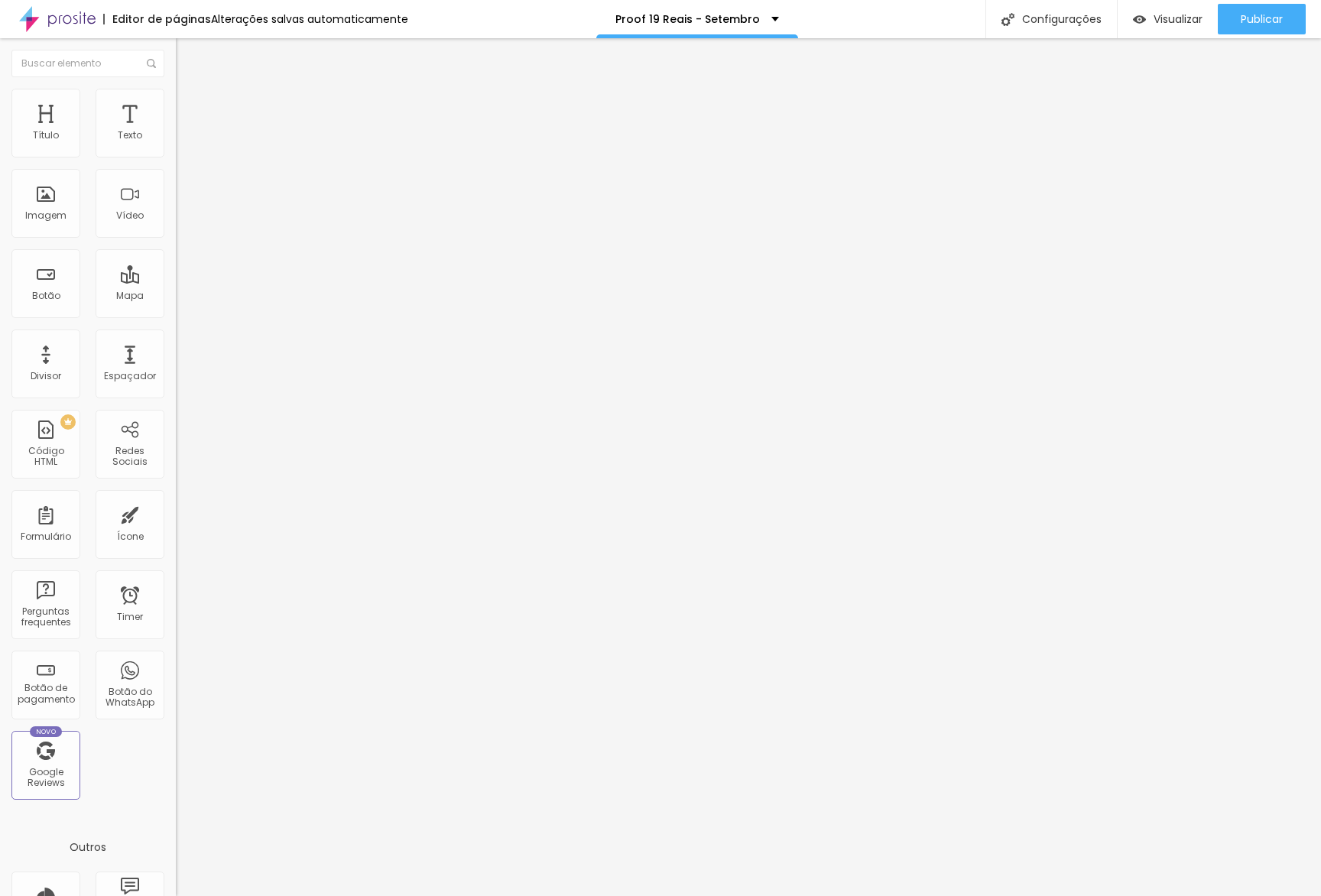
click at [190, 106] on span "Avançado" at bounding box center [215, 99] width 50 height 13
click at [176, 295] on input "30" at bounding box center [208, 302] width 66 height 16
click at [1156, 11] on div "Visualizar" at bounding box center [1168, 19] width 70 height 31
click at [176, 93] on img at bounding box center [182, 95] width 14 height 14
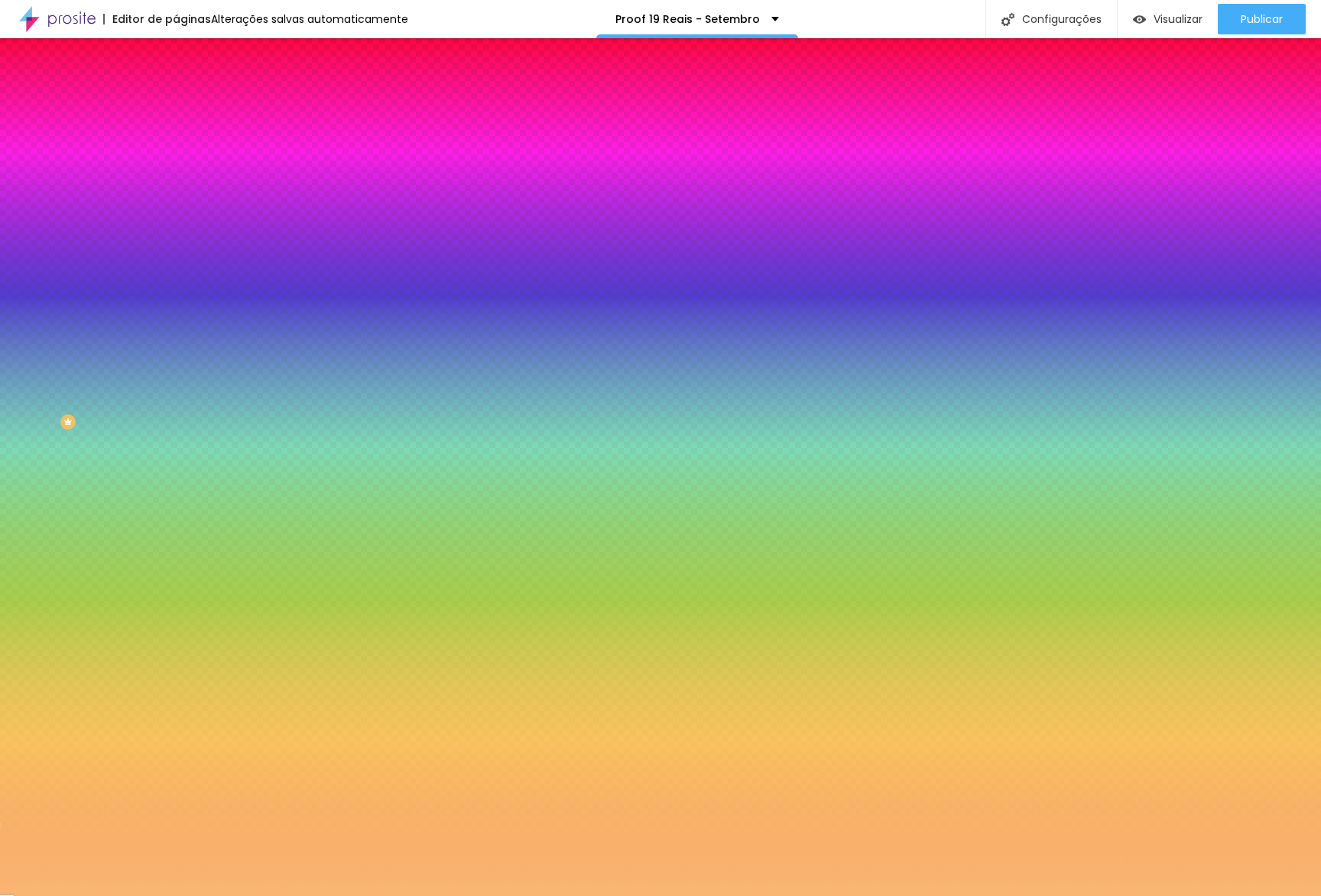
click at [176, 208] on div at bounding box center [263, 208] width 176 height 0
click at [176, 223] on input "#F9B672" at bounding box center [267, 216] width 183 height 15
paste input "462F80"
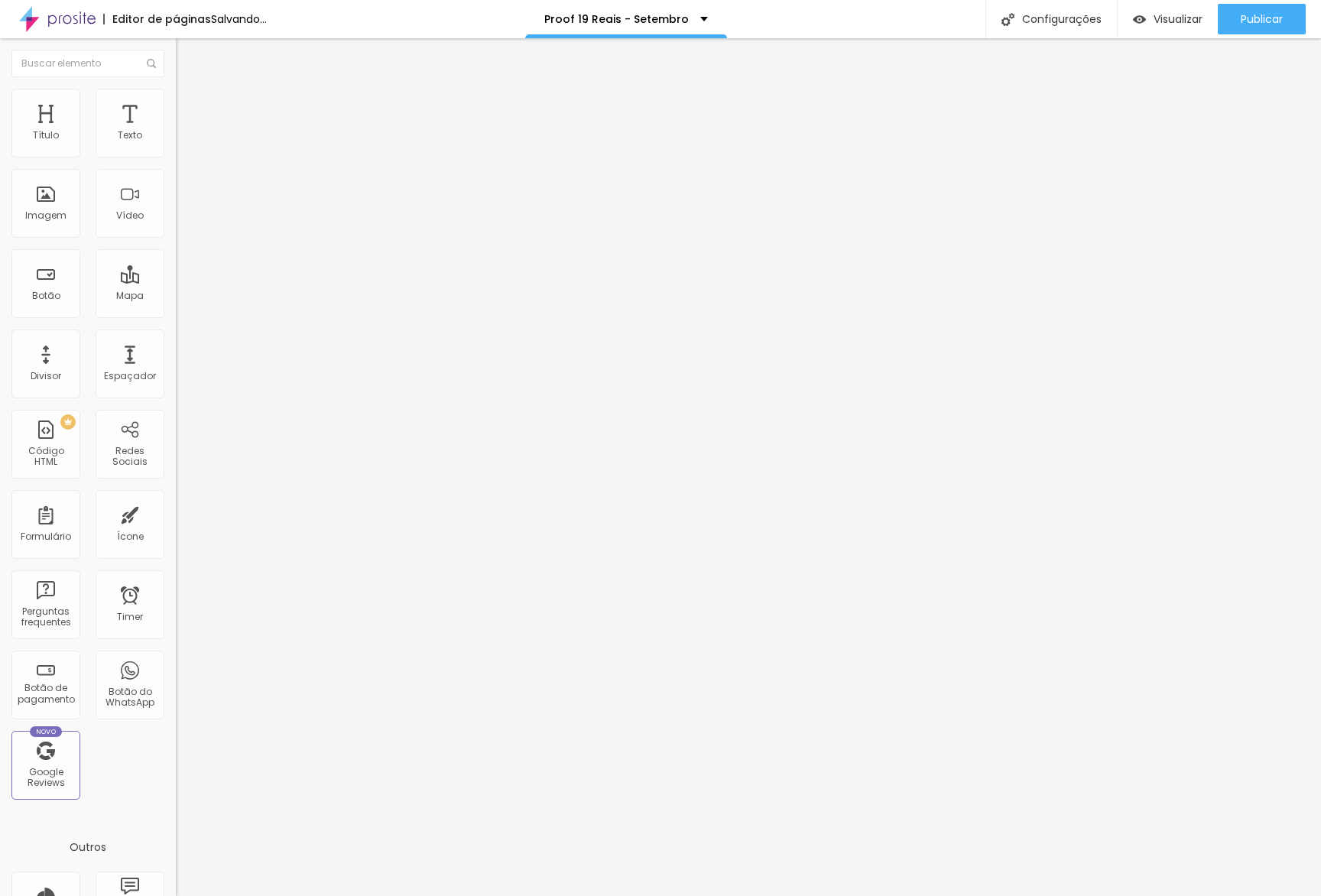
drag, startPoint x: 142, startPoint y: 117, endPoint x: 144, endPoint y: 128, distance: 11.2
click at [176, 118] on li "Avançado" at bounding box center [263, 112] width 176 height 15
drag, startPoint x: 149, startPoint y: 397, endPoint x: 149, endPoint y: 376, distance: 21.0
click at [176, 676] on div at bounding box center [263, 676] width 176 height 0
drag, startPoint x: 149, startPoint y: 373, endPoint x: 149, endPoint y: 355, distance: 18.0
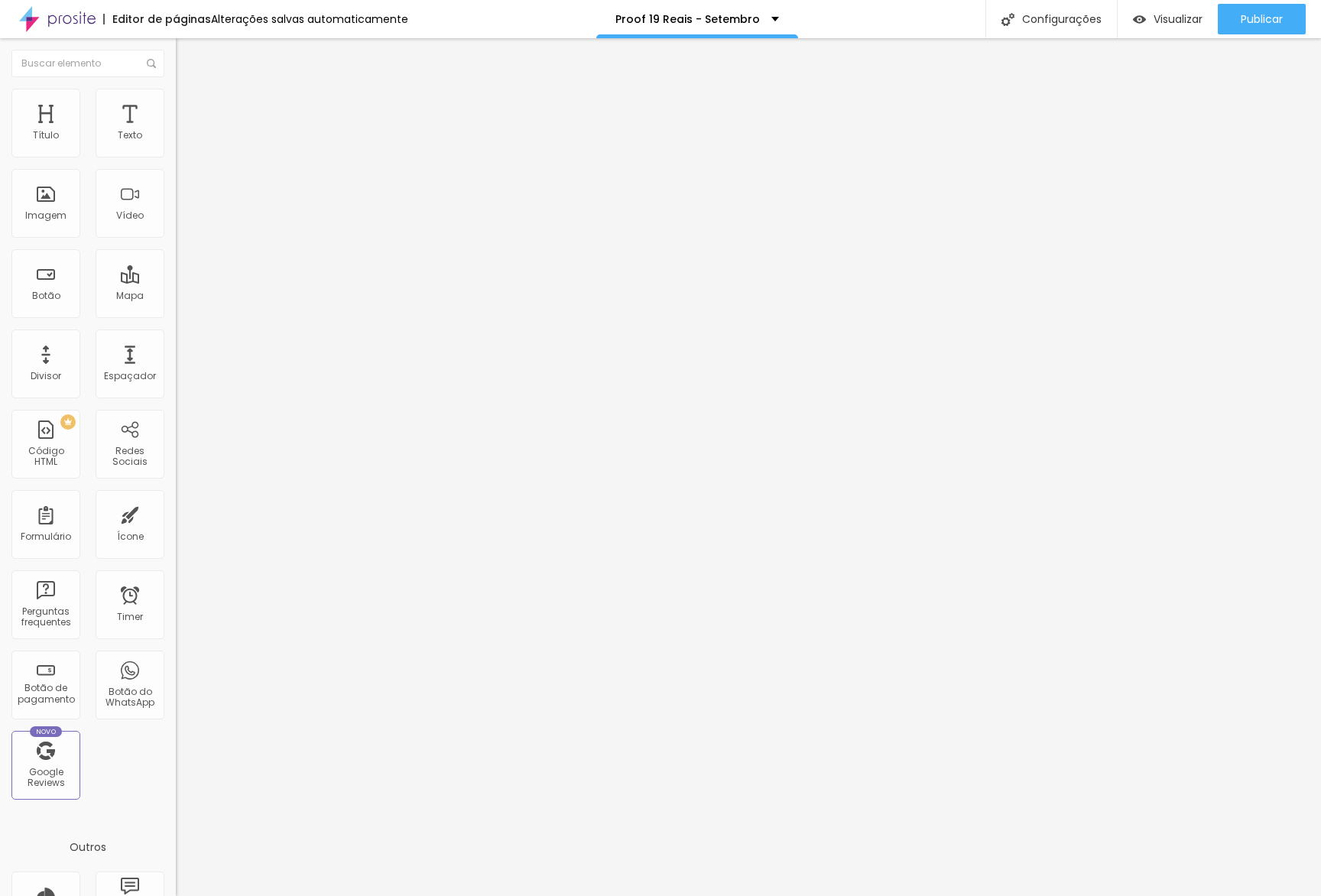
click at [176, 666] on div at bounding box center [263, 666] width 176 height 0
click at [176, 657] on div at bounding box center [263, 657] width 176 height 0
click at [1230, 22] on button "Publicar" at bounding box center [1262, 19] width 88 height 31
click at [1204, 112] on link "Visualizar página" at bounding box center [1221, 117] width 138 height 10
click at [176, 93] on ul "Conteúdo Estilo Avançado" at bounding box center [263, 96] width 176 height 46
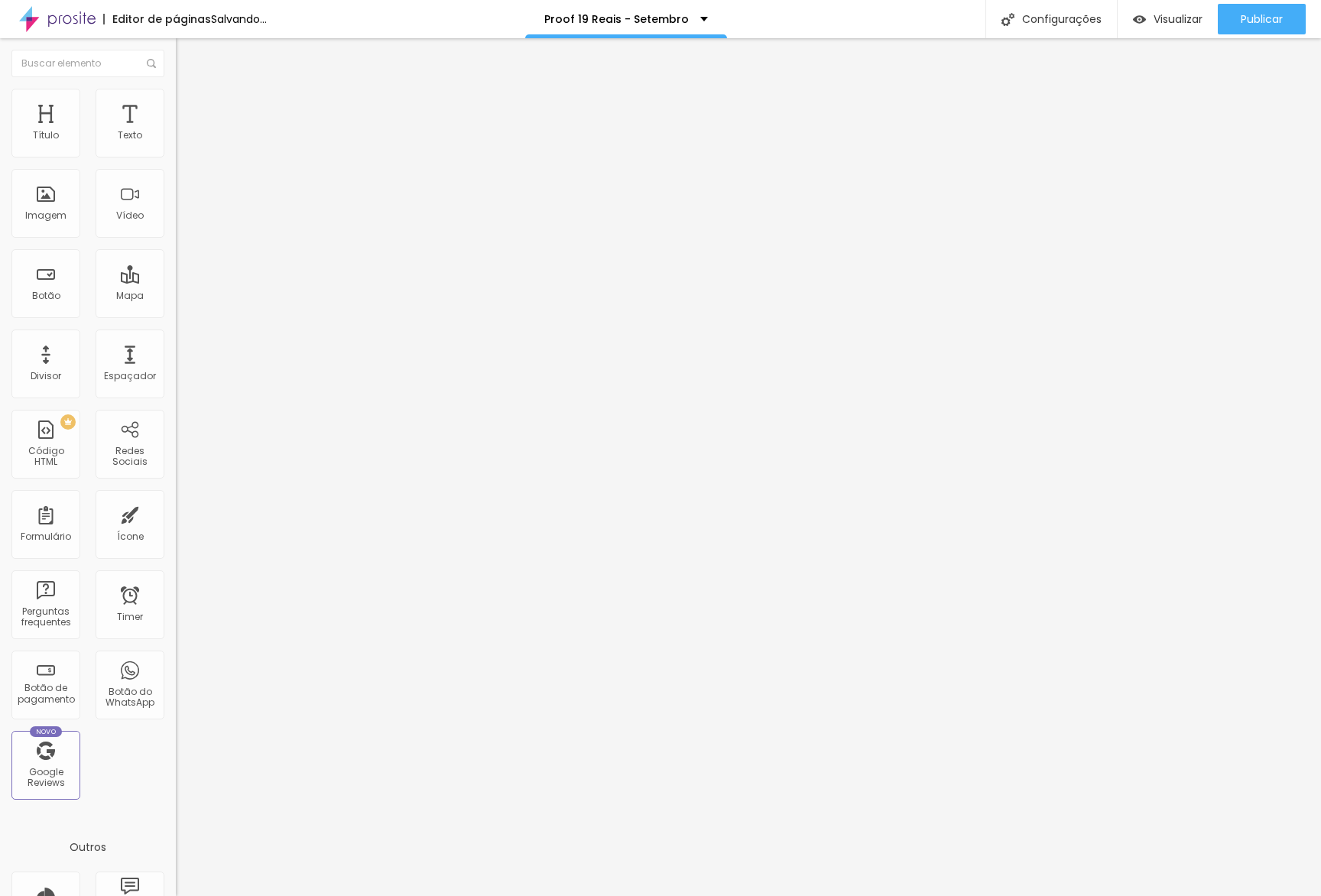
click at [190, 108] on span "Avançado" at bounding box center [215, 114] width 50 height 13
drag, startPoint x: 145, startPoint y: 398, endPoint x: 149, endPoint y: 387, distance: 11.7
click at [176, 676] on div at bounding box center [263, 676] width 176 height 0
drag, startPoint x: 150, startPoint y: 375, endPoint x: 152, endPoint y: 344, distance: 31.1
click at [176, 666] on div at bounding box center [263, 666] width 176 height 0
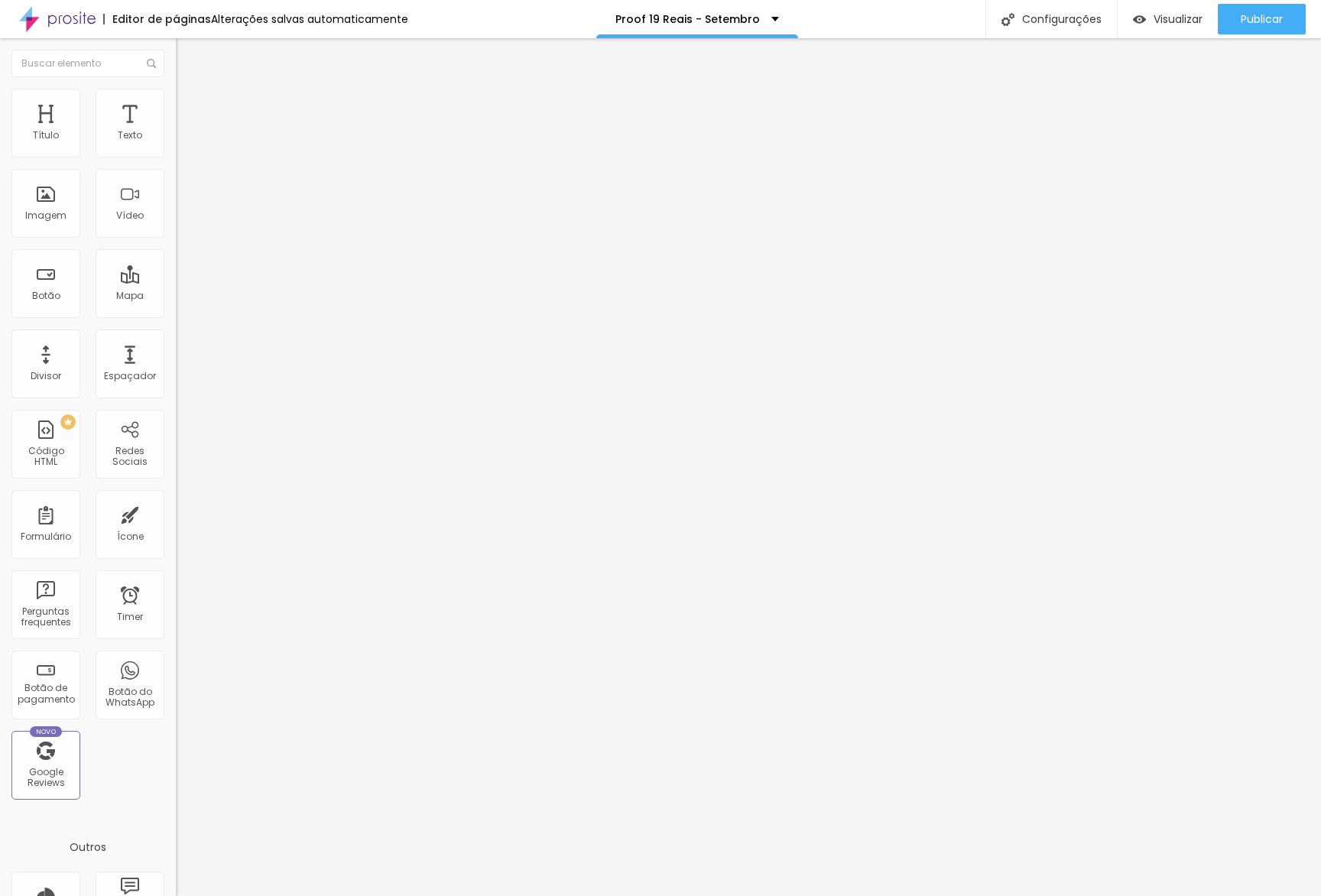
drag, startPoint x: 153, startPoint y: 339, endPoint x: 165, endPoint y: 346, distance: 13.9
click at [176, 657] on div at bounding box center [263, 657] width 176 height 0
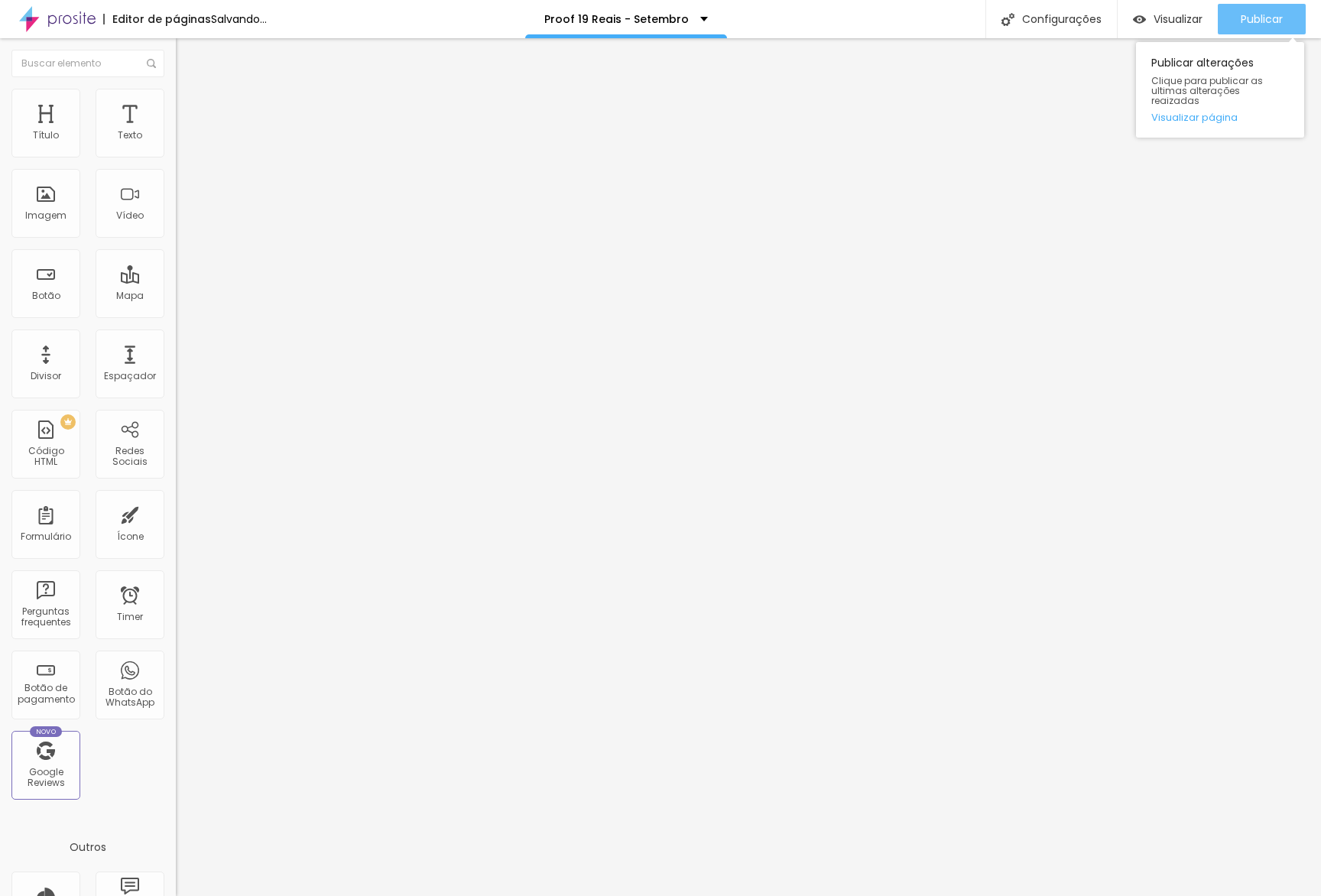
click at [1258, 16] on span "Publicar" at bounding box center [1262, 19] width 42 height 12
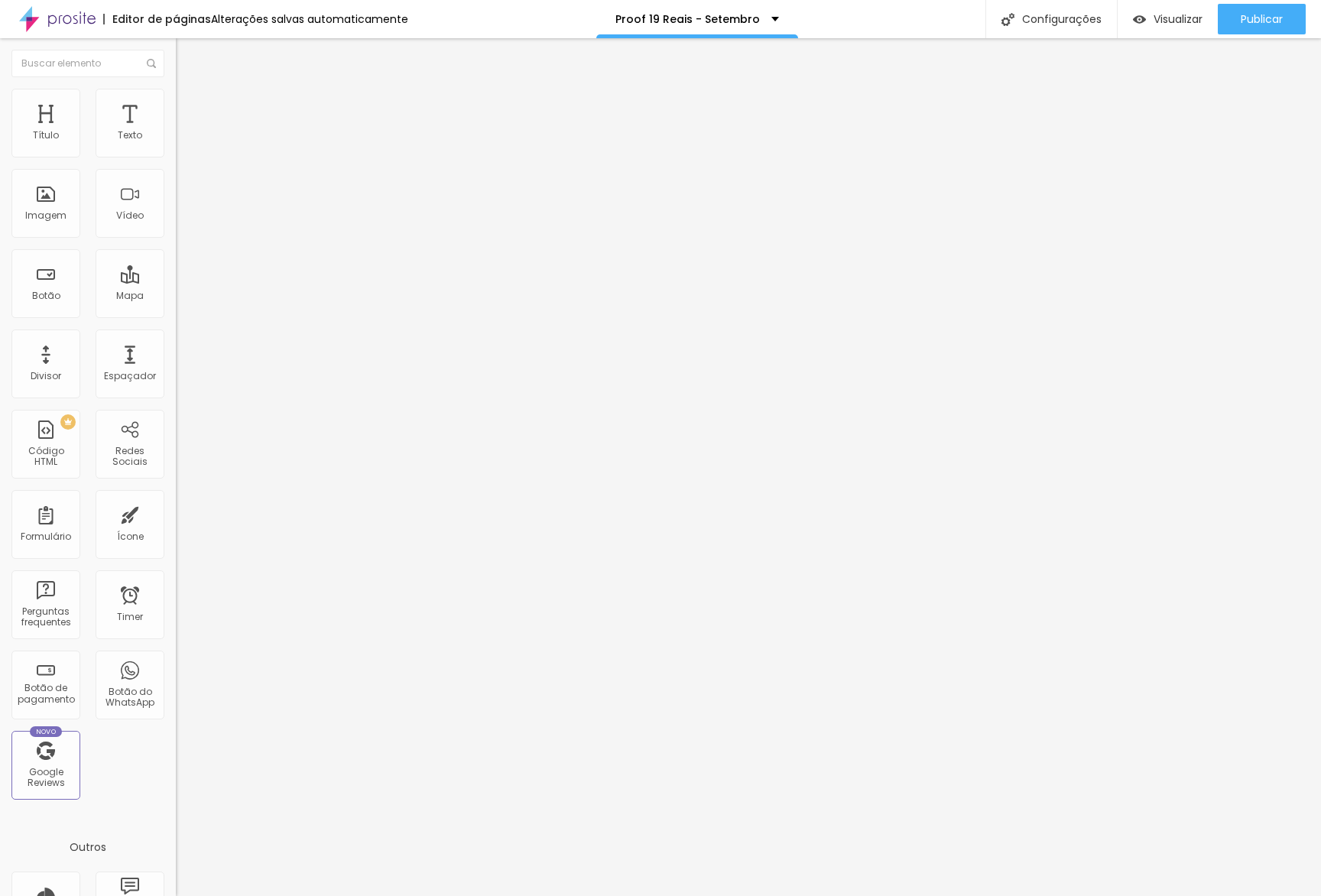
drag, startPoint x: 62, startPoint y: 324, endPoint x: 51, endPoint y: 324, distance: 11.0
click at [176, 361] on input "range" at bounding box center [225, 366] width 99 height 12
click at [1261, 20] on span "Publicar" at bounding box center [1262, 19] width 42 height 12
click at [176, 361] on input "range" at bounding box center [225, 366] width 99 height 12
click at [1222, 25] on button "Publicar" at bounding box center [1262, 19] width 88 height 31
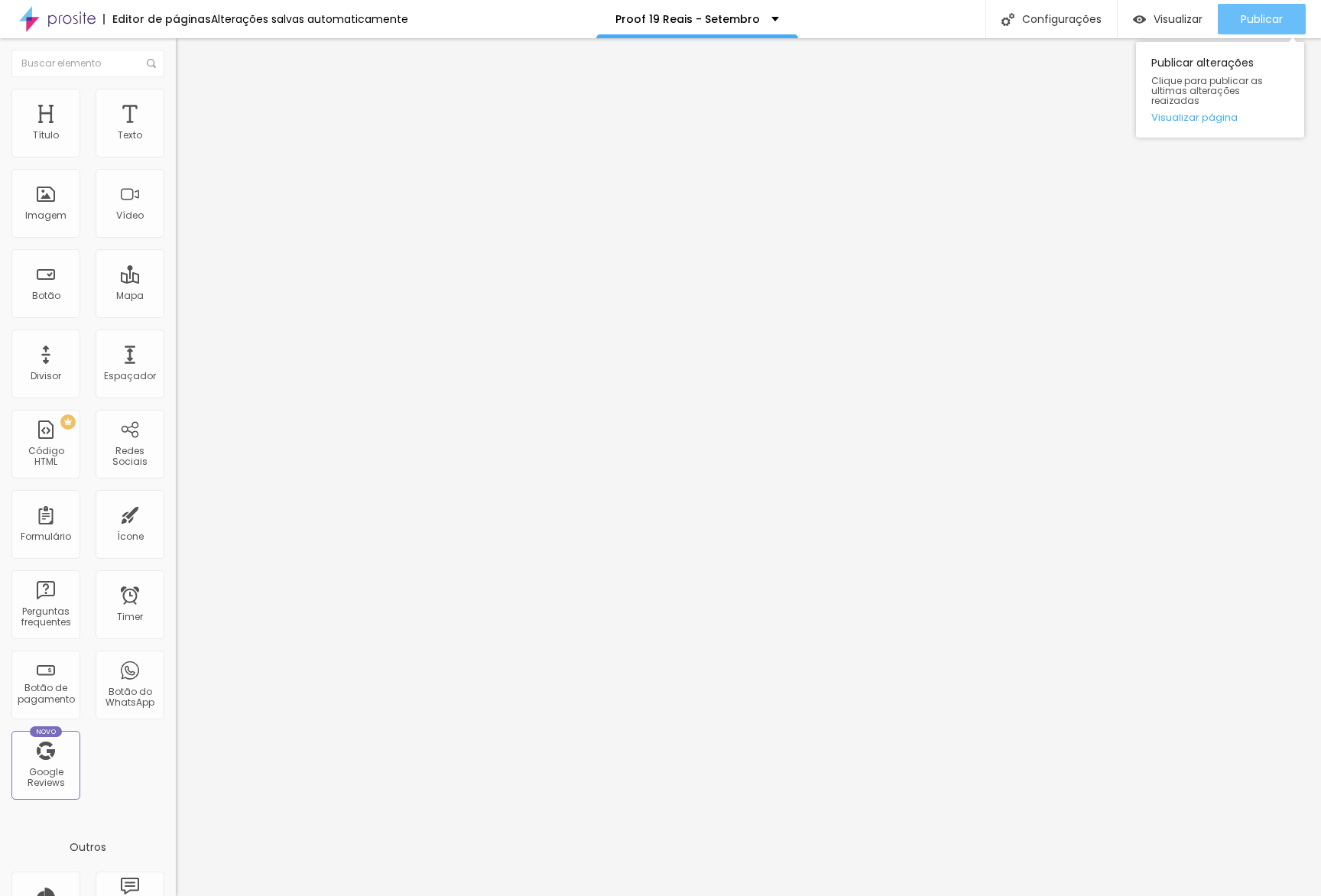
click at [1255, 21] on span "Publicar" at bounding box center [1262, 19] width 42 height 12
click at [176, 118] on li "Avançado" at bounding box center [263, 112] width 176 height 15
drag, startPoint x: 97, startPoint y: 151, endPoint x: 47, endPoint y: 153, distance: 50.0
click at [176, 296] on input "range" at bounding box center [225, 302] width 99 height 12
click at [1265, 13] on span "Publicar" at bounding box center [1262, 19] width 42 height 12
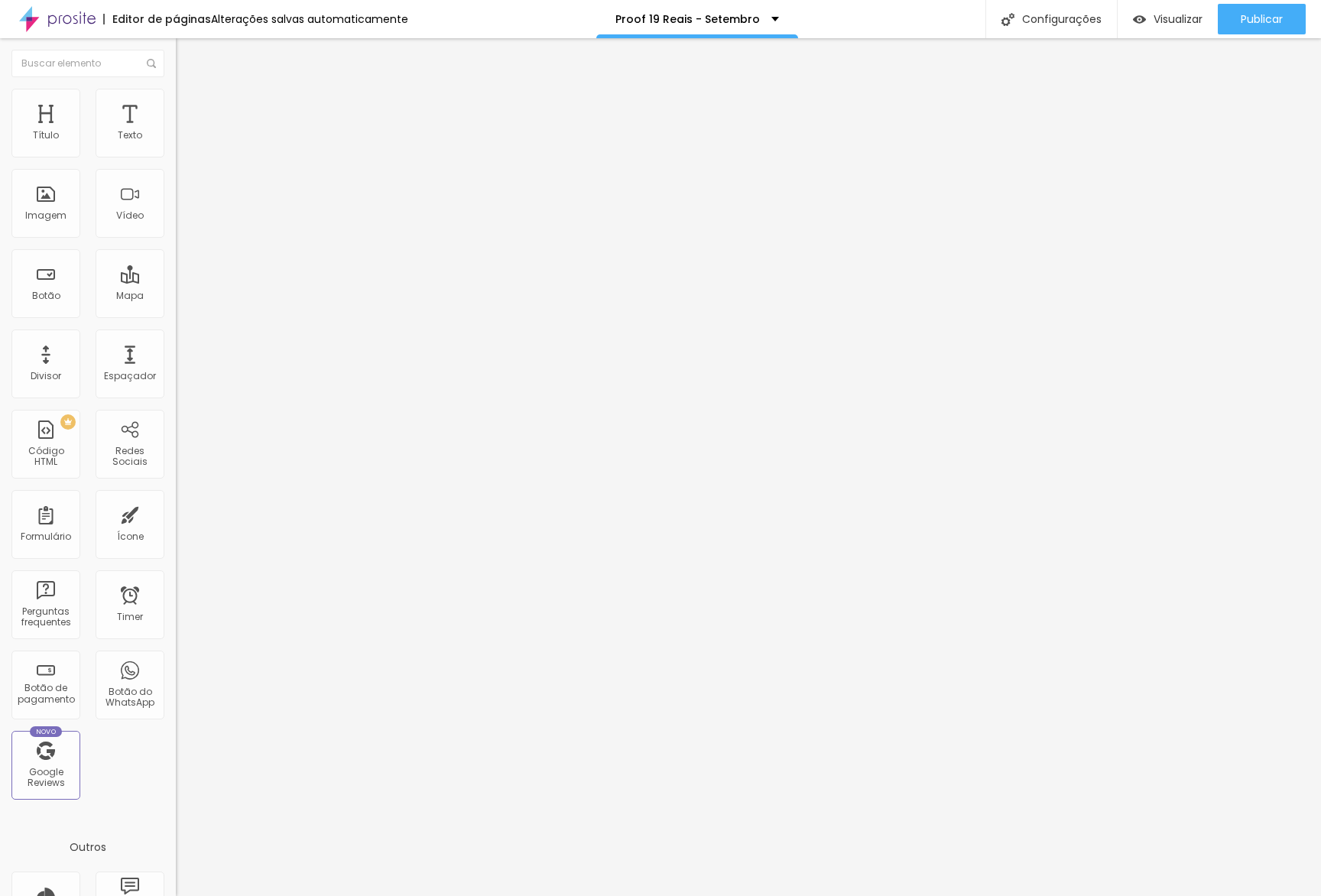
click at [176, 104] on img at bounding box center [182, 111] width 14 height 14
click at [176, 296] on input "range" at bounding box center [225, 302] width 99 height 12
click at [1241, 22] on span "Publicar" at bounding box center [1262, 19] width 42 height 12
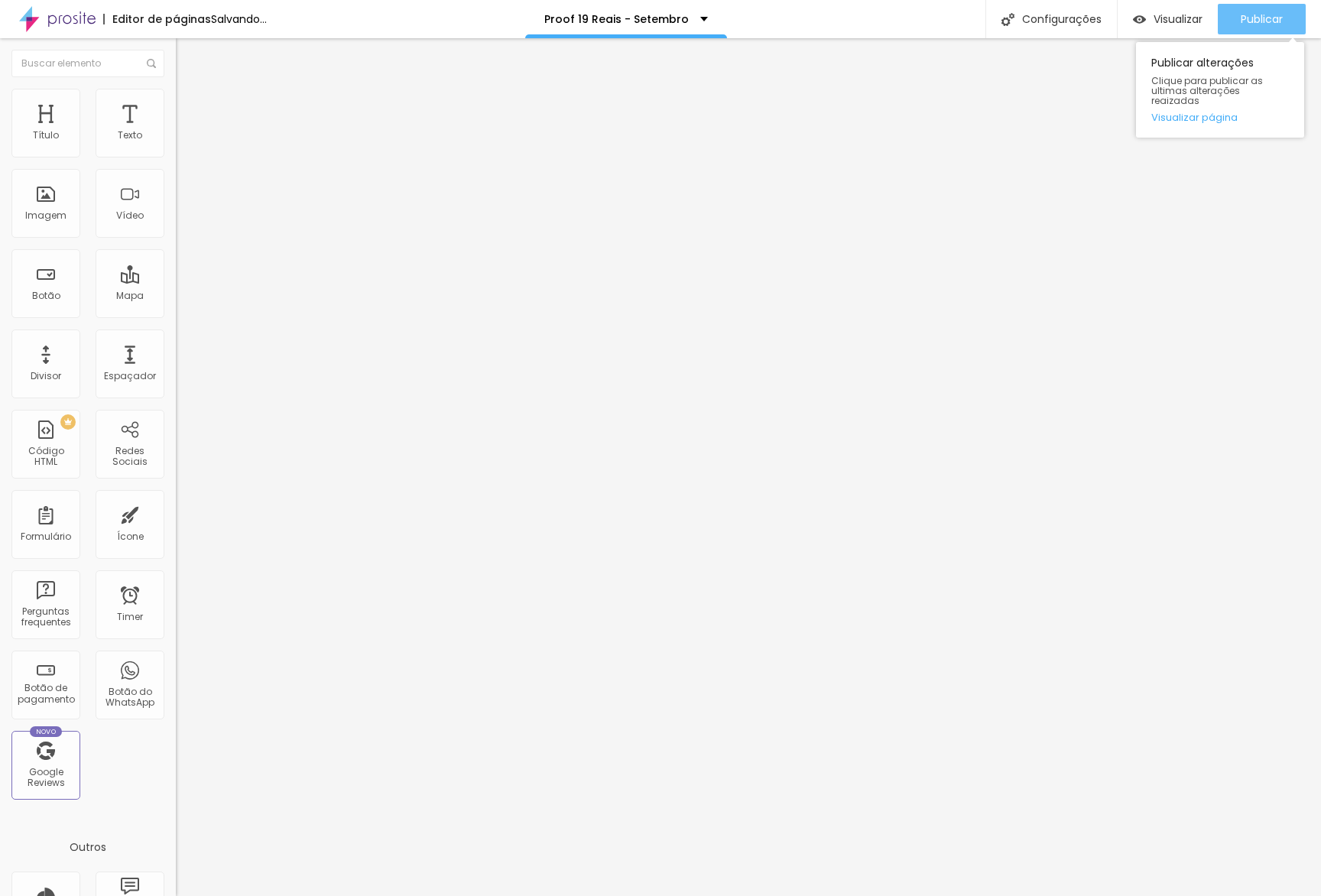
click at [1258, 33] on div "Publicar Publicar alterações Clique para publicar as ultimas alterações reaizad…" at bounding box center [1262, 19] width 88 height 38
click at [1257, 23] on span "Publicar" at bounding box center [1262, 19] width 42 height 12
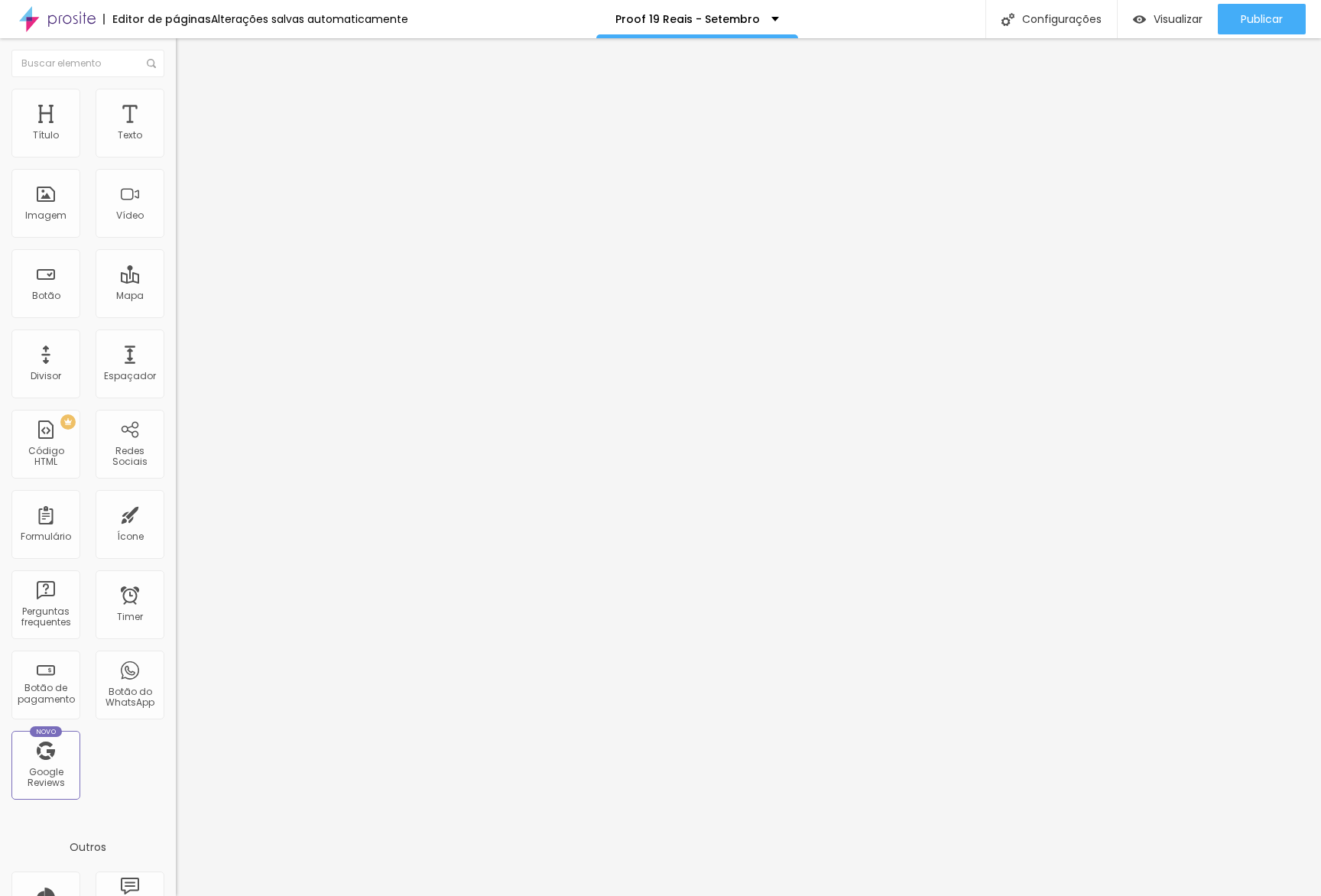
click at [176, 119] on li "Avançado" at bounding box center [263, 112] width 176 height 15
click at [176, 676] on div at bounding box center [263, 676] width 176 height 0
drag, startPoint x: 153, startPoint y: 362, endPoint x: 153, endPoint y: 342, distance: 20.0
click at [176, 657] on li "Tablet" at bounding box center [263, 662] width 176 height 9
click at [176, 657] on div at bounding box center [263, 657] width 176 height 0
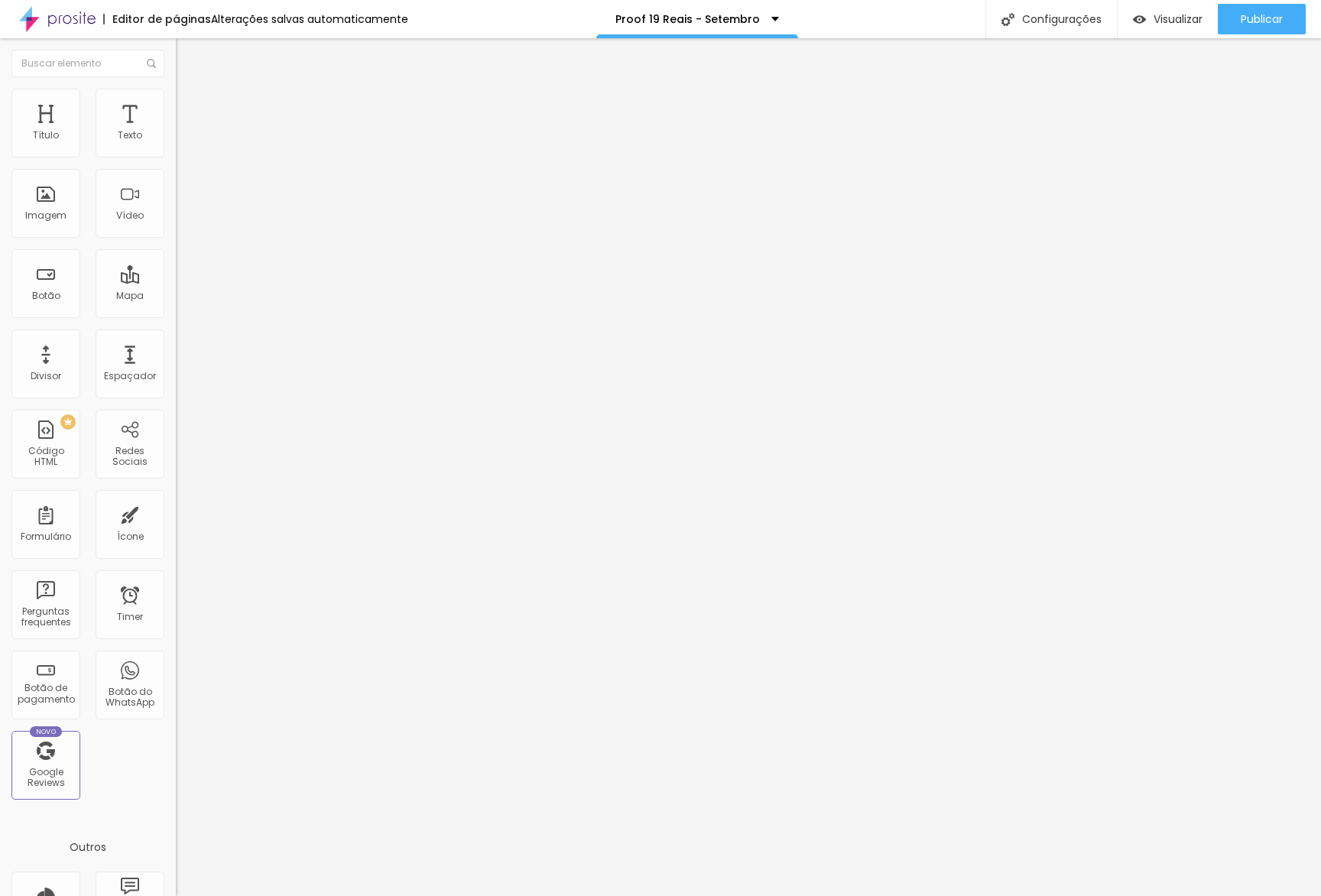
drag, startPoint x: 153, startPoint y: 361, endPoint x: 155, endPoint y: 369, distance: 8.2
click at [176, 657] on li "Tablet" at bounding box center [263, 662] width 176 height 9
drag, startPoint x: 156, startPoint y: 372, endPoint x: 151, endPoint y: 353, distance: 19.6
click at [176, 666] on div at bounding box center [263, 666] width 176 height 0
click at [176, 57] on button "Editar Seção" at bounding box center [263, 56] width 176 height 35
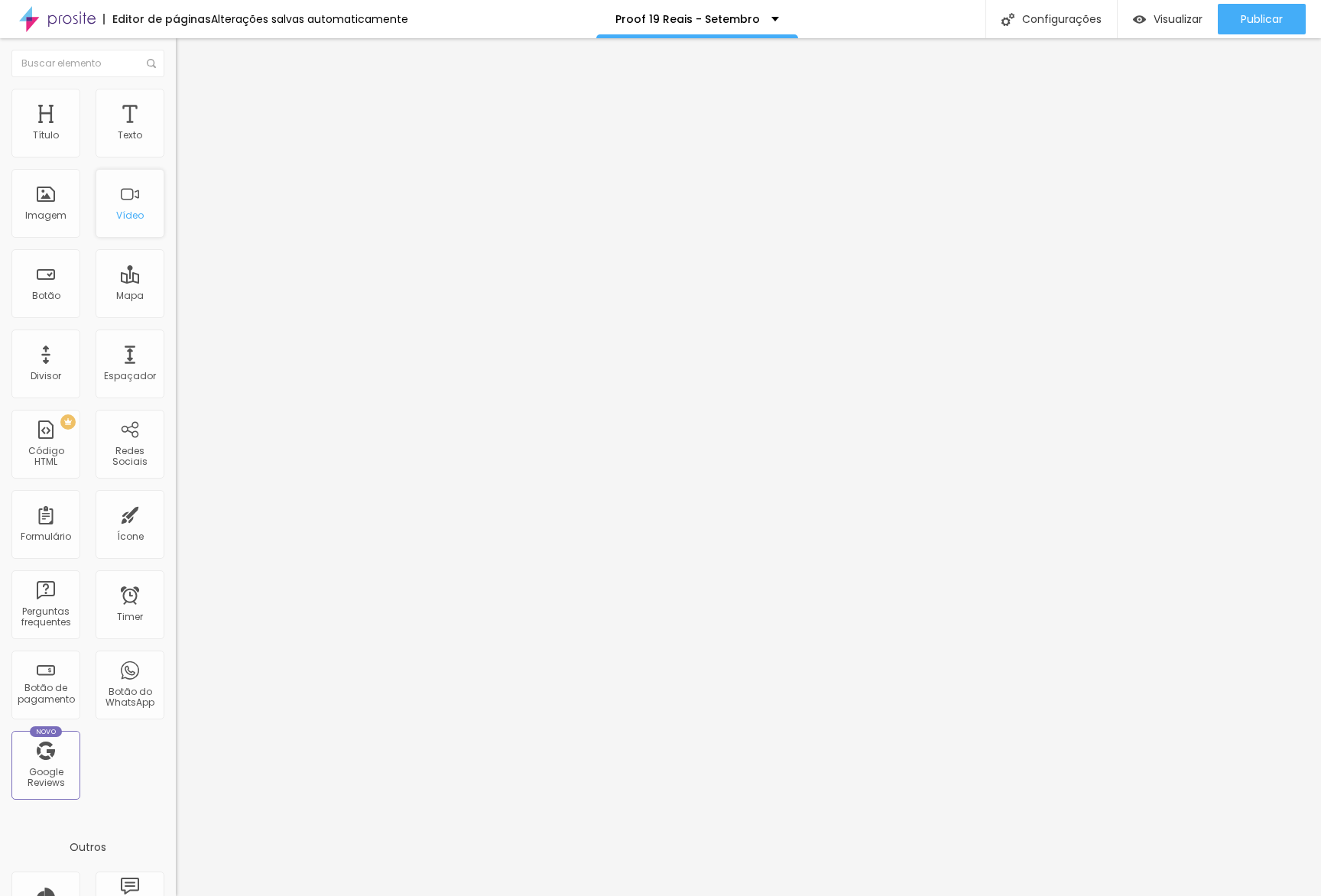
click at [146, 194] on div "Vídeo" at bounding box center [130, 204] width 69 height 69
click at [176, 204] on div at bounding box center [263, 191] width 176 height 118
drag, startPoint x: 75, startPoint y: 97, endPoint x: 81, endPoint y: 125, distance: 28.6
click at [176, 97] on li "Estilo" at bounding box center [263, 96] width 176 height 15
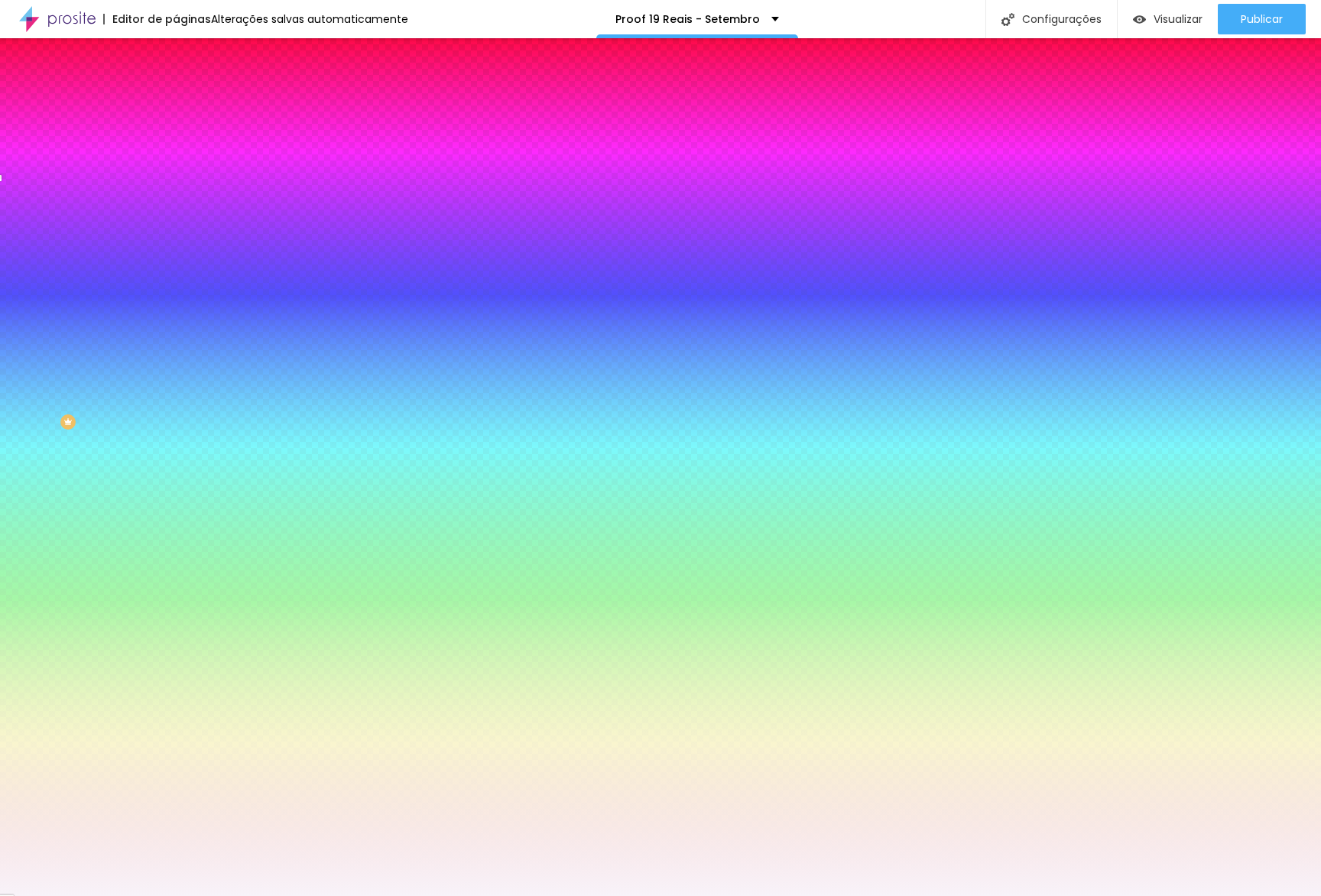
click at [176, 223] on input "#F8F3F9" at bounding box center [267, 216] width 183 height 15
drag, startPoint x: 142, startPoint y: 281, endPoint x: 174, endPoint y: 295, distance: 34.9
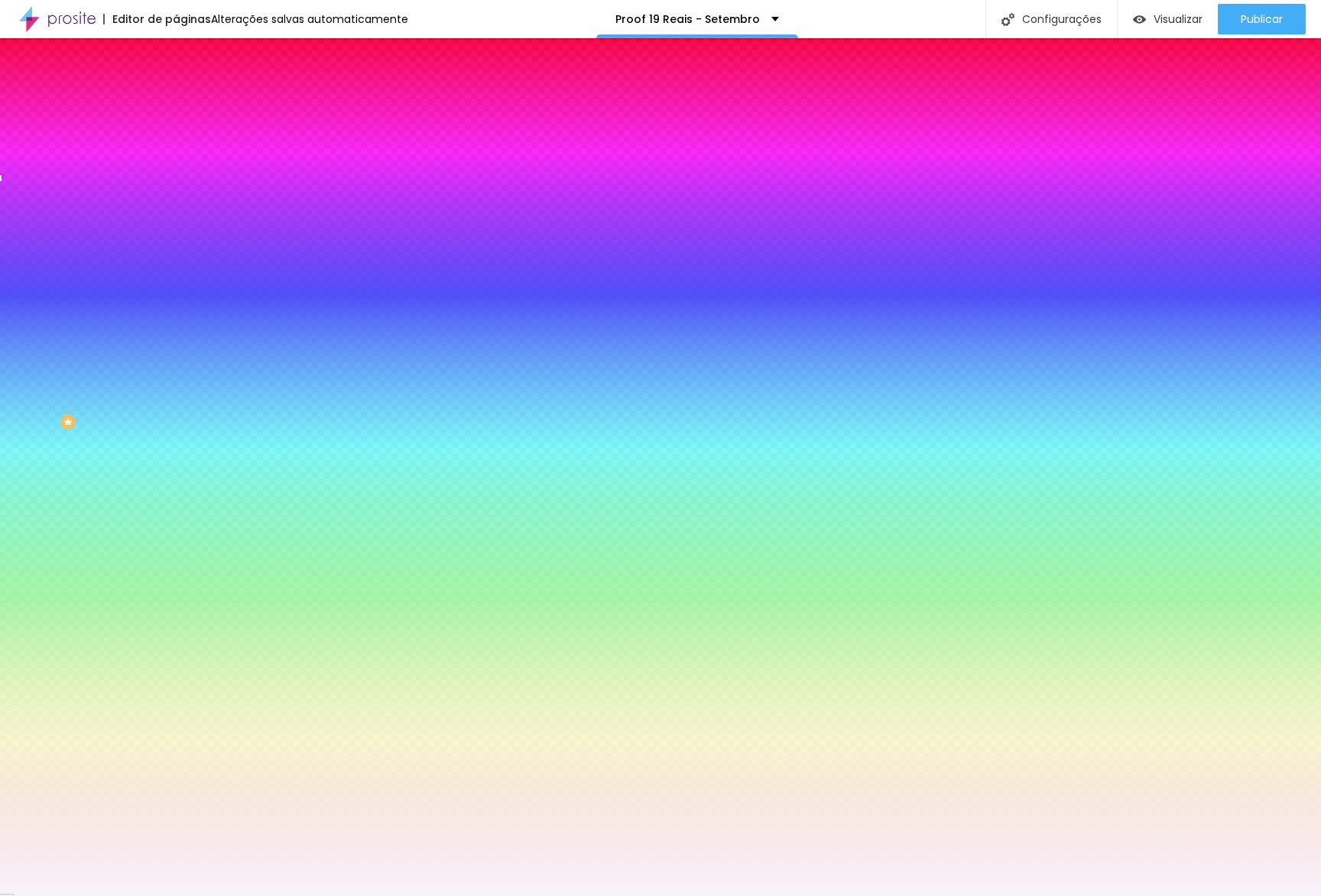
click at [176, 223] on input "#F8F3F9" at bounding box center [267, 216] width 183 height 15
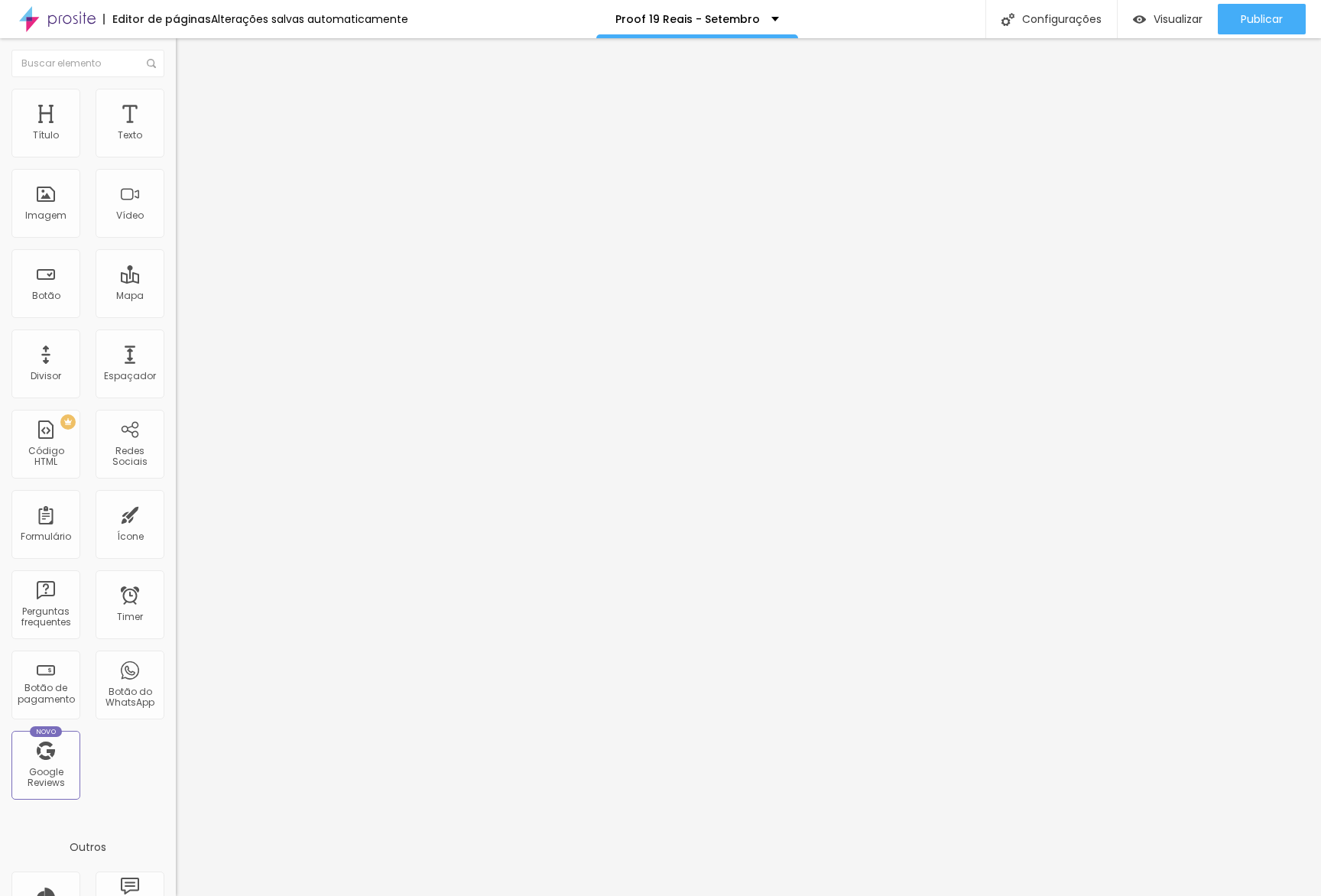
click at [176, 85] on ul "Conteúdo Estilo Avançado" at bounding box center [263, 96] width 176 height 46
click at [176, 97] on img at bounding box center [182, 95] width 14 height 14
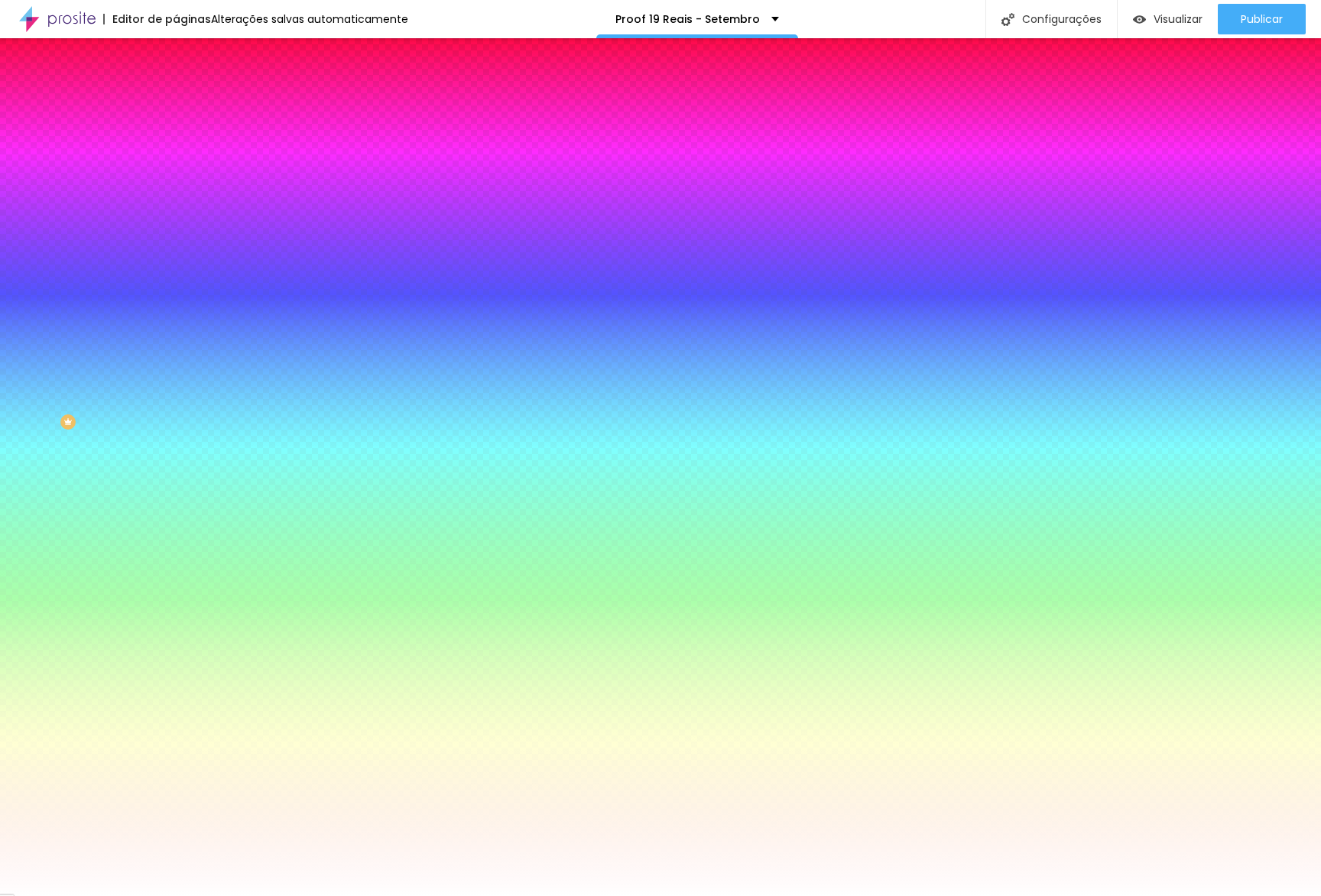
click at [176, 223] on input "#FFFFFF" at bounding box center [267, 216] width 183 height 15
paste input "8F3F9"
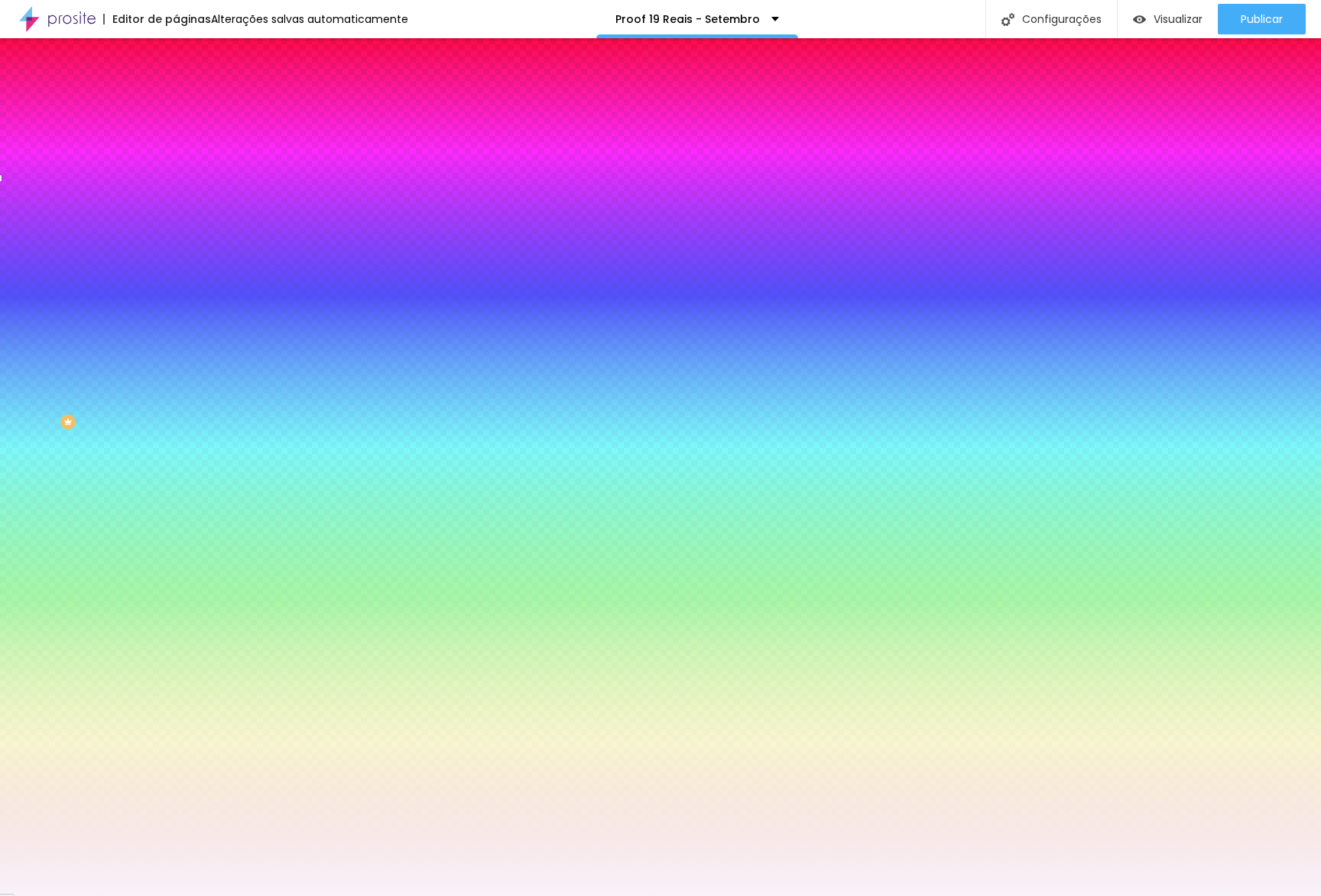
click at [176, 104] on img at bounding box center [182, 111] width 14 height 14
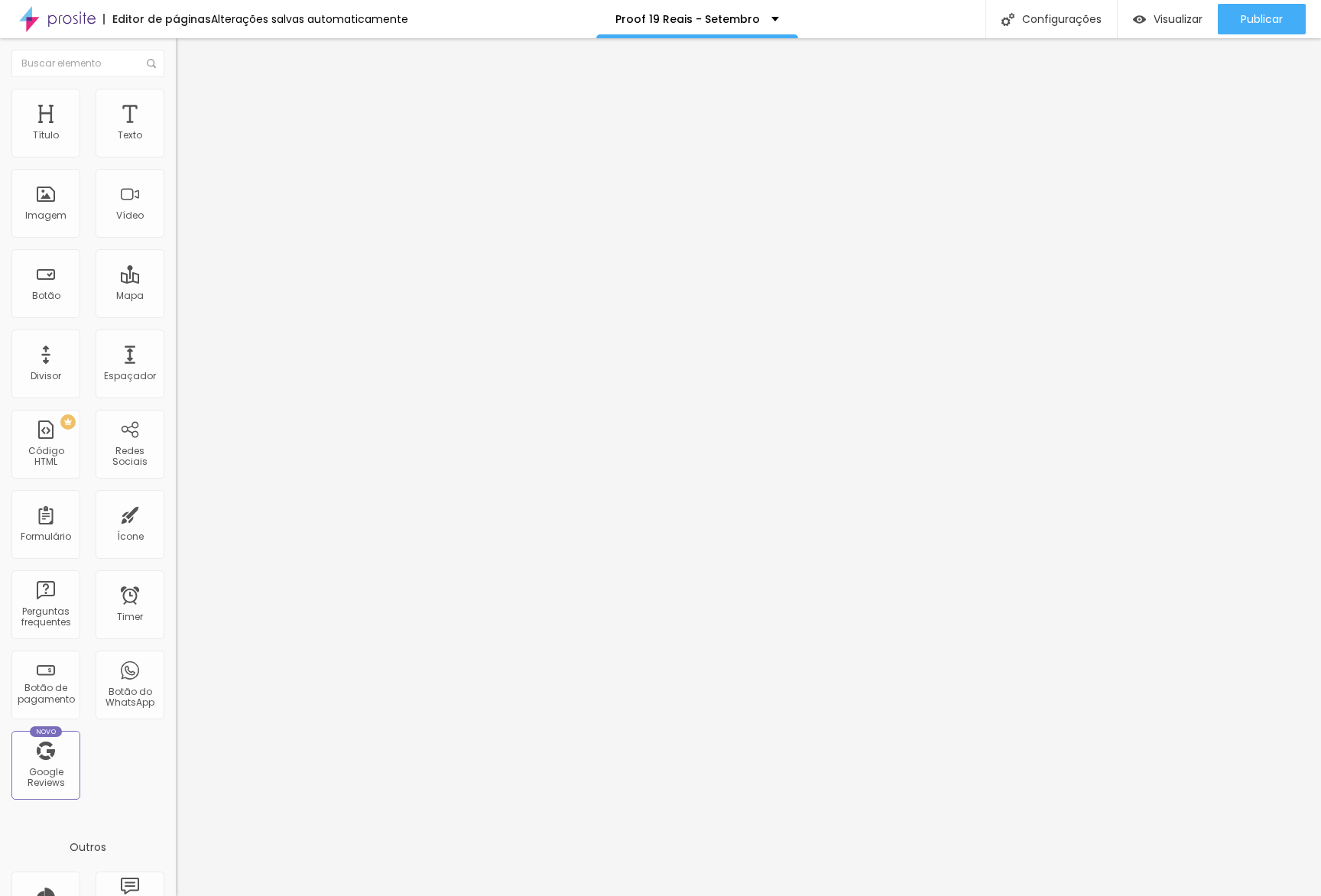
click at [176, 676] on div at bounding box center [263, 676] width 176 height 0
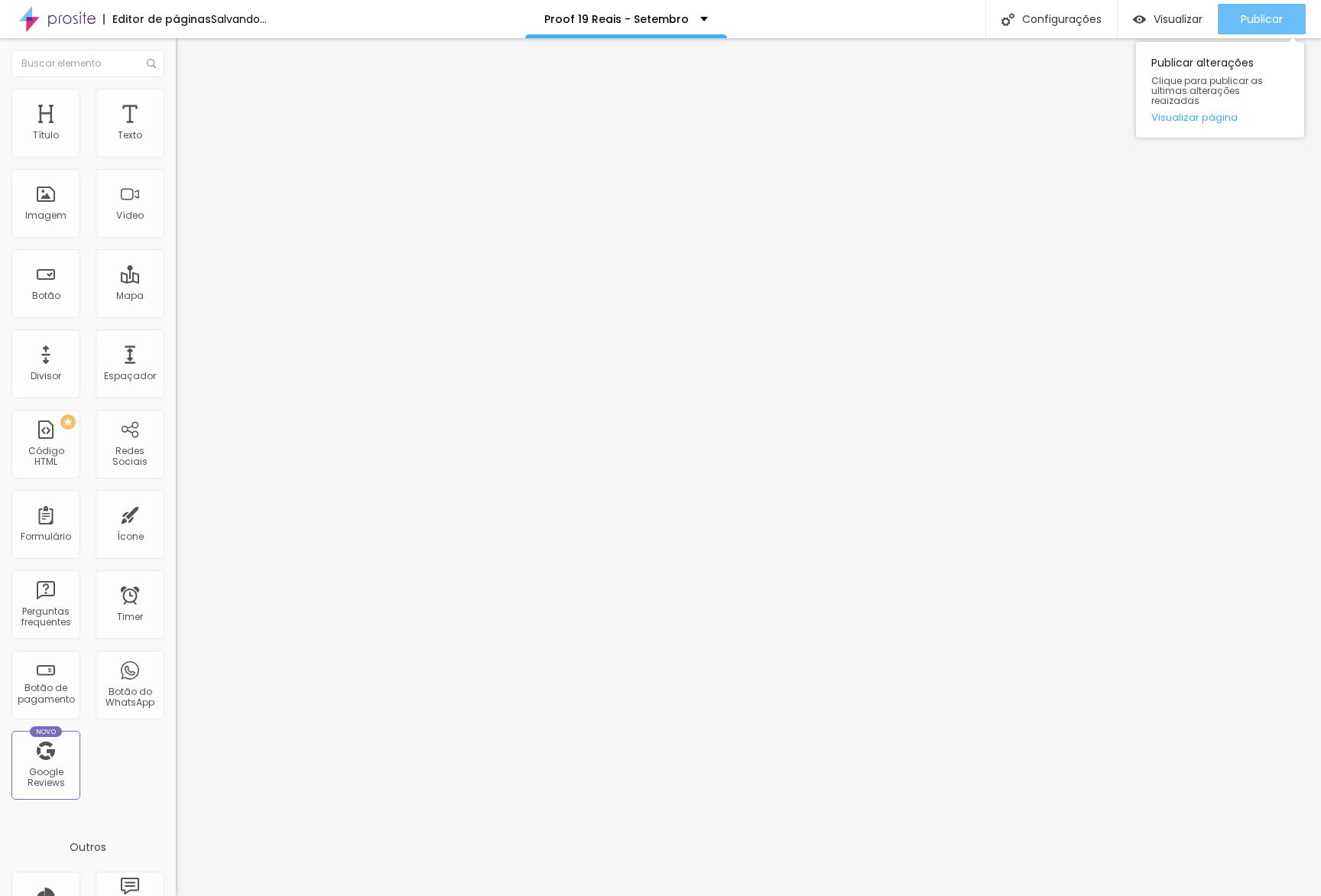
click at [1272, 20] on span "Publicar" at bounding box center [1262, 19] width 42 height 12
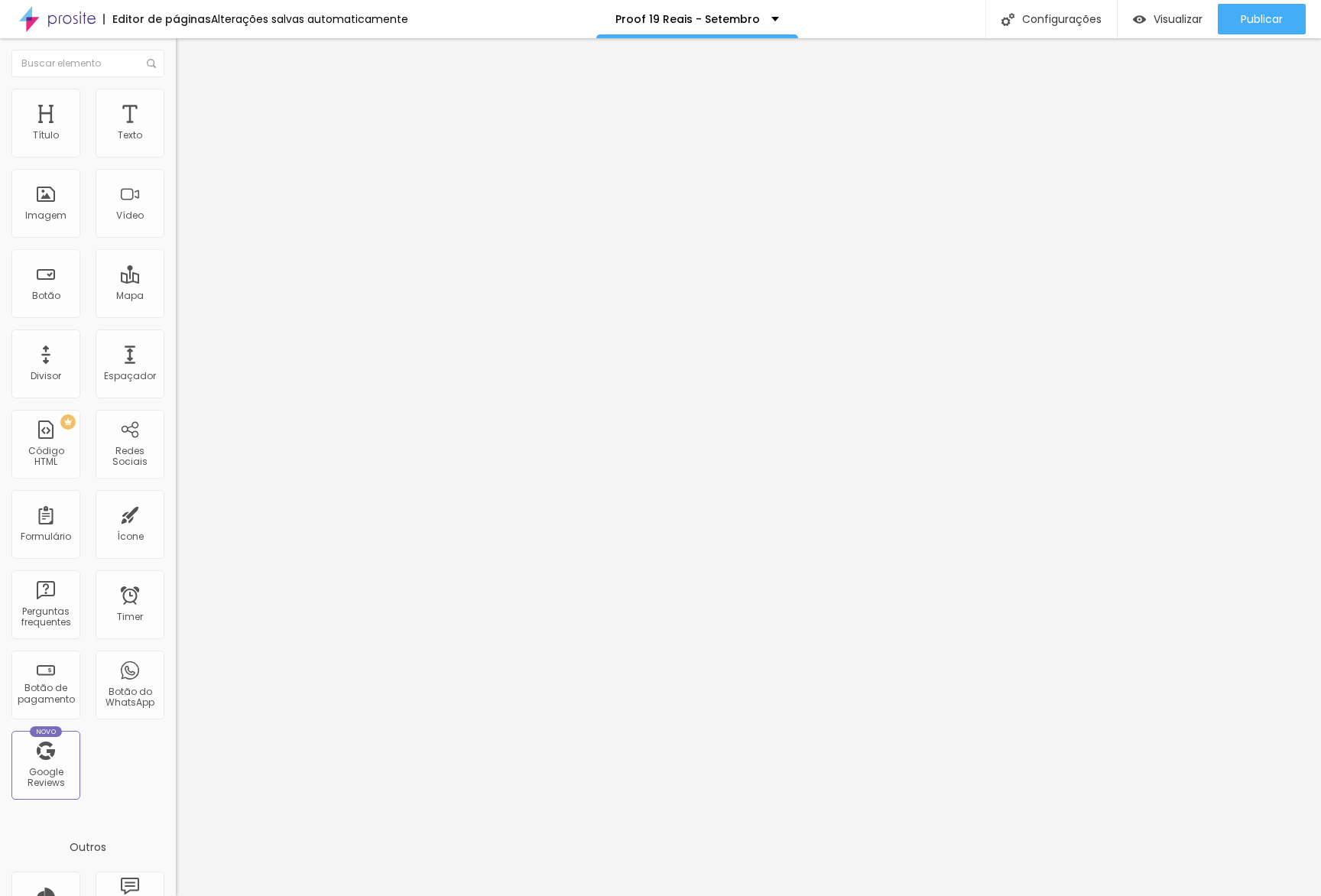
click at [190, 109] on span "Avançado" at bounding box center [215, 114] width 50 height 13
drag, startPoint x: 94, startPoint y: 150, endPoint x: 0, endPoint y: 152, distance: 94.0
click at [176, 296] on input "range" at bounding box center [225, 302] width 99 height 12
drag, startPoint x: 31, startPoint y: 181, endPoint x: 10, endPoint y: 181, distance: 21.0
click at [176, 513] on input "range" at bounding box center [225, 519] width 99 height 12
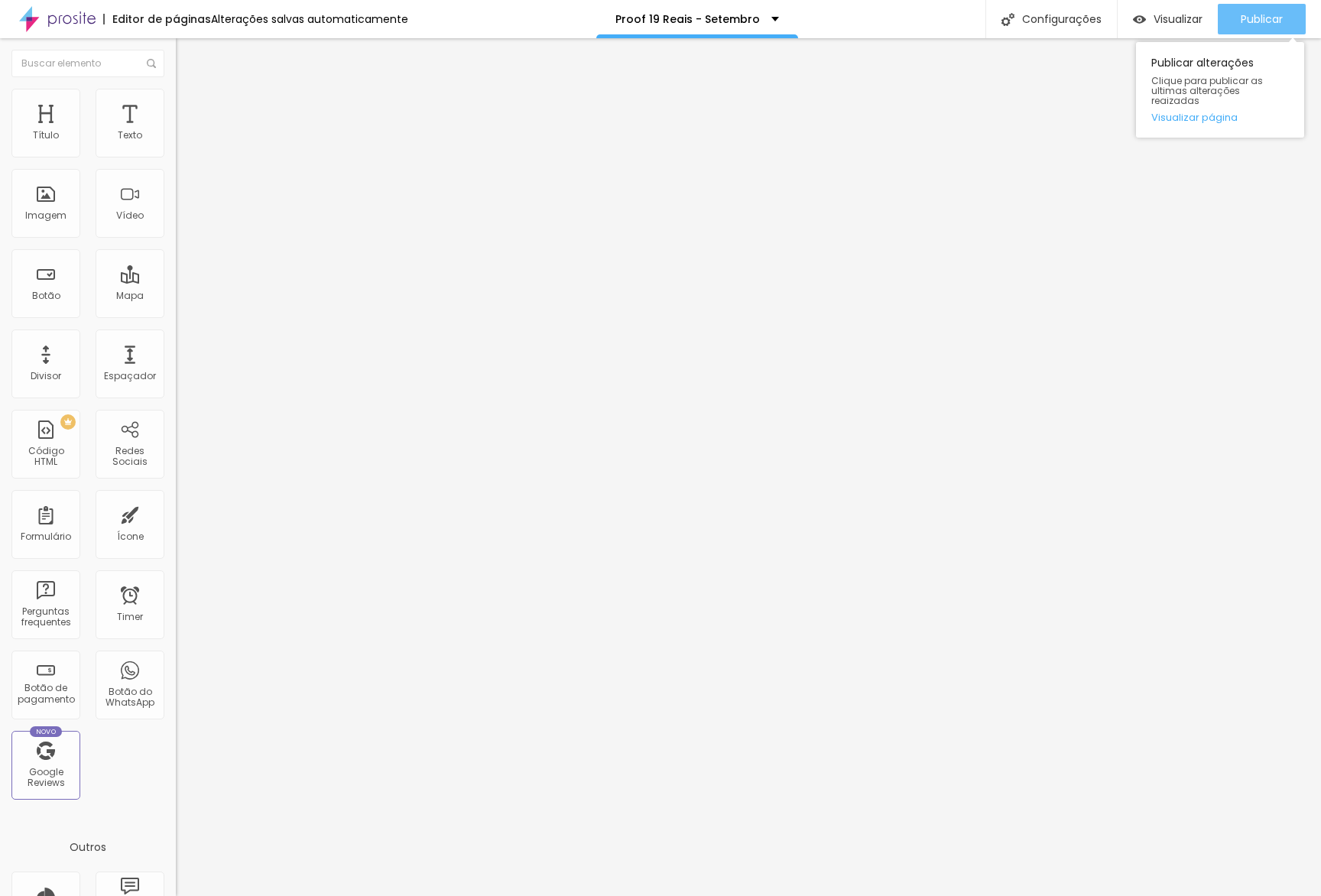
click at [1269, 28] on div "Publicar" at bounding box center [1262, 19] width 42 height 31
click at [176, 144] on input "Assinar por R$ 1" at bounding box center [267, 136] width 183 height 15
click at [176, 315] on input "https://accounts.alboompro.com/checkout2?product=proof&plan=5GB&period=month&co…" at bounding box center [267, 307] width 183 height 15
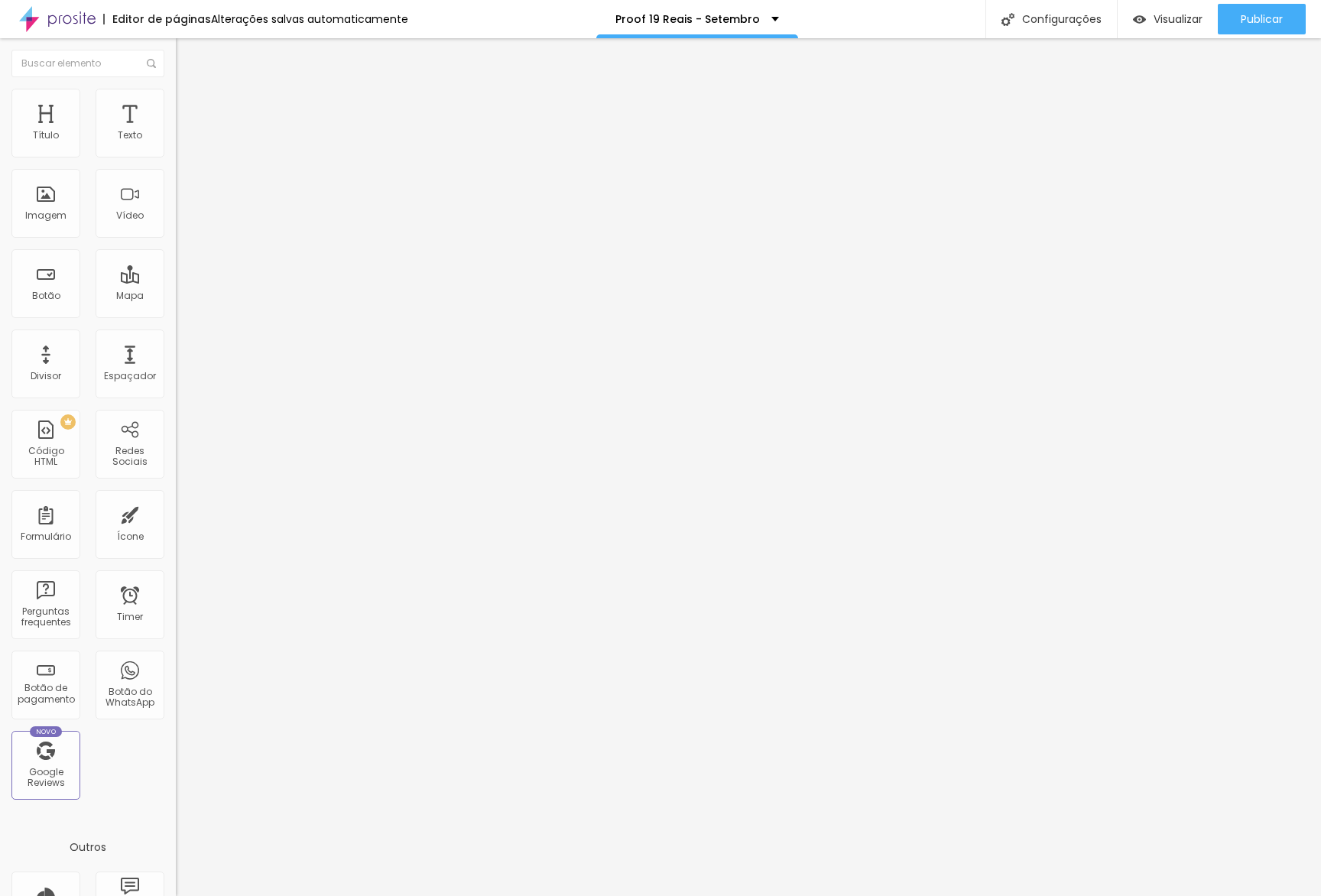
click at [176, 315] on input "https://accounts.alboompro.com/checkout2?product=proof&plan=5GB&period=month&co…" at bounding box center [267, 307] width 183 height 15
paste input "SET"
type input "https://accounts.alboompro.com/checkout2?product=proof&plan=5GB&period=month&co…"
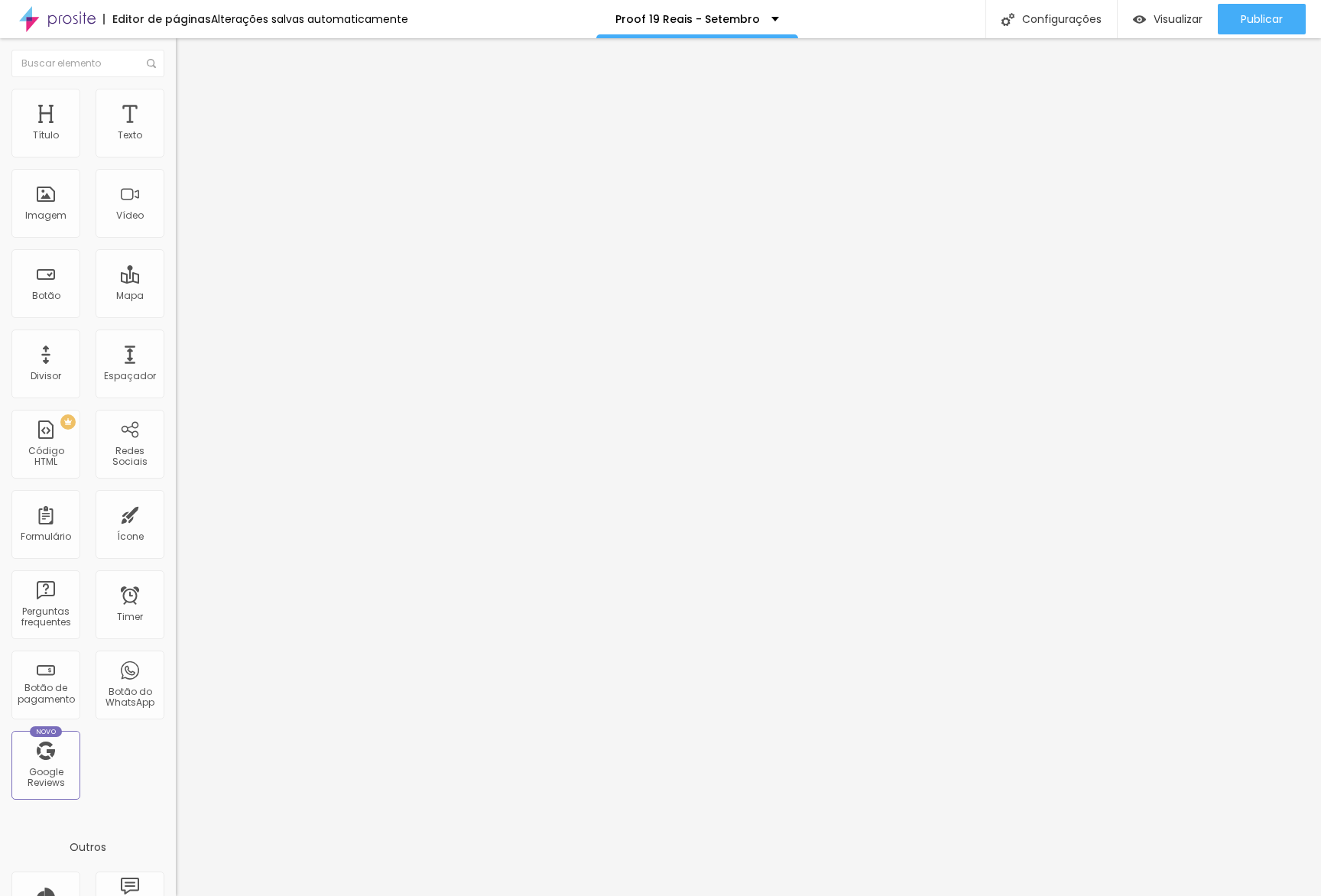
scroll to position [0, 0]
click at [1260, 20] on span "Publicar" at bounding box center [1262, 19] width 42 height 12
click at [1206, 112] on link "Visualizar página" at bounding box center [1221, 117] width 138 height 10
drag, startPoint x: 143, startPoint y: 86, endPoint x: 147, endPoint y: 132, distance: 46.2
click at [176, 104] on img at bounding box center [182, 111] width 14 height 14
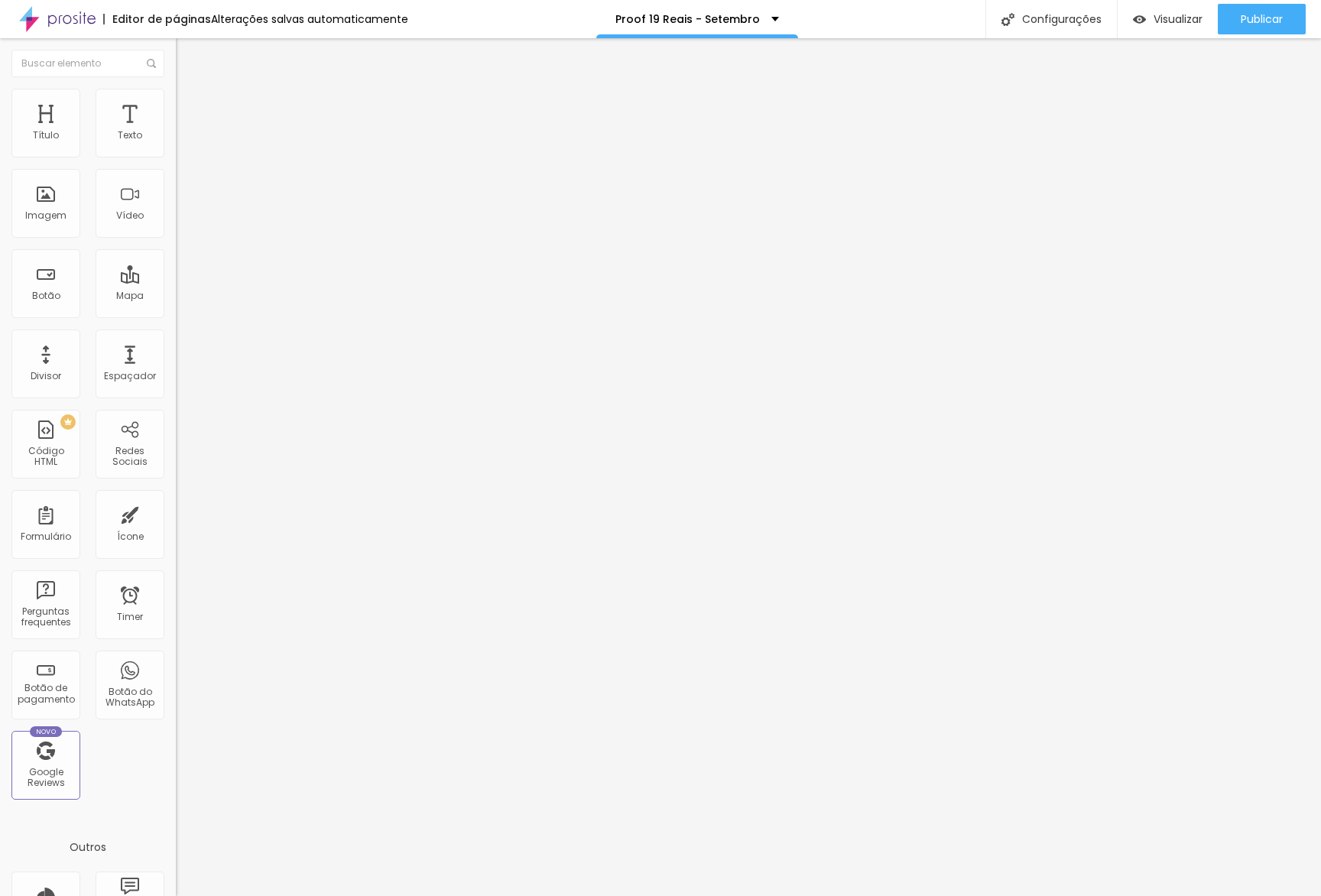
drag, startPoint x: 153, startPoint y: 405, endPoint x: 175, endPoint y: 394, distance: 24.6
click at [176, 676] on div at bounding box center [263, 676] width 176 height 0
drag, startPoint x: 1255, startPoint y: 15, endPoint x: 1200, endPoint y: 0, distance: 57.0
click at [1256, 15] on span "Publicar" at bounding box center [1262, 19] width 42 height 12
click at [176, 144] on input "Veja como funciona" at bounding box center [267, 136] width 183 height 15
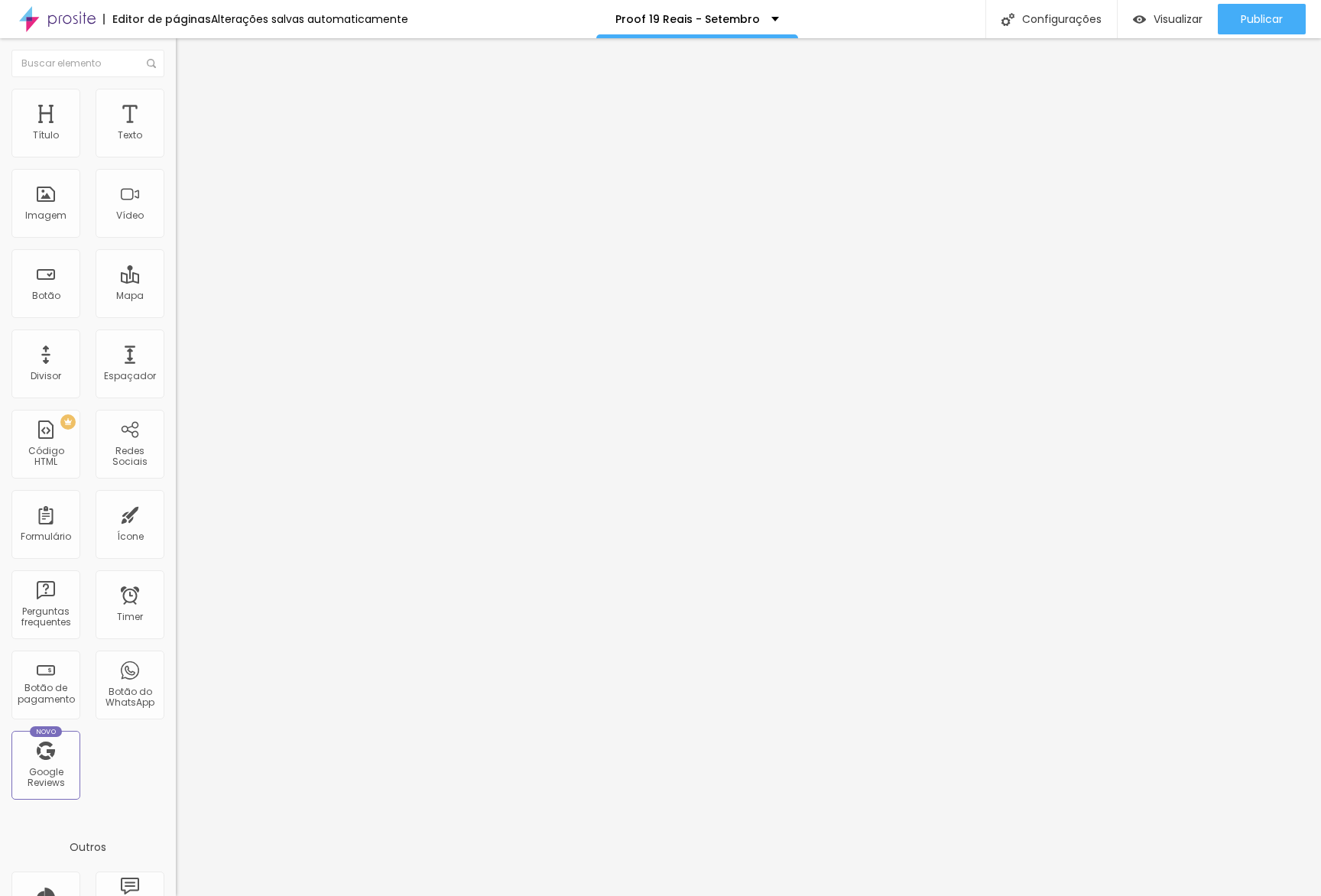
click at [176, 144] on input "Veja como funciona" at bounding box center [267, 136] width 183 height 15
type input "Saiba mais"
click at [176, 144] on input "Veja como funciona" at bounding box center [267, 136] width 183 height 15
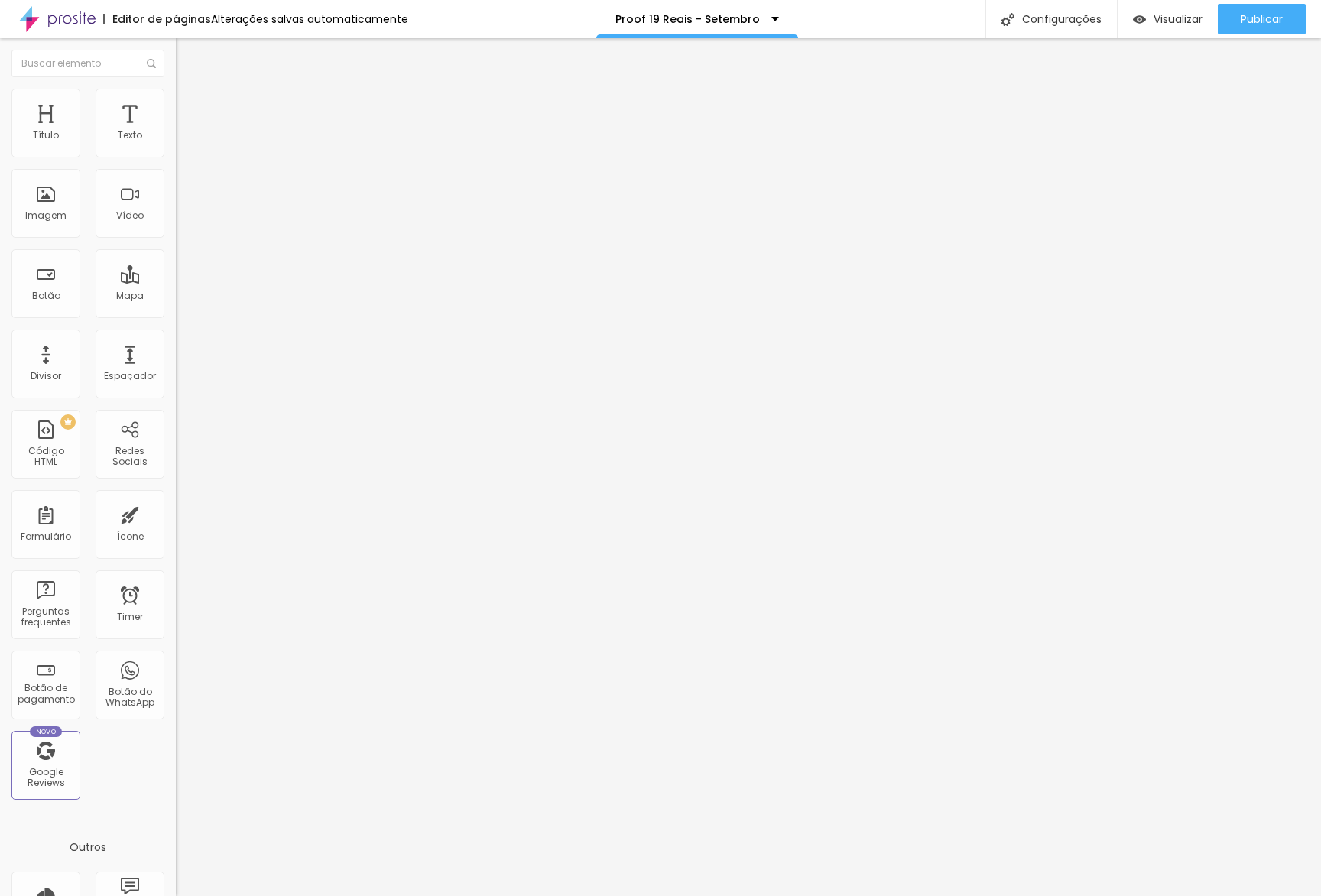
click at [176, 144] on input "Veja como funciona" at bounding box center [267, 136] width 183 height 15
type input "Saiba mais"
click at [190, 104] on span "Estilo" at bounding box center [201, 99] width 23 height 13
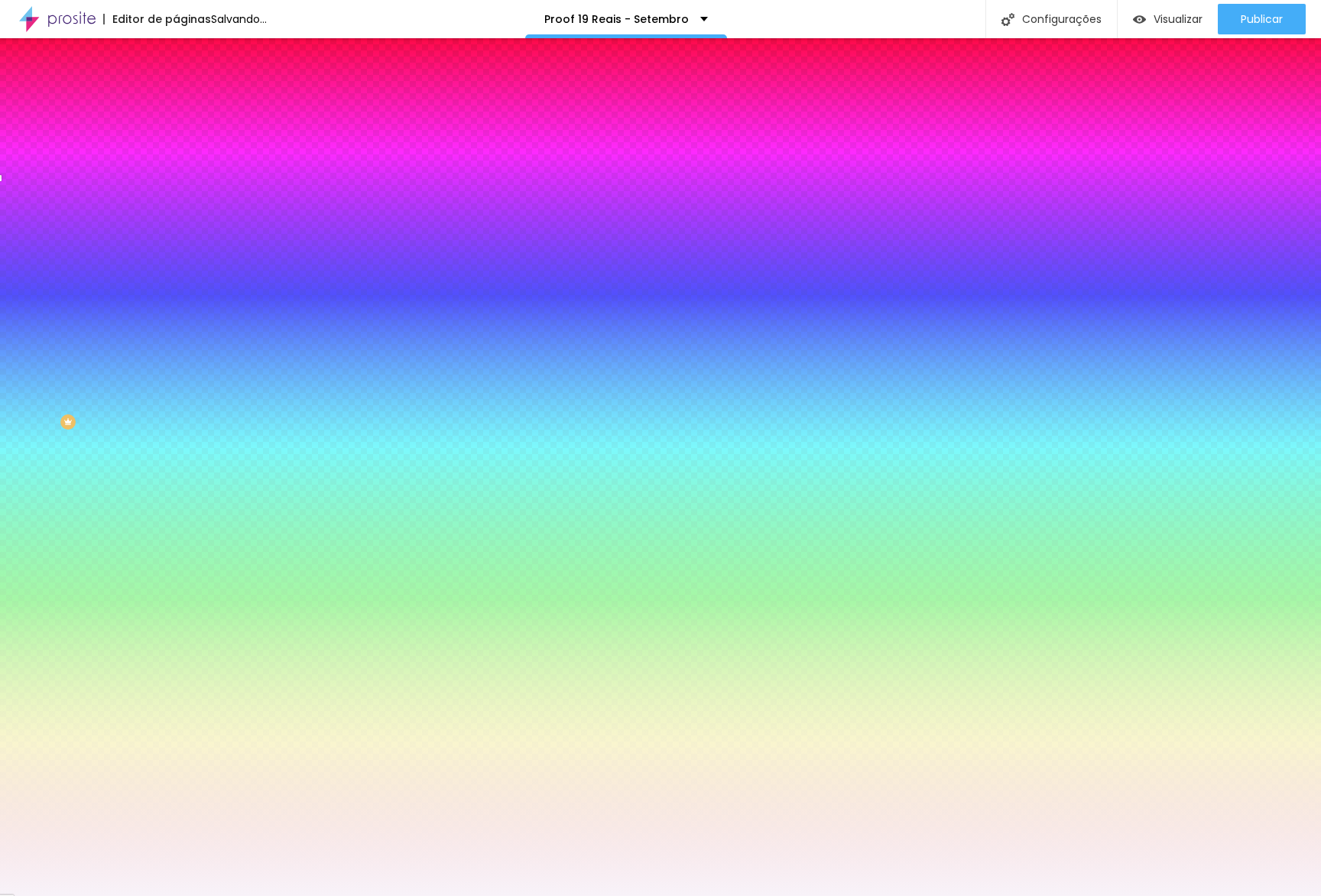
click at [176, 106] on ul "Conteúdo Estilo Avançado" at bounding box center [263, 96] width 176 height 46
click at [176, 108] on ul "Conteúdo Estilo Avançado" at bounding box center [263, 96] width 176 height 46
click at [176, 104] on li "Avançado" at bounding box center [263, 112] width 176 height 15
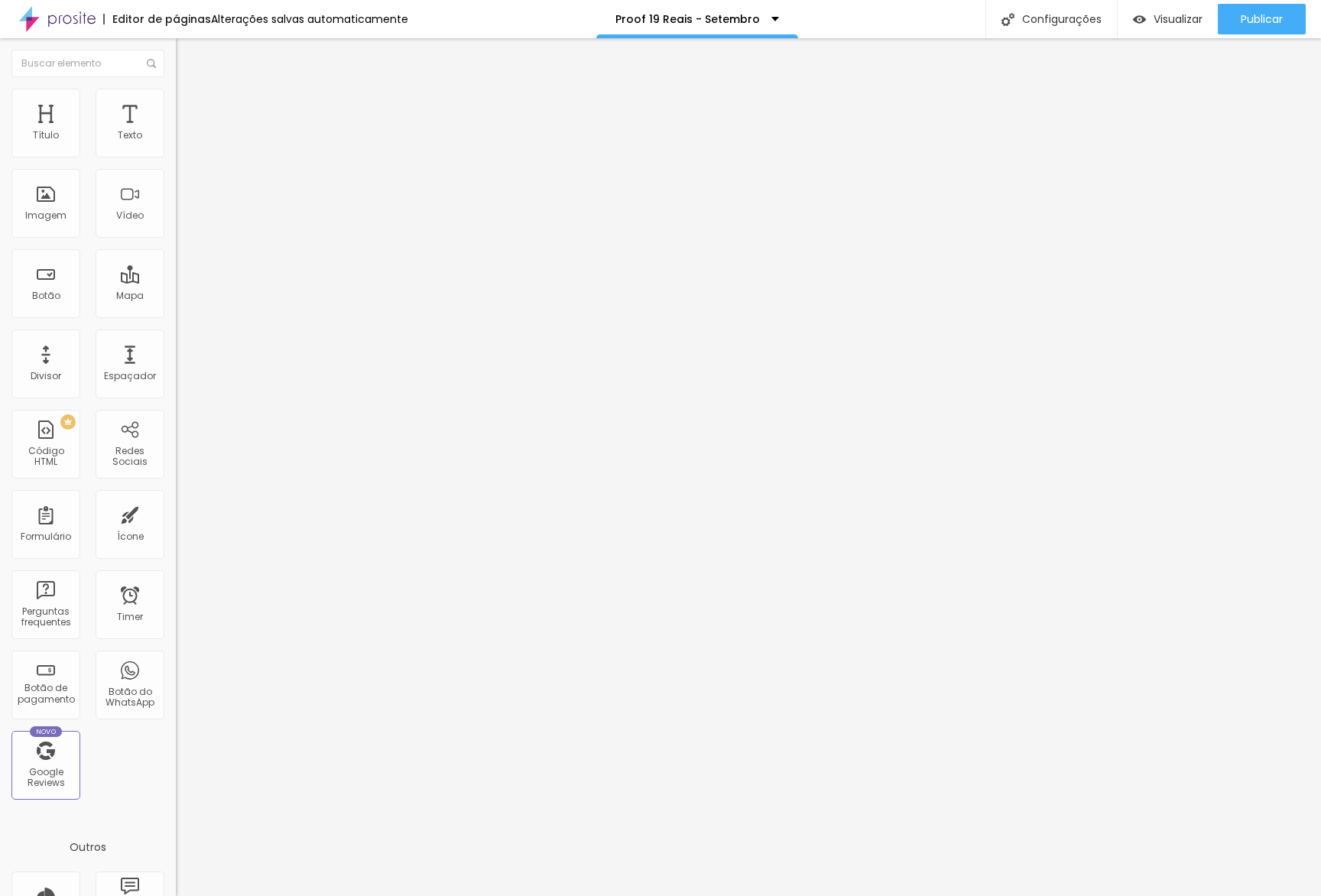
click at [176, 561] on input "text" at bounding box center [267, 569] width 183 height 15
click at [176, 561] on input "features" at bounding box center [267, 569] width 183 height 15
type input "features"
click at [176, 605] on input "text" at bounding box center [267, 613] width 183 height 15
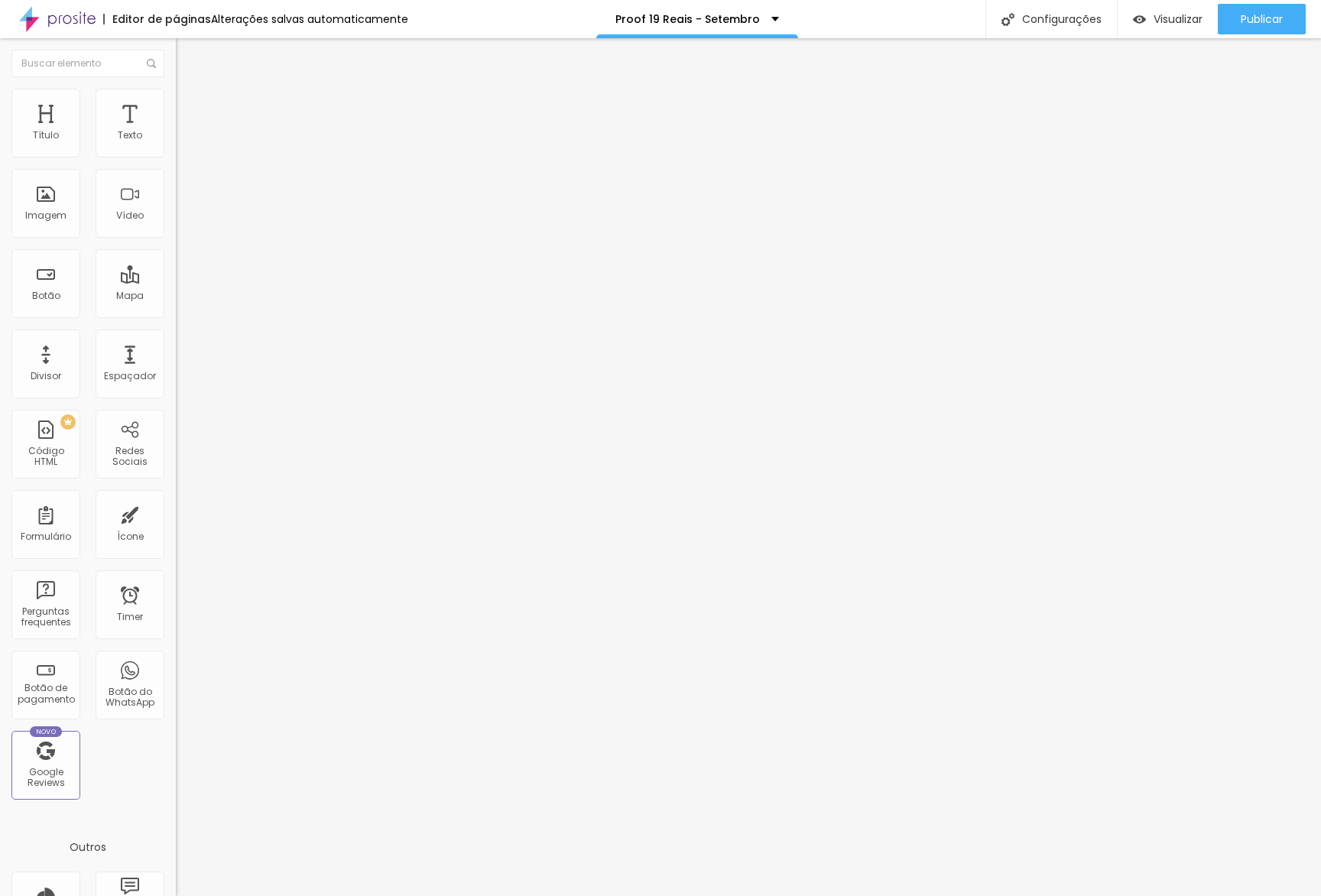
click at [176, 605] on input "text" at bounding box center [267, 613] width 183 height 15
paste input "features"
type input "features"
click at [176, 561] on input "features" at bounding box center [267, 569] width 183 height 15
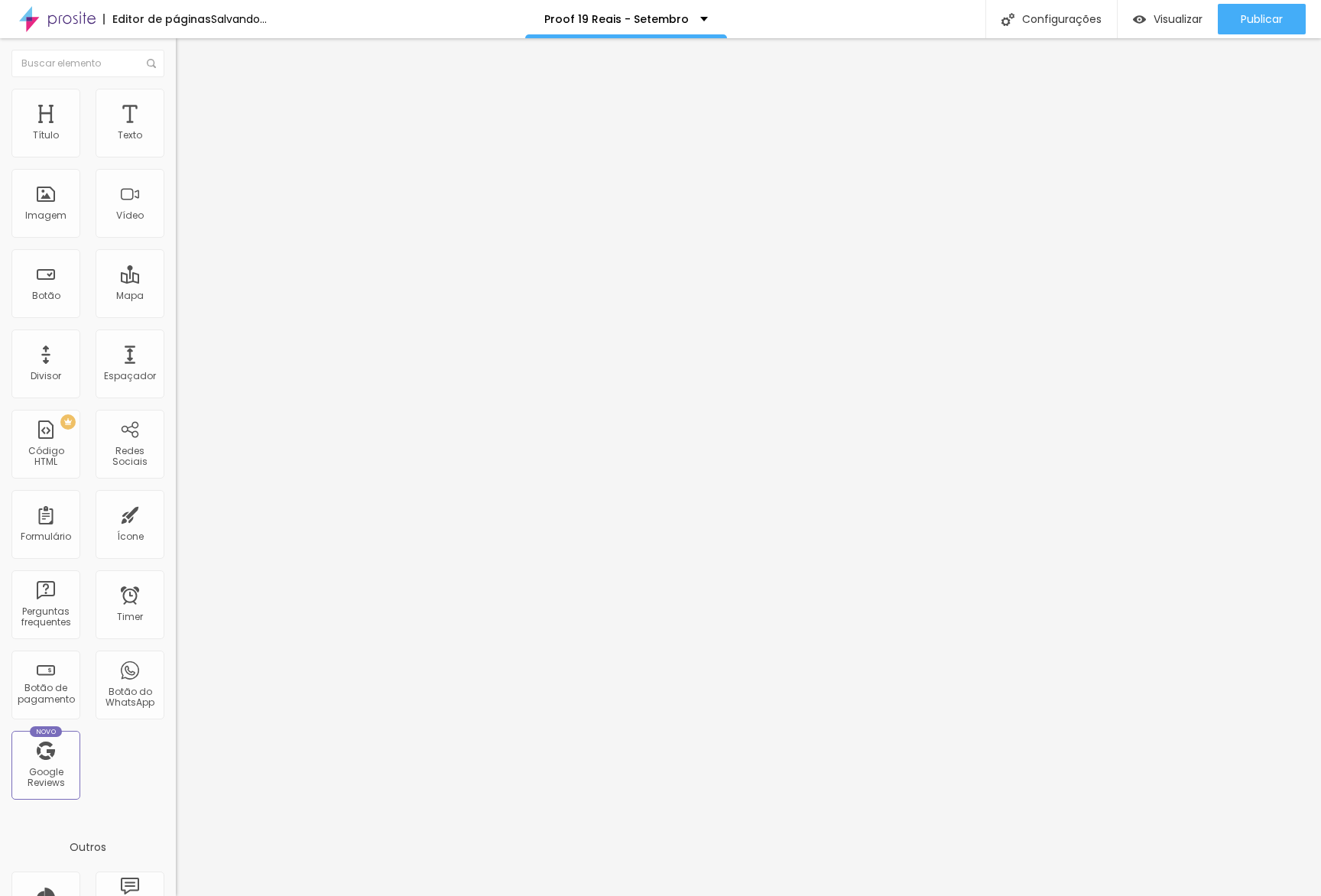
click at [176, 144] on input "Saiba mais" at bounding box center [267, 136] width 183 height 15
click at [176, 315] on input "#video" at bounding box center [267, 307] width 183 height 15
paste input "features"
type input "#features"
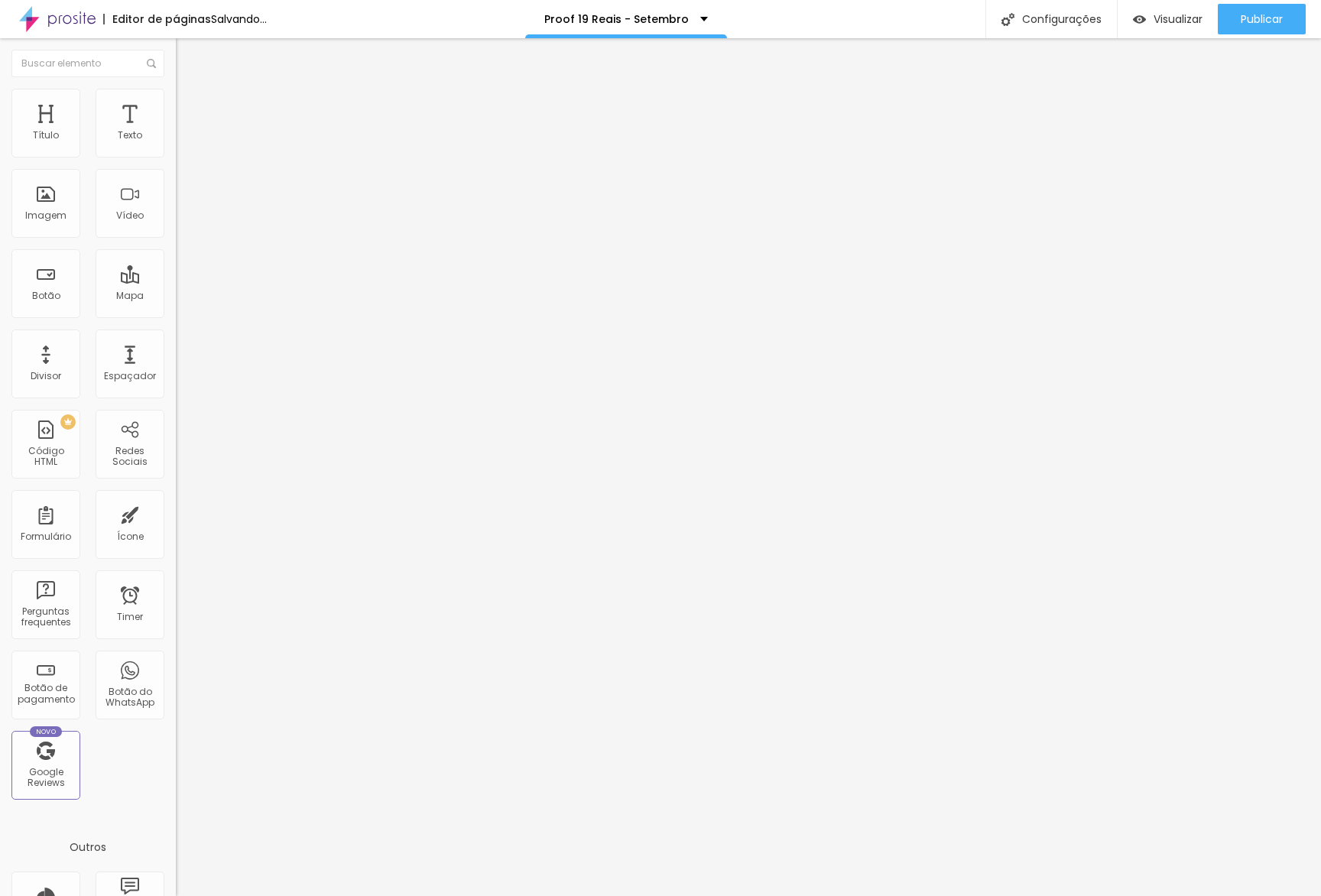
click at [176, 315] on input "#video" at bounding box center [267, 307] width 183 height 15
paste input "features"
type input "#features"
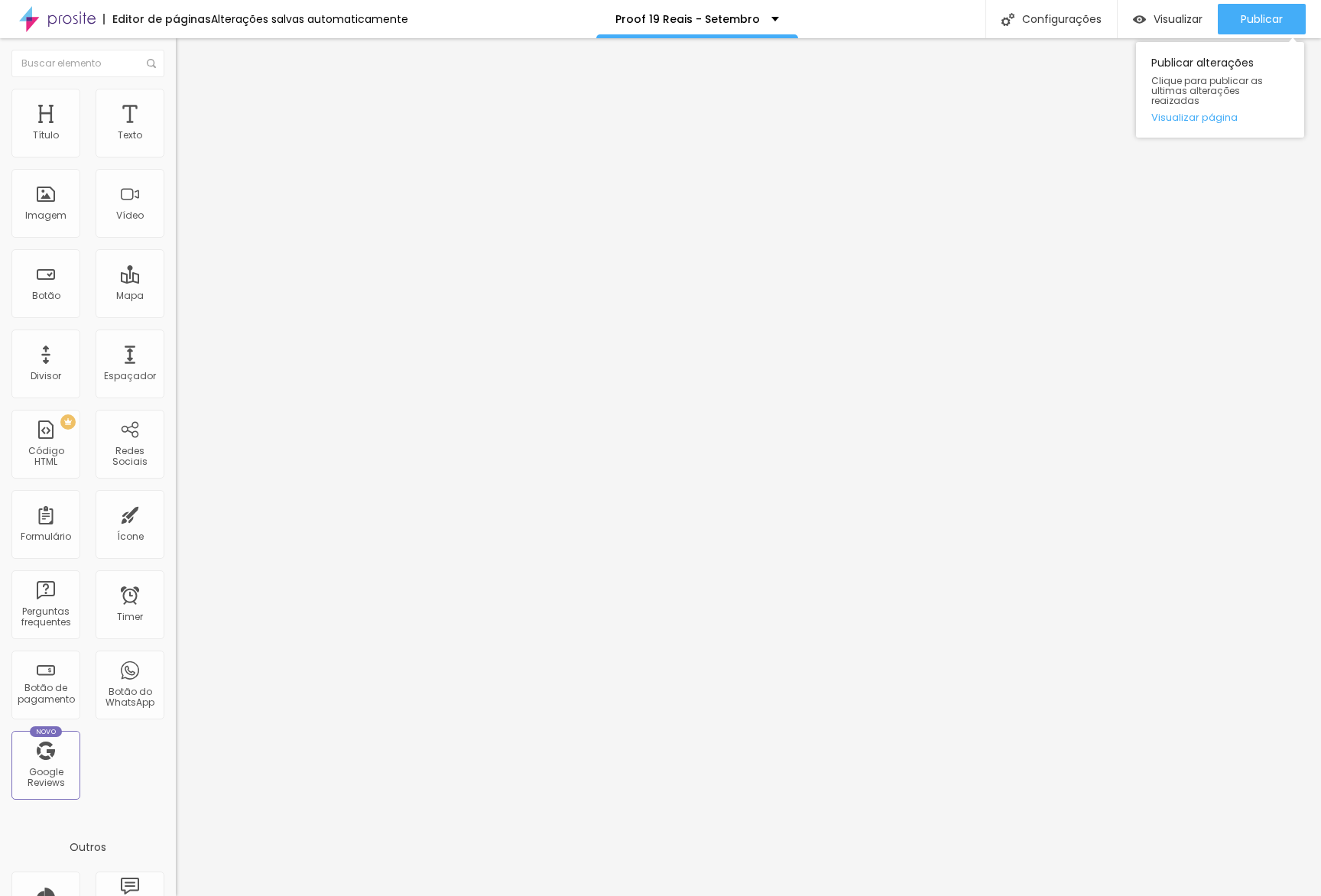
click at [1243, 34] on div "Publicar alterações Clique para publicar as ultimas alterações reaizadas Visual…" at bounding box center [1220, 86] width 168 height 103
click at [1243, 31] on div "Publicar" at bounding box center [1262, 19] width 42 height 31
click at [1269, 27] on div "Publicar" at bounding box center [1262, 19] width 42 height 31
click at [1264, 20] on span "Publicar" at bounding box center [1262, 19] width 42 height 12
click at [1208, 112] on link "Visualizar página" at bounding box center [1221, 117] width 138 height 10
